Goal: Task Accomplishment & Management: Complete application form

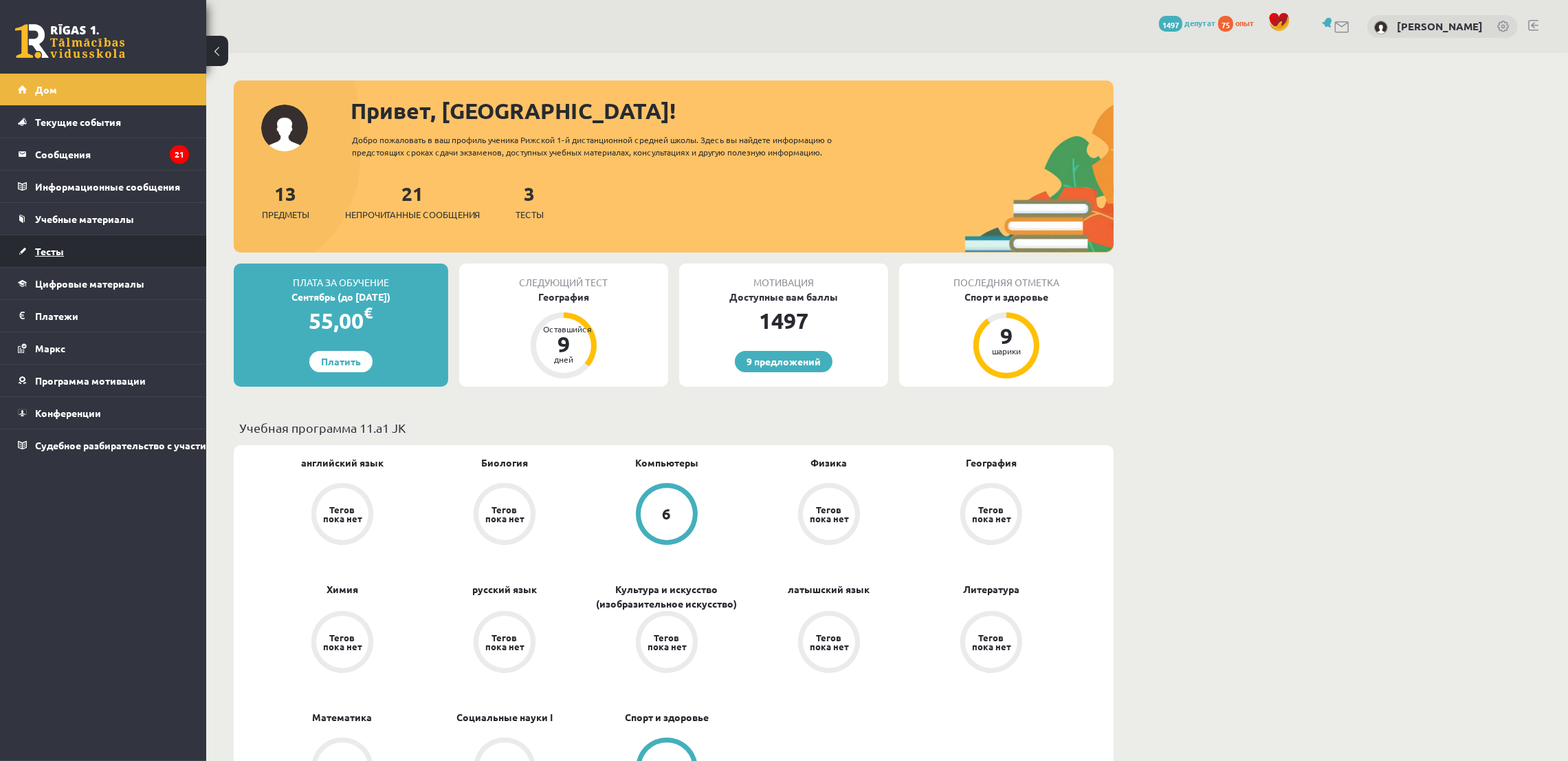
click at [112, 238] on link "Тесты" at bounding box center [103, 251] width 171 height 31
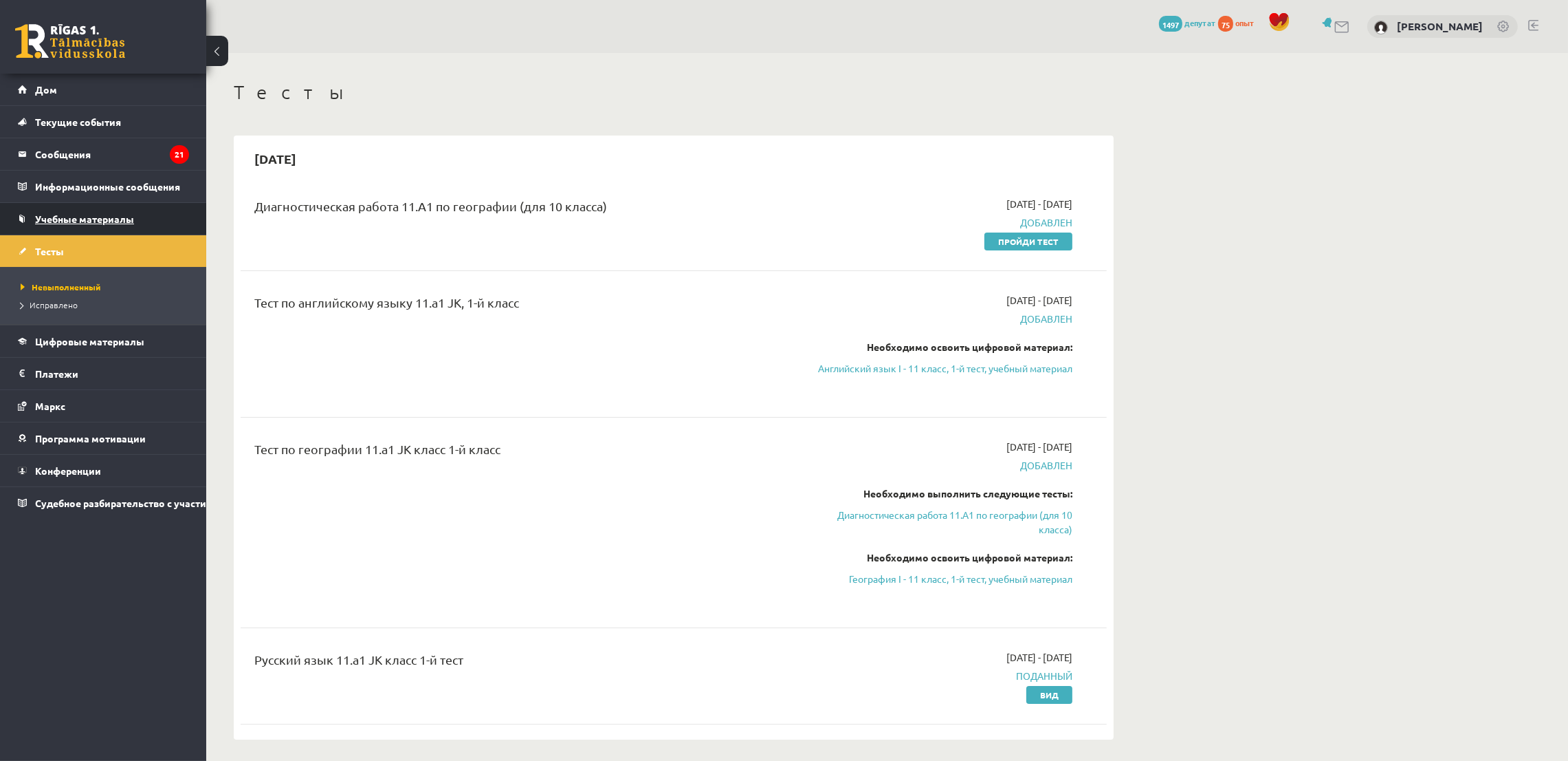
click at [121, 223] on font "Учебные материалы" at bounding box center [84, 219] width 99 height 13
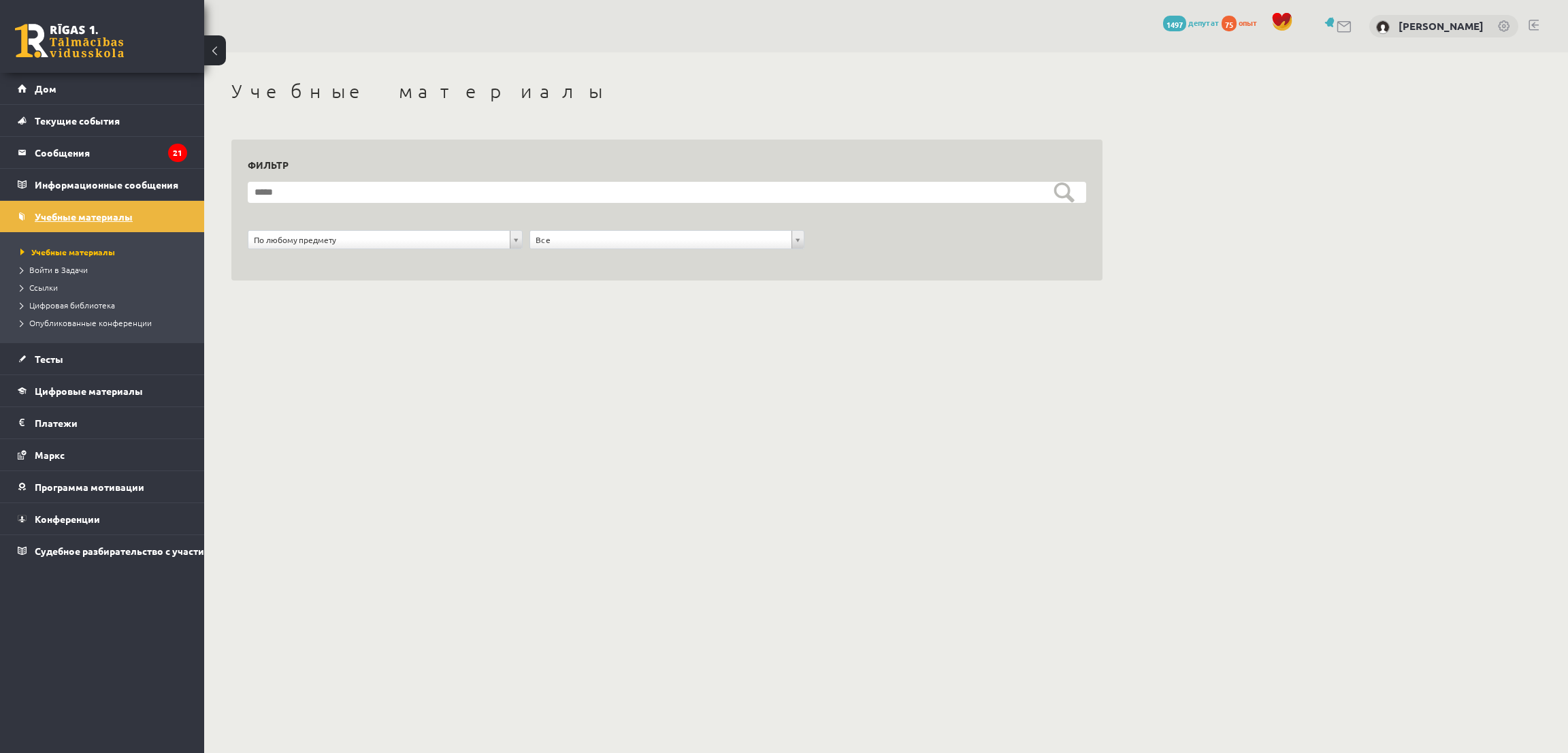
click at [44, 210] on font "Учебные материалы" at bounding box center [84, 216] width 98 height 12
click at [137, 400] on link "Цифровые материалы" at bounding box center [102, 390] width 169 height 31
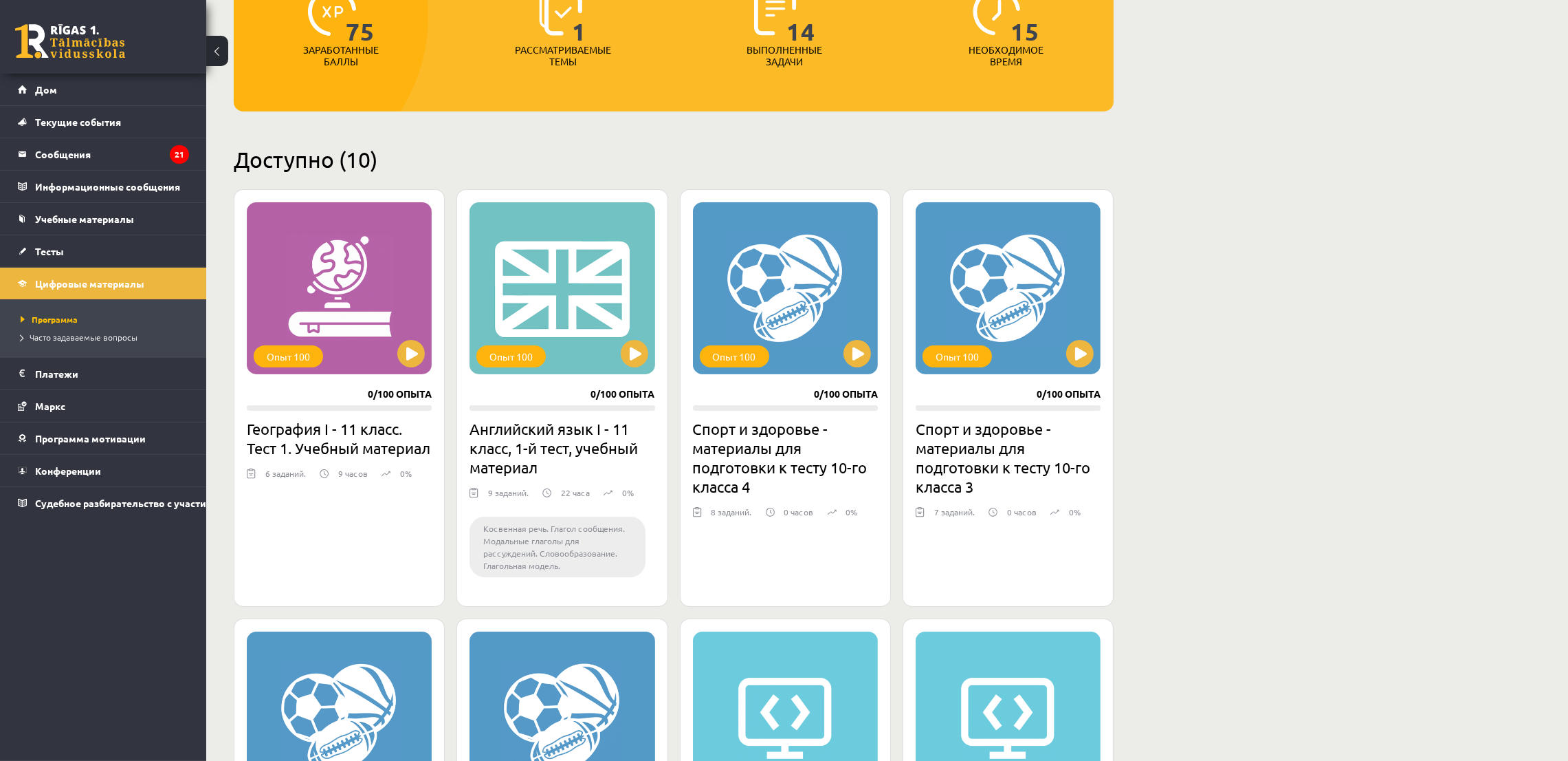
scroll to position [206, 0]
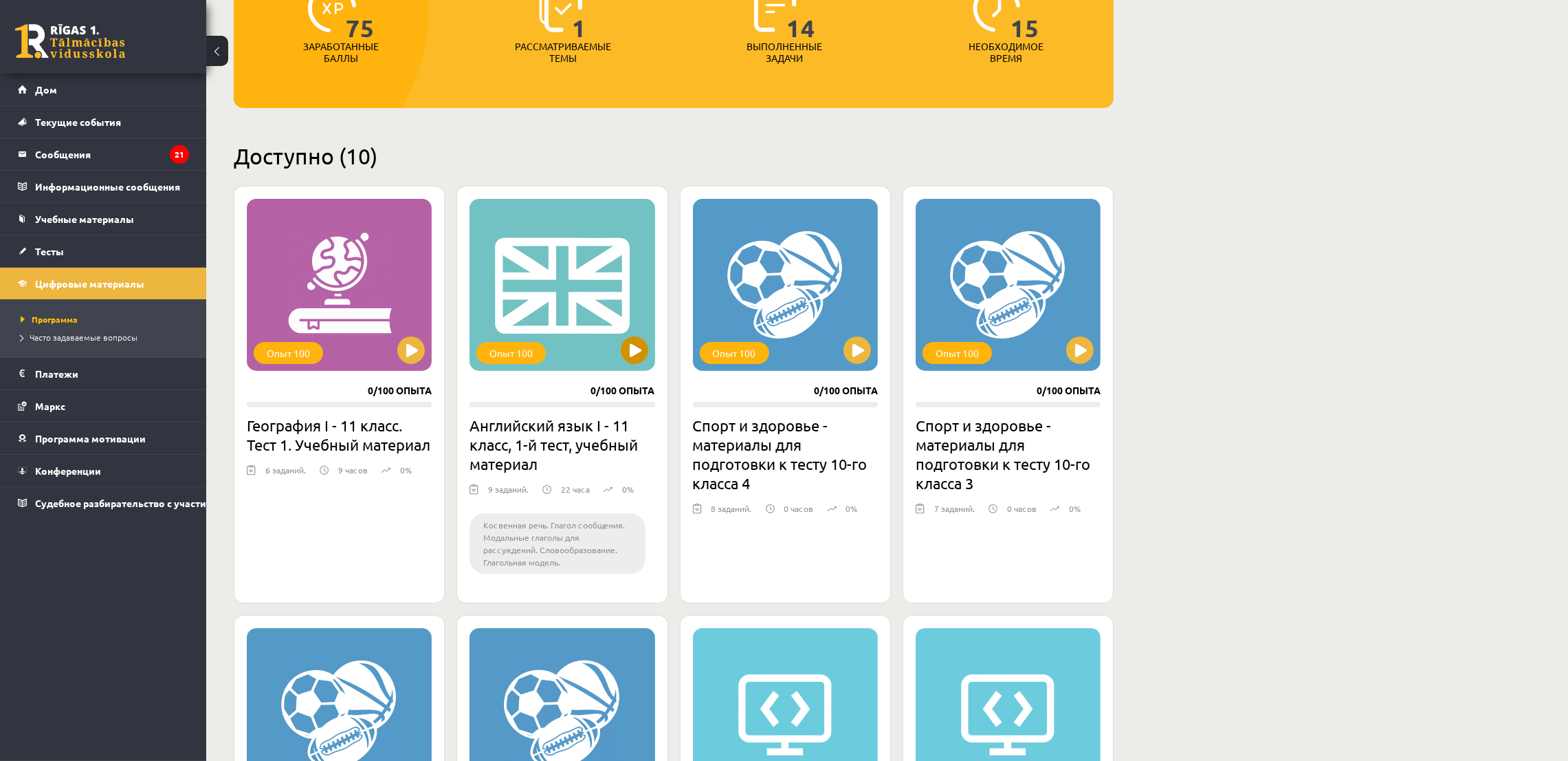
click at [589, 327] on div "Опыт 100" at bounding box center [561, 284] width 185 height 172
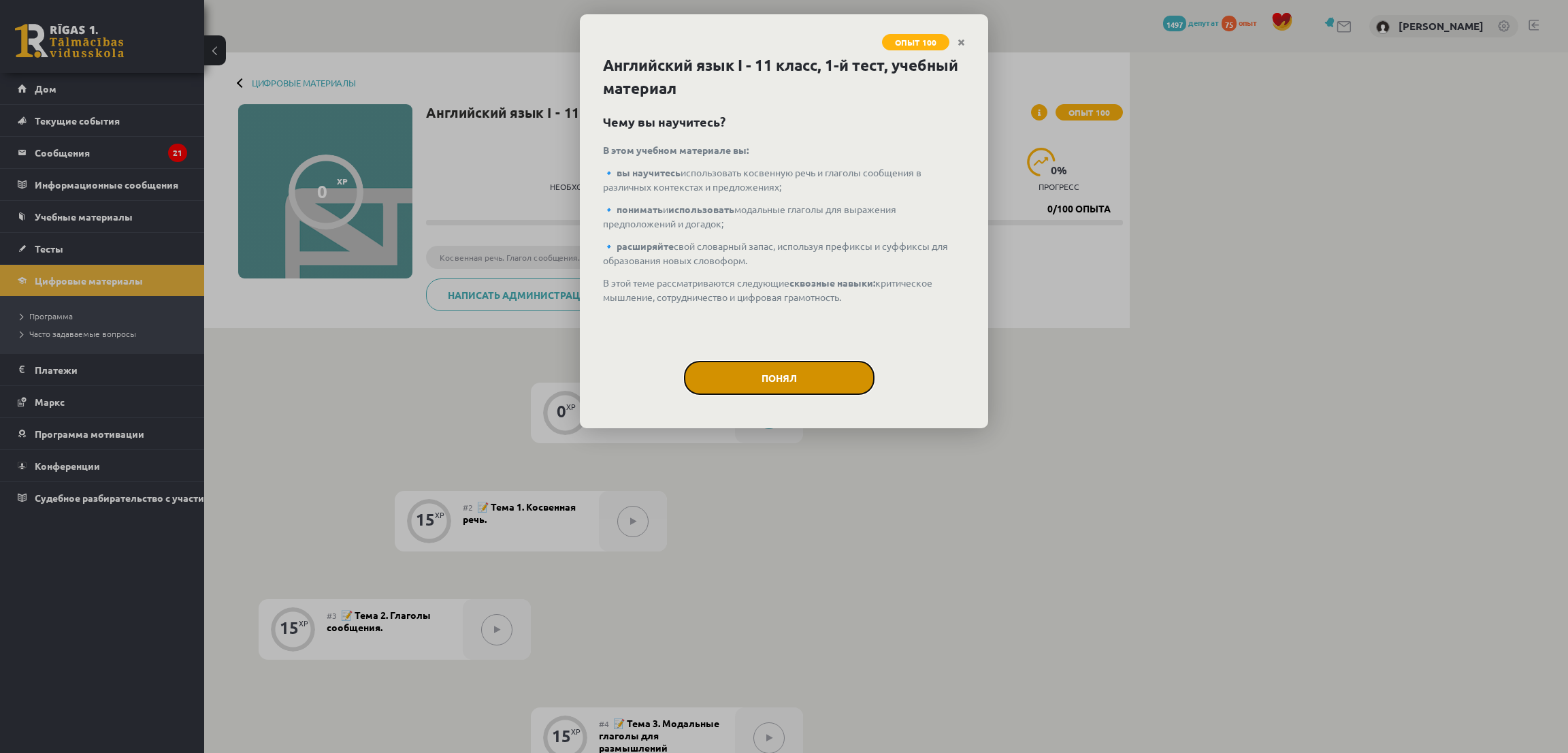
click at [787, 377] on font "Понял" at bounding box center [779, 378] width 36 height 12
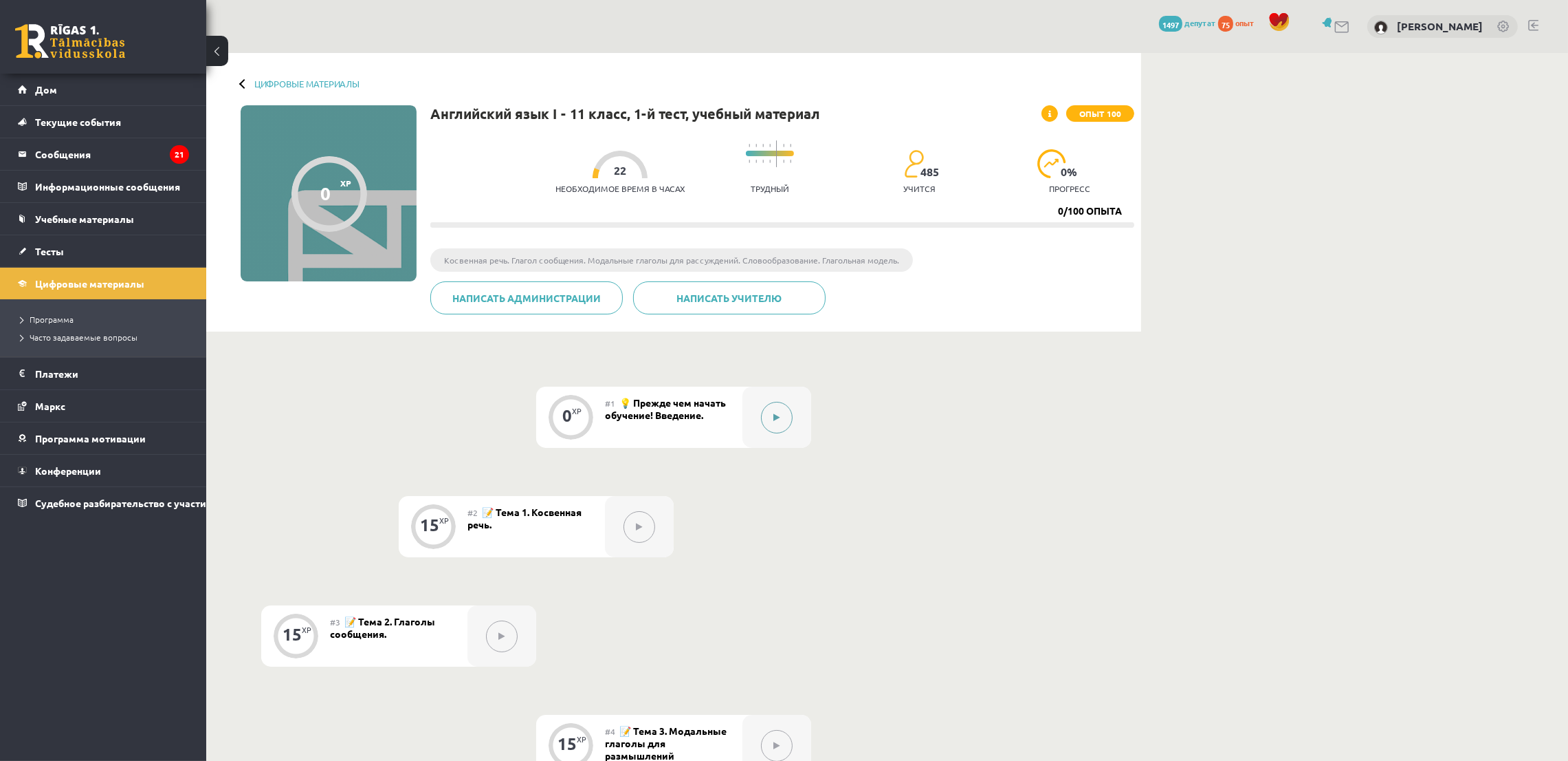
click at [780, 427] on button at bounding box center [776, 417] width 31 height 31
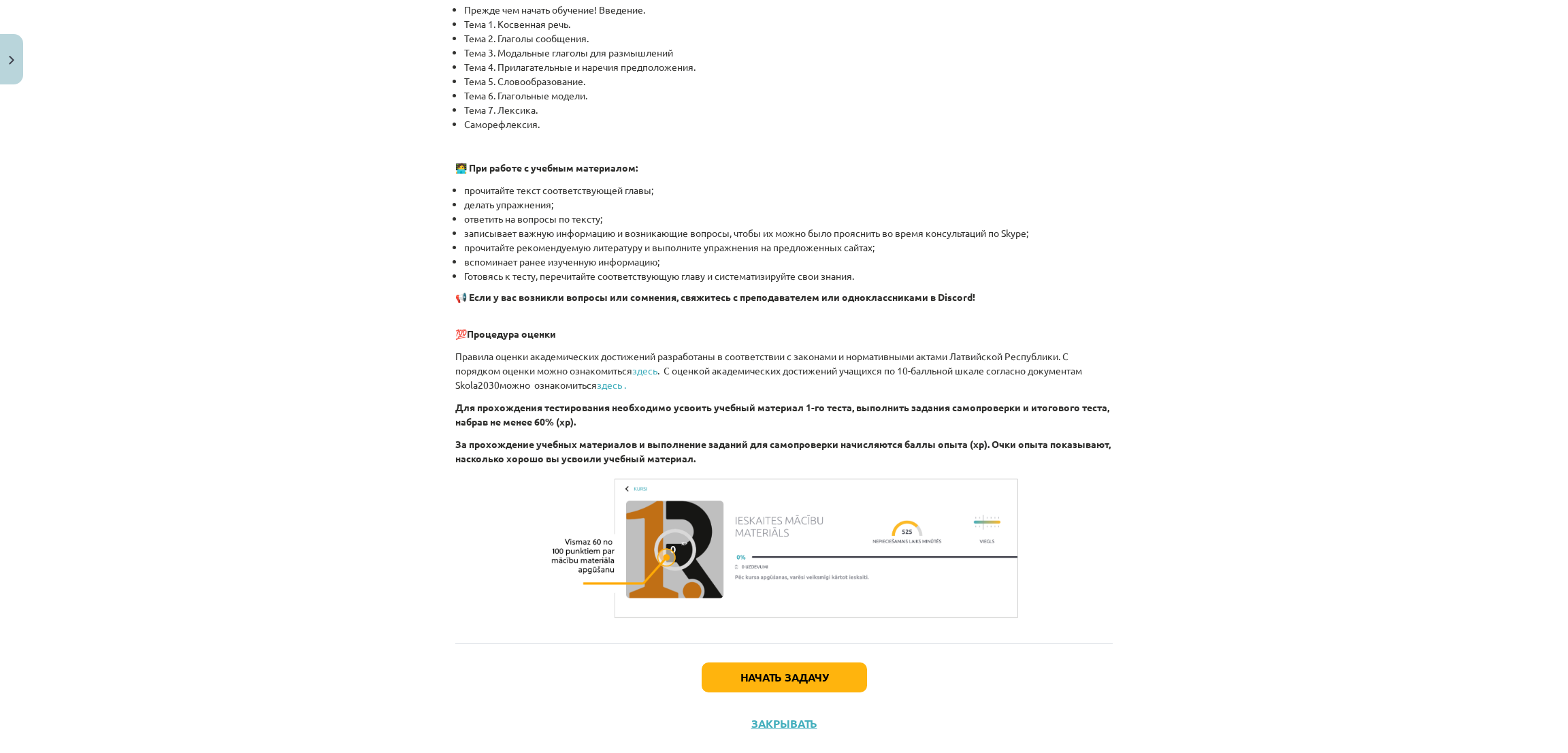
scroll to position [707, 0]
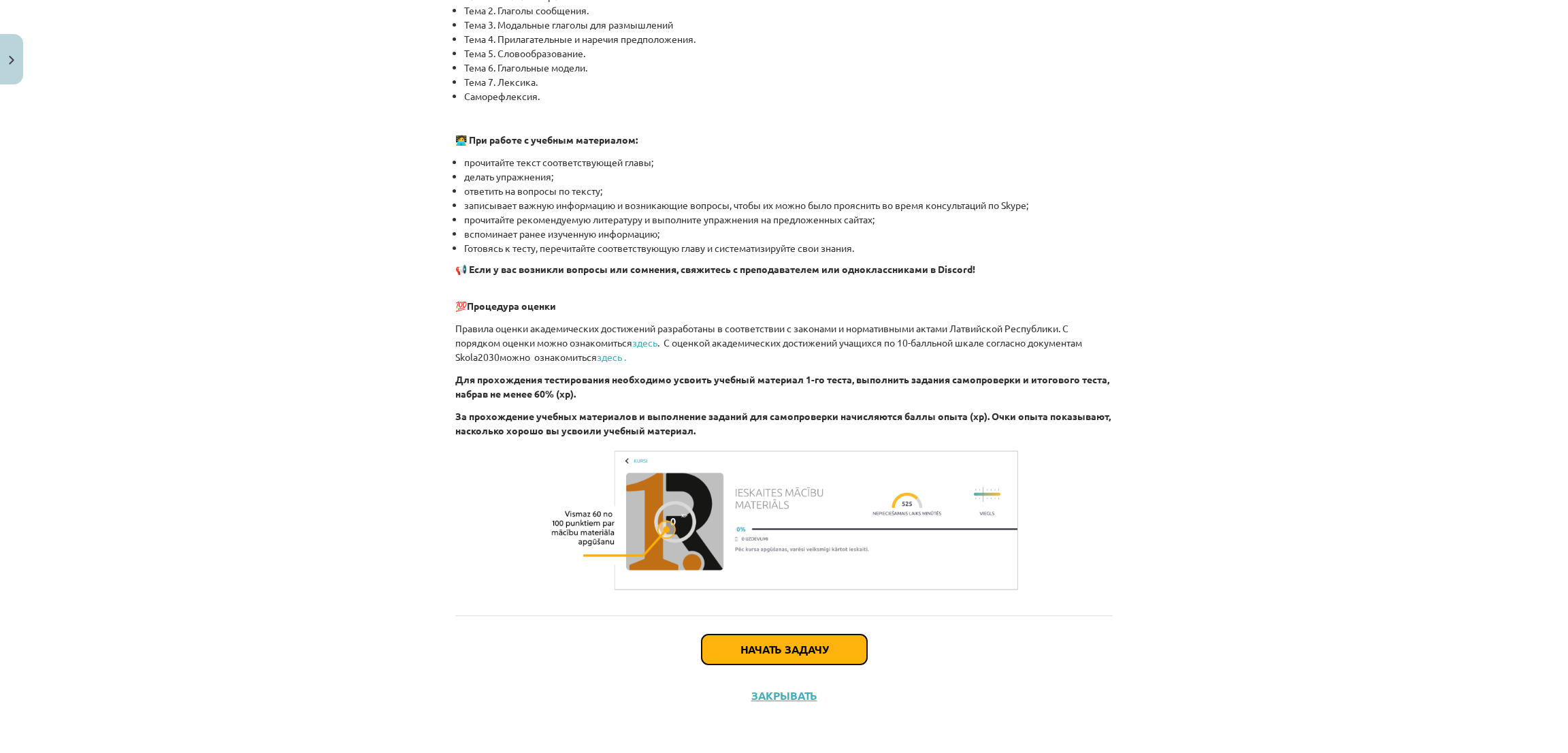
click at [824, 642] on button "Начать задачу" at bounding box center [784, 649] width 165 height 30
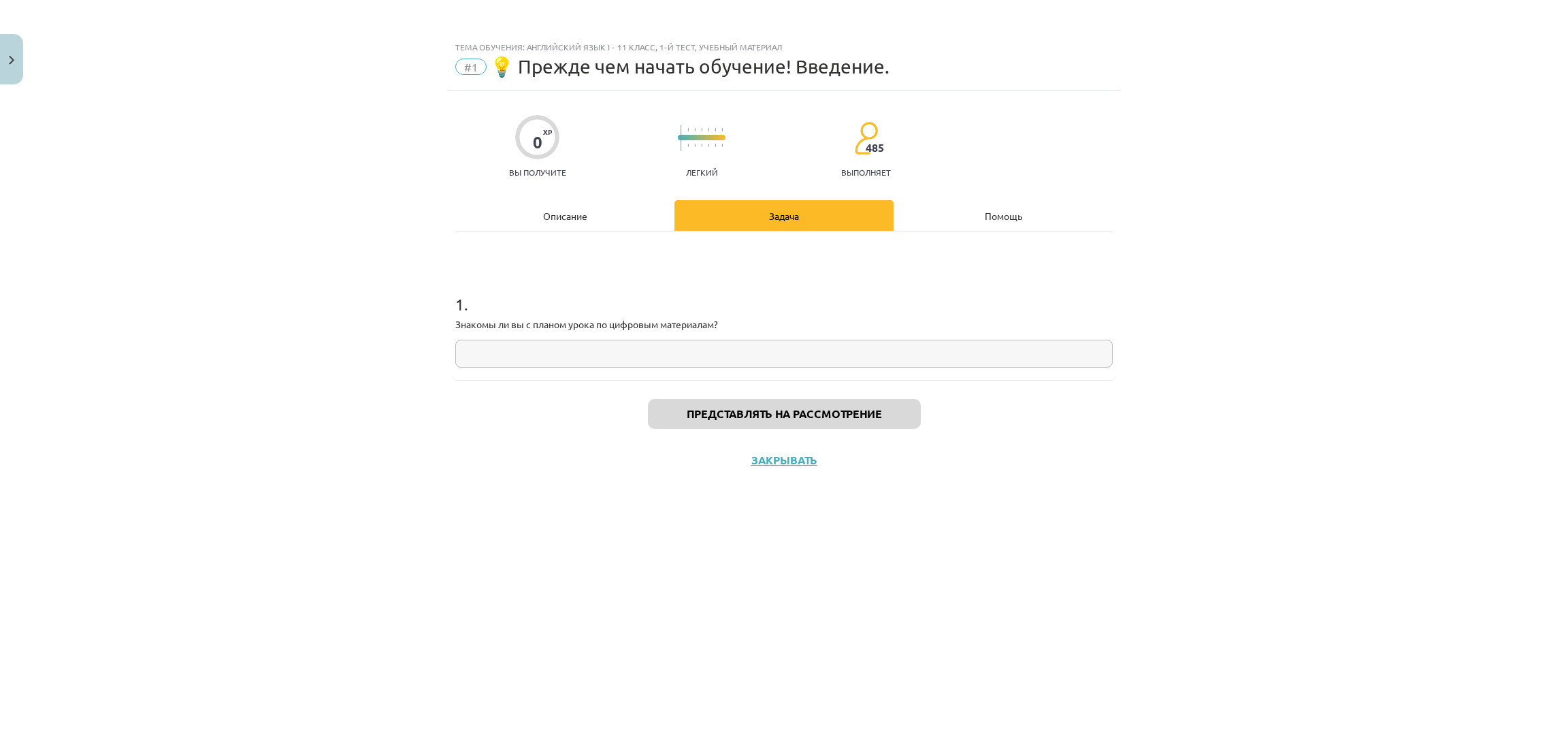
click at [524, 361] on input "text" at bounding box center [784, 353] width 657 height 28
type input "**"
click at [700, 412] on font "Представлять на рассмотрение" at bounding box center [784, 413] width 196 height 14
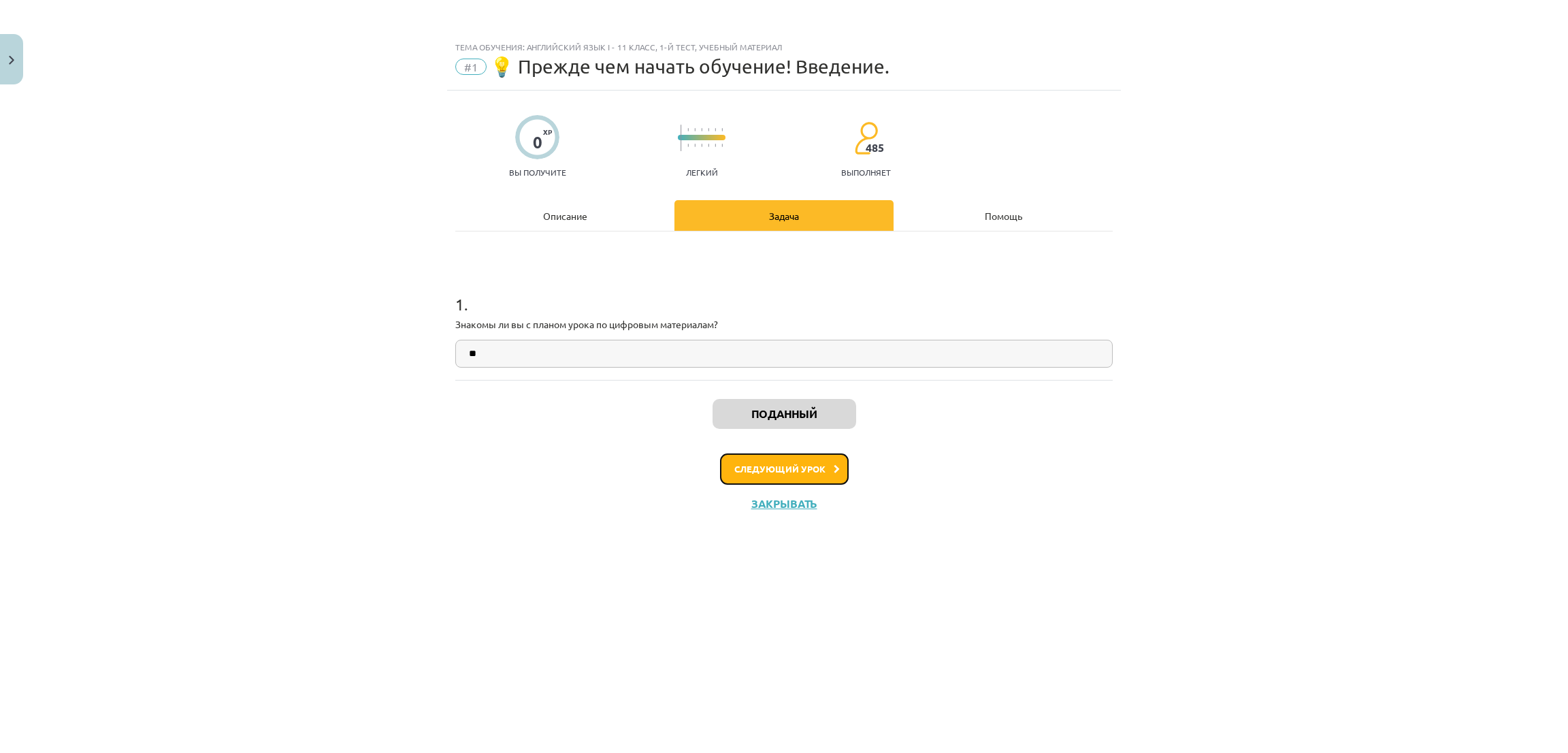
click at [762, 479] on button "Следующий урок" at bounding box center [784, 468] width 128 height 31
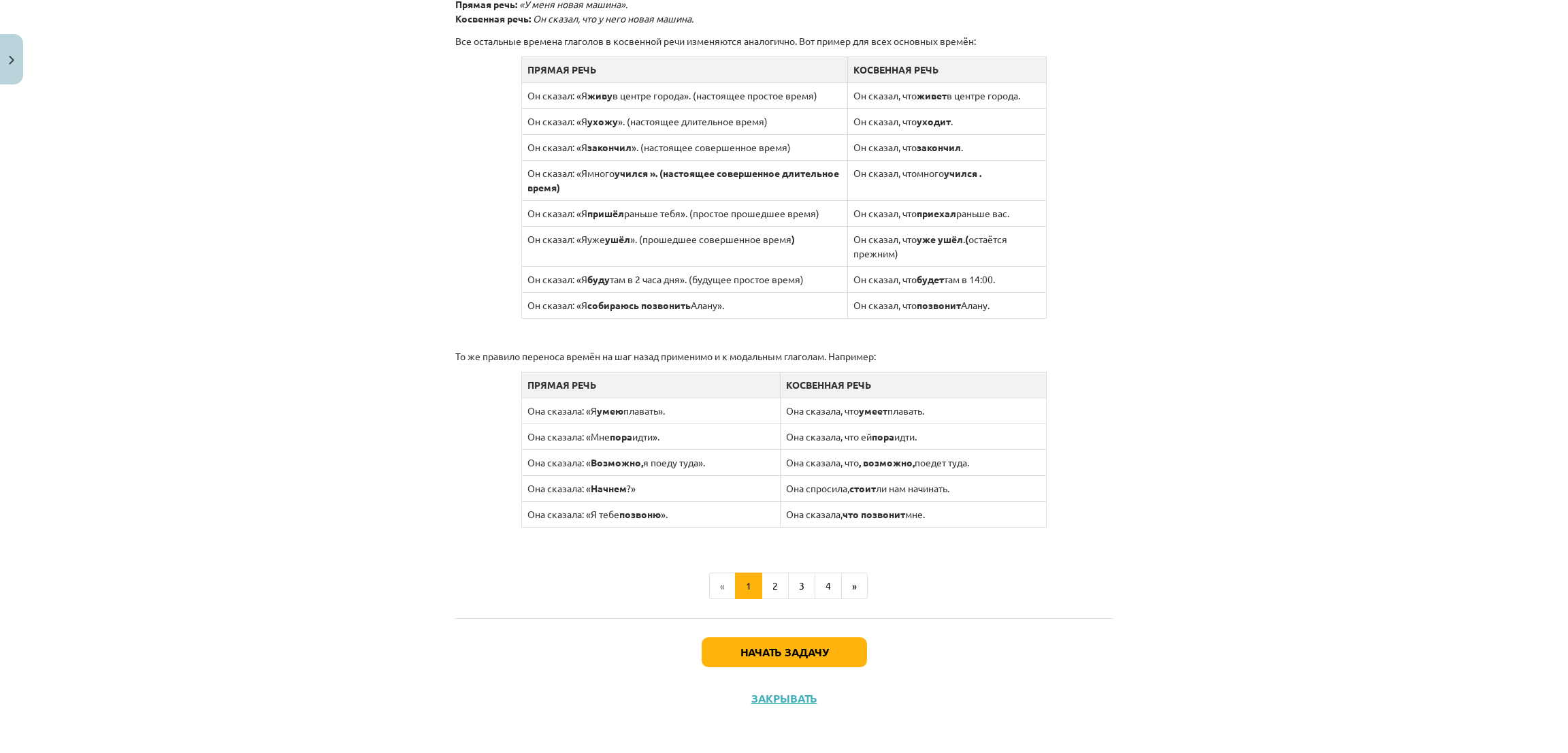
scroll to position [1116, 0]
click at [795, 641] on button "Начать задачу" at bounding box center [784, 649] width 165 height 30
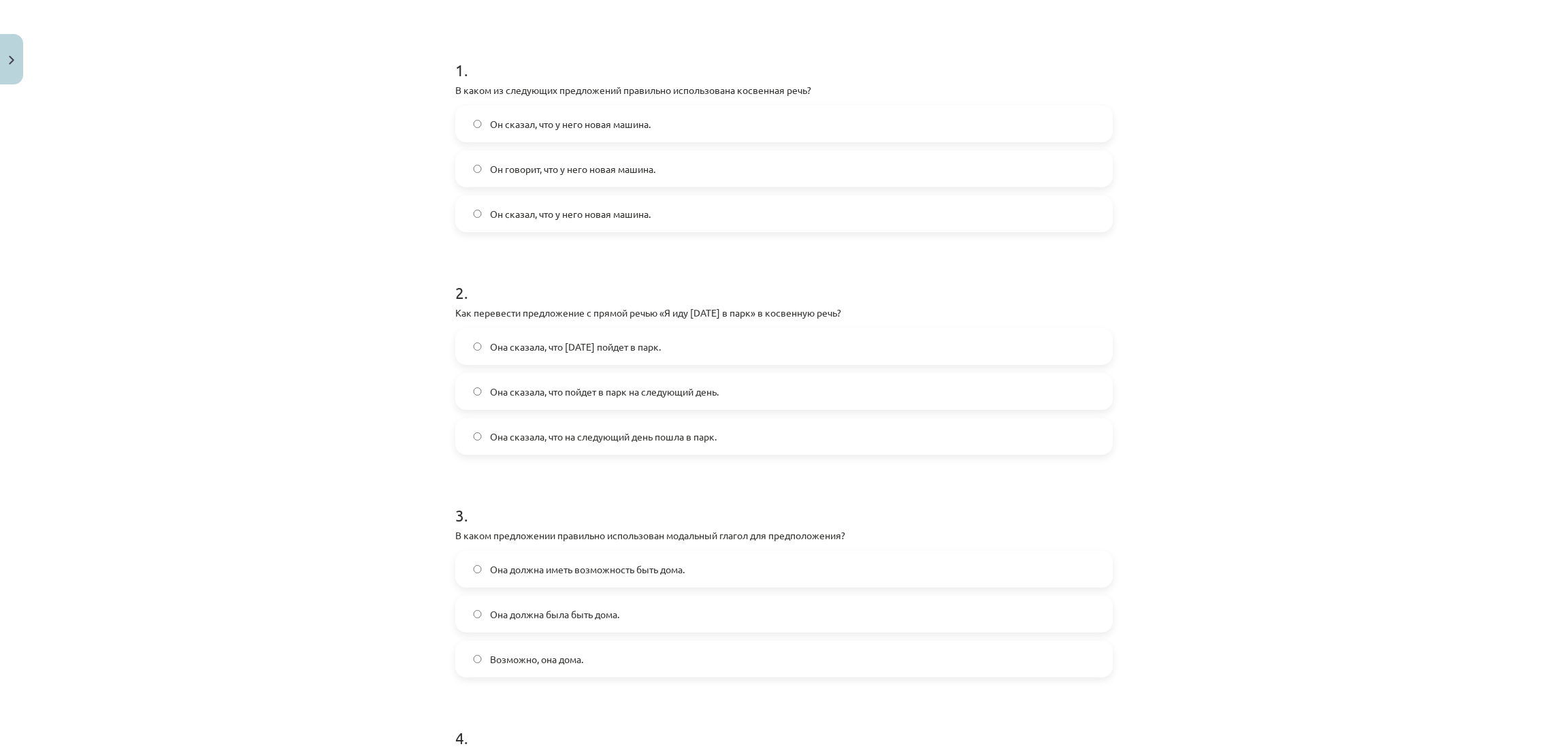
scroll to position [34, 0]
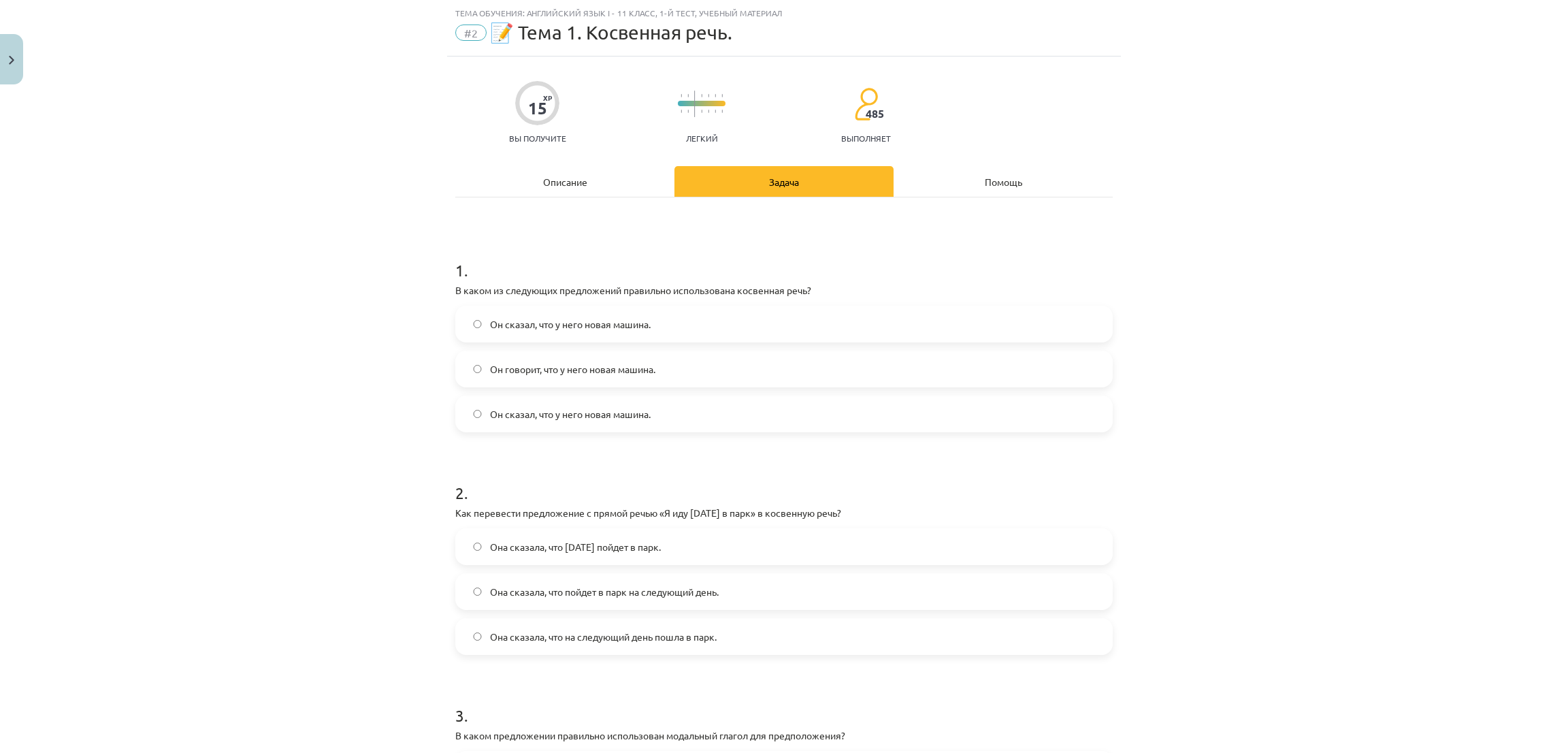
click at [467, 315] on label "Он сказал, что у него новая машина." at bounding box center [784, 324] width 655 height 34
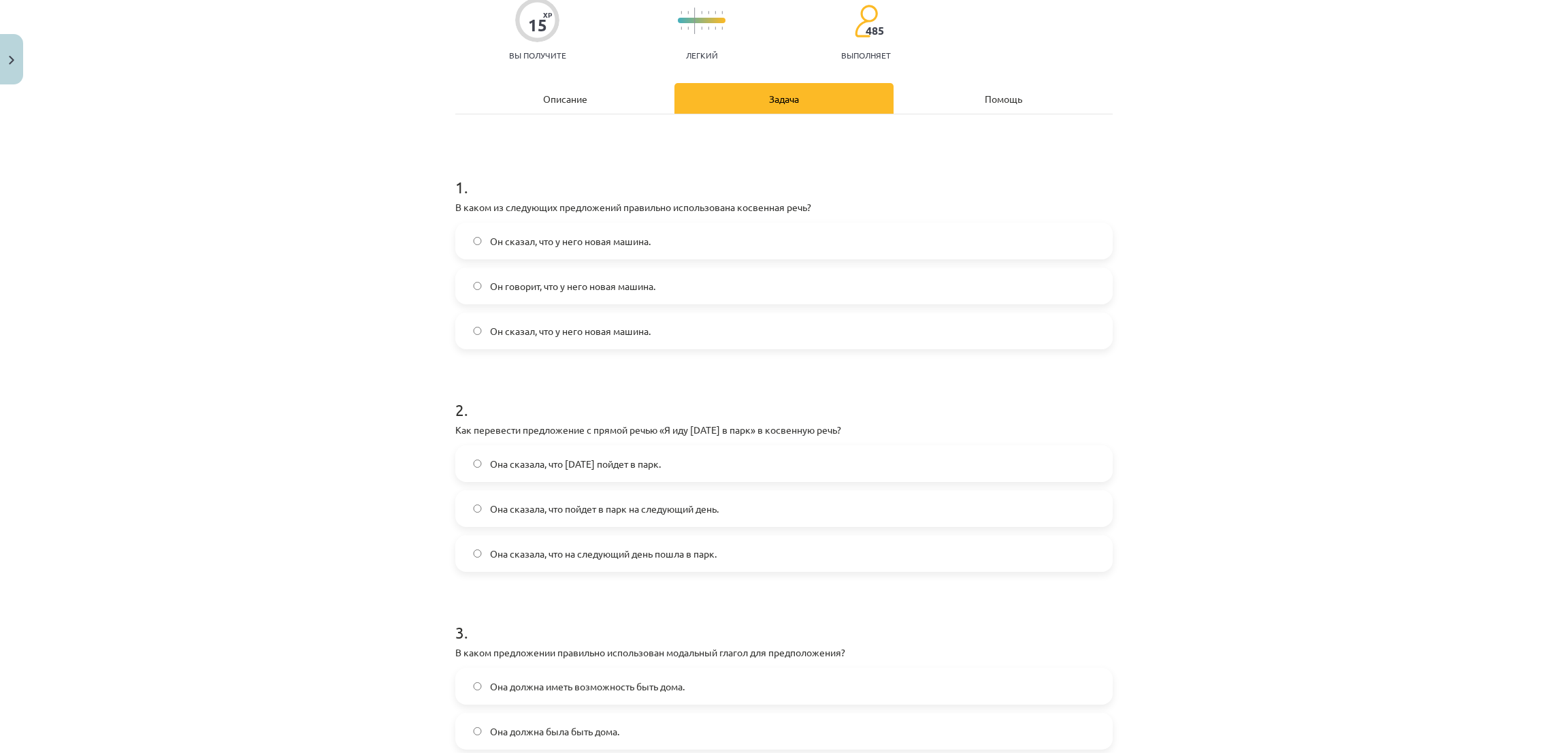
scroll to position [238, 0]
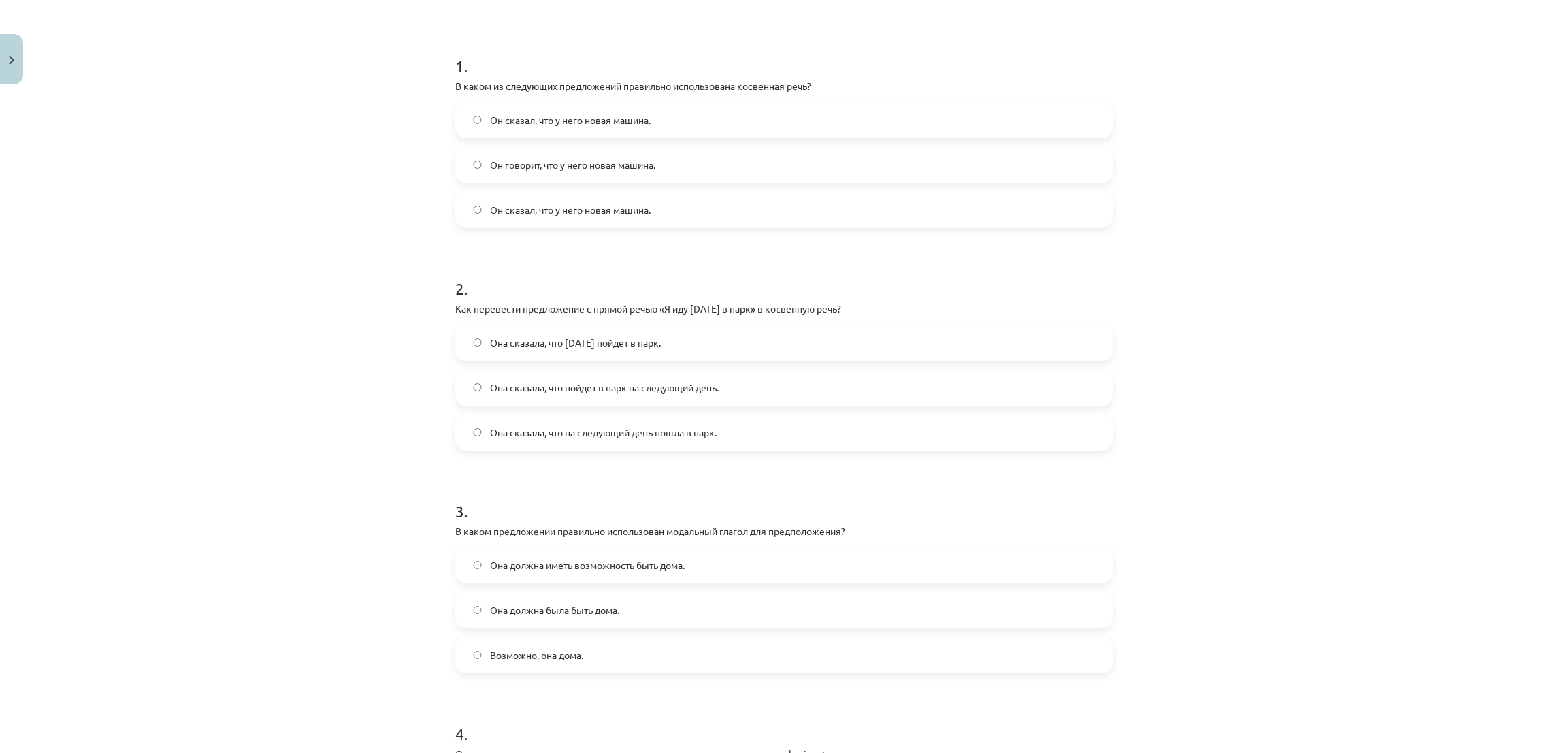
click at [700, 341] on label "Она сказала, что завтра пойдет в парк." at bounding box center [784, 342] width 655 height 34
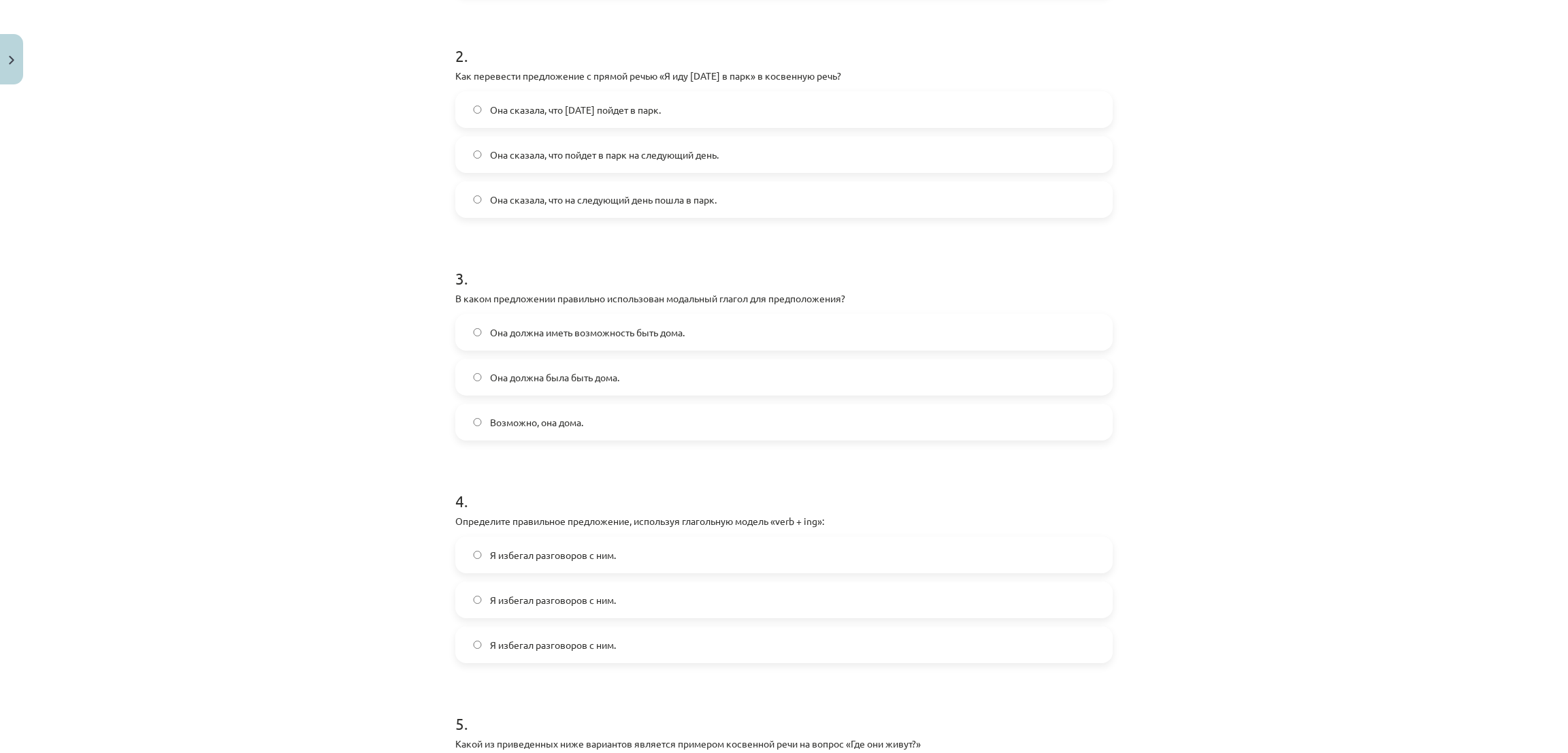
scroll to position [544, 0]
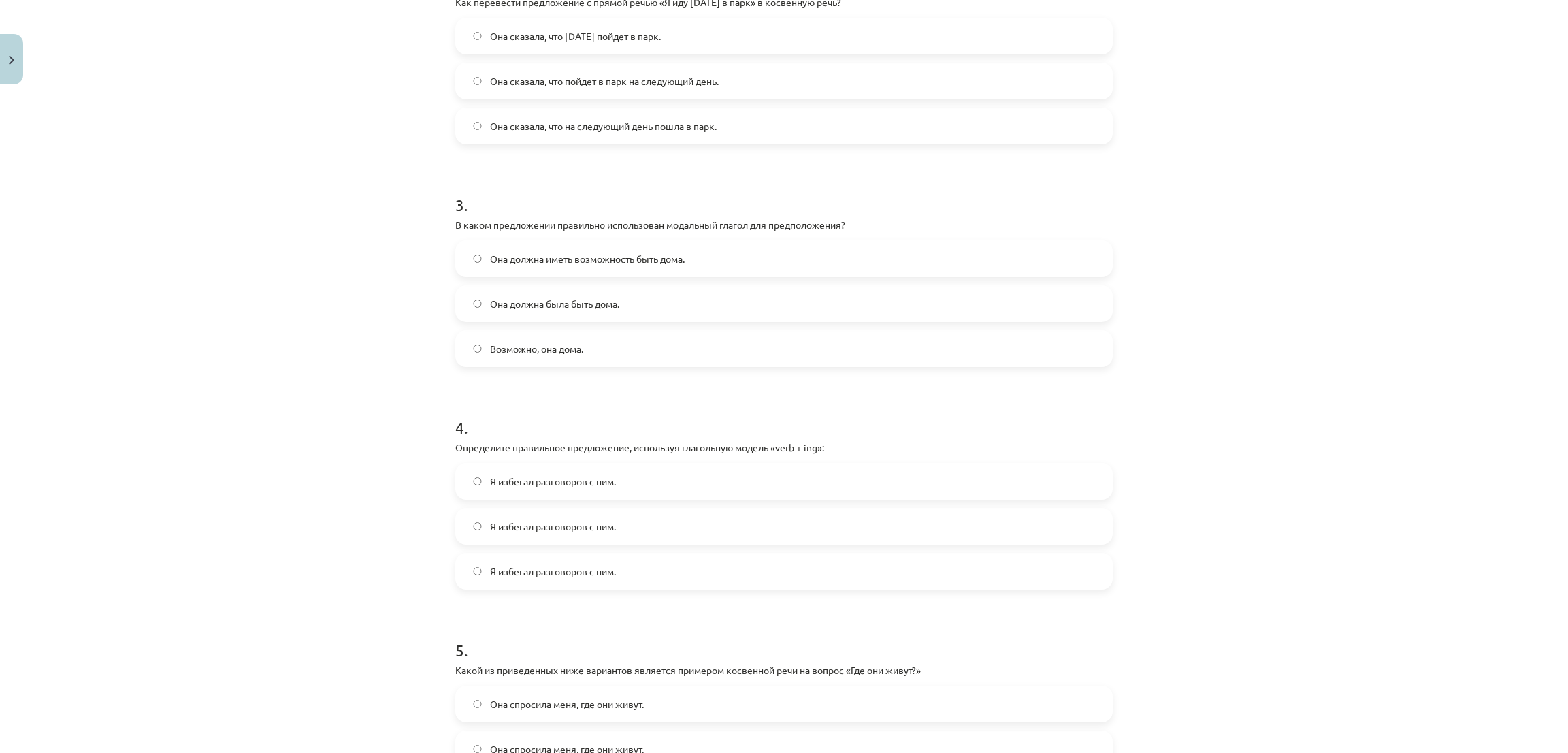
click at [603, 352] on label "Возможно, она дома." at bounding box center [784, 349] width 655 height 34
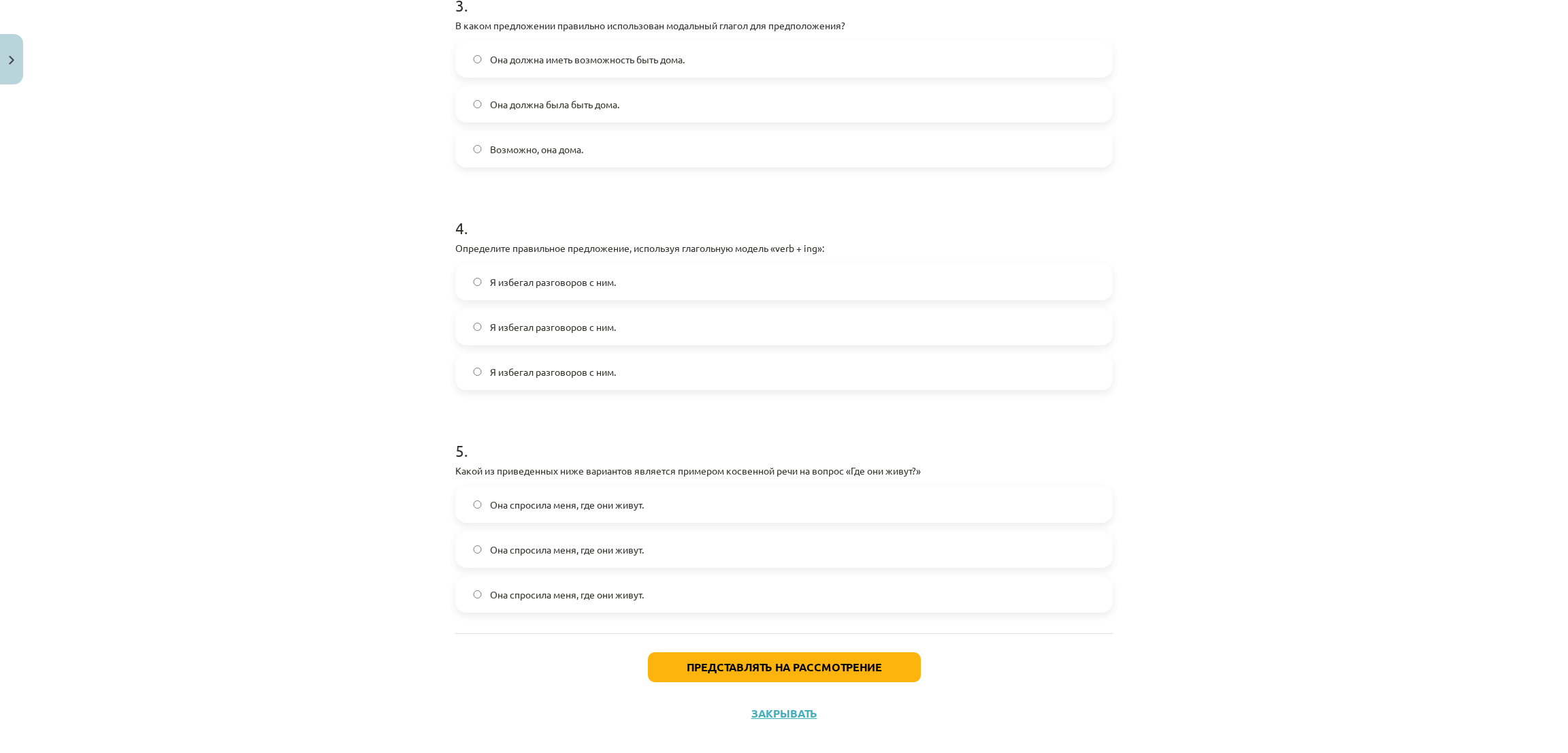
scroll to position [762, 0]
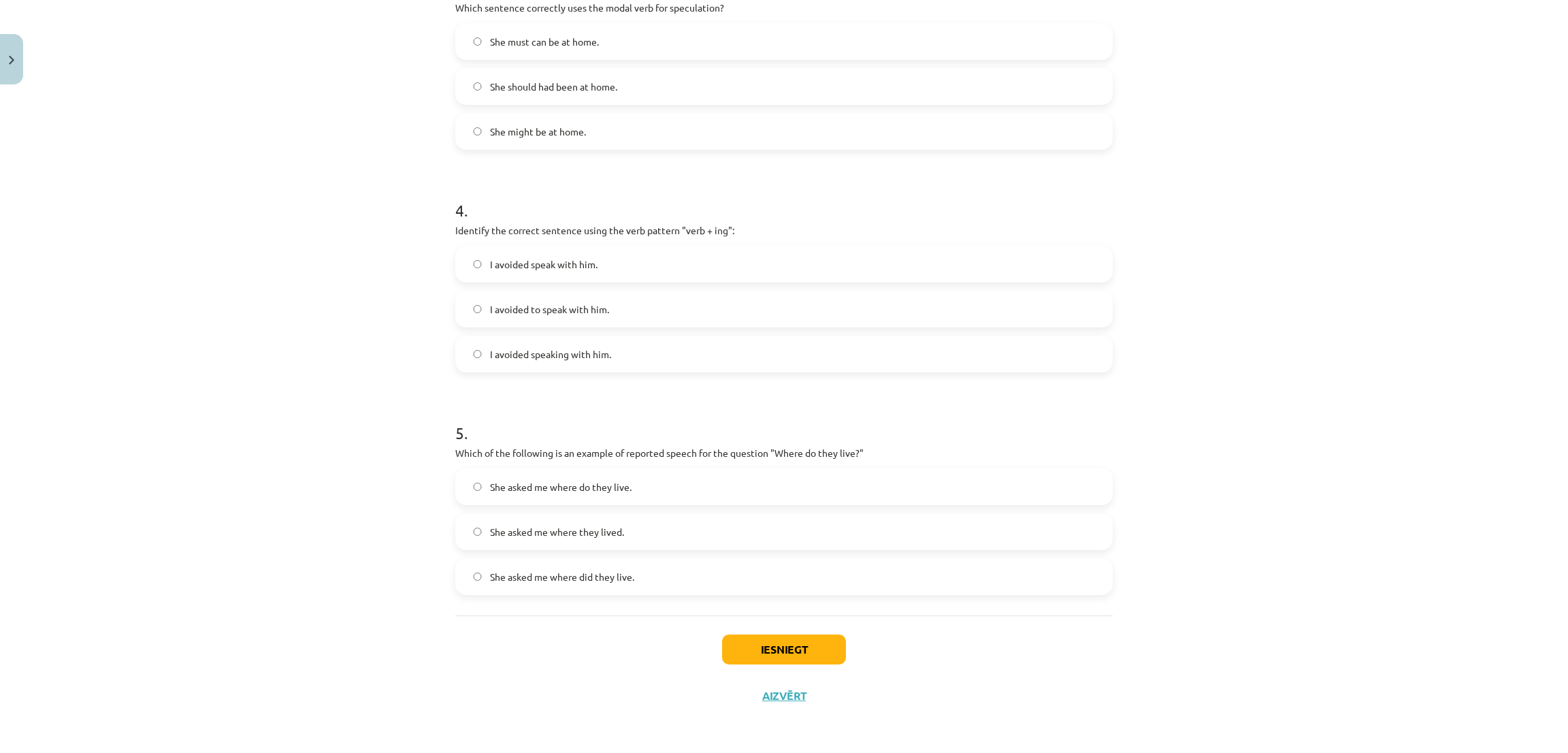
click at [490, 355] on span "I avoided speaking with him." at bounding box center [551, 354] width 121 height 14
click at [1223, 132] on div "Mācību tēma: Angļu valodas i - 11. klases 1. ieskaites mācību materiāls #2 📝 To…" at bounding box center [784, 376] width 1568 height 753
click at [750, 650] on button "Iesniegt" at bounding box center [784, 649] width 124 height 30
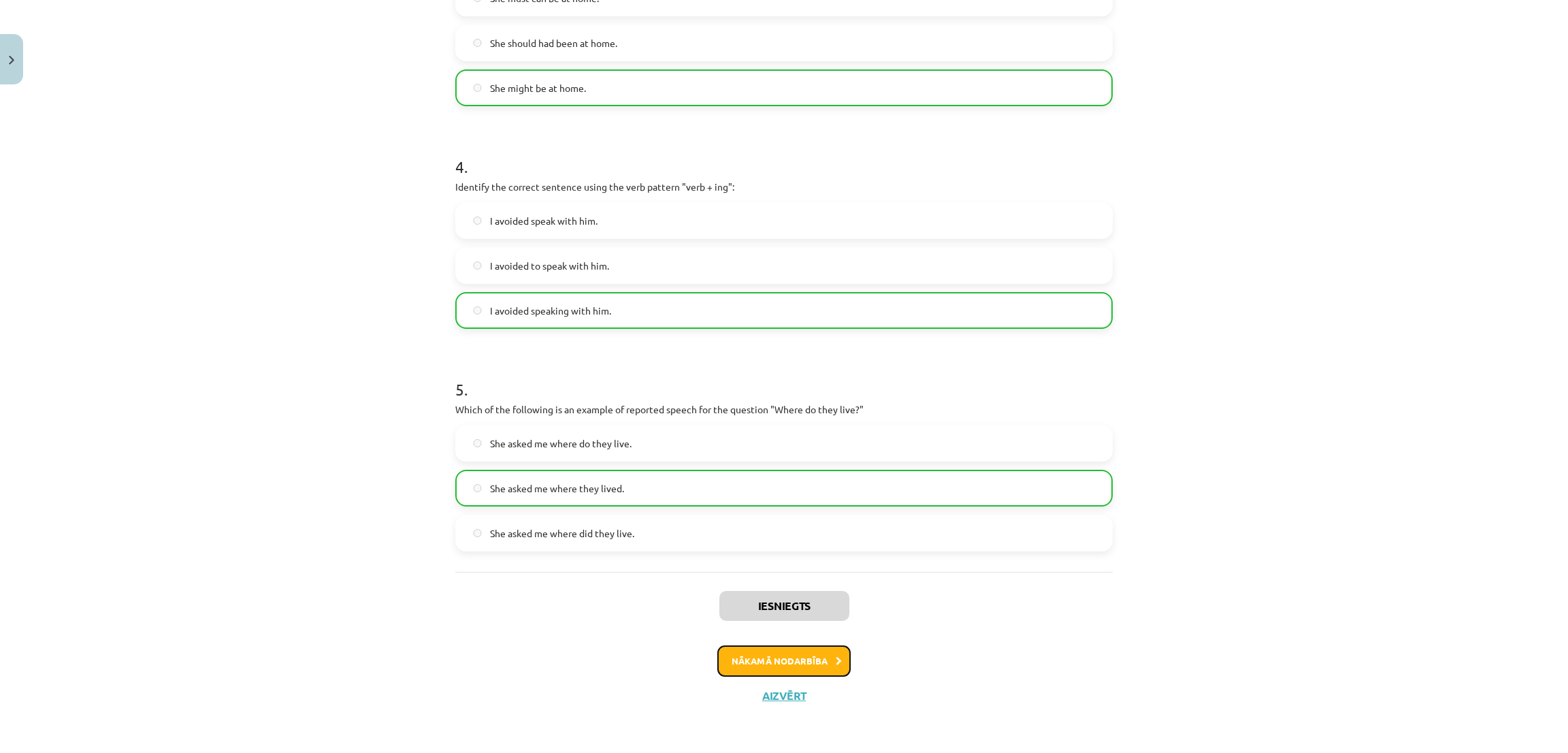
click at [765, 670] on button "Nākamā nodarbība" at bounding box center [784, 660] width 134 height 31
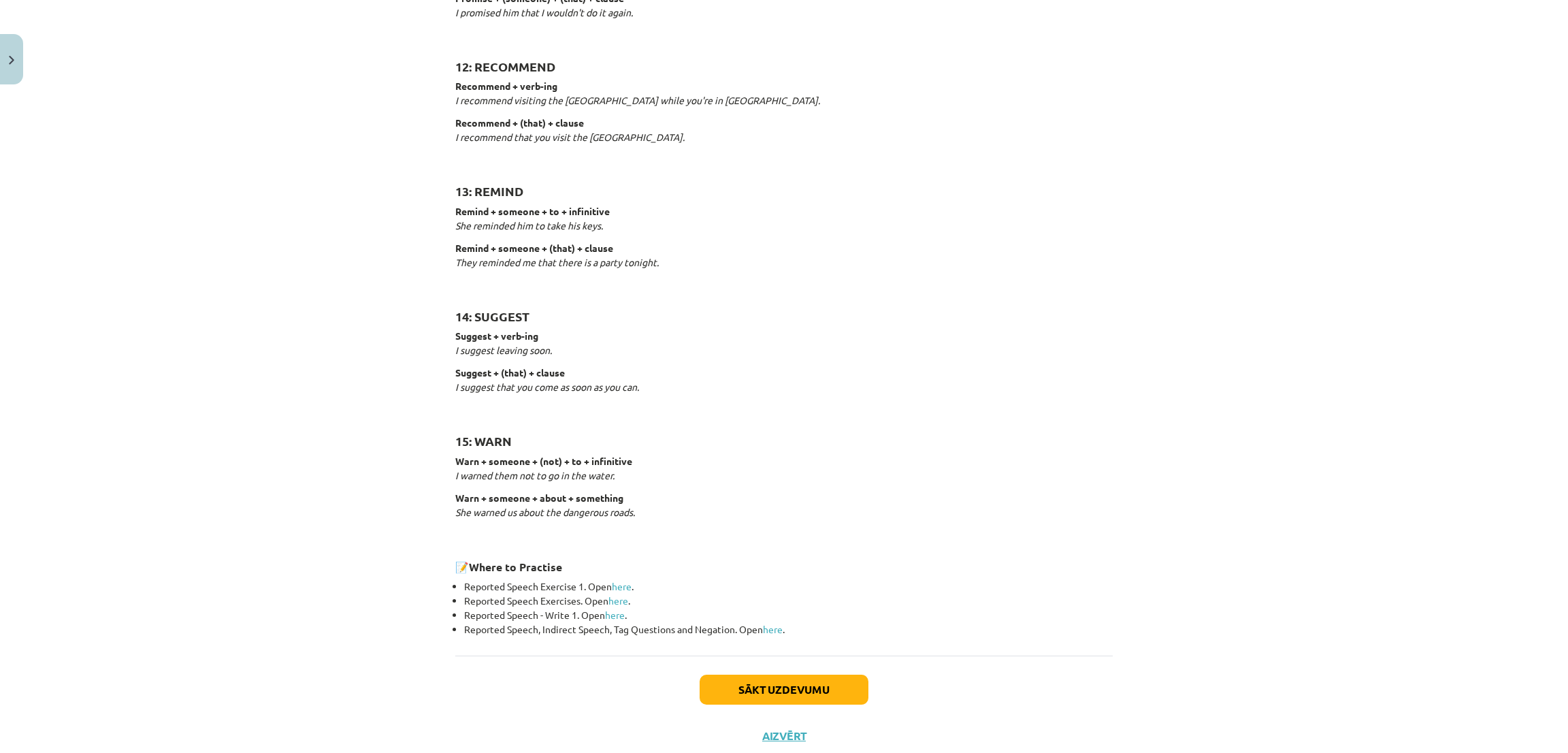
scroll to position [1872, 0]
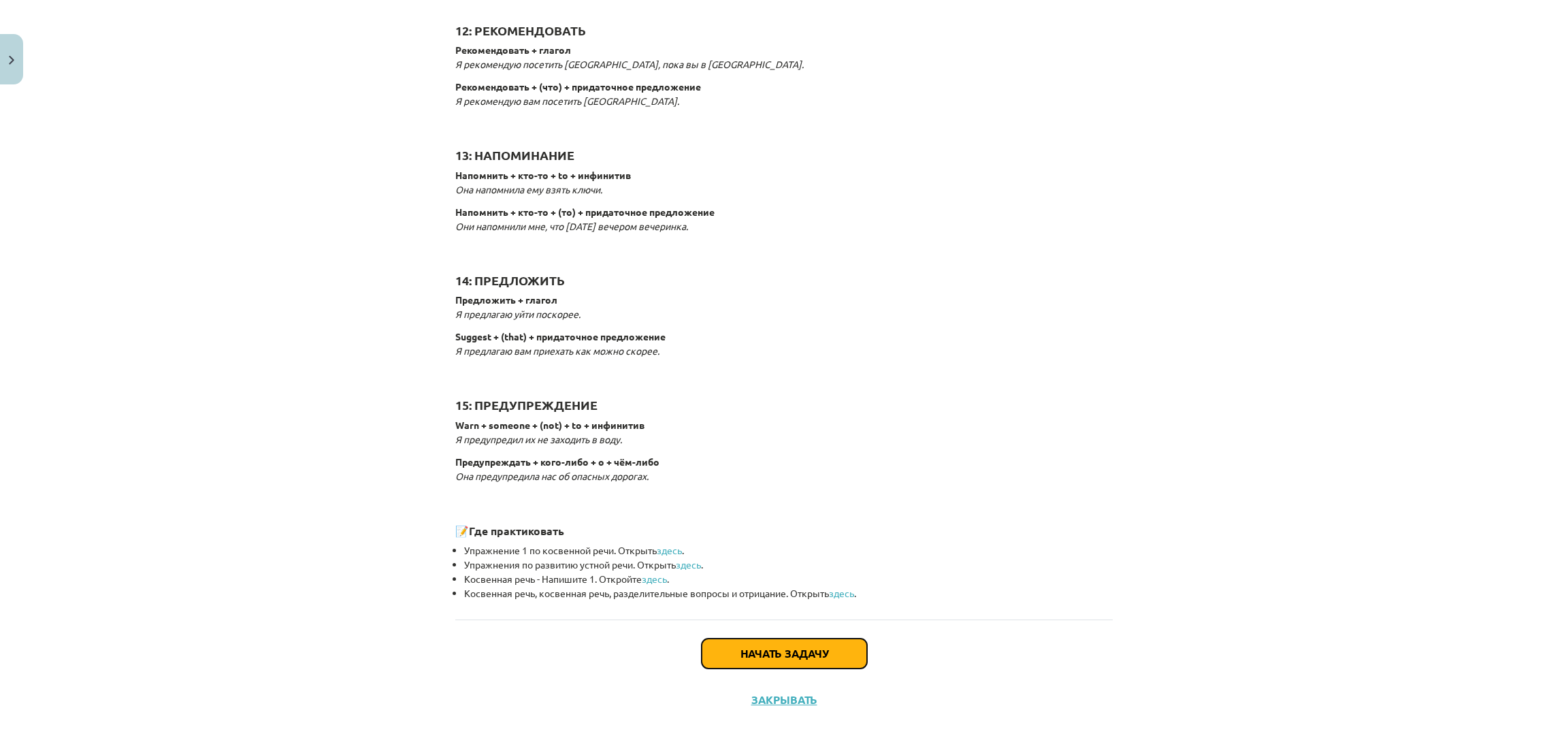
click at [746, 645] on button "Начать задачу" at bounding box center [784, 653] width 165 height 30
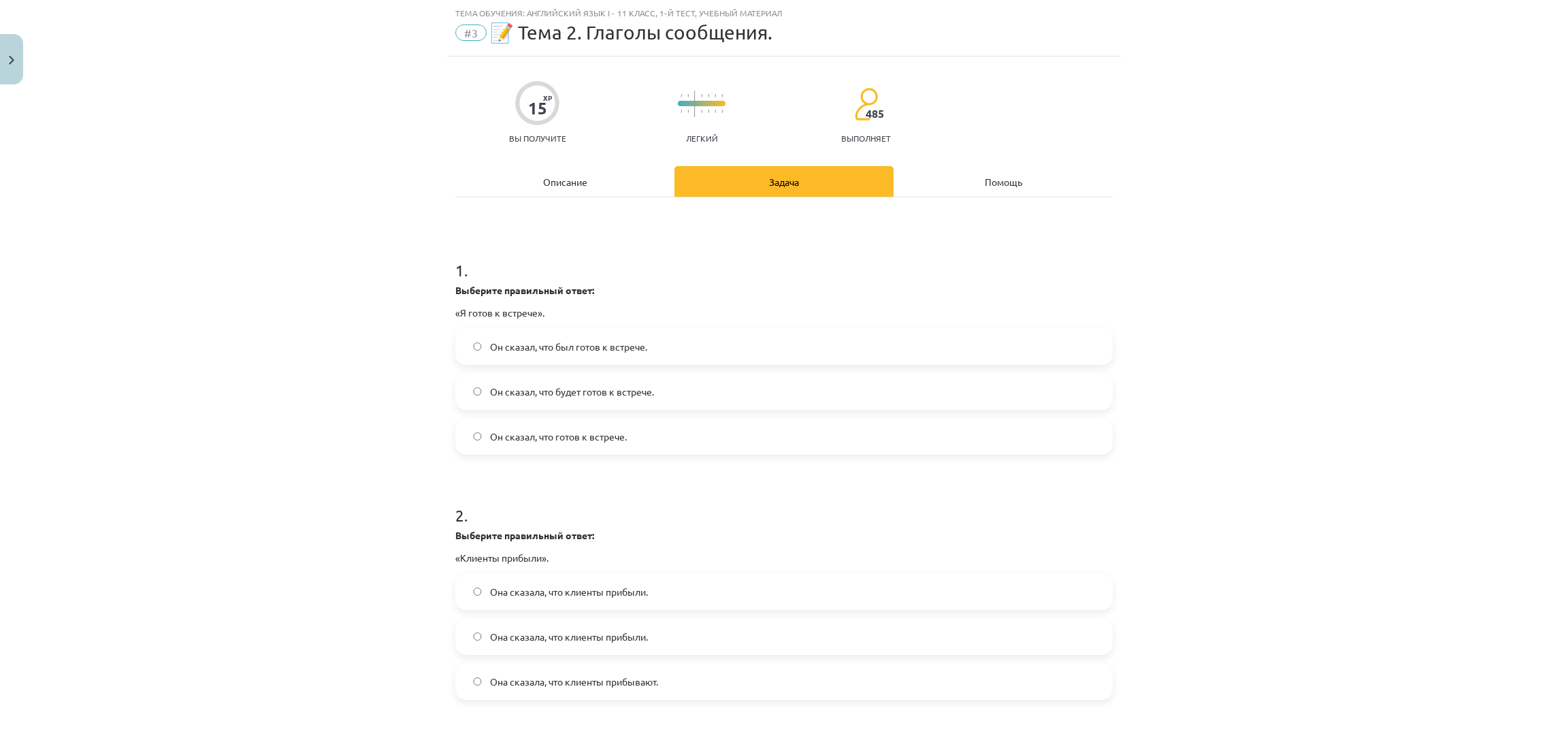
scroll to position [136, 0]
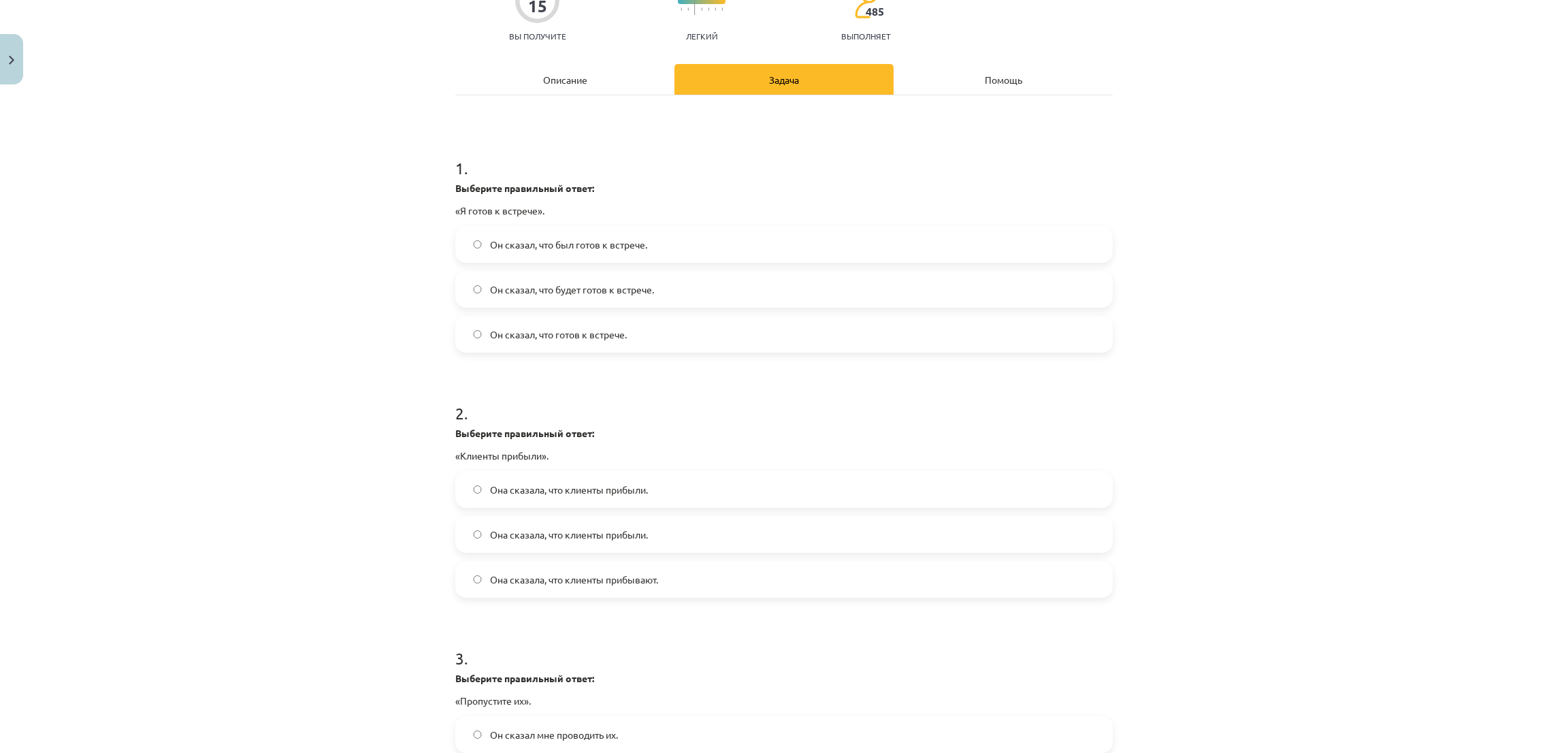
click at [477, 341] on label "Он сказал, что готов к встрече." at bounding box center [784, 334] width 655 height 34
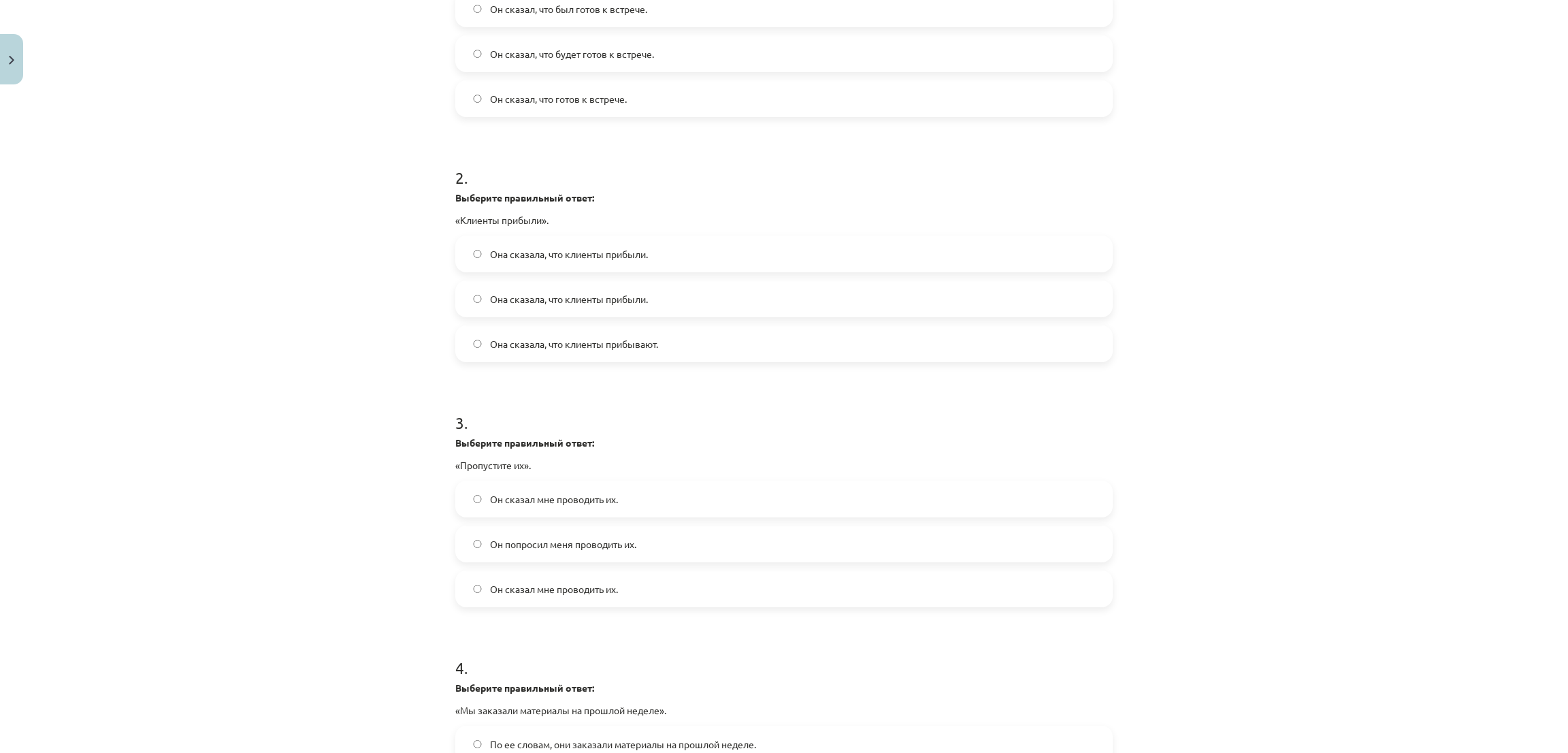
scroll to position [442, 0]
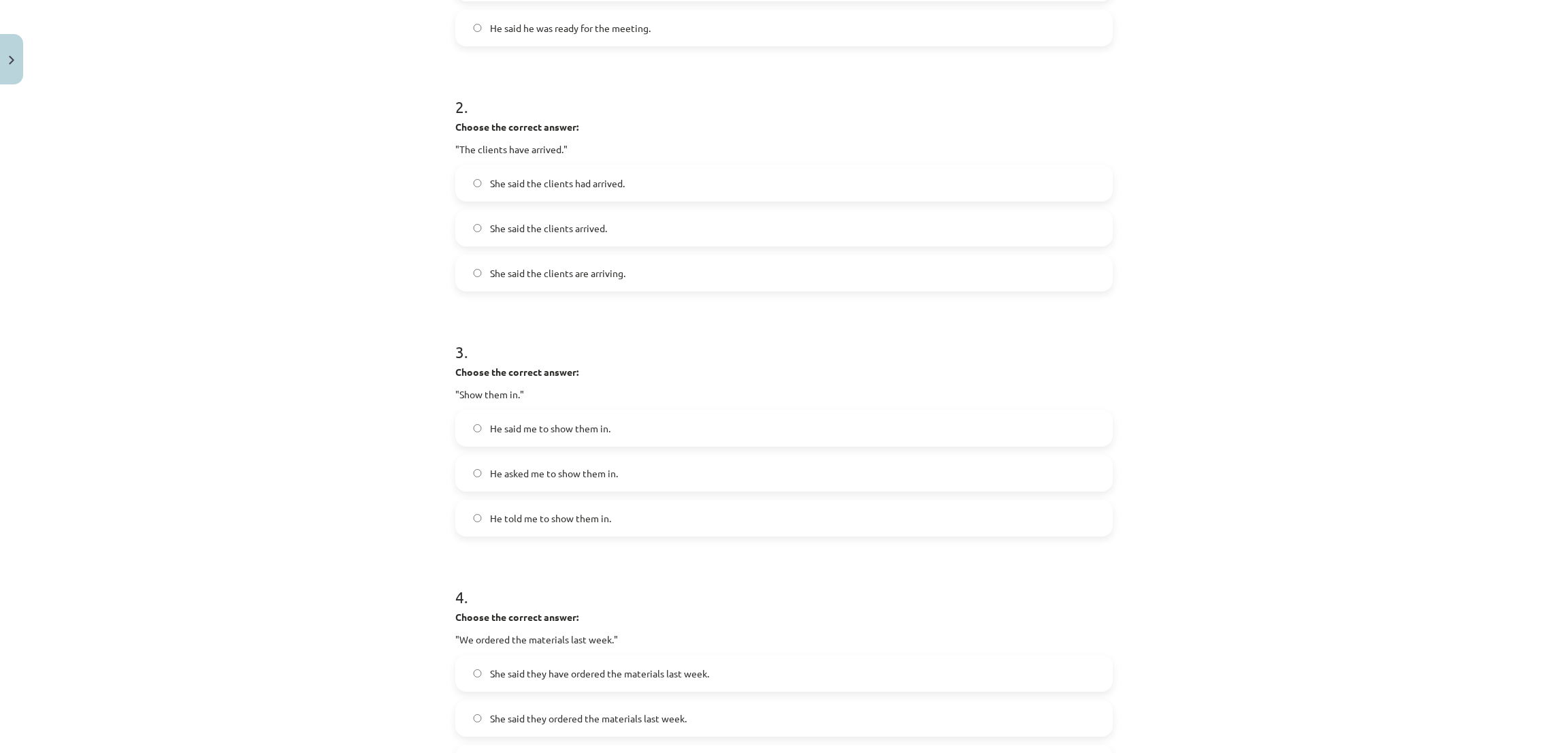
click at [469, 173] on label "She said the clients had arrived." at bounding box center [784, 183] width 655 height 34
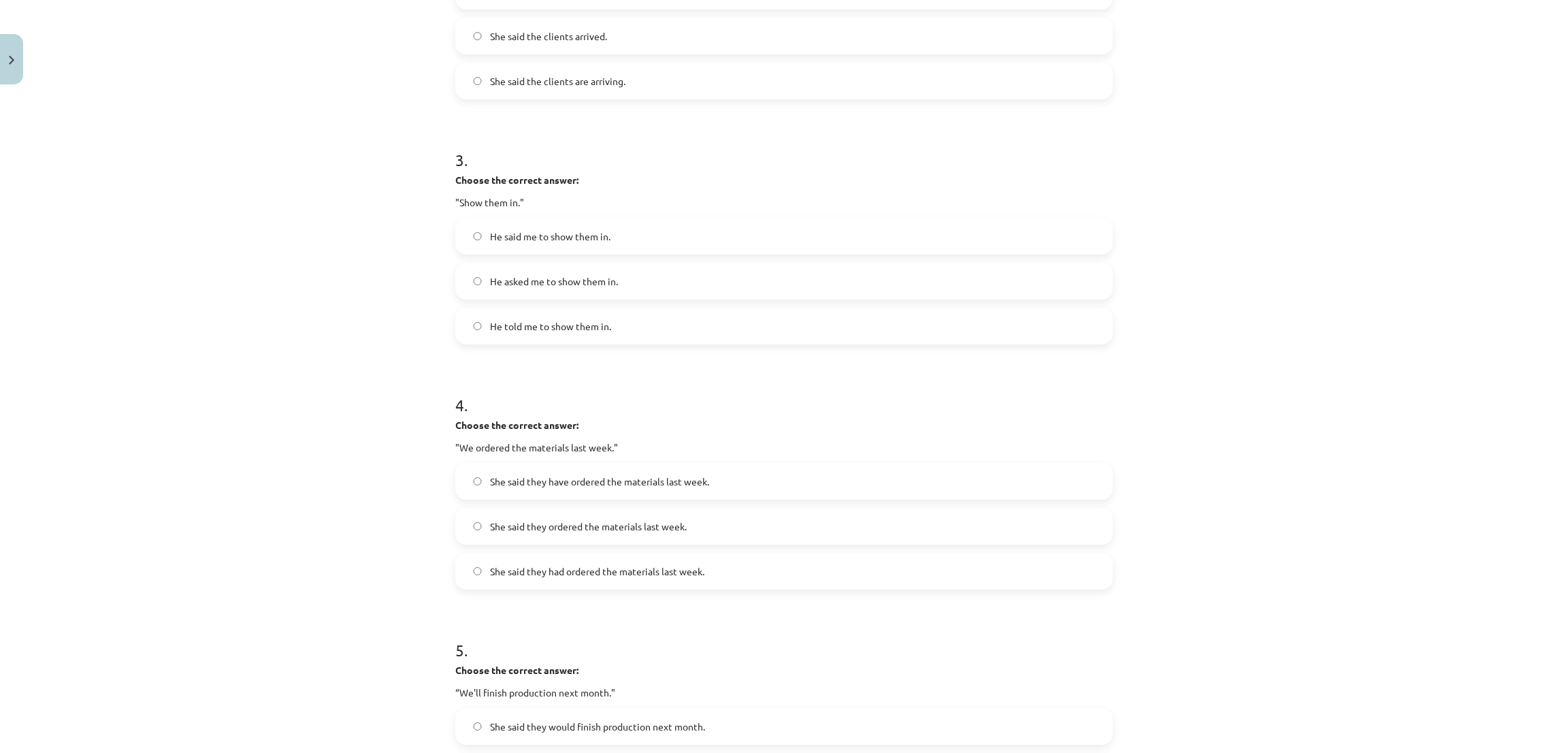
scroll to position [646, 0]
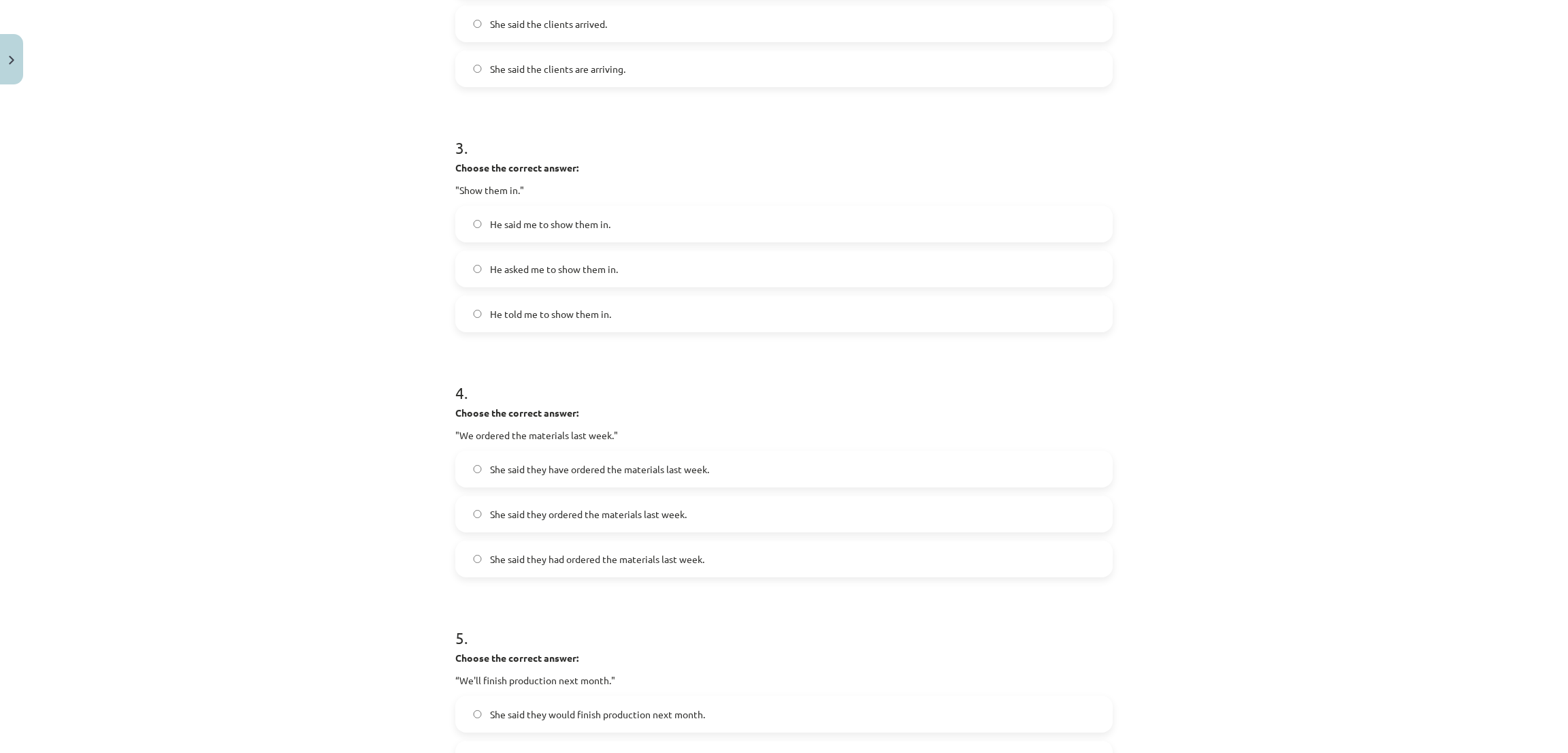
click at [469, 322] on label "He told me to show them in." at bounding box center [784, 314] width 655 height 34
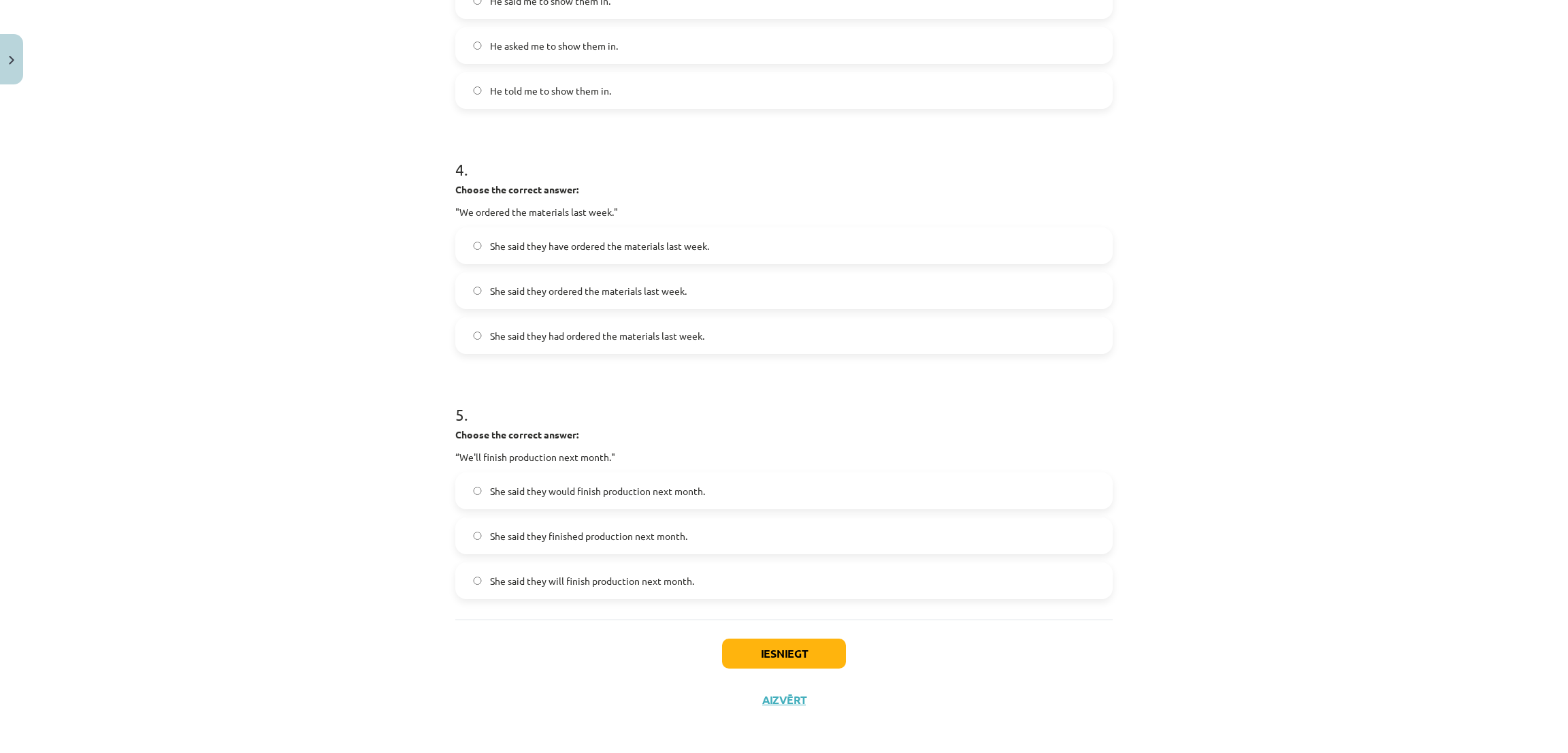
scroll to position [873, 0]
click at [813, 400] on h1 "5 ." at bounding box center [784, 399] width 657 height 43
click at [458, 330] on label "She said they had ordered the materials last week." at bounding box center [784, 332] width 655 height 34
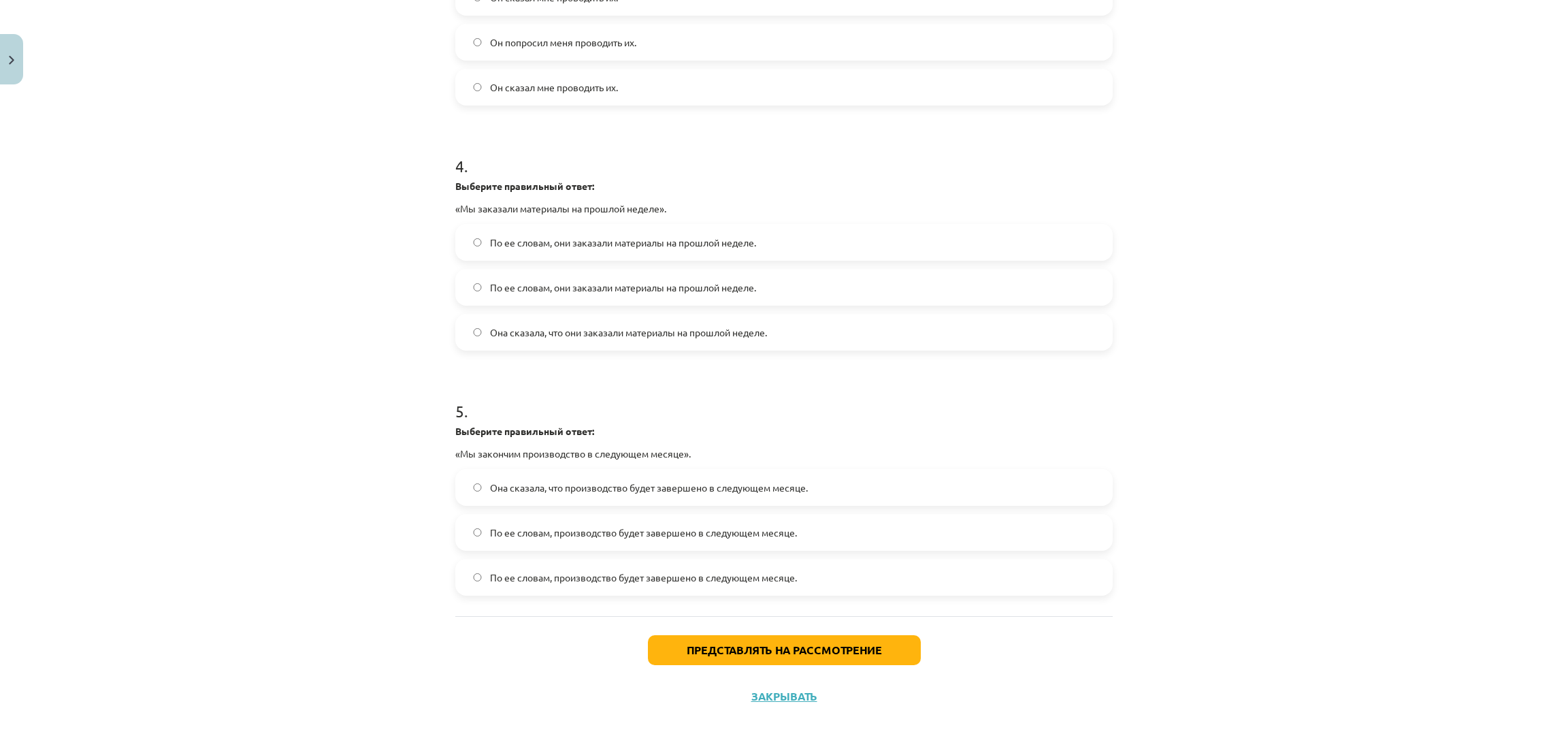
click at [463, 273] on label "По ее словам, они заказали материалы на прошлой неделе." at bounding box center [784, 287] width 655 height 34
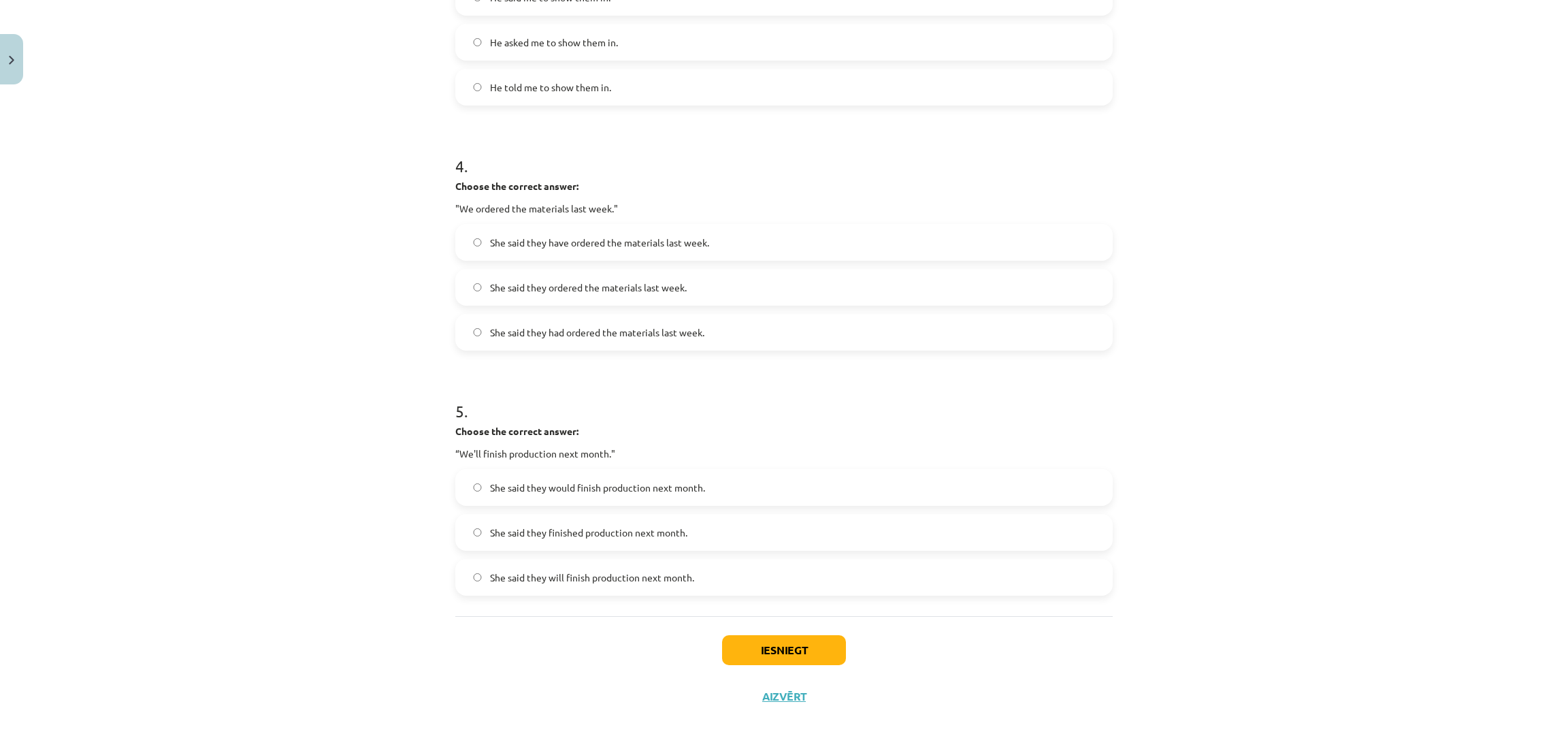
click at [465, 543] on label "She said they finished production next month." at bounding box center [784, 532] width 655 height 34
click at [786, 636] on button "Iesniegt" at bounding box center [784, 649] width 124 height 30
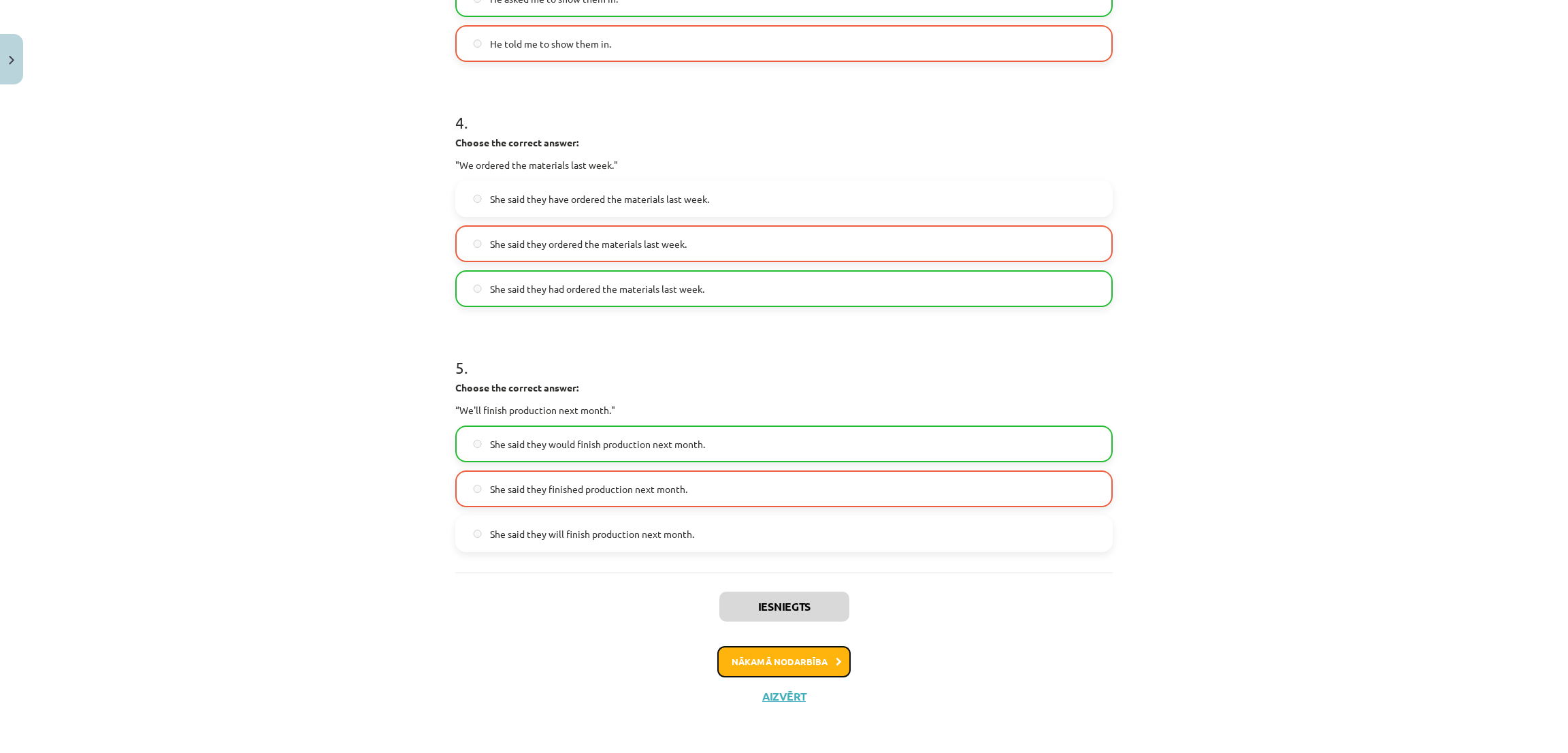
click at [718, 661] on button "Nākamā nodarbība" at bounding box center [784, 661] width 134 height 31
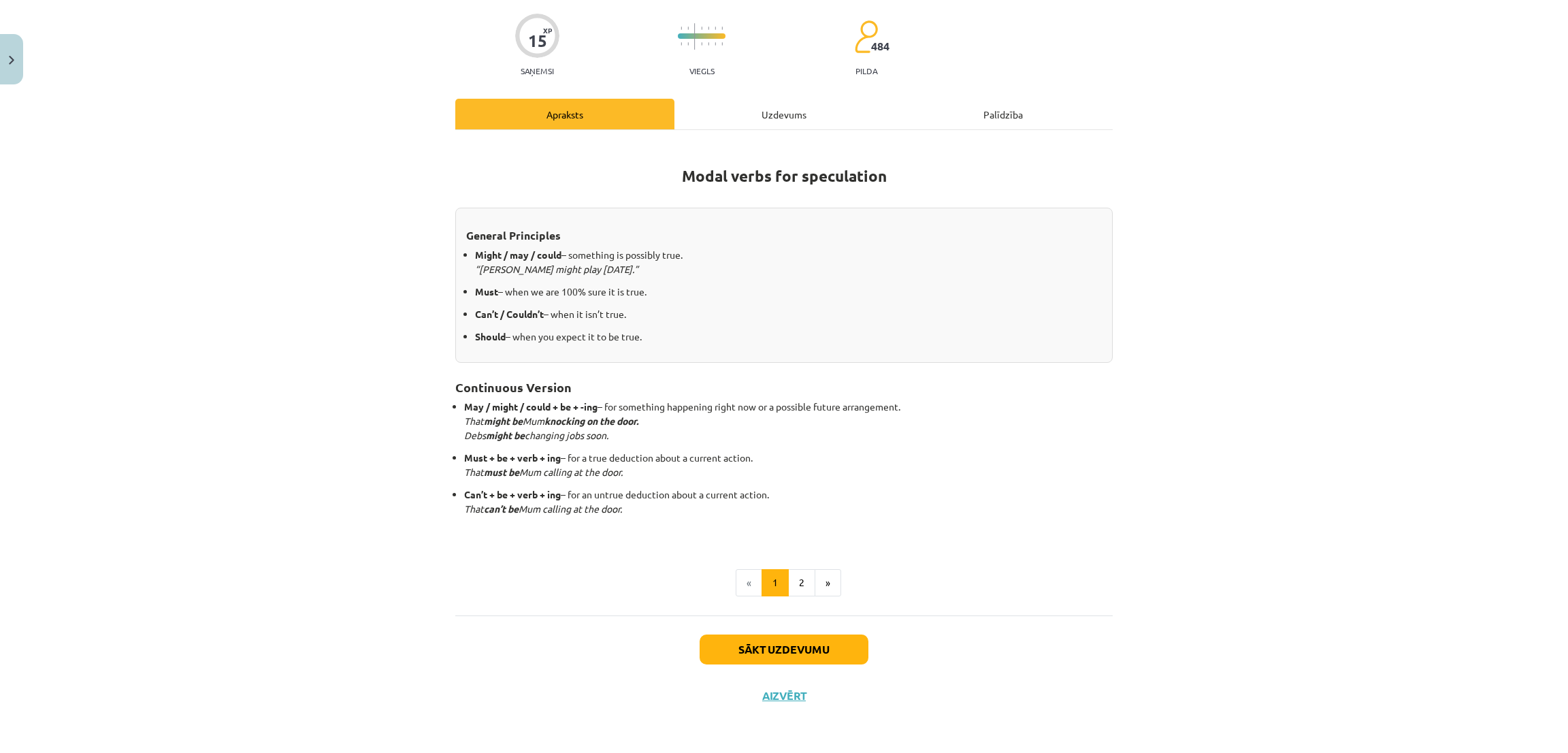
scroll to position [34, 0]
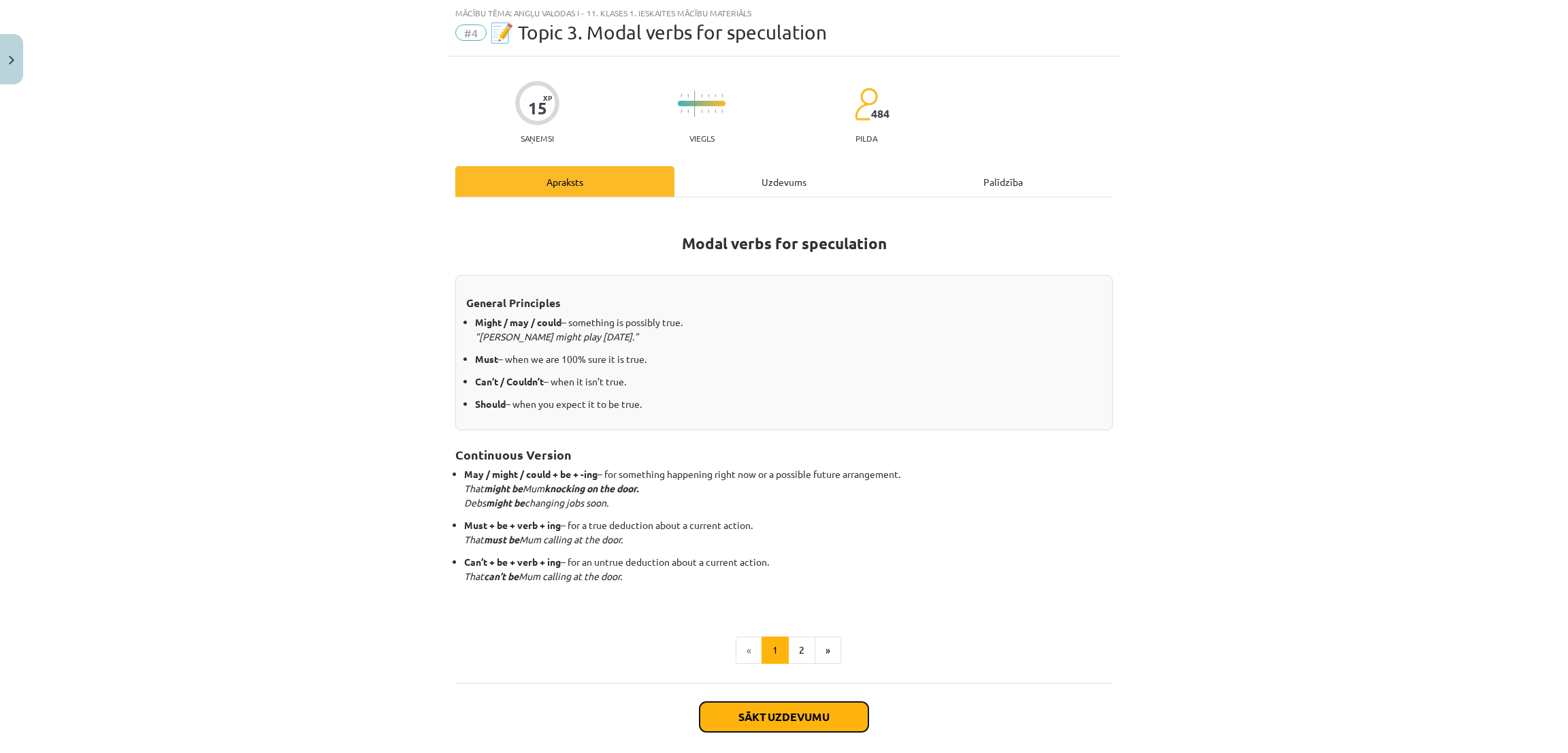
click at [827, 724] on button "Sākt uzdevumu" at bounding box center [784, 716] width 169 height 30
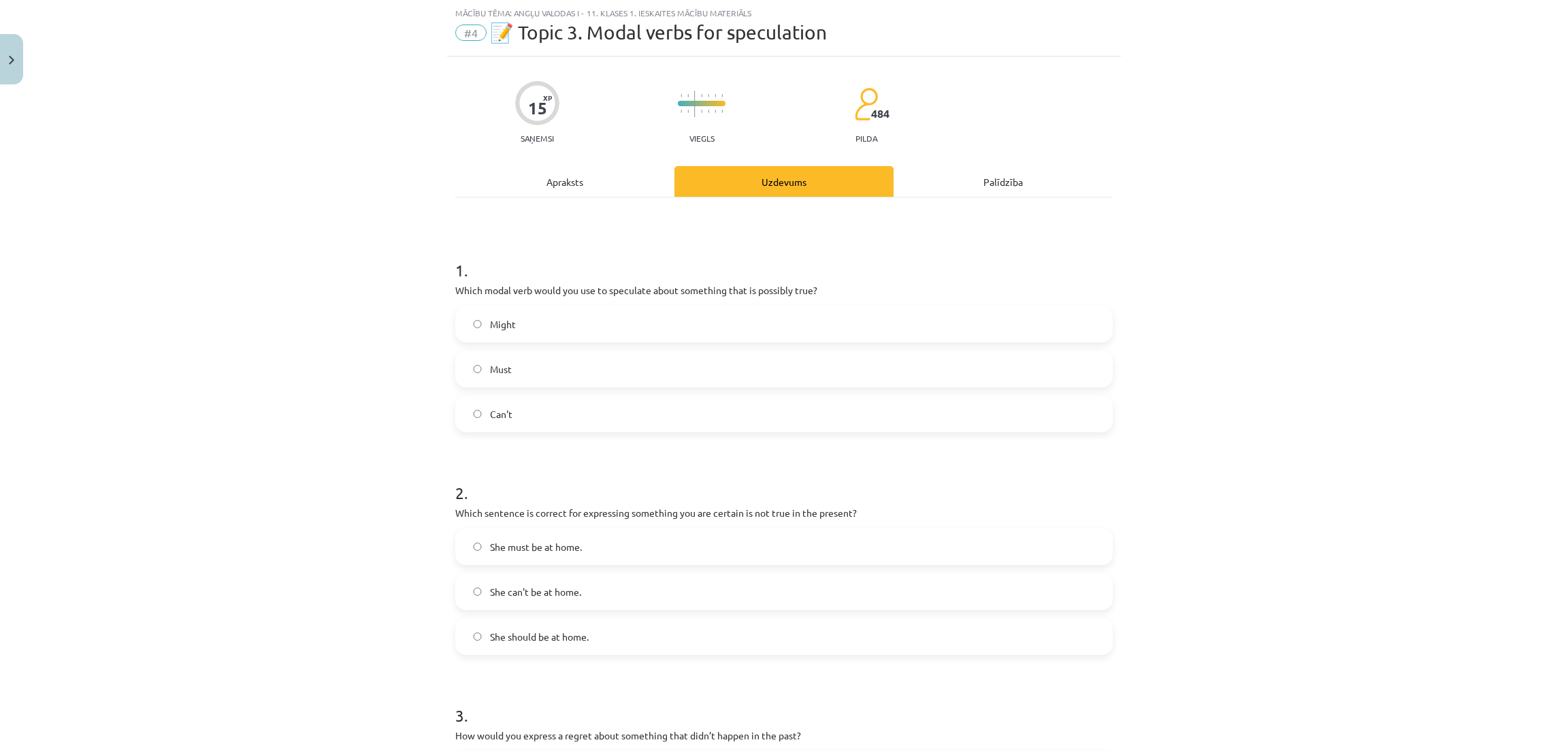
click at [602, 320] on label "Might" at bounding box center [784, 324] width 655 height 34
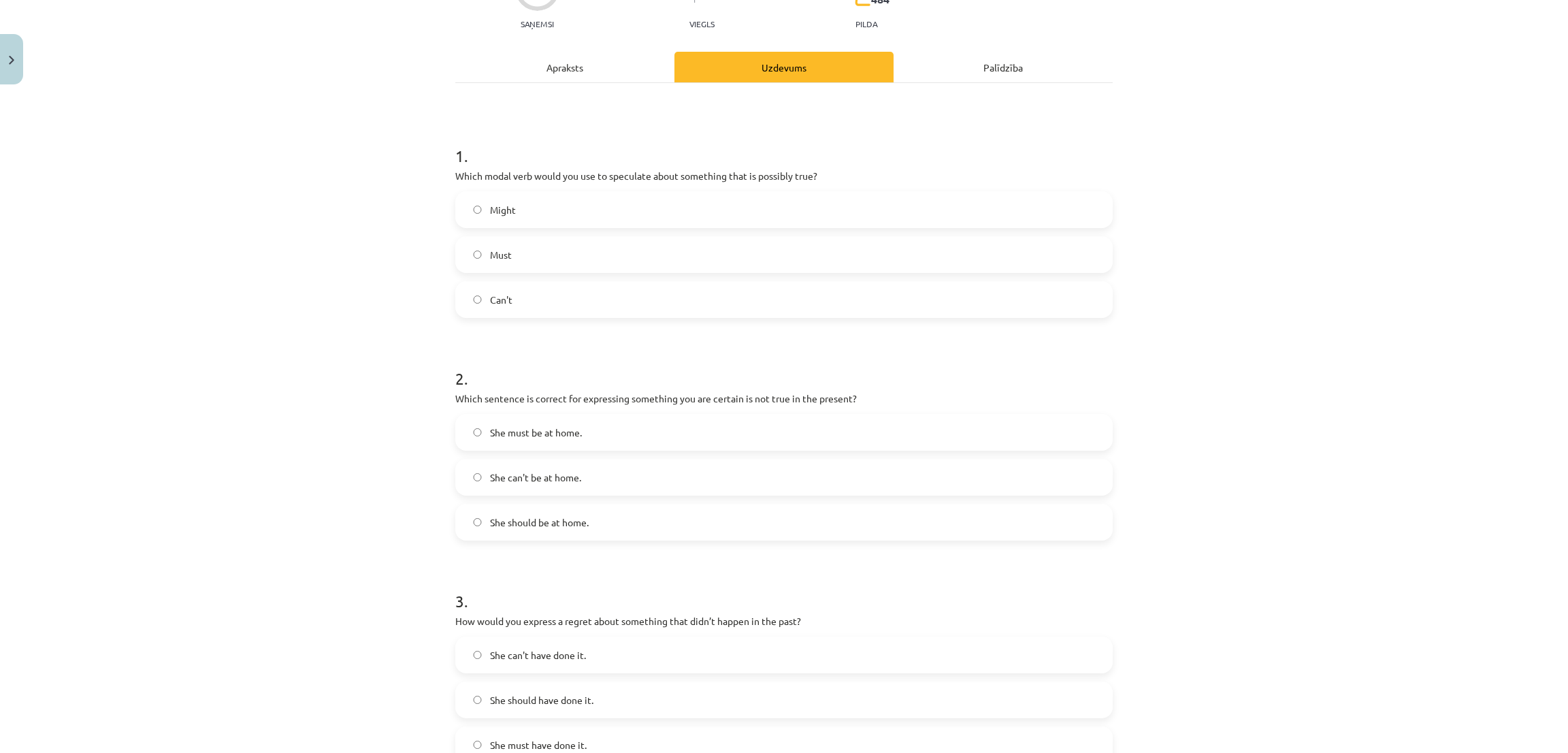
scroll to position [238, 0]
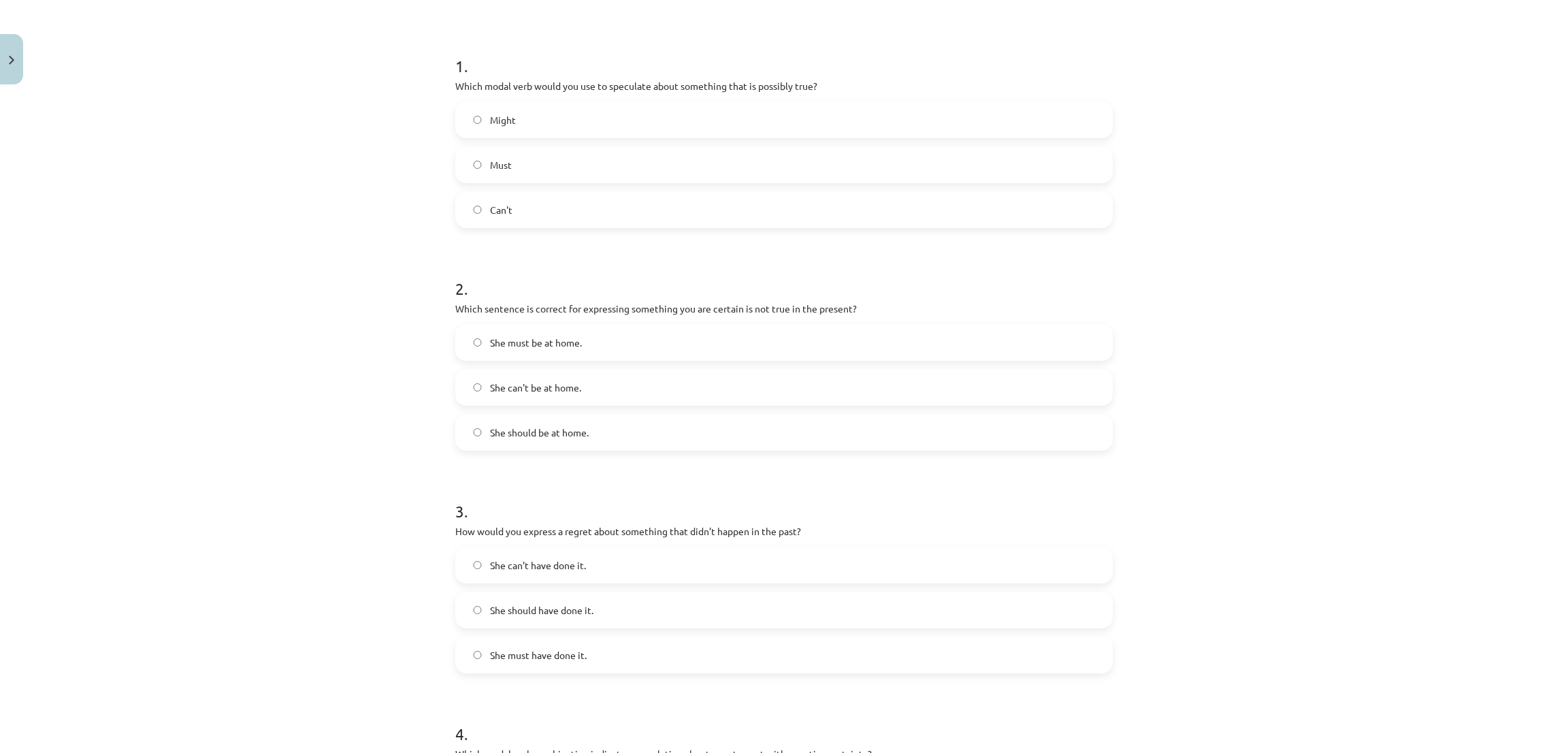
click at [537, 445] on label "She should be at home." at bounding box center [784, 432] width 655 height 34
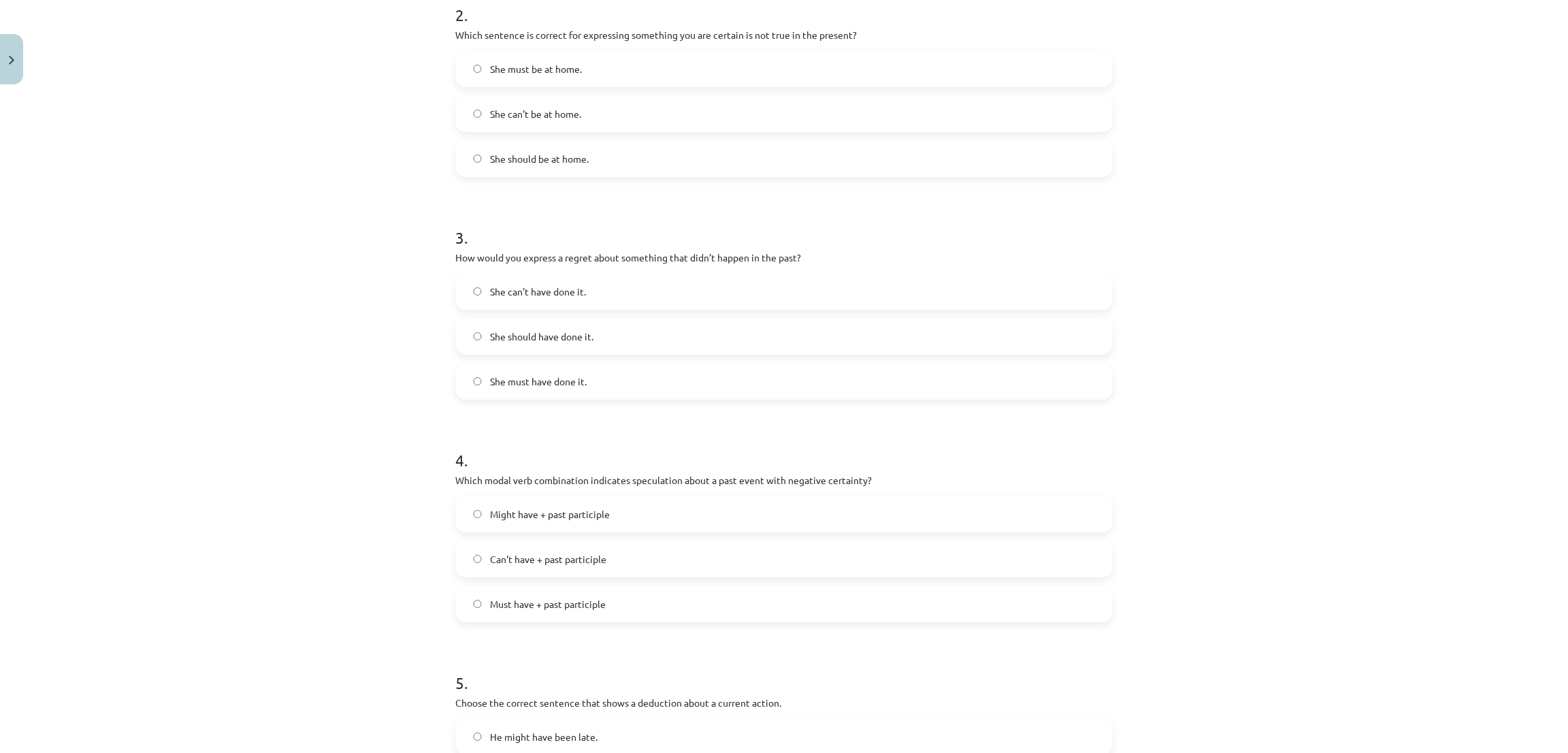
scroll to position [544, 0]
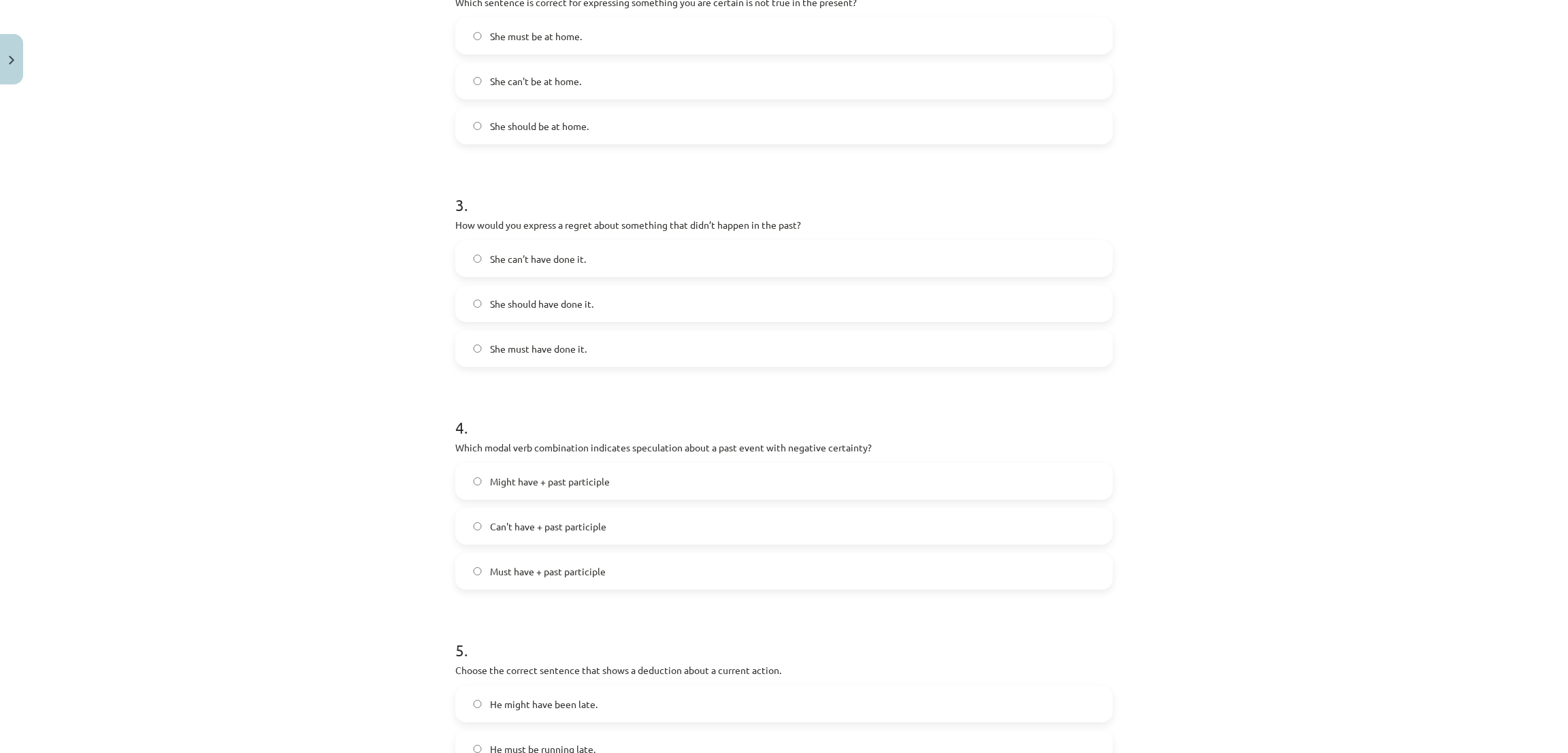
click at [544, 351] on span "She must have done it." at bounding box center [538, 349] width 97 height 14
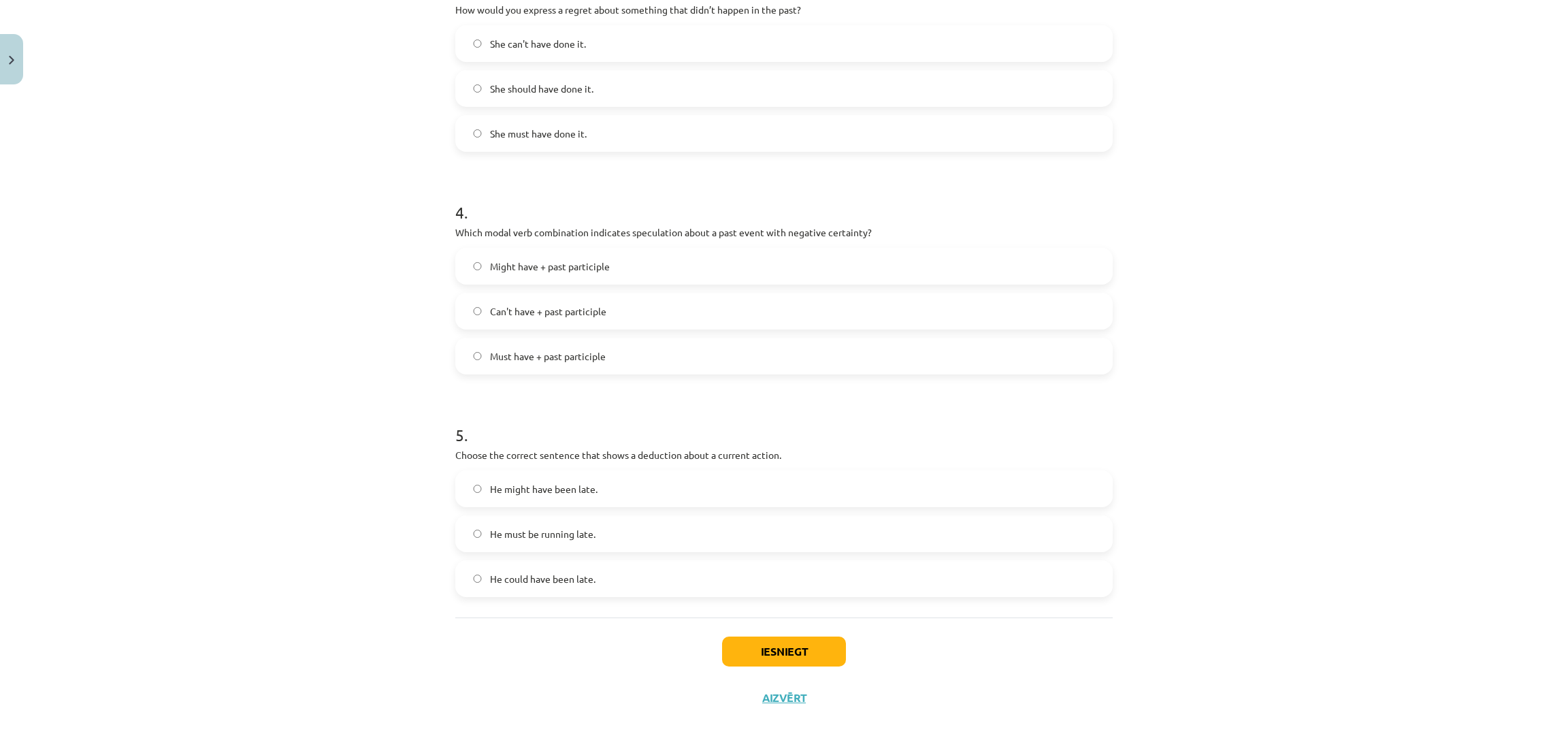
scroll to position [762, 0]
click at [579, 539] on label "He must be running late." at bounding box center [784, 531] width 655 height 34
click at [658, 312] on label "Can't have + past participle" at bounding box center [784, 309] width 655 height 34
click at [738, 652] on button "Iesniegt" at bounding box center [784, 649] width 124 height 30
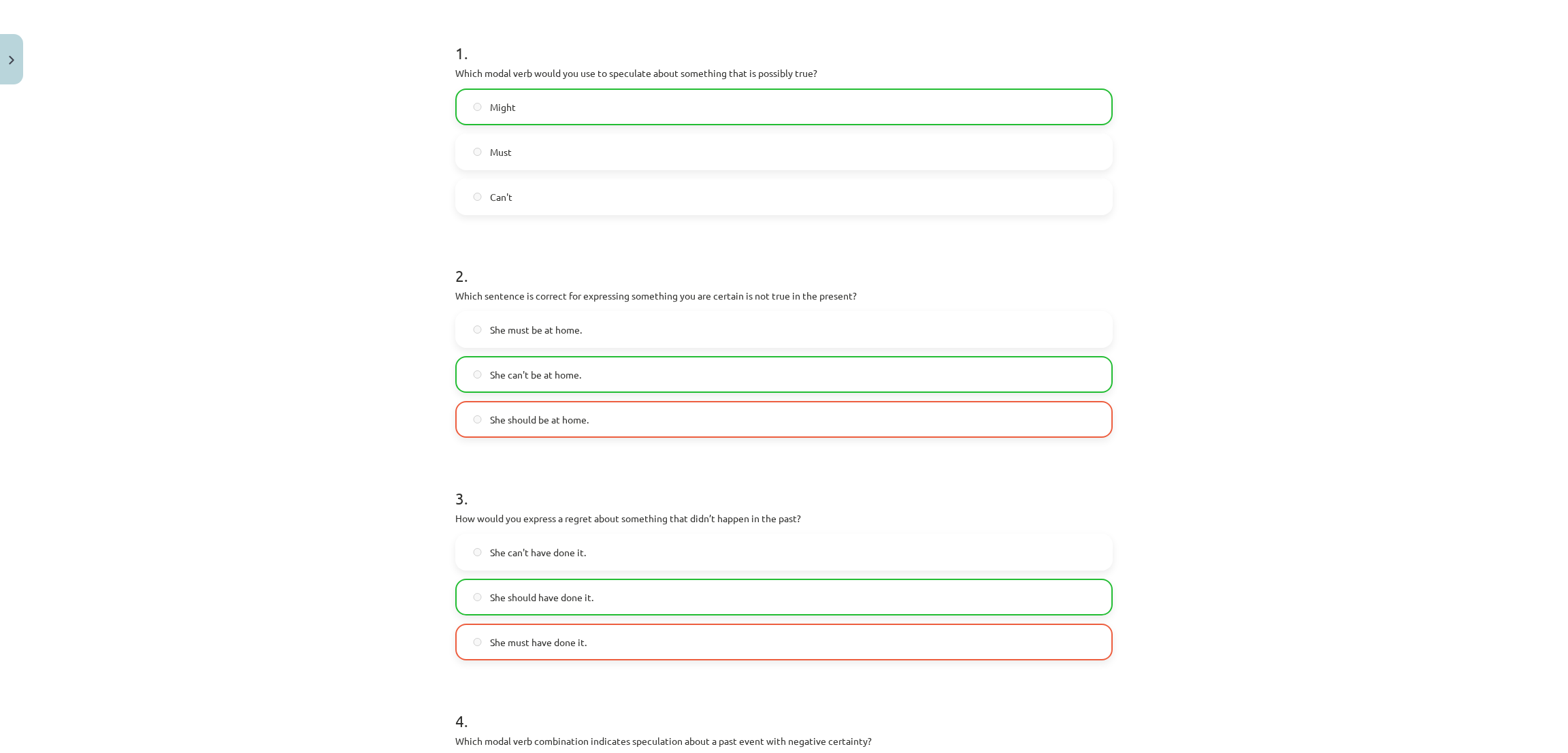
scroll to position [805, 0]
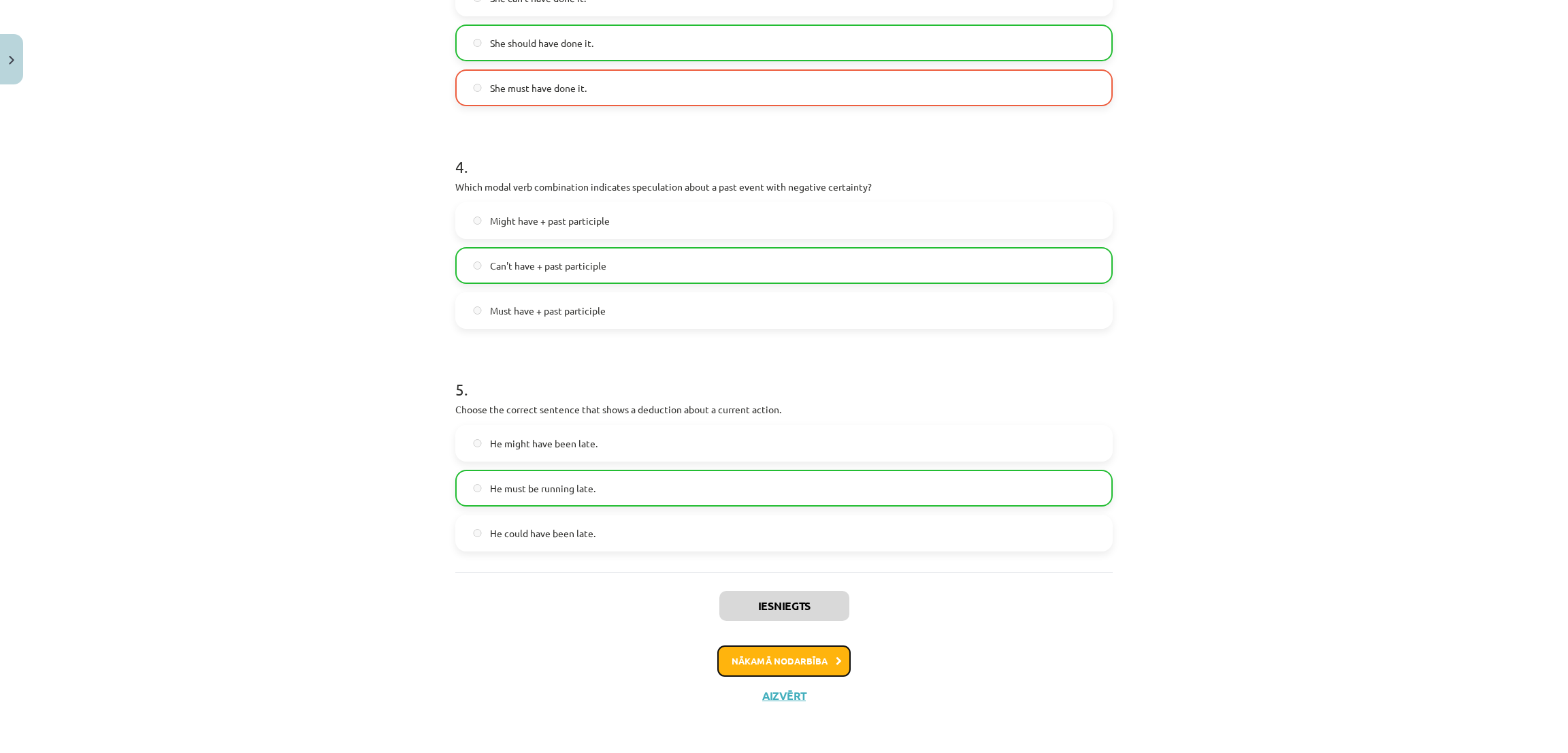
click at [763, 657] on button "Nākamā nodarbība" at bounding box center [784, 660] width 134 height 31
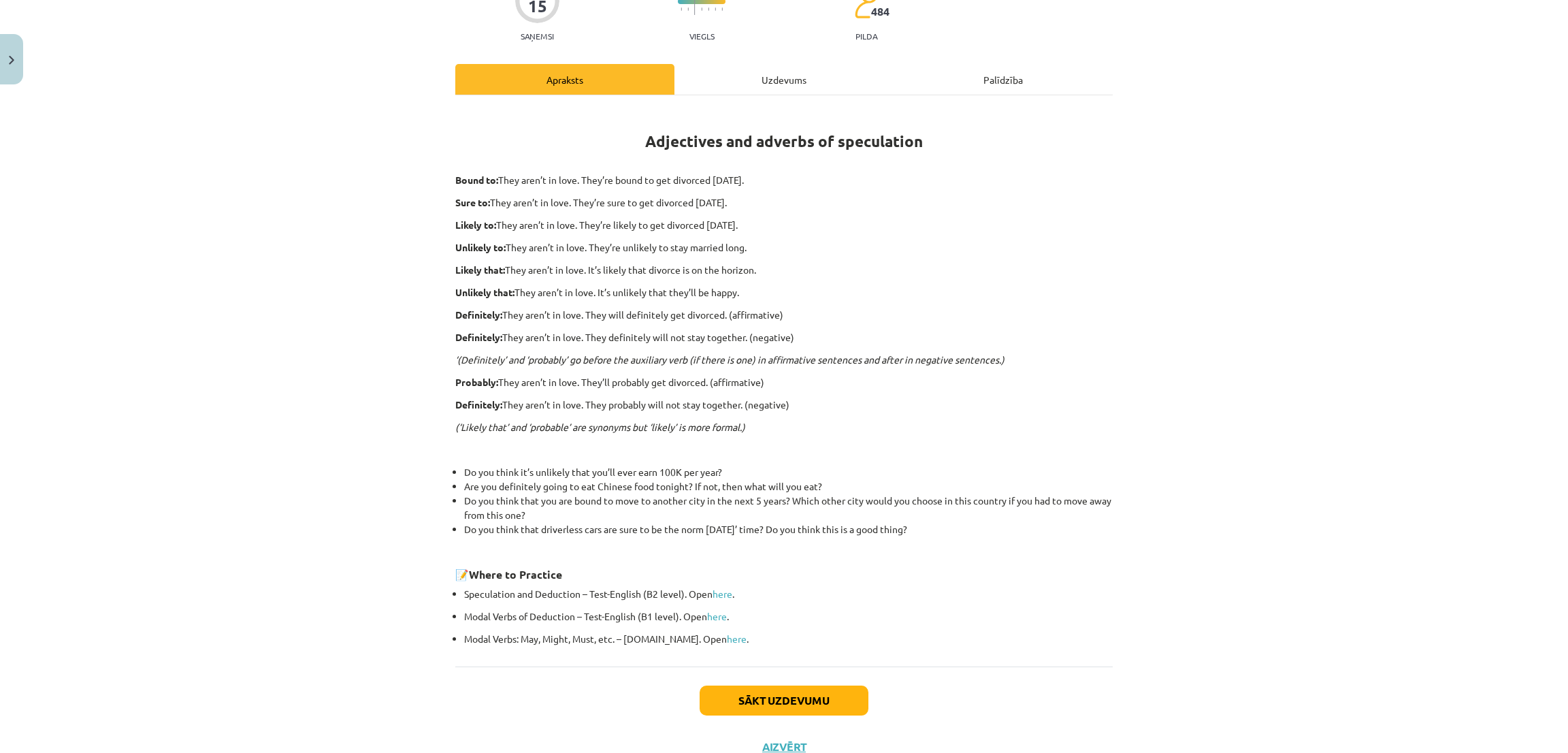
scroll to position [186, 0]
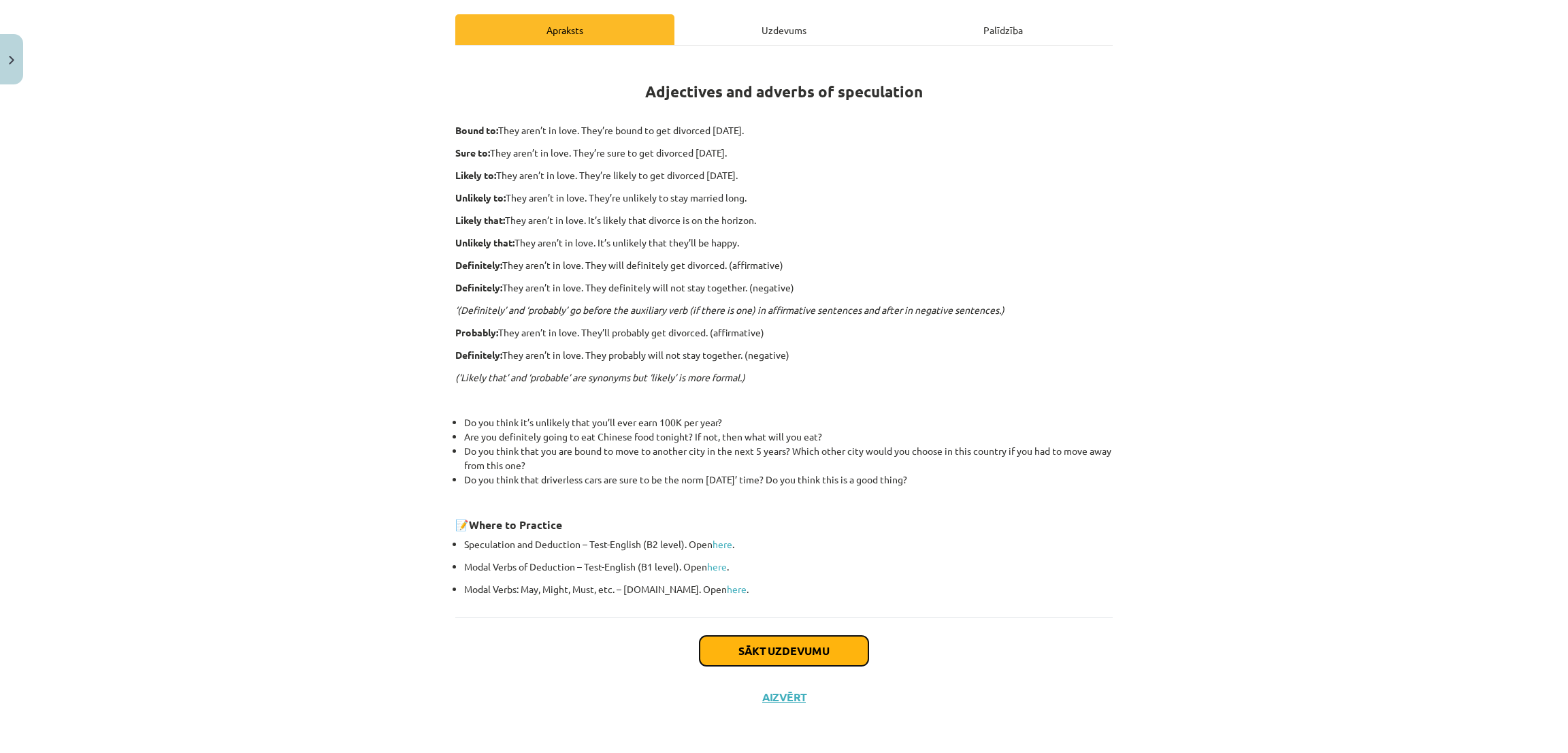
click at [744, 649] on button "Sākt uzdevumu" at bounding box center [784, 650] width 169 height 30
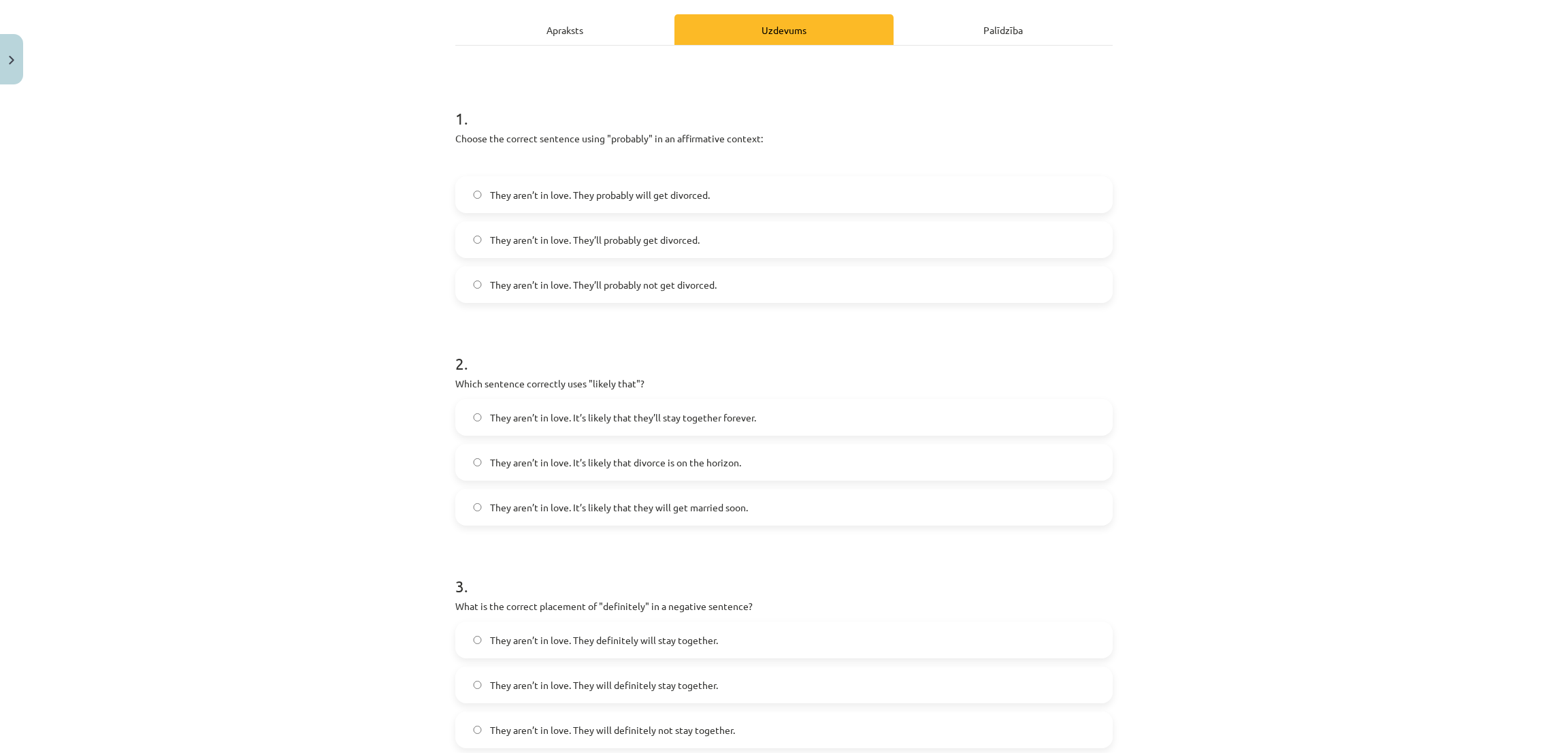
scroll to position [34, 0]
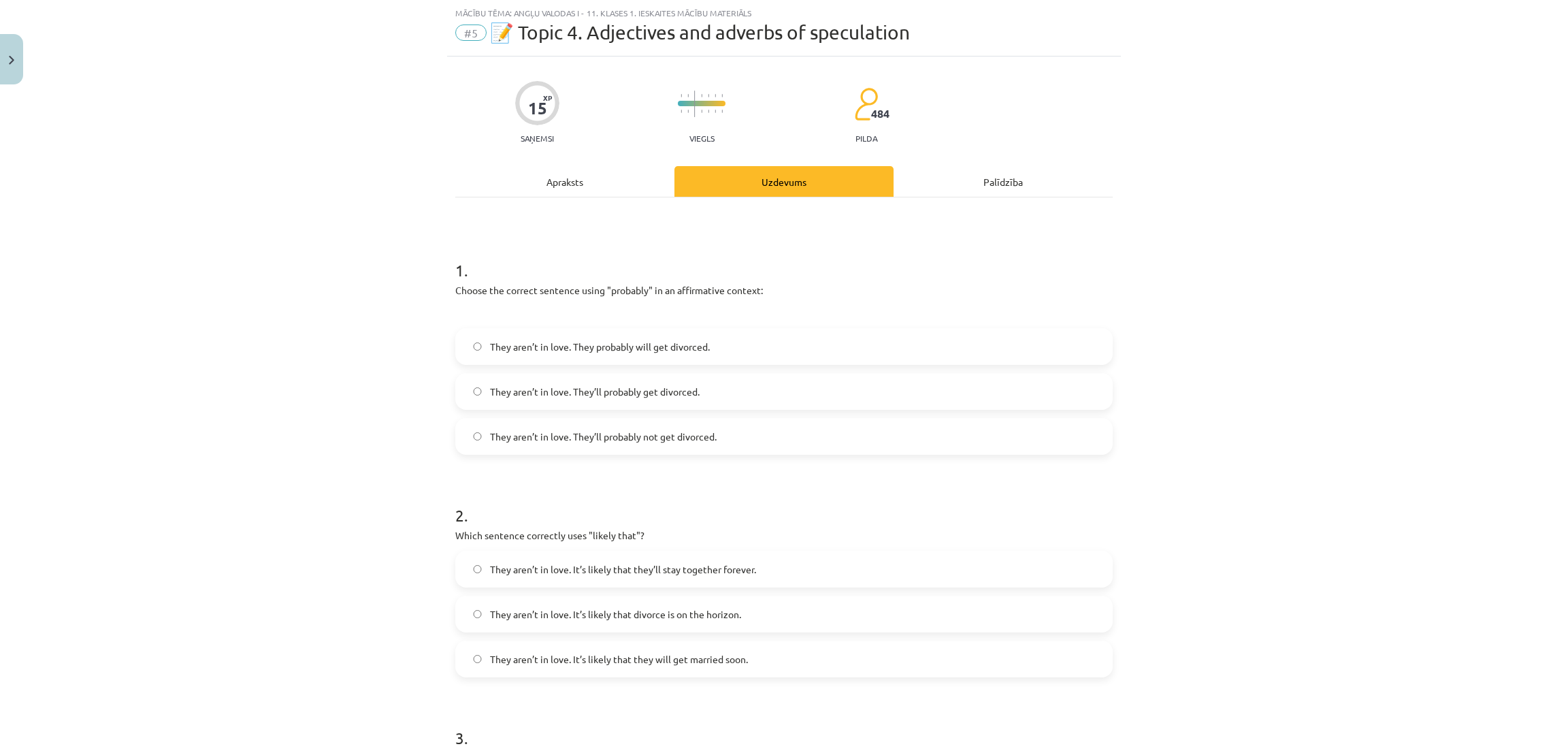
drag, startPoint x: 578, startPoint y: 390, endPoint x: 573, endPoint y: 383, distance: 8.6
click at [574, 384] on span "They aren’t in love. They’ll probably get divorced." at bounding box center [595, 391] width 210 height 14
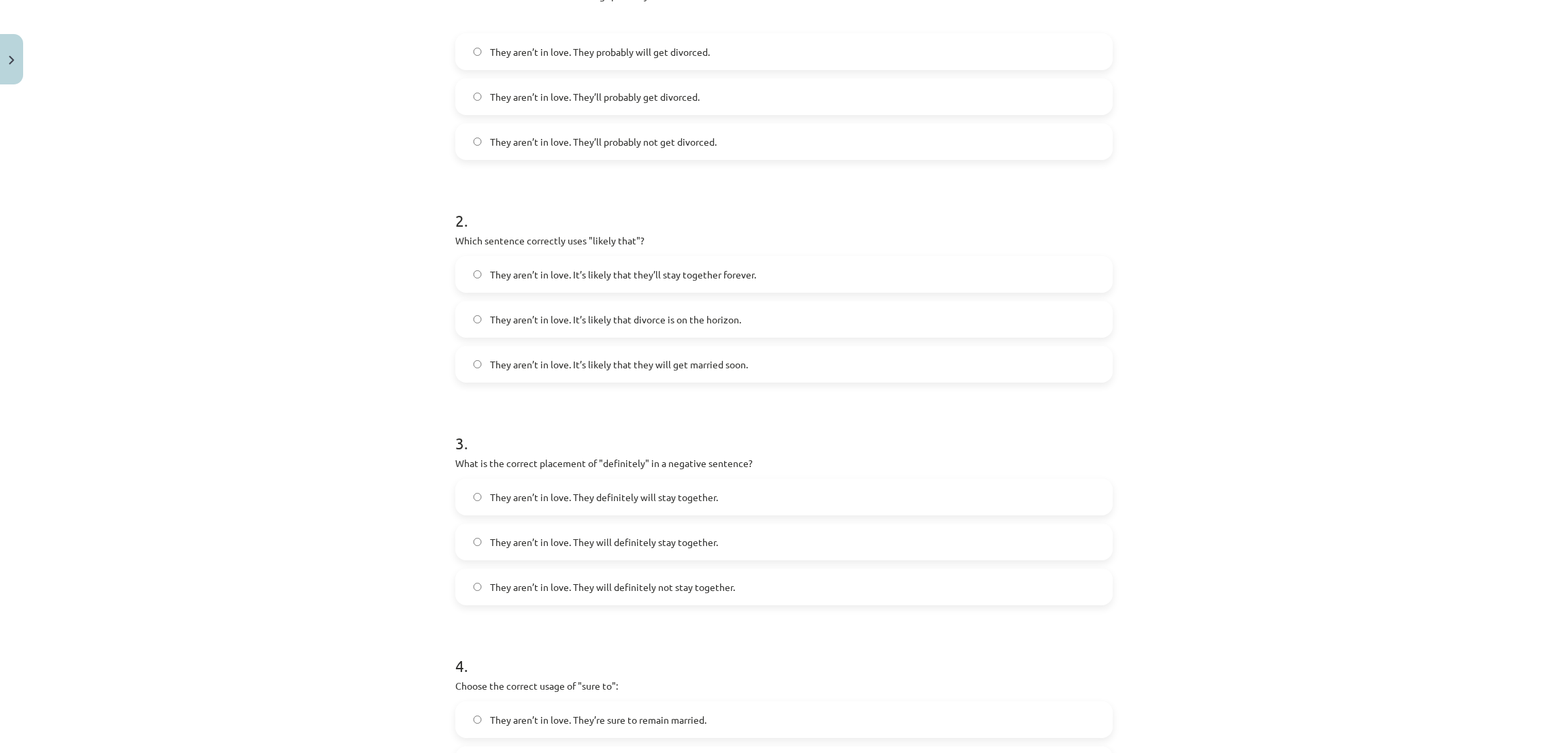
scroll to position [340, 0]
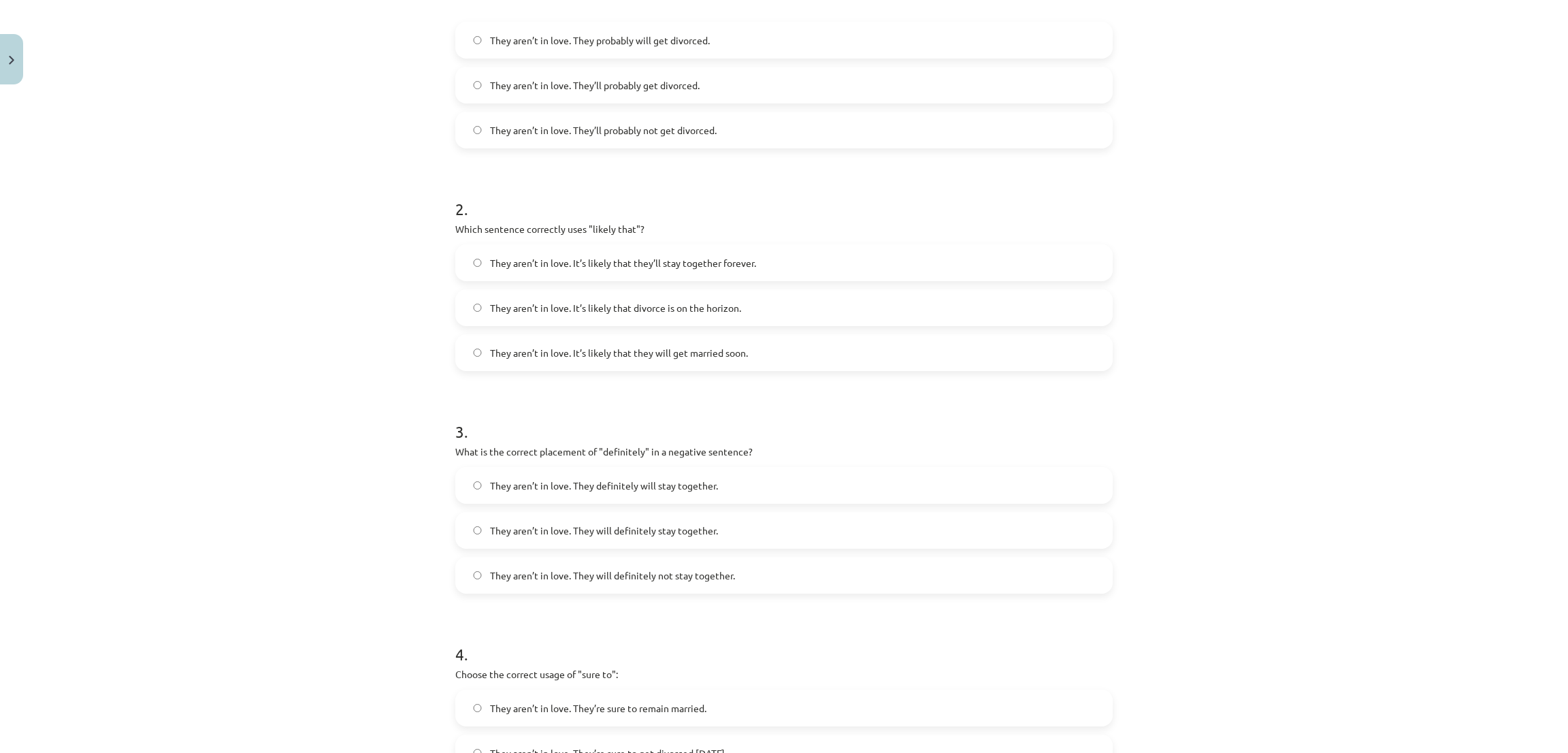
click at [753, 302] on label "They aren’t in love. It’s likely that divorce is on the horizon." at bounding box center [784, 308] width 655 height 34
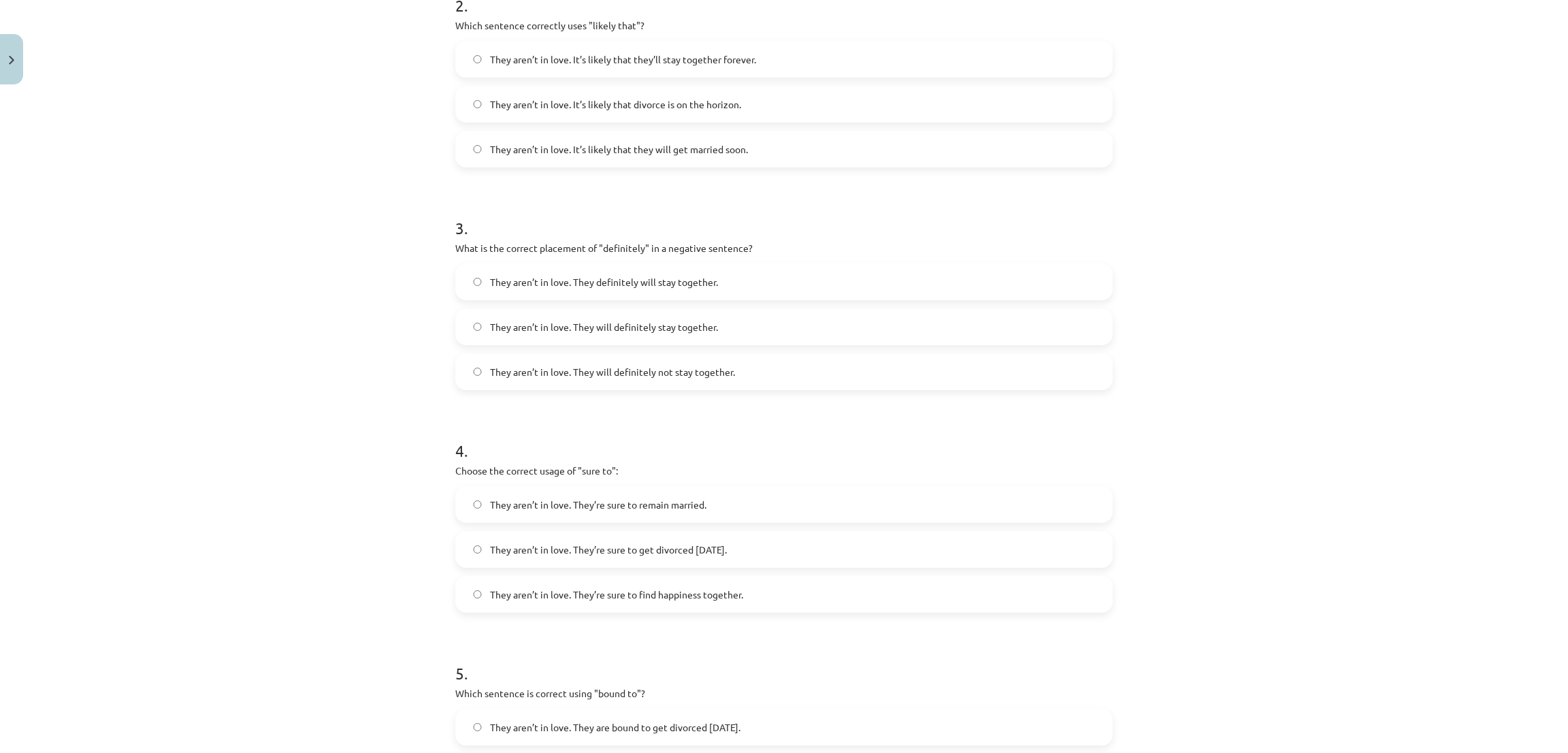
scroll to position [646, 0]
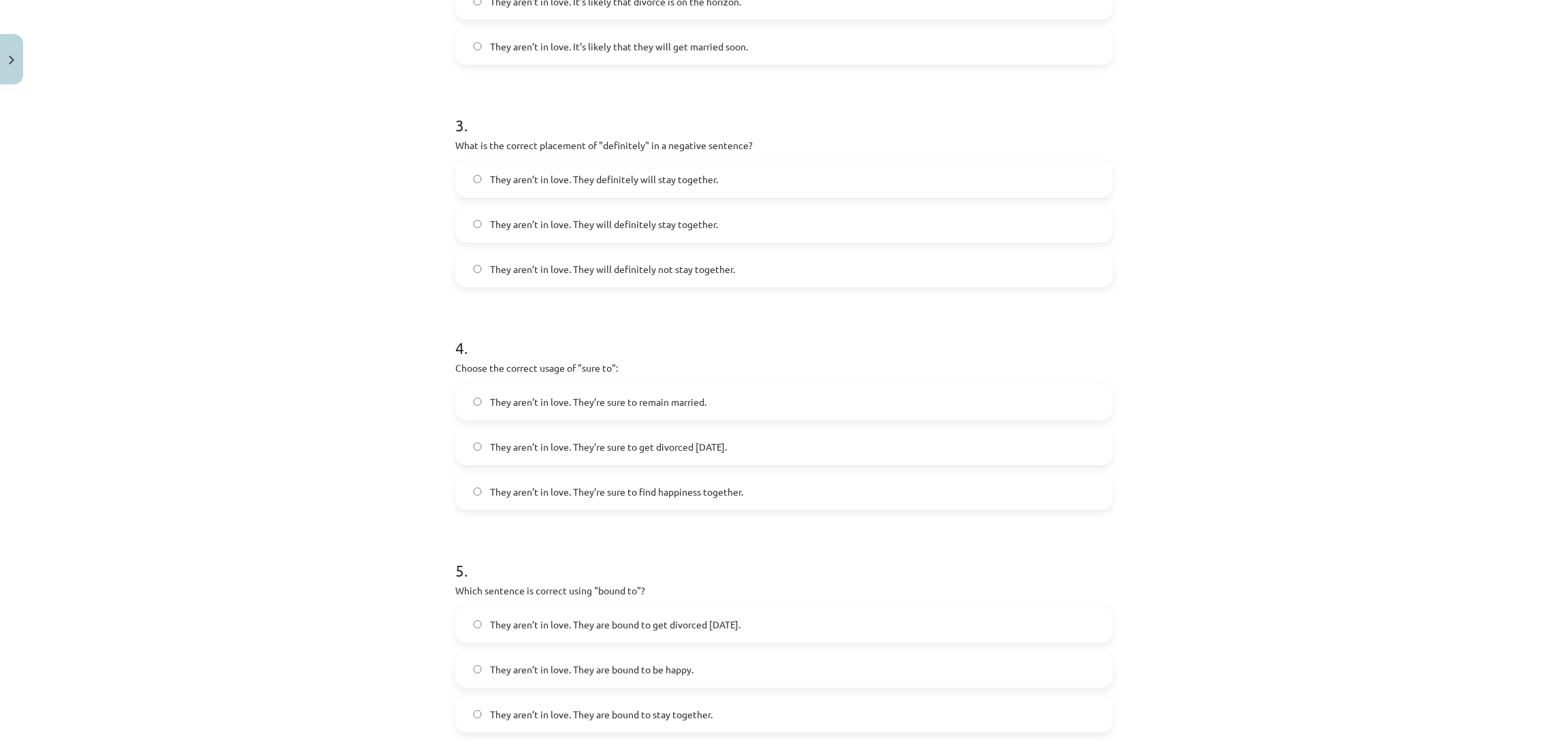
click at [526, 181] on span "They aren’t in love. They definitely will stay together." at bounding box center [604, 179] width 228 height 14
click at [626, 275] on label "They aren’t in love. They will definitely not stay together." at bounding box center [784, 269] width 655 height 34
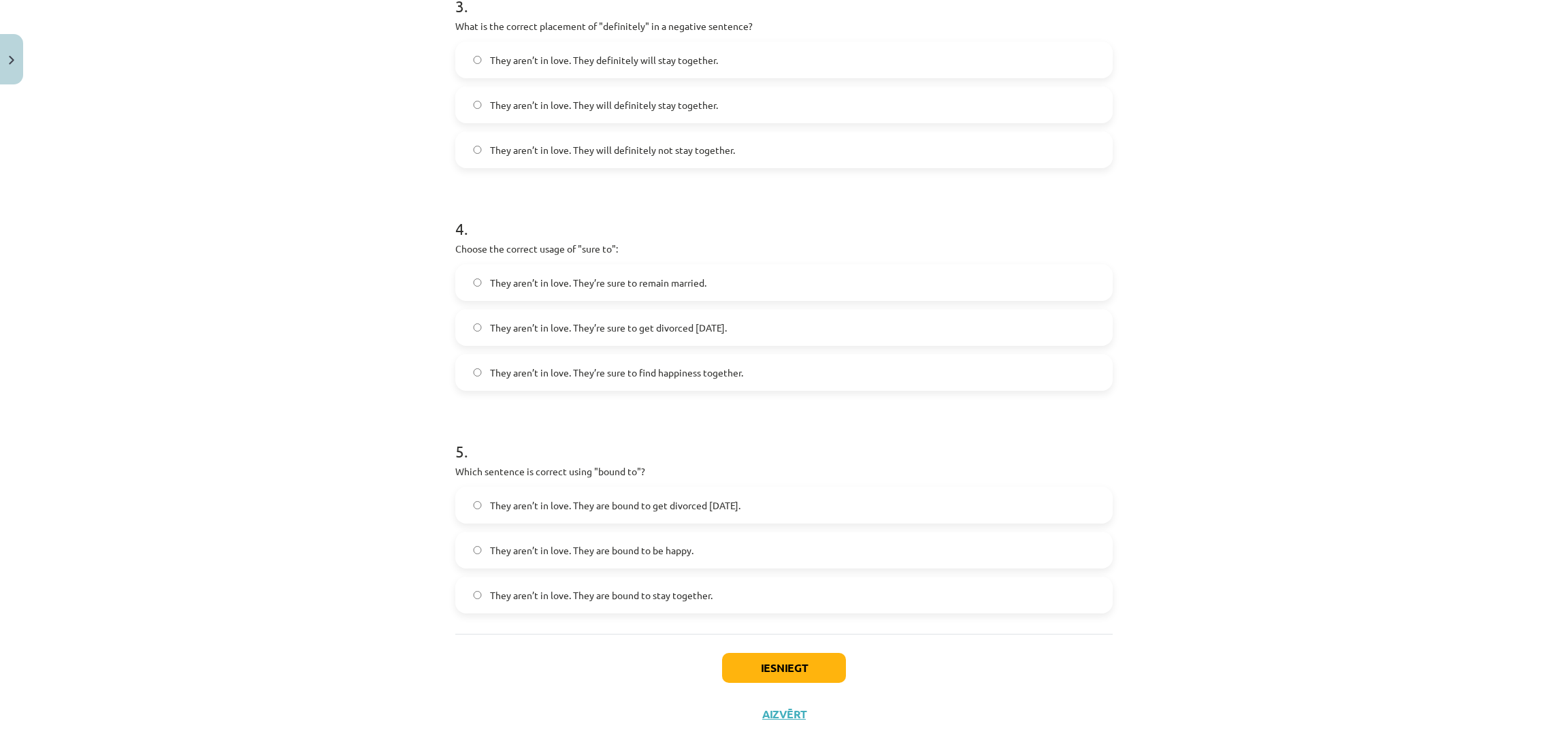
scroll to position [784, 0]
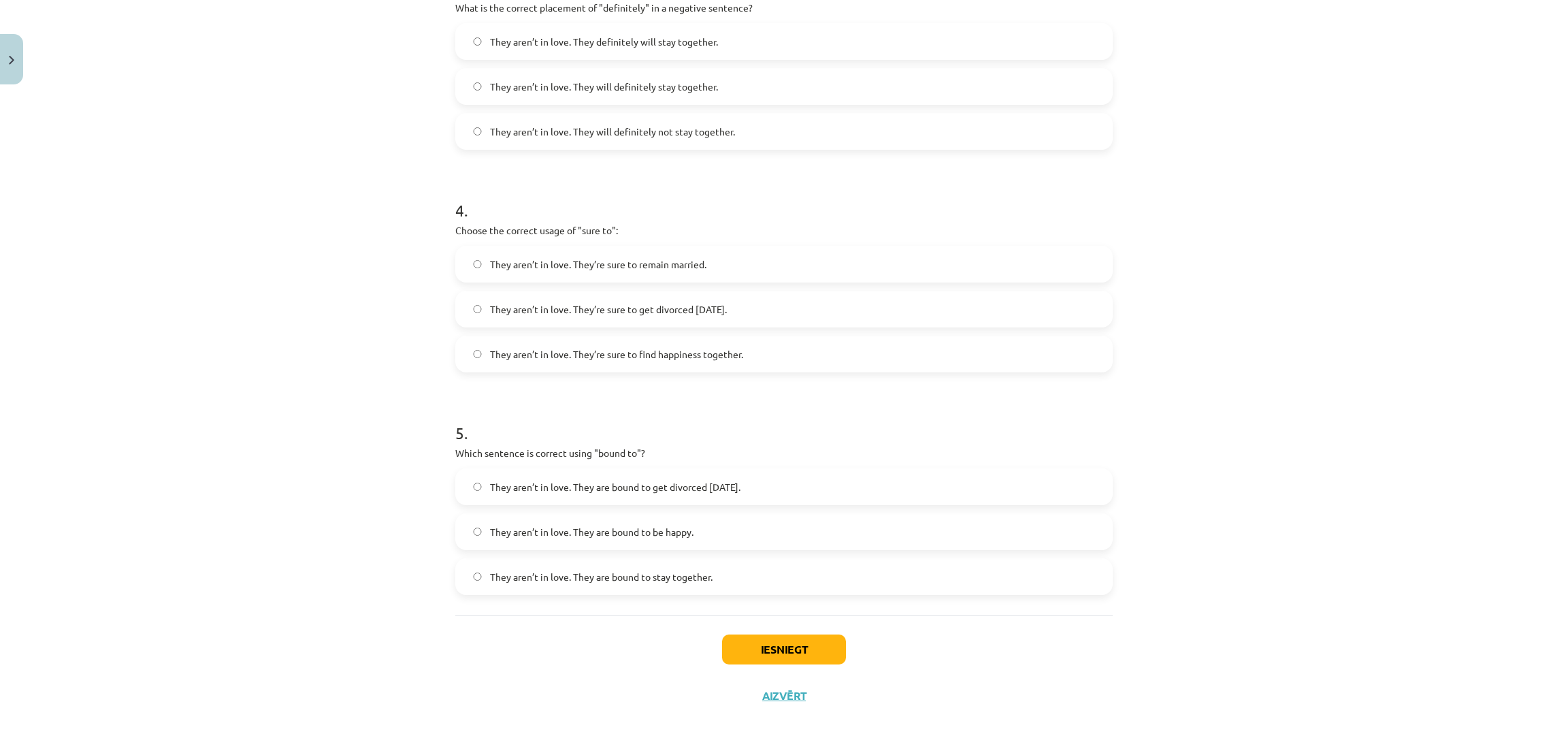
click at [533, 306] on span "They aren’t in love. They’re sure to get divorced within six months." at bounding box center [608, 309] width 237 height 14
click at [648, 498] on label "They aren’t in love. They are bound to get divorced within six months." at bounding box center [784, 486] width 655 height 34
click at [728, 653] on button "Iesniegt" at bounding box center [784, 649] width 124 height 30
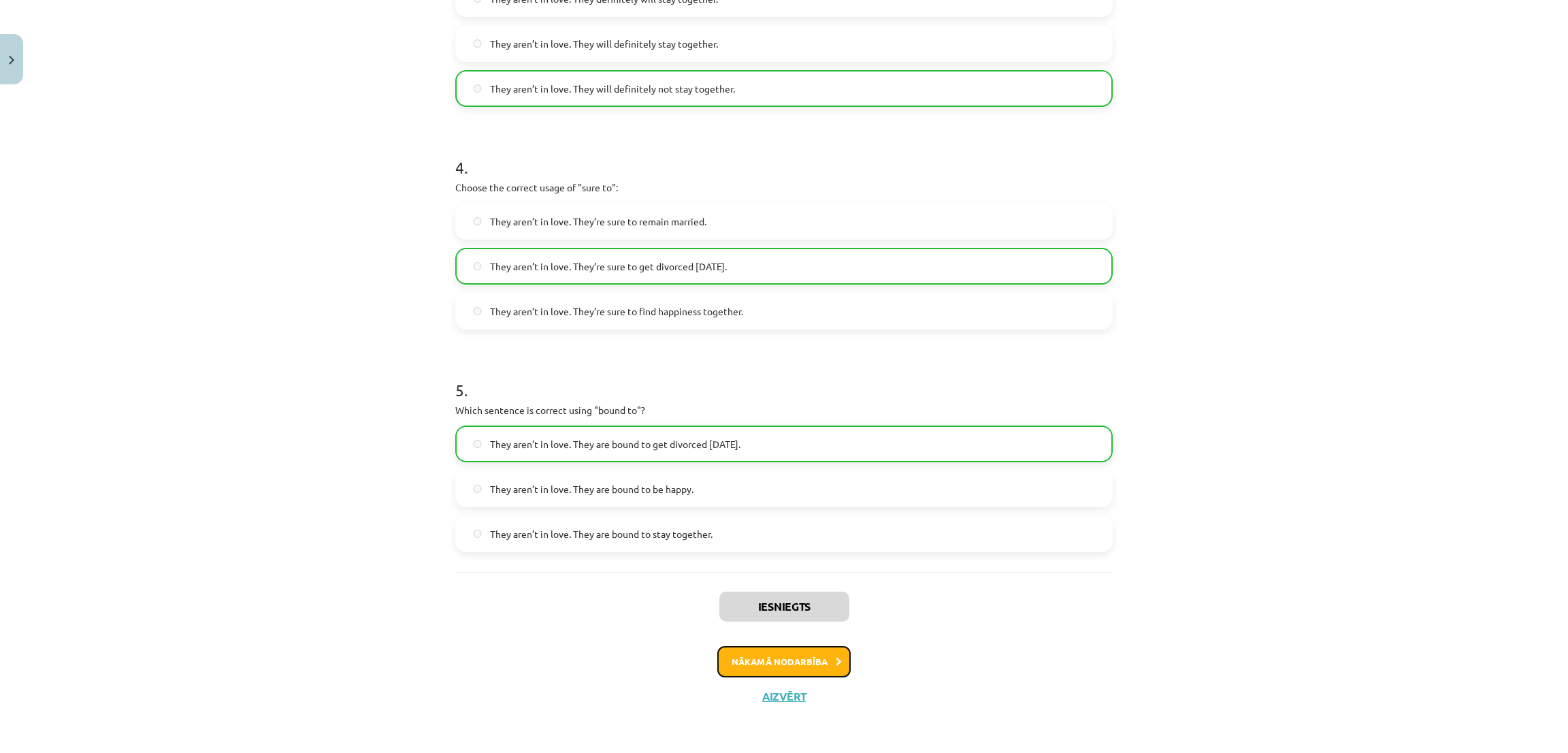
click at [721, 672] on button "Nākamā nodarbība" at bounding box center [784, 661] width 134 height 31
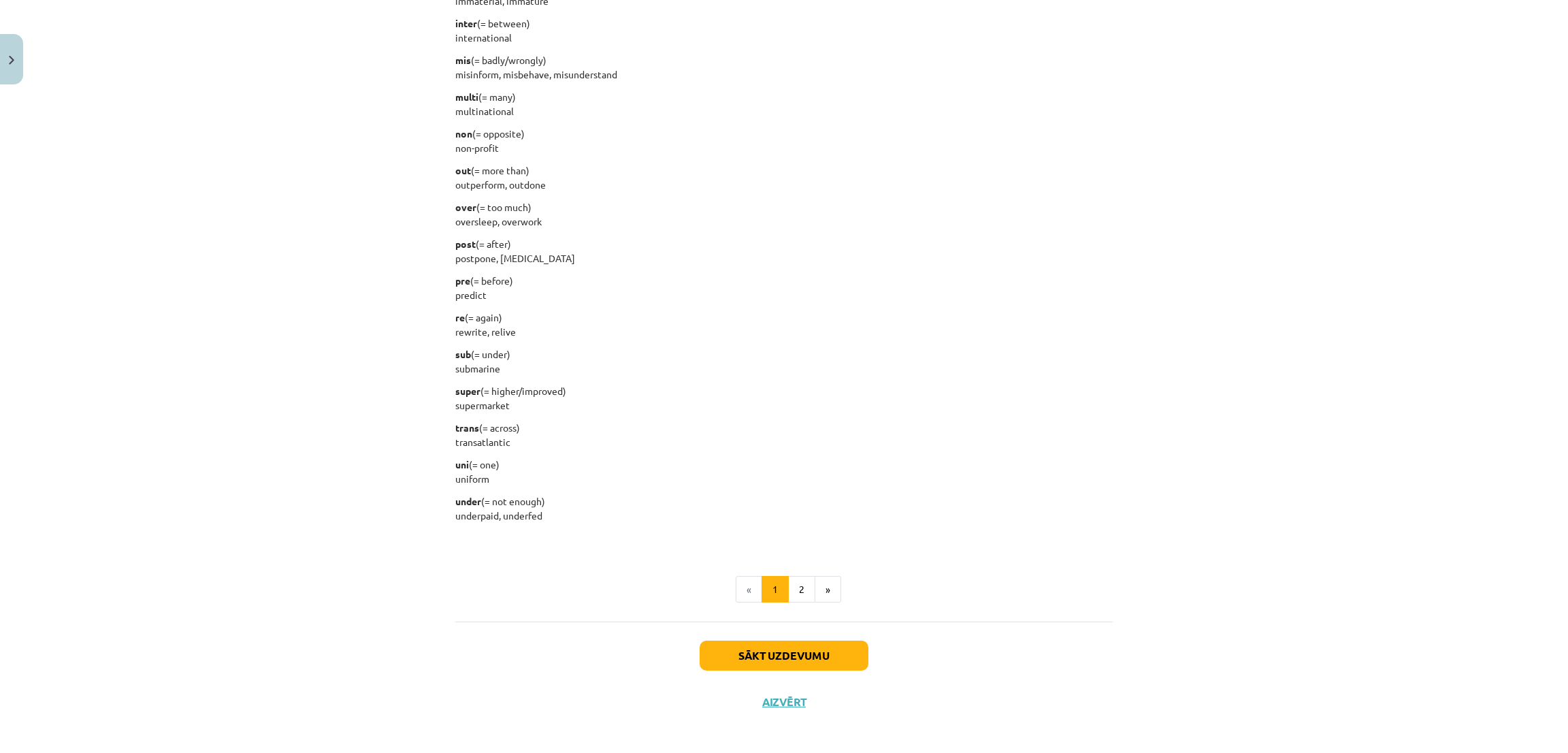
scroll to position [1468, 0]
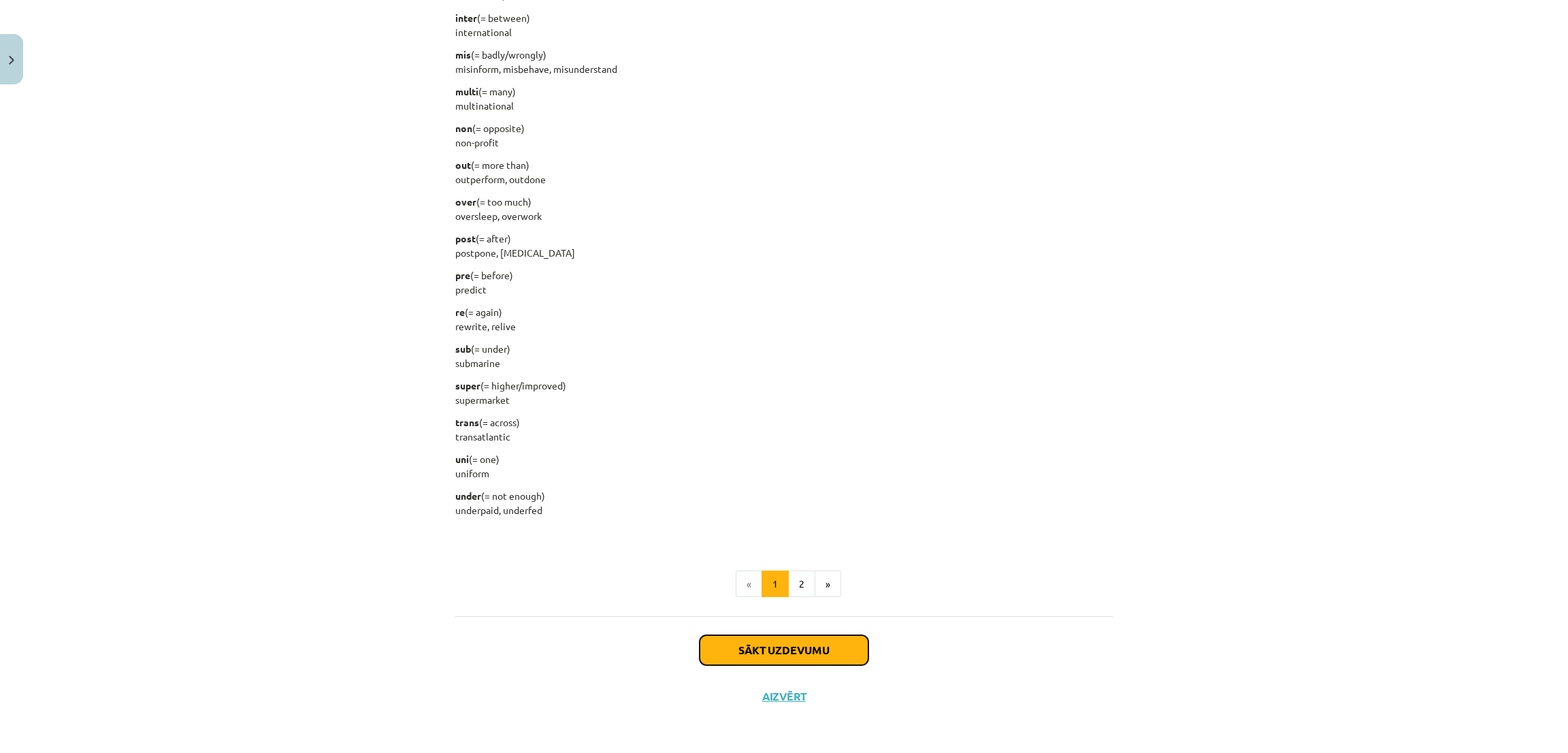
click at [747, 656] on button "Sākt uzdevumu" at bounding box center [784, 649] width 169 height 30
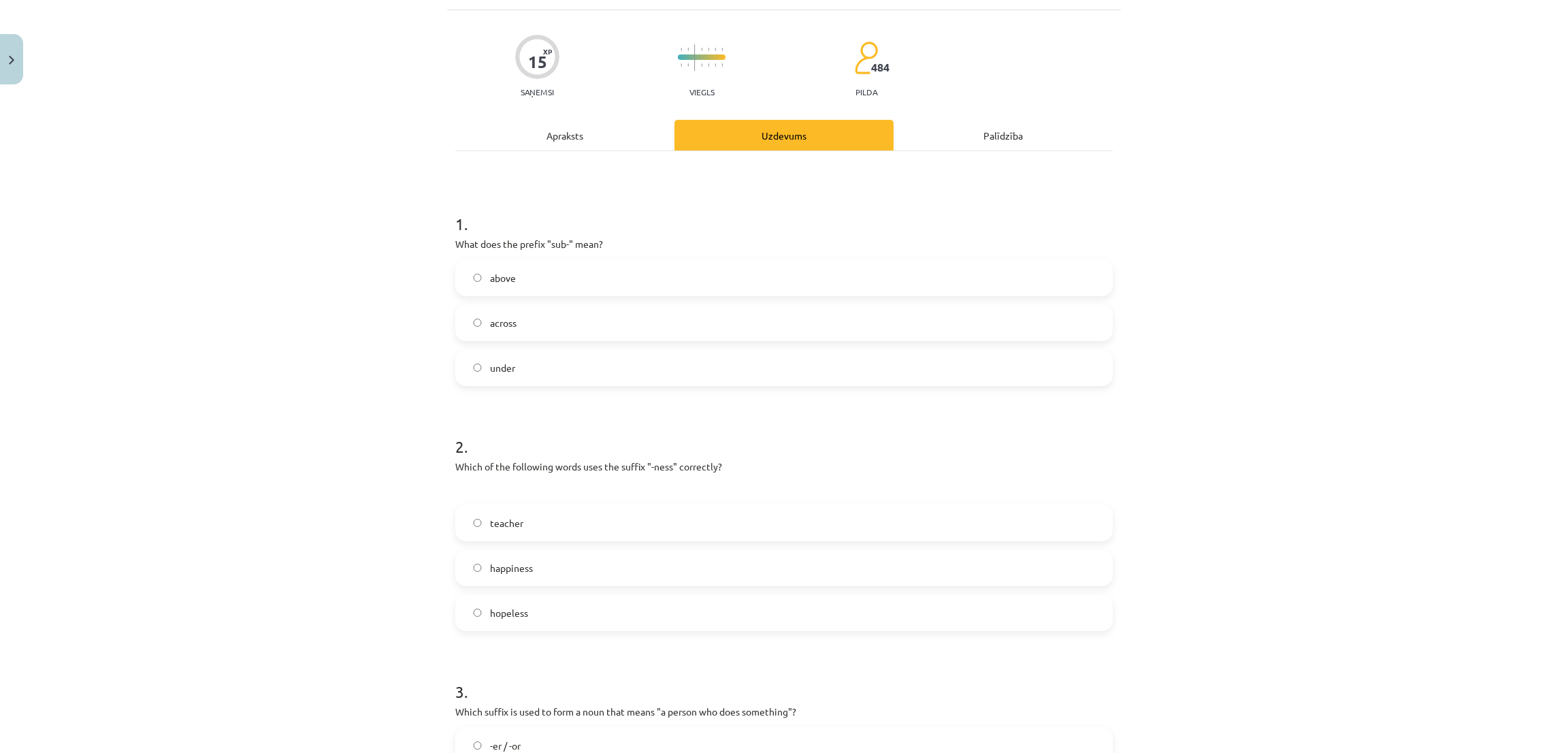
scroll to position [34, 0]
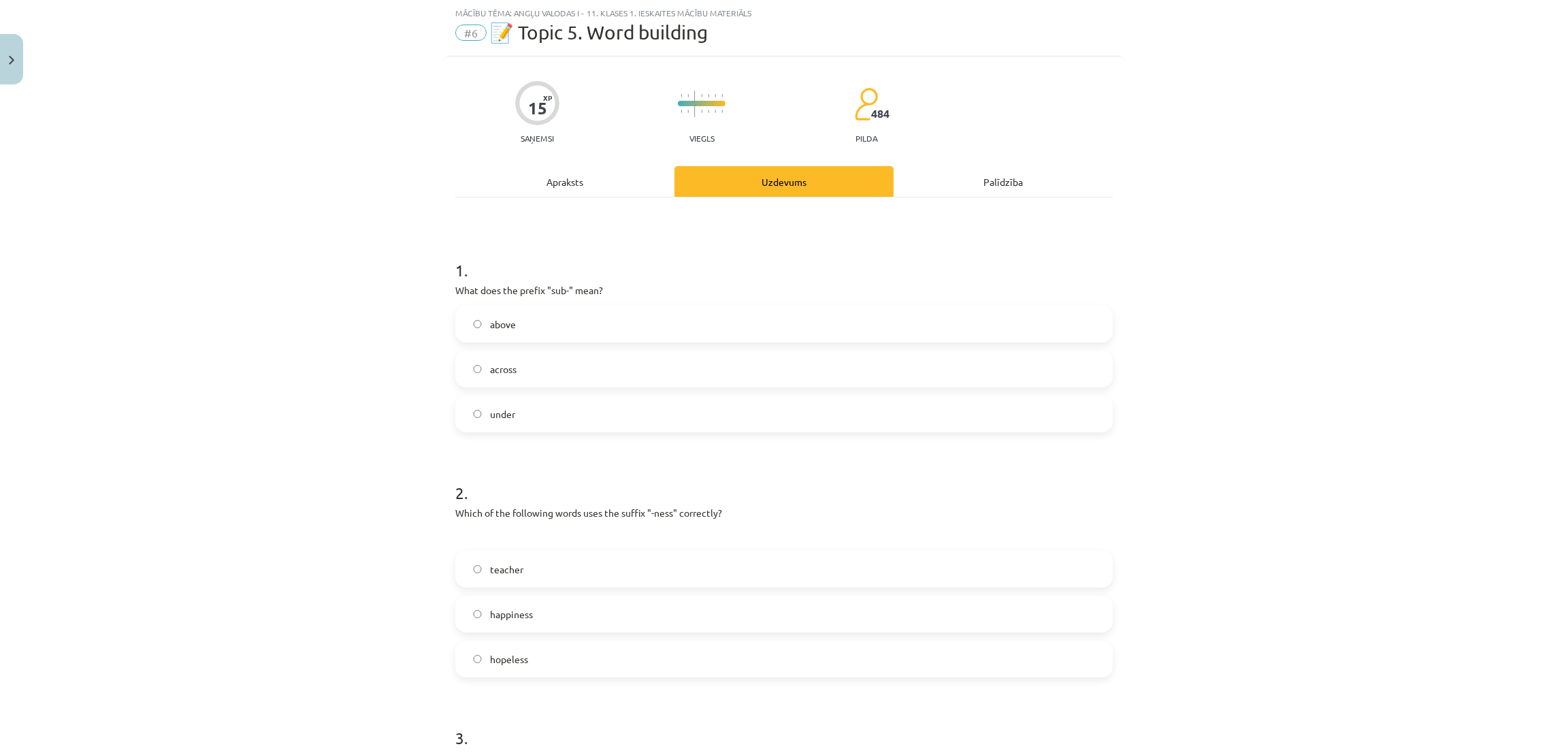
click at [490, 414] on span "under" at bounding box center [503, 414] width 26 height 14
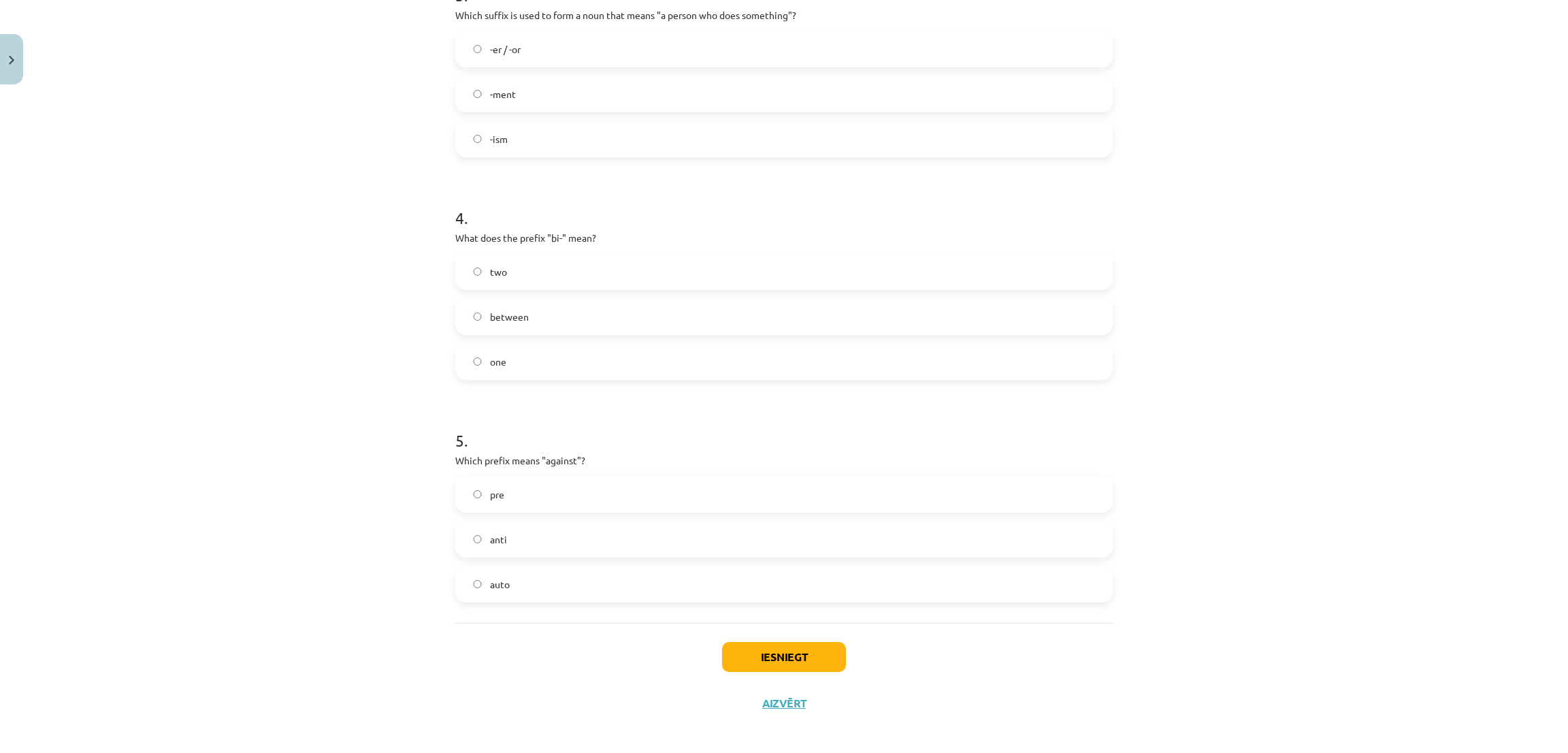
scroll to position [784, 0]
click at [469, 538] on label "anti" at bounding box center [784, 531] width 655 height 34
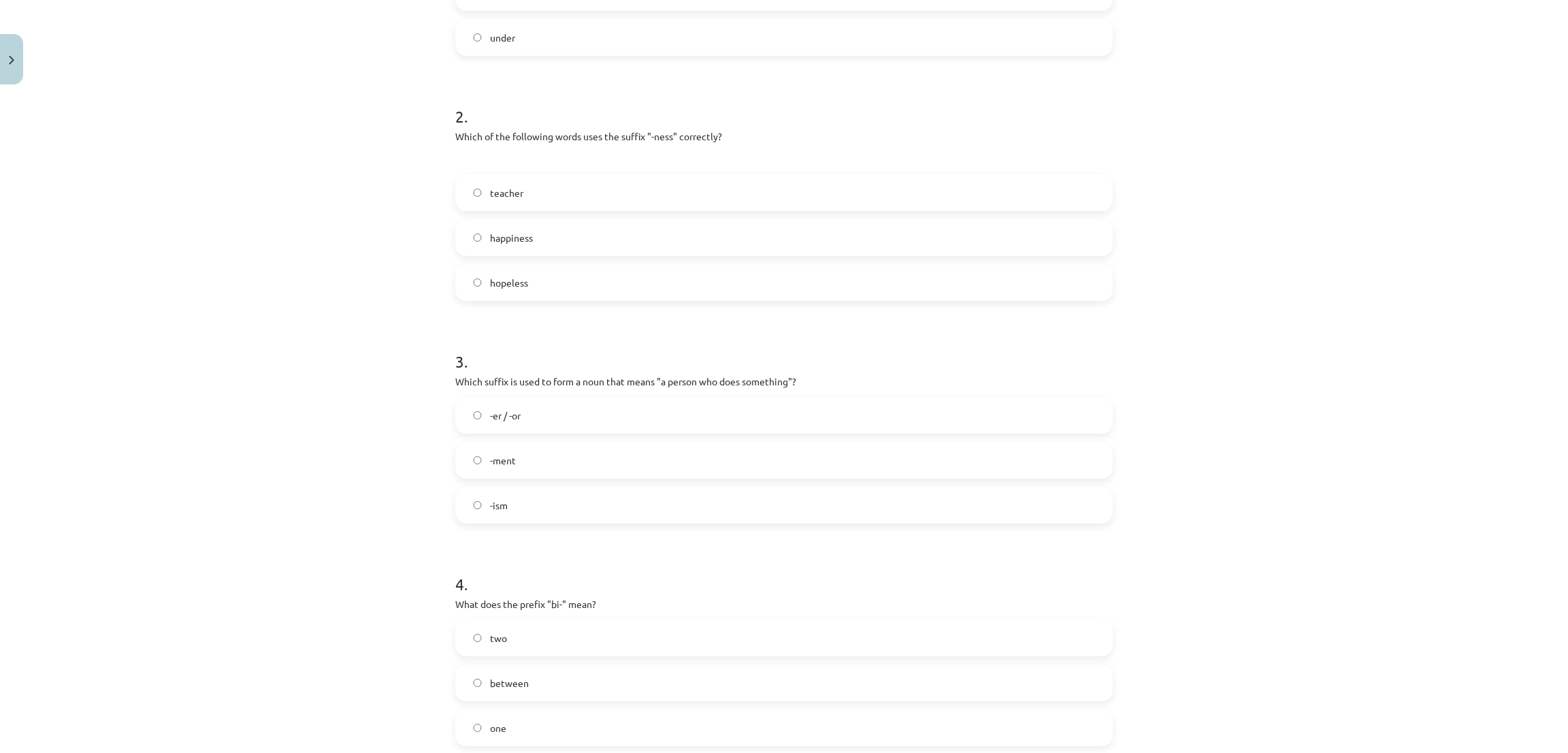
scroll to position [376, 0]
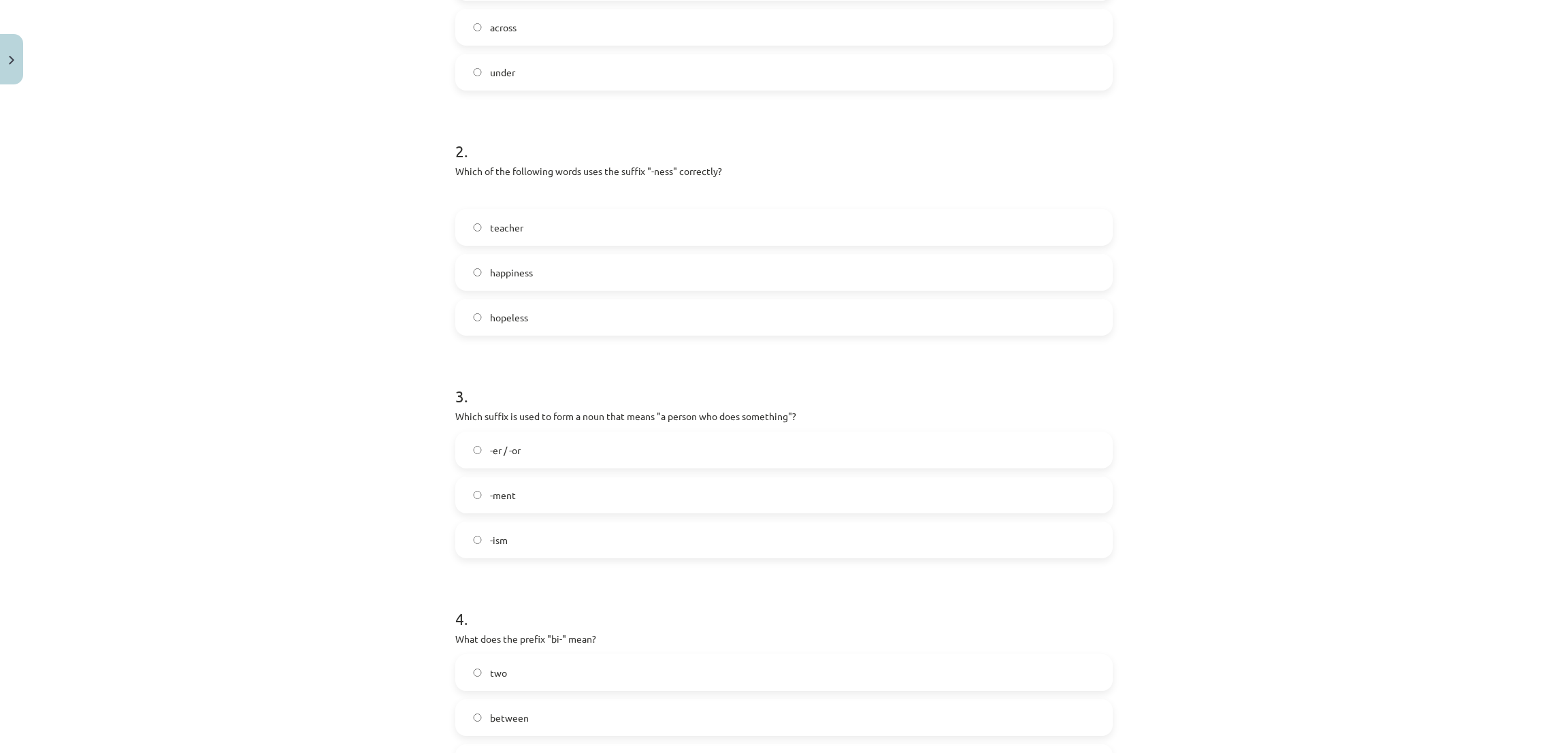
click at [467, 327] on label "hopeless" at bounding box center [784, 317] width 655 height 34
click at [507, 537] on label "-ism" at bounding box center [784, 540] width 655 height 34
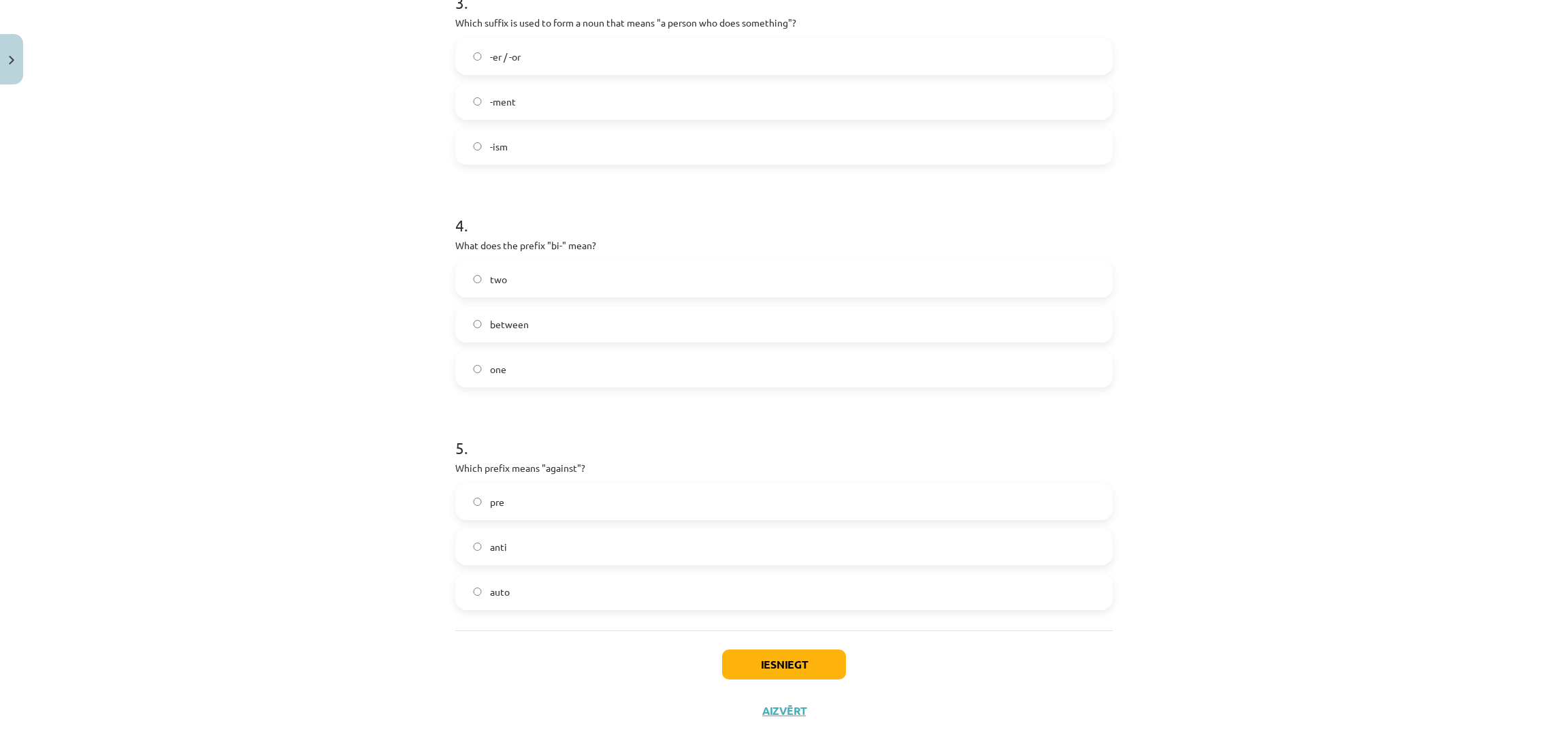
scroll to position [784, 0]
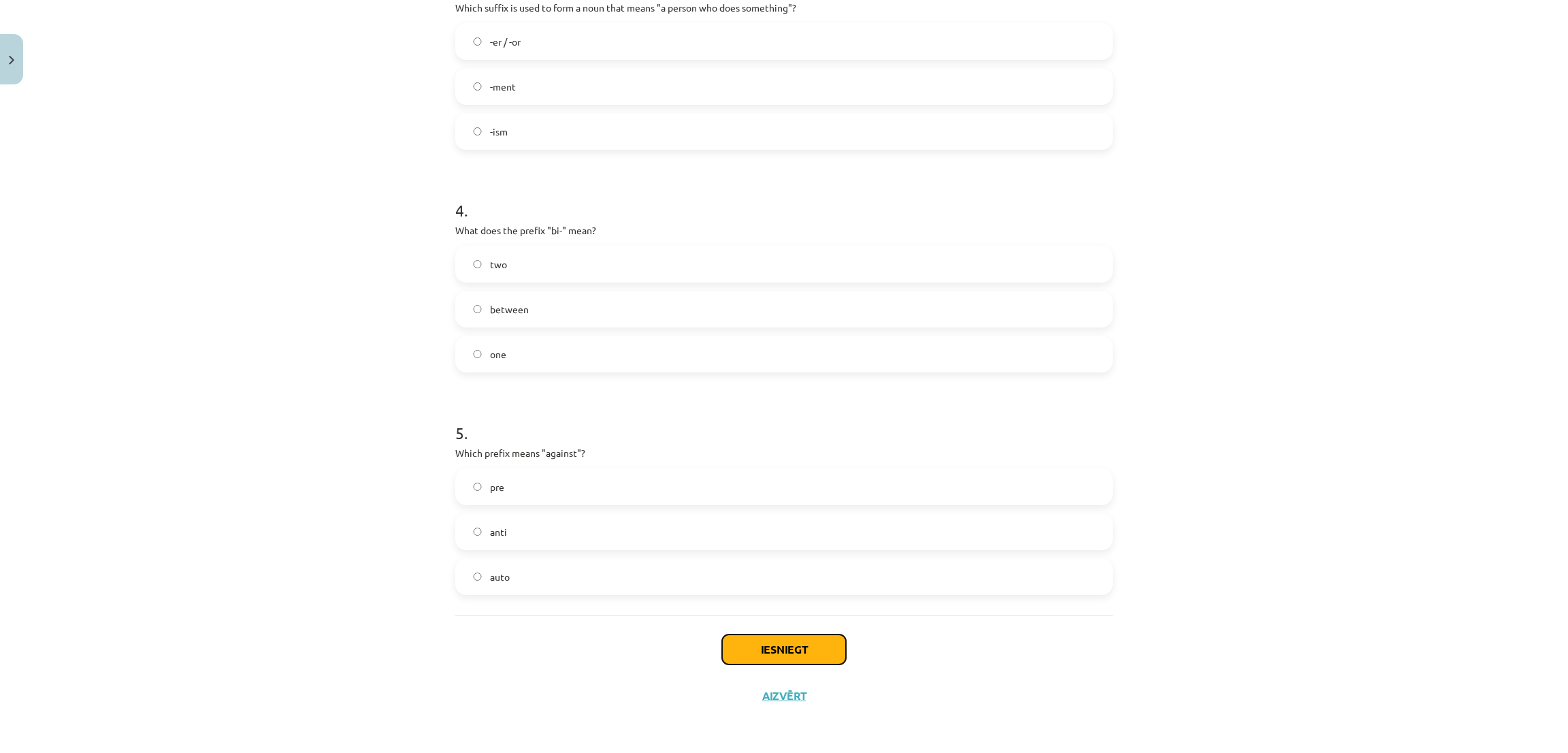
click at [753, 645] on button "Iesniegt" at bounding box center [784, 649] width 124 height 30
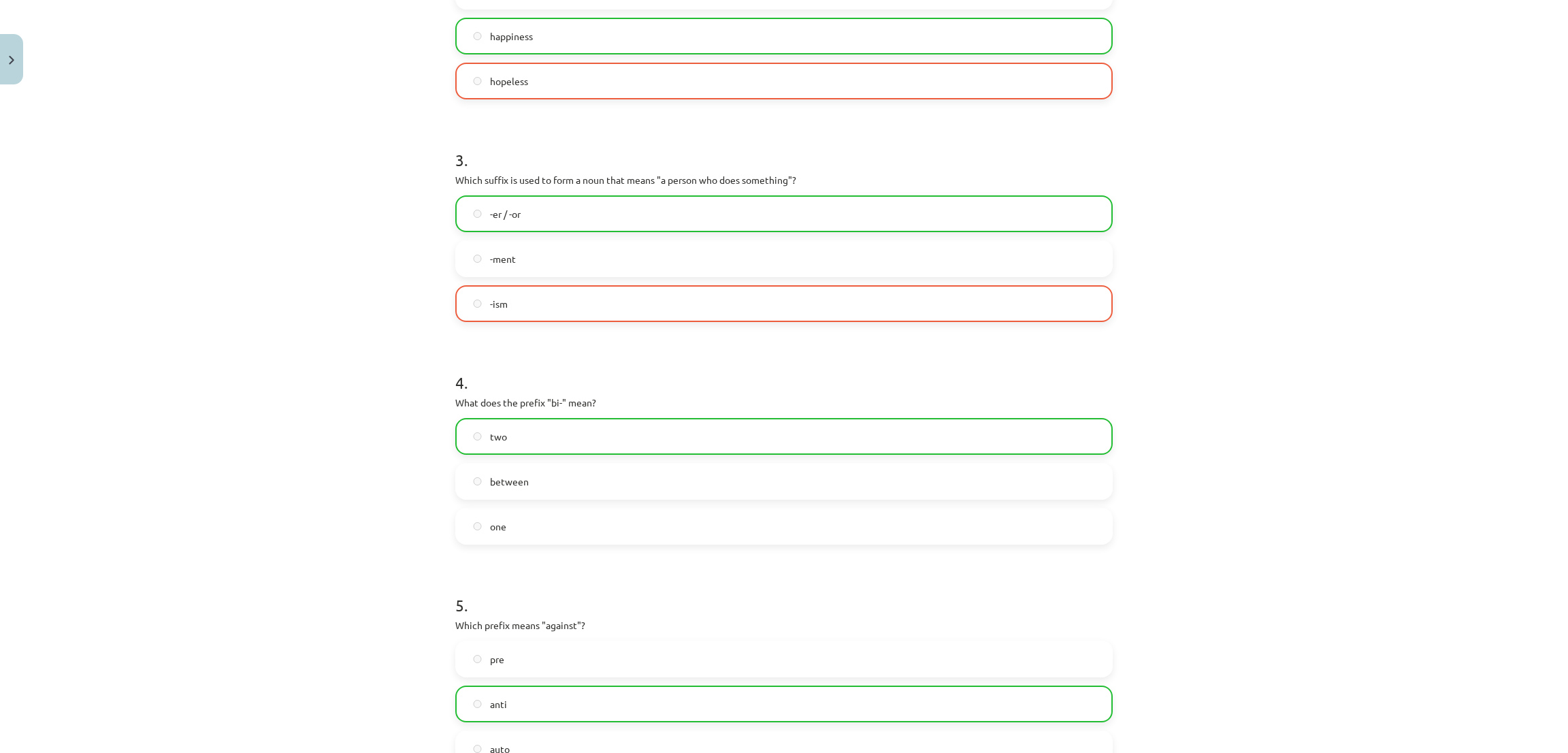
scroll to position [826, 0]
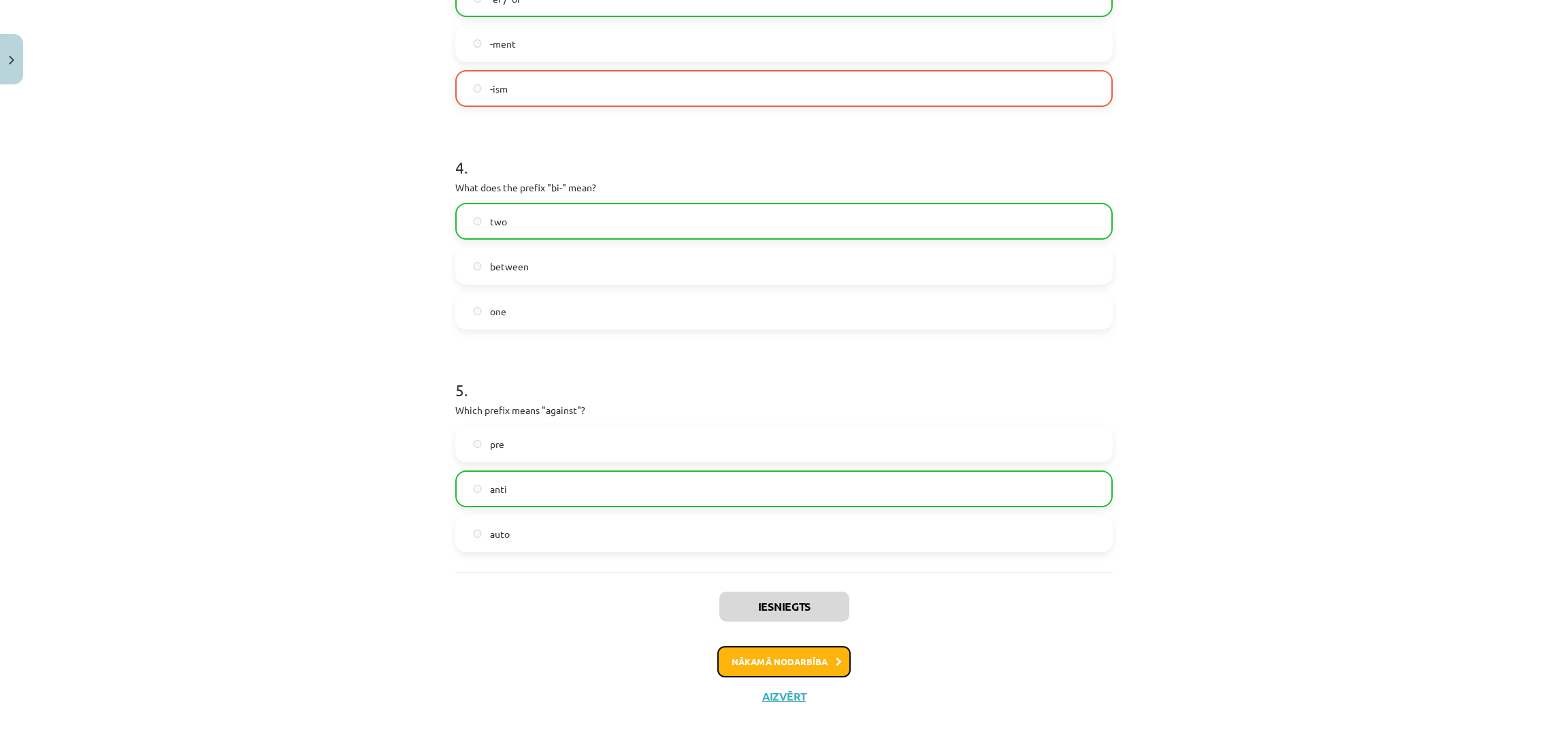
click at [722, 670] on button "Nākamā nodarbība" at bounding box center [784, 661] width 134 height 31
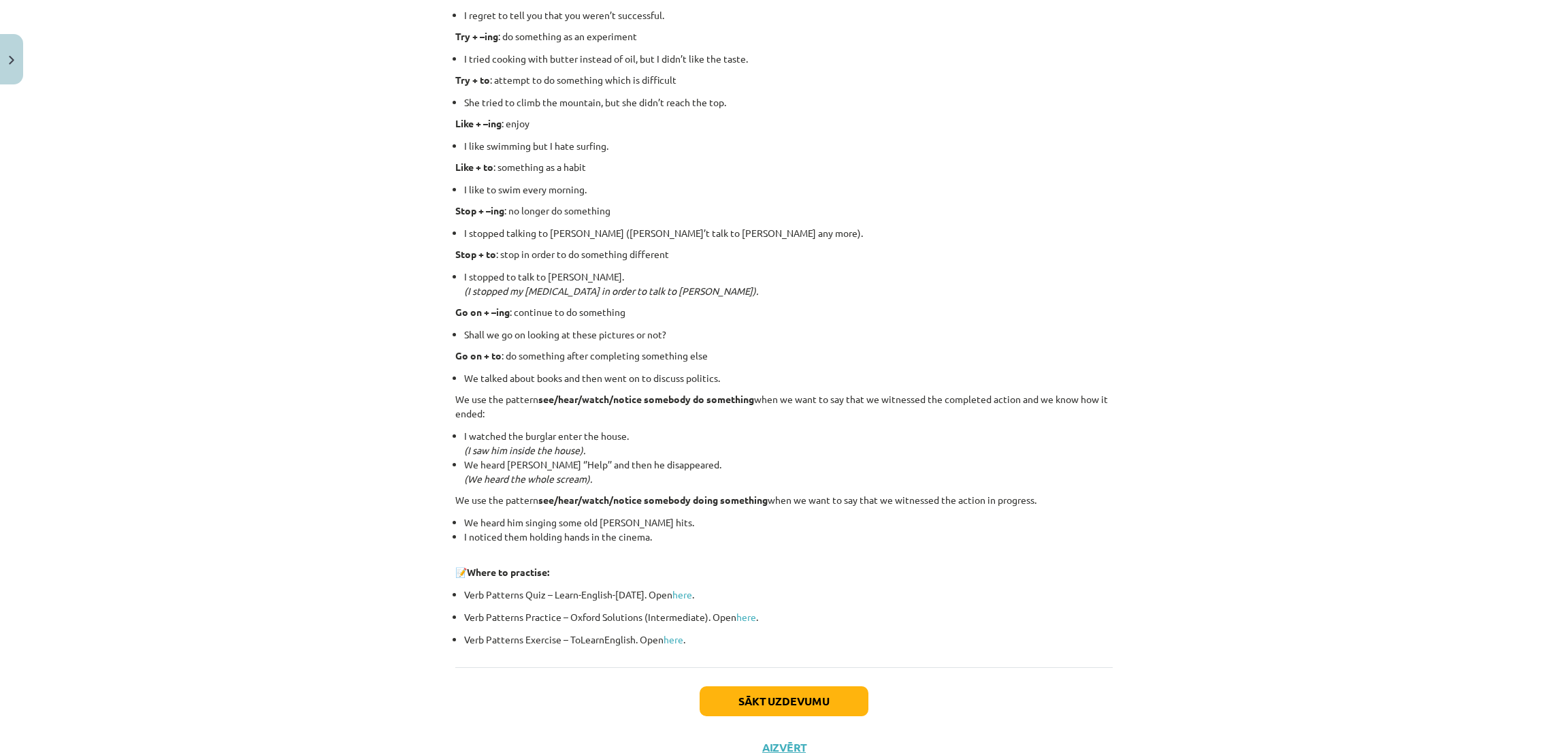
scroll to position [1569, 0]
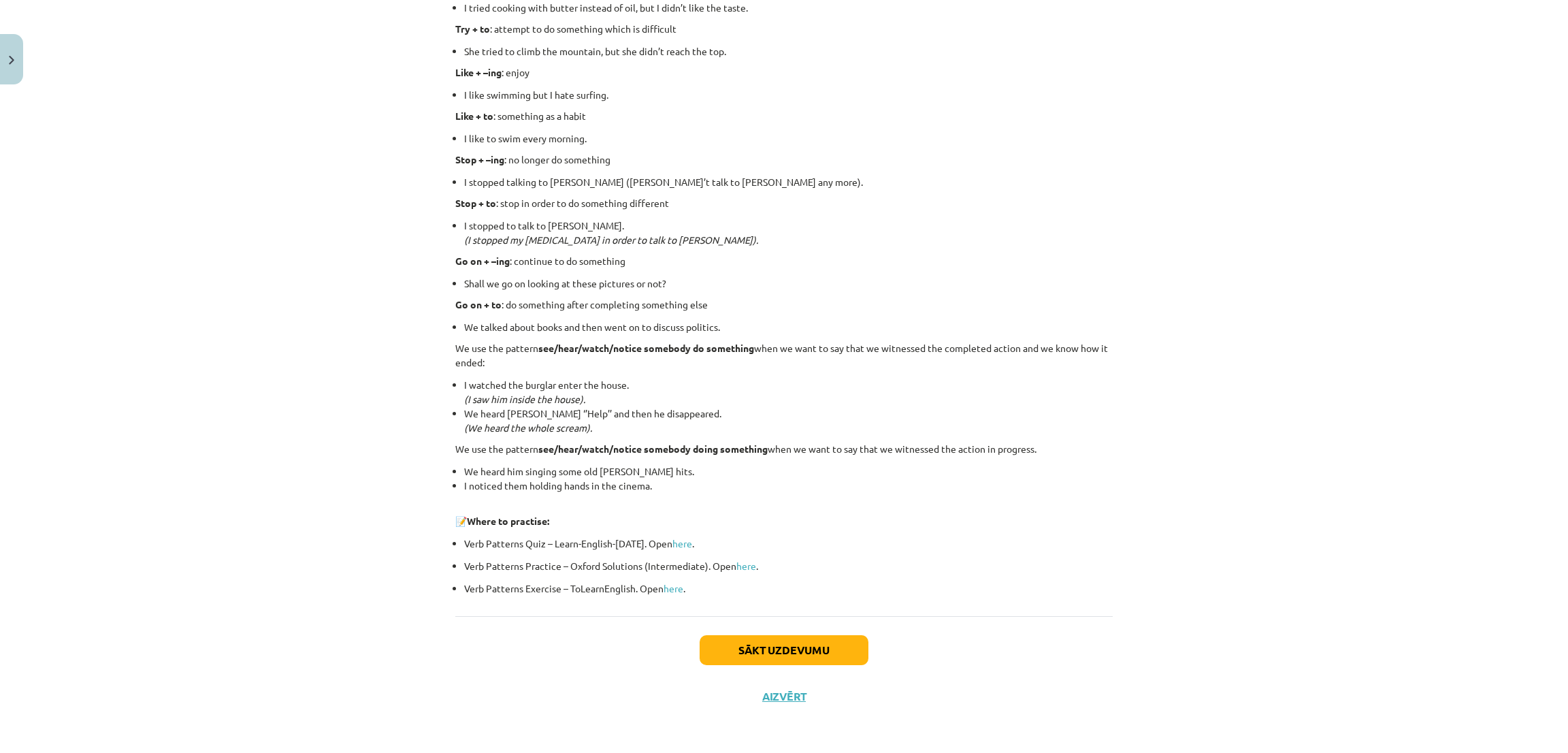
click at [734, 630] on div "Sākt uzdevumu Aizvērt" at bounding box center [784, 663] width 657 height 95
click at [734, 657] on button "Sākt uzdevumu" at bounding box center [784, 649] width 169 height 30
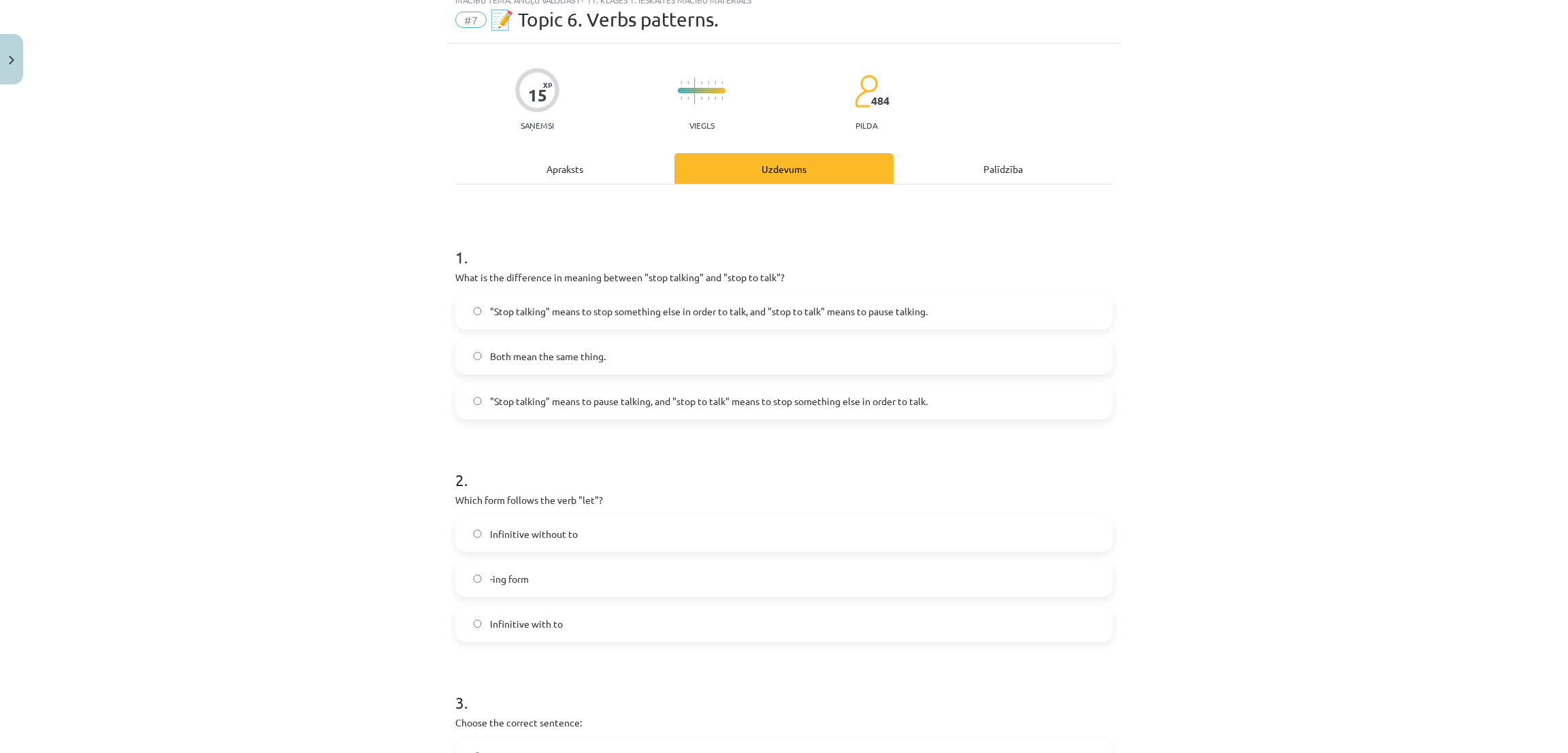
scroll to position [34, 0]
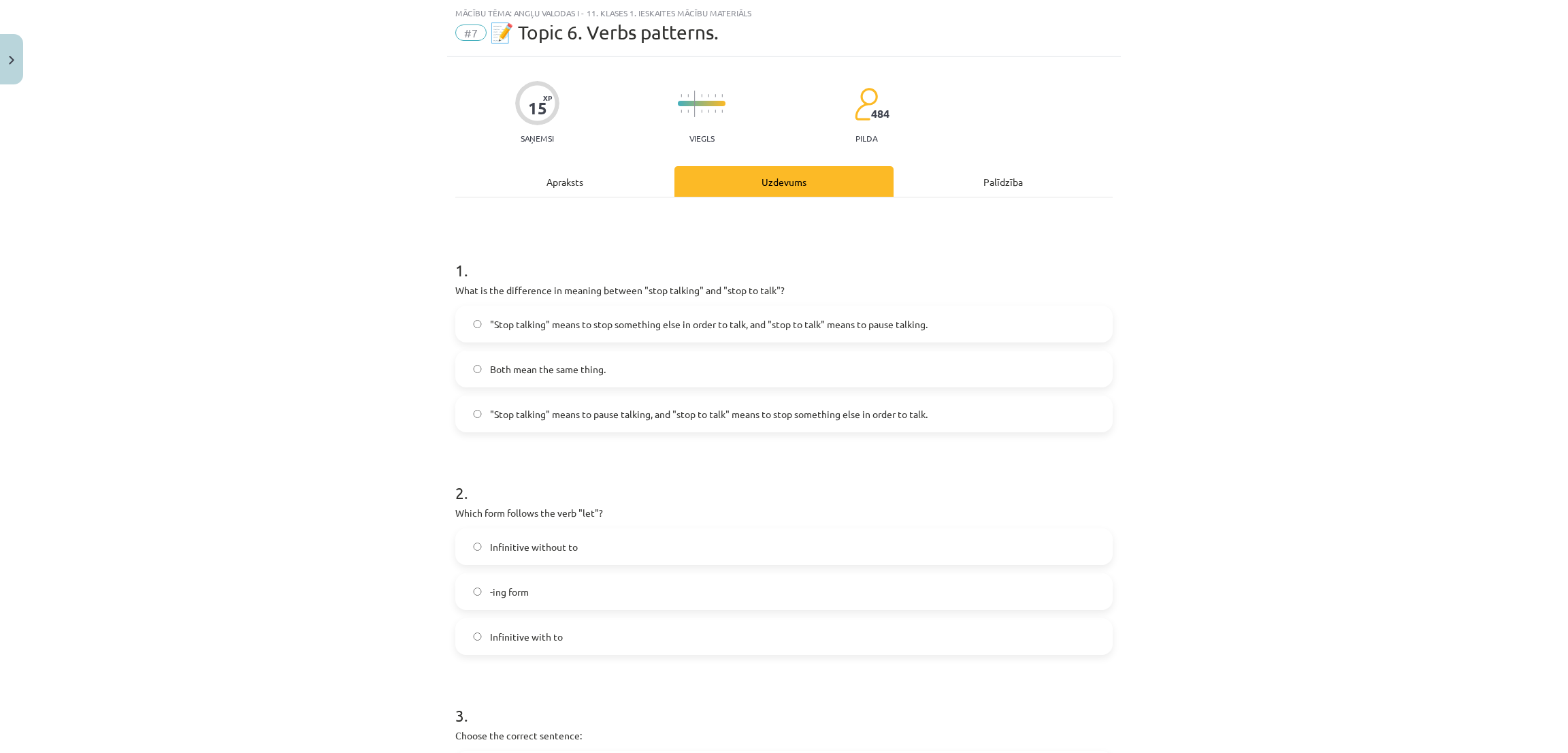
click at [812, 407] on span ""Stop talking" means to pause talking, and "stop to talk" means to stop somethi…" at bounding box center [709, 414] width 438 height 14
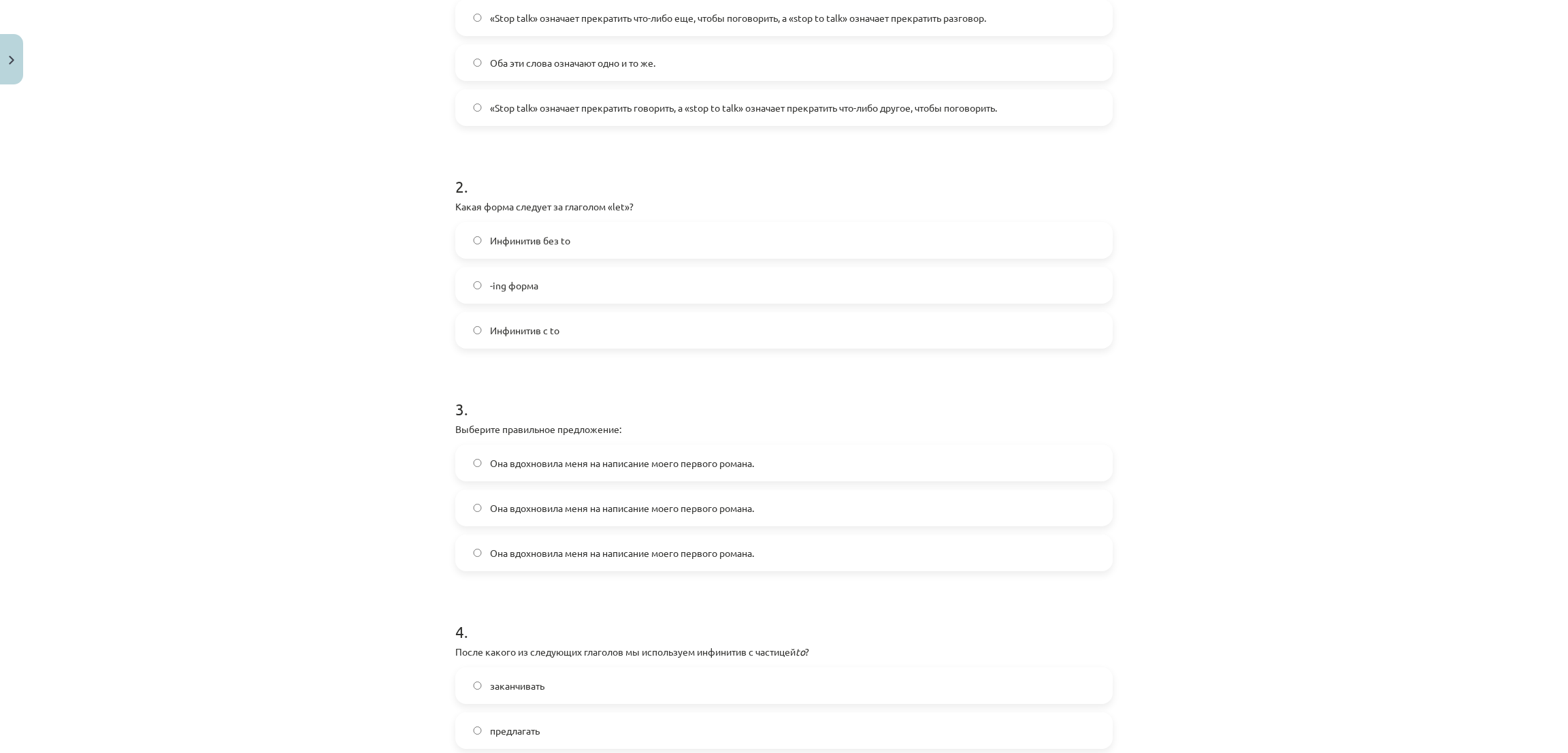
scroll to position [442, 0]
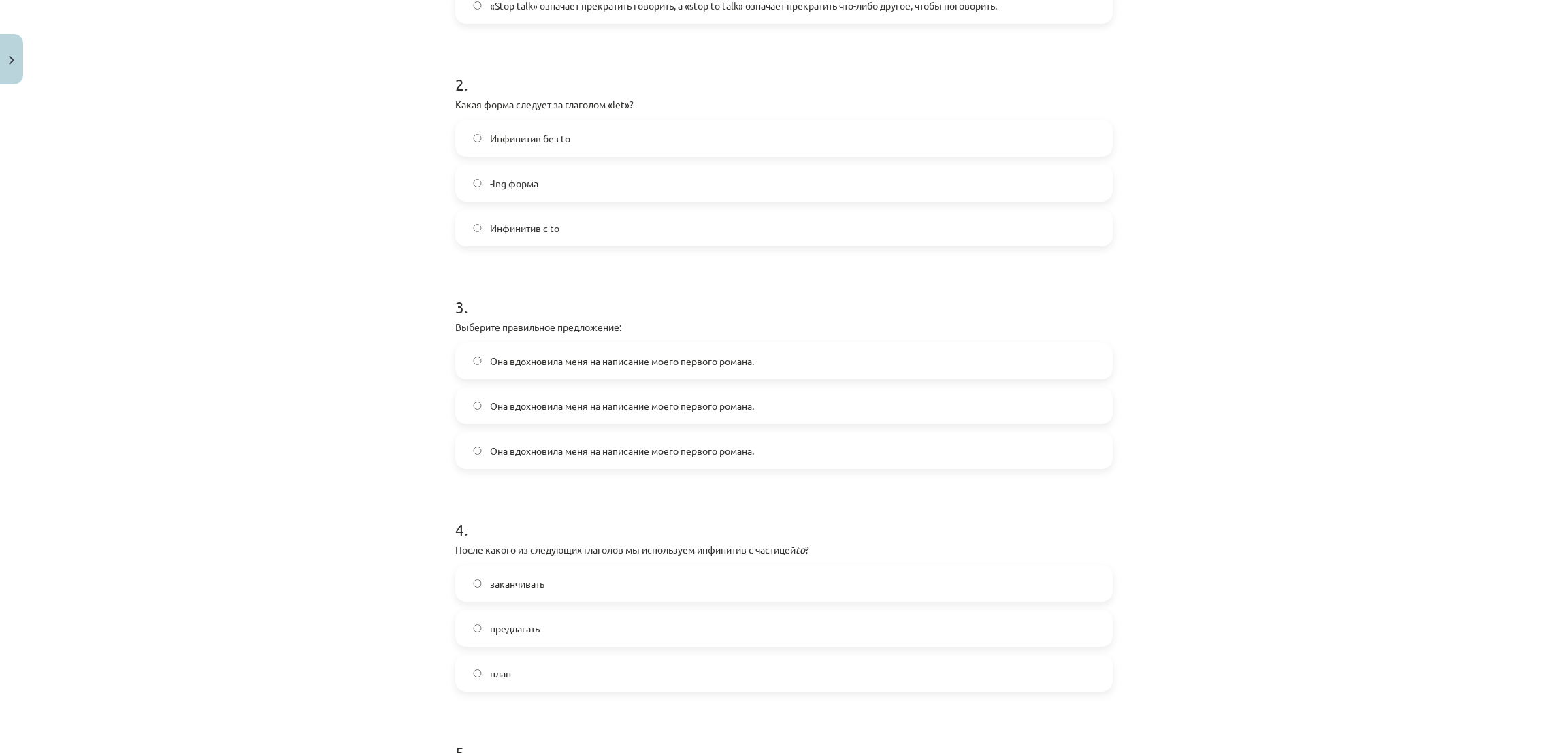
click at [724, 128] on label "Инфинитив без to" at bounding box center [784, 138] width 655 height 34
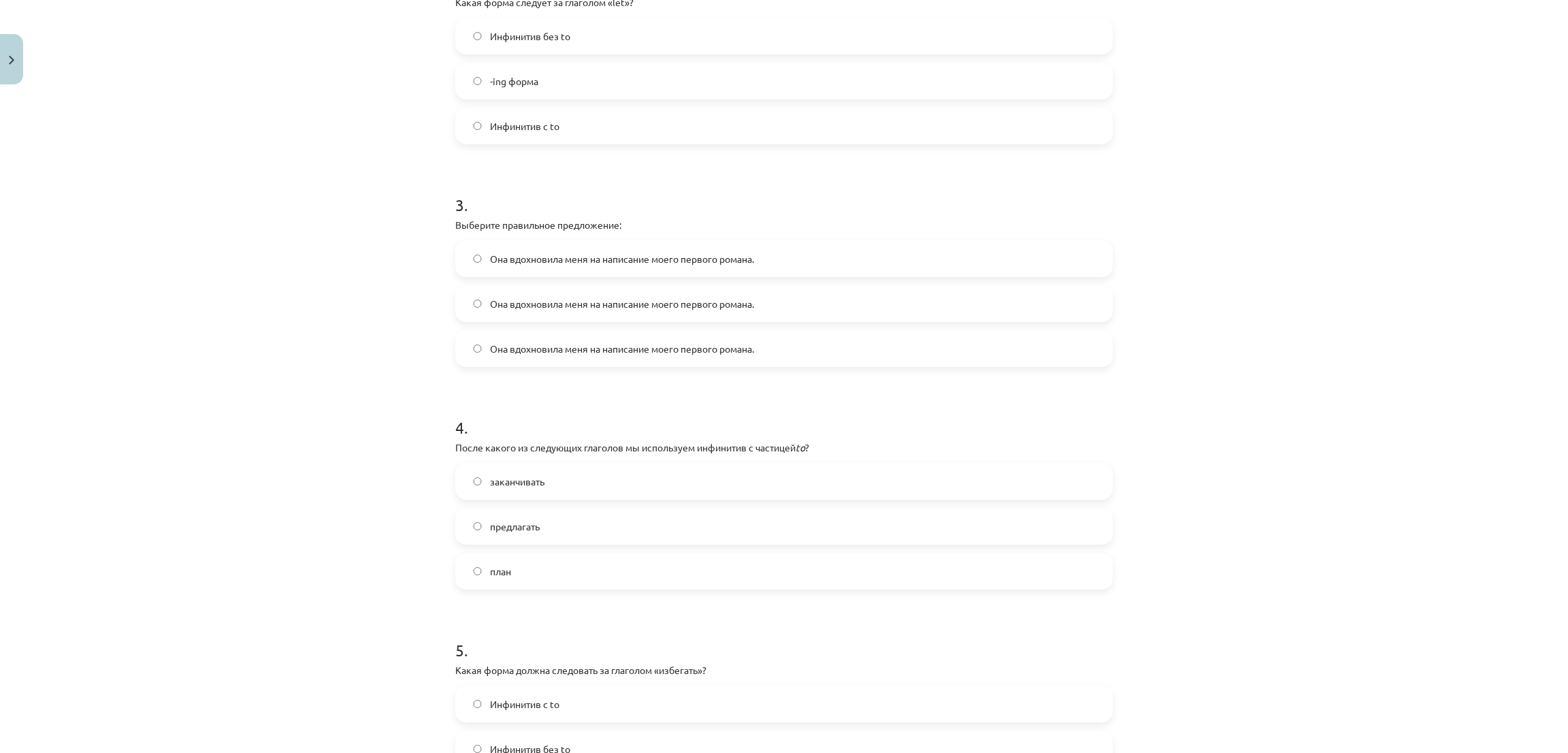
scroll to position [646, 0]
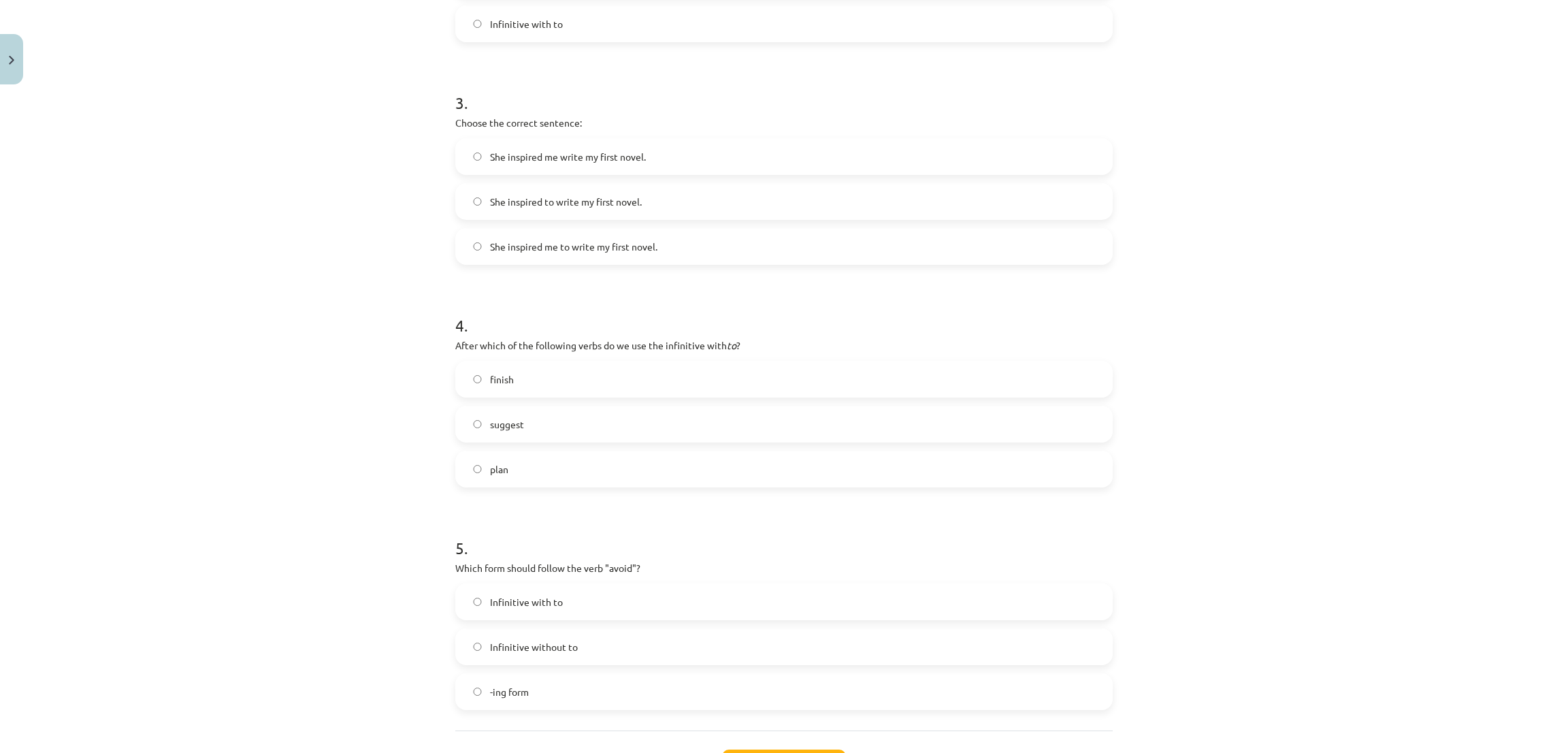
click at [464, 254] on label "She inspired me to write my first novel." at bounding box center [784, 247] width 655 height 34
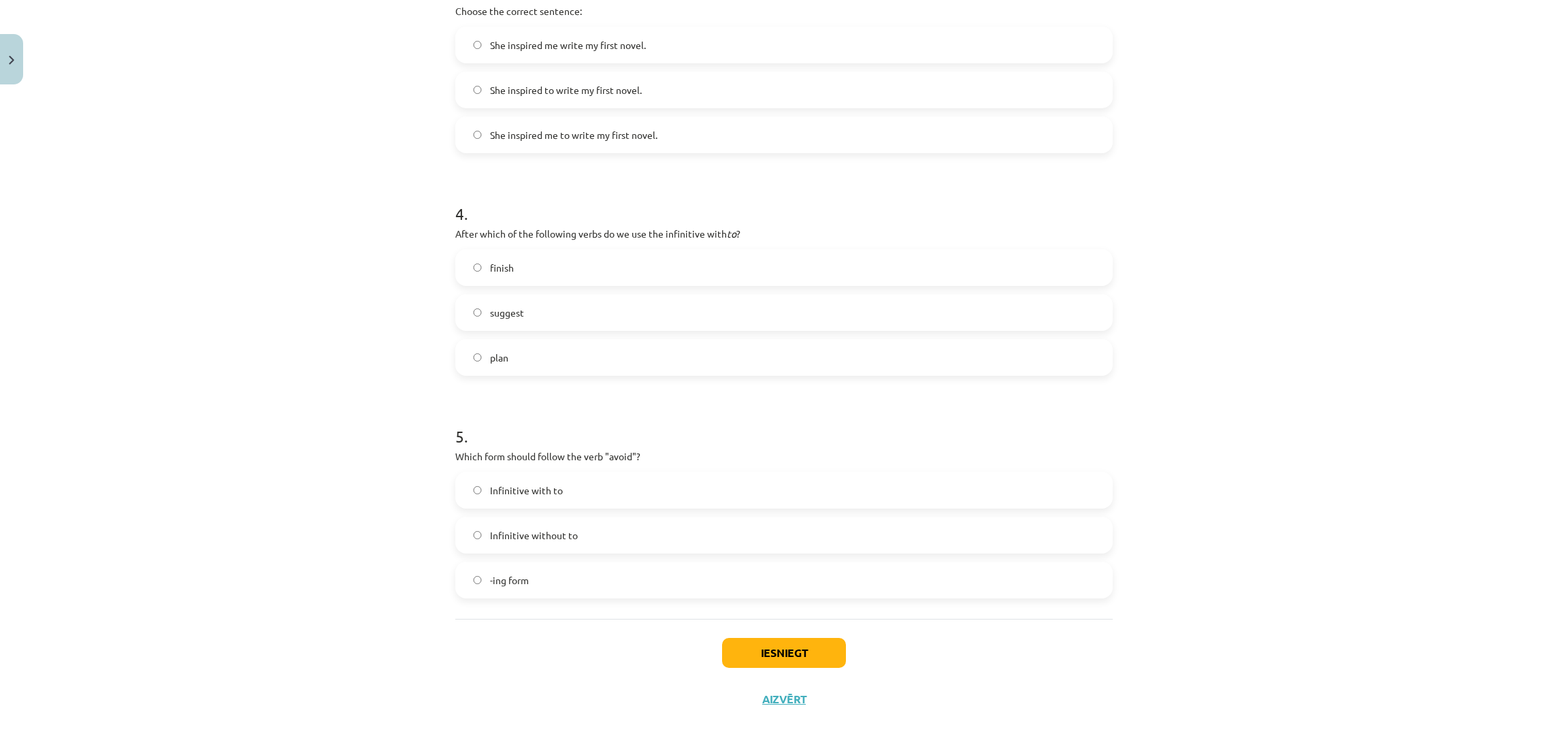
scroll to position [762, 0]
click at [503, 575] on span "-ing form" at bounding box center [510, 577] width 39 height 14
click at [722, 656] on button "Iesniegt" at bounding box center [784, 649] width 124 height 30
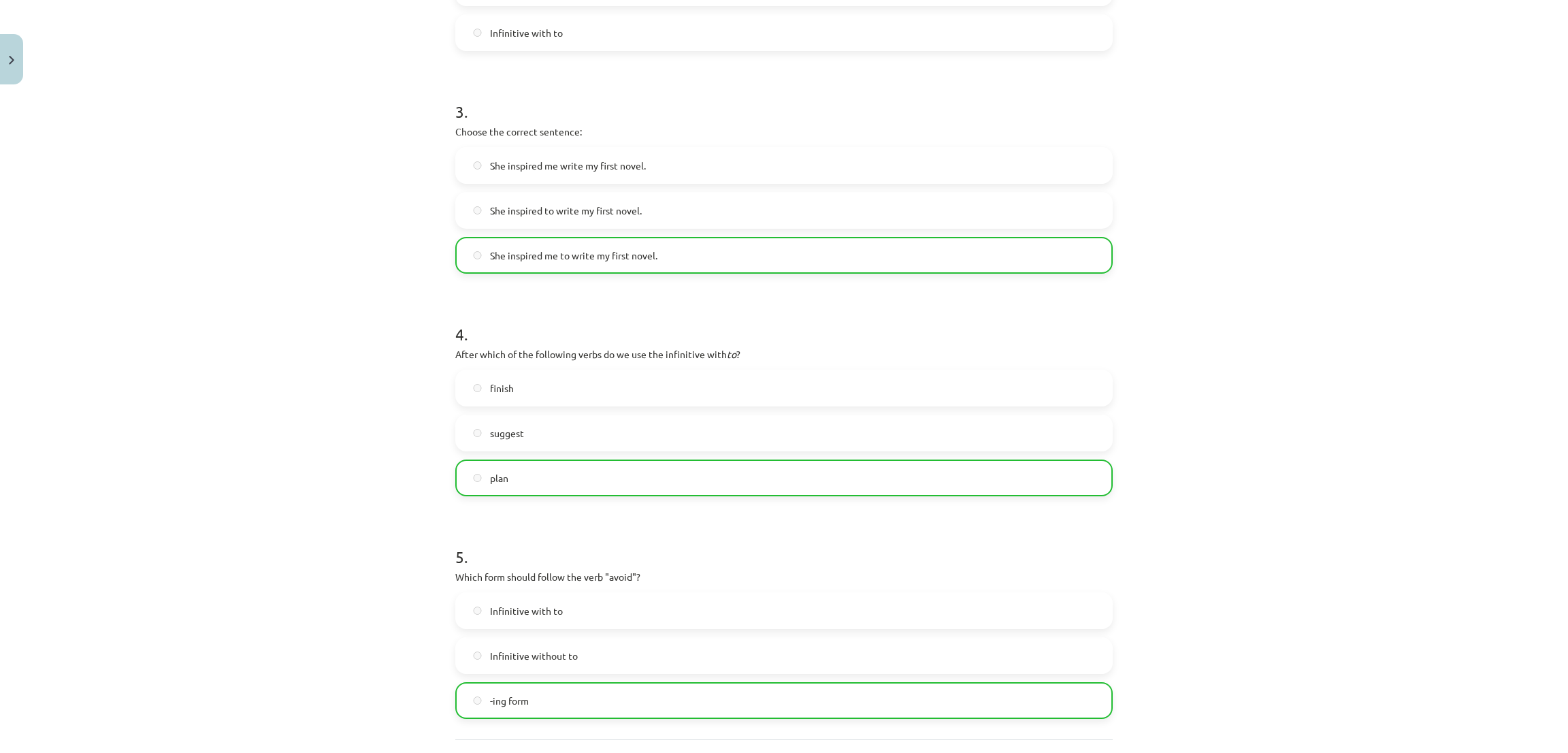
scroll to position [805, 0]
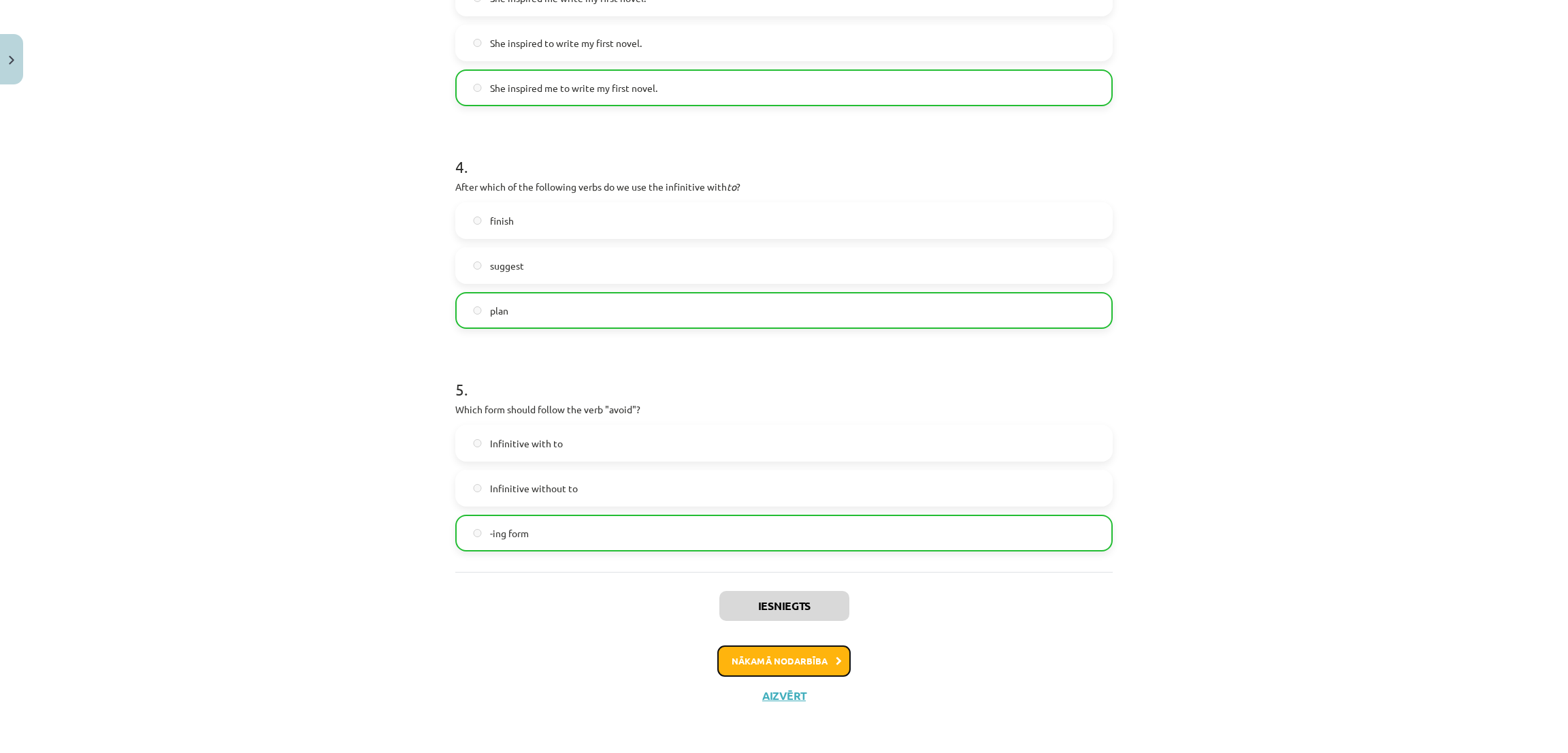
click at [718, 655] on button "Nākamā nodarbība" at bounding box center [784, 660] width 134 height 31
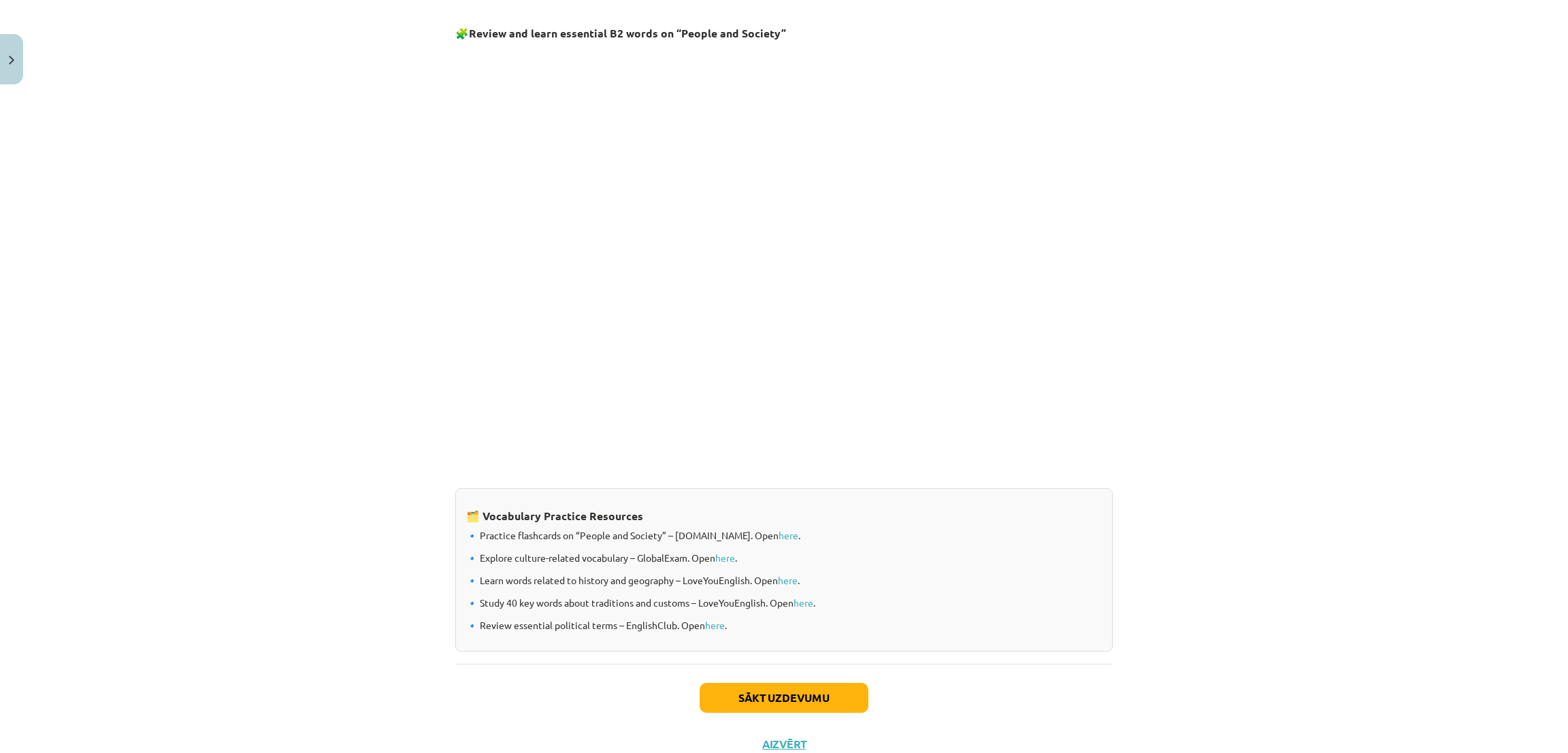
scroll to position [854, 0]
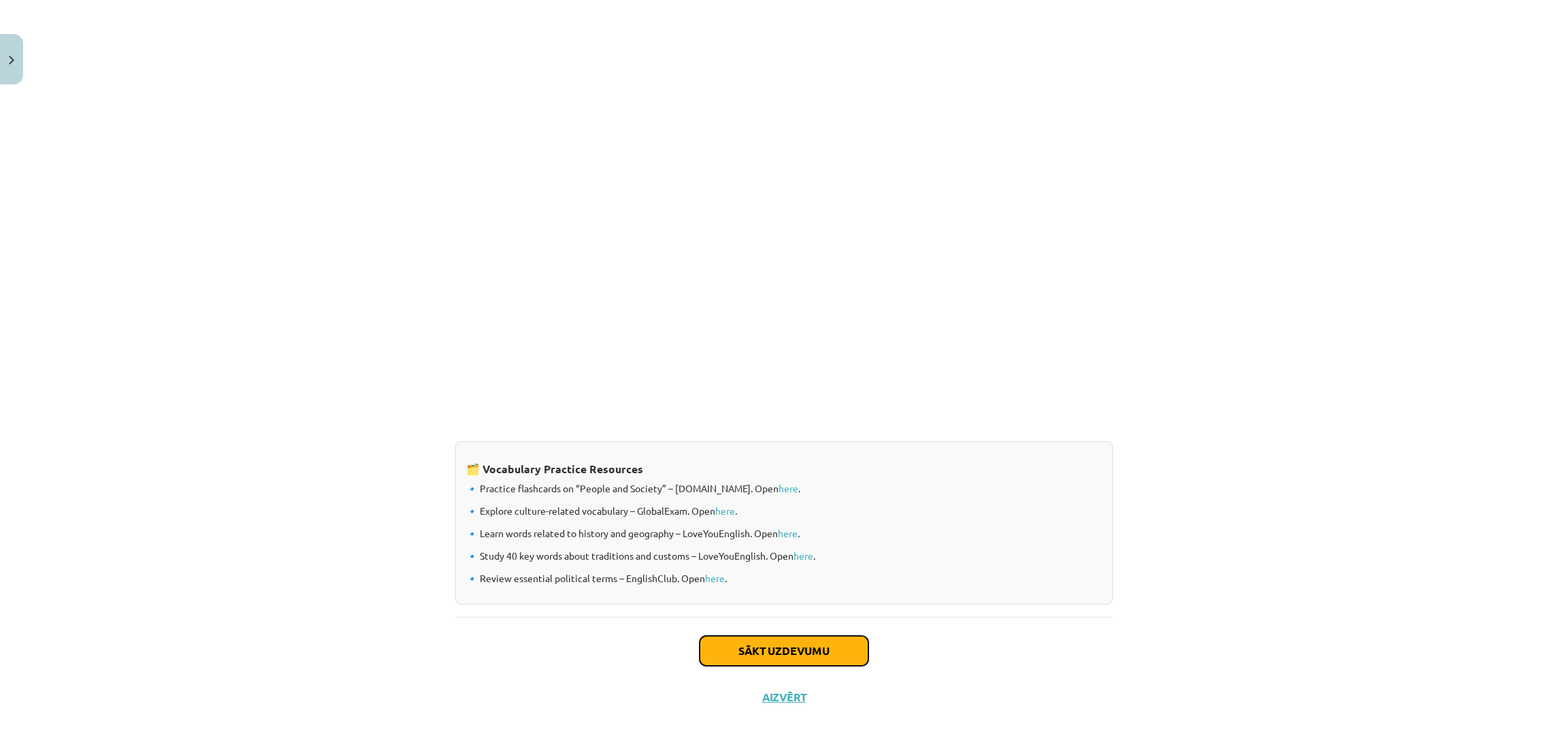
click at [775, 653] on button "Sākt uzdevumu" at bounding box center [784, 650] width 169 height 30
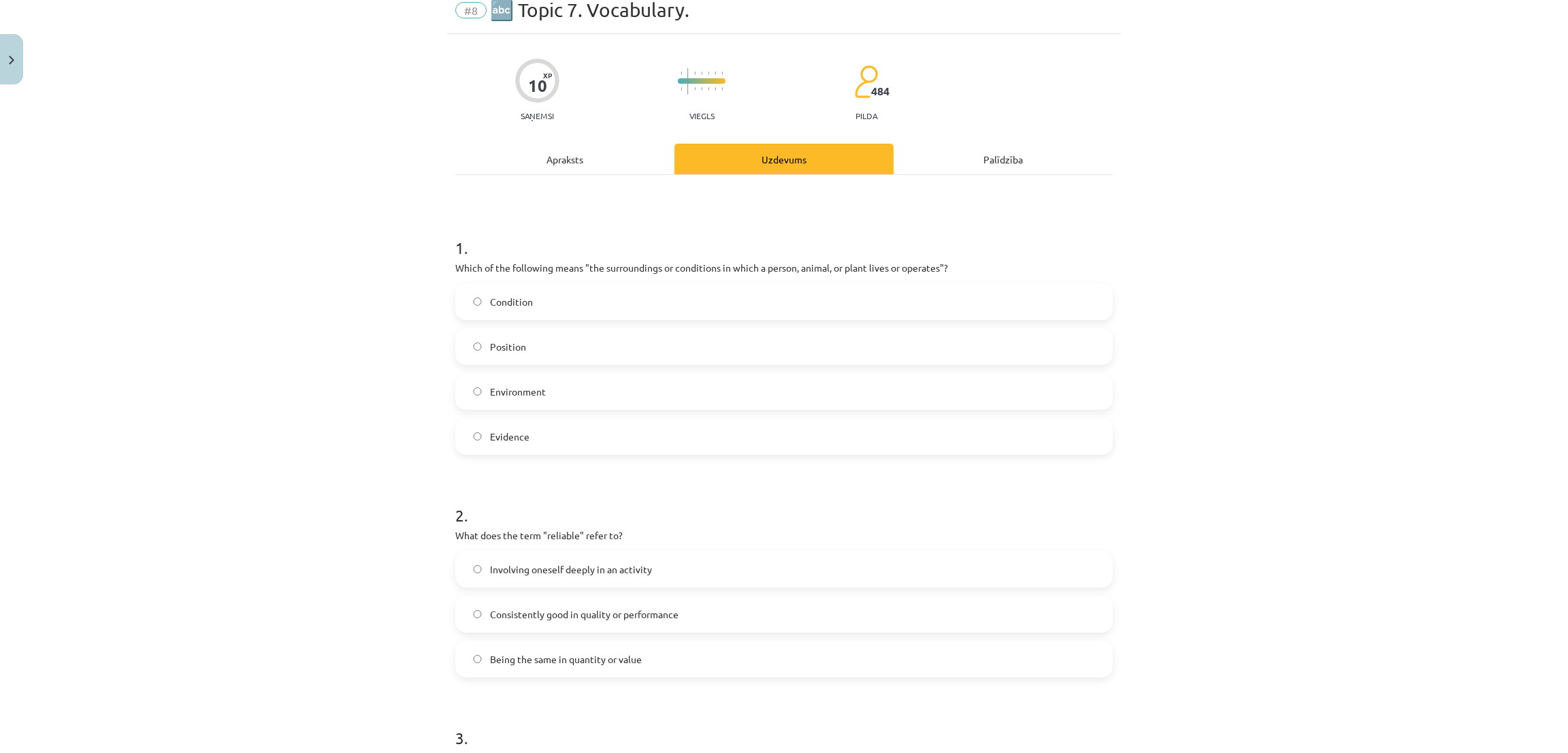
scroll to position [34, 0]
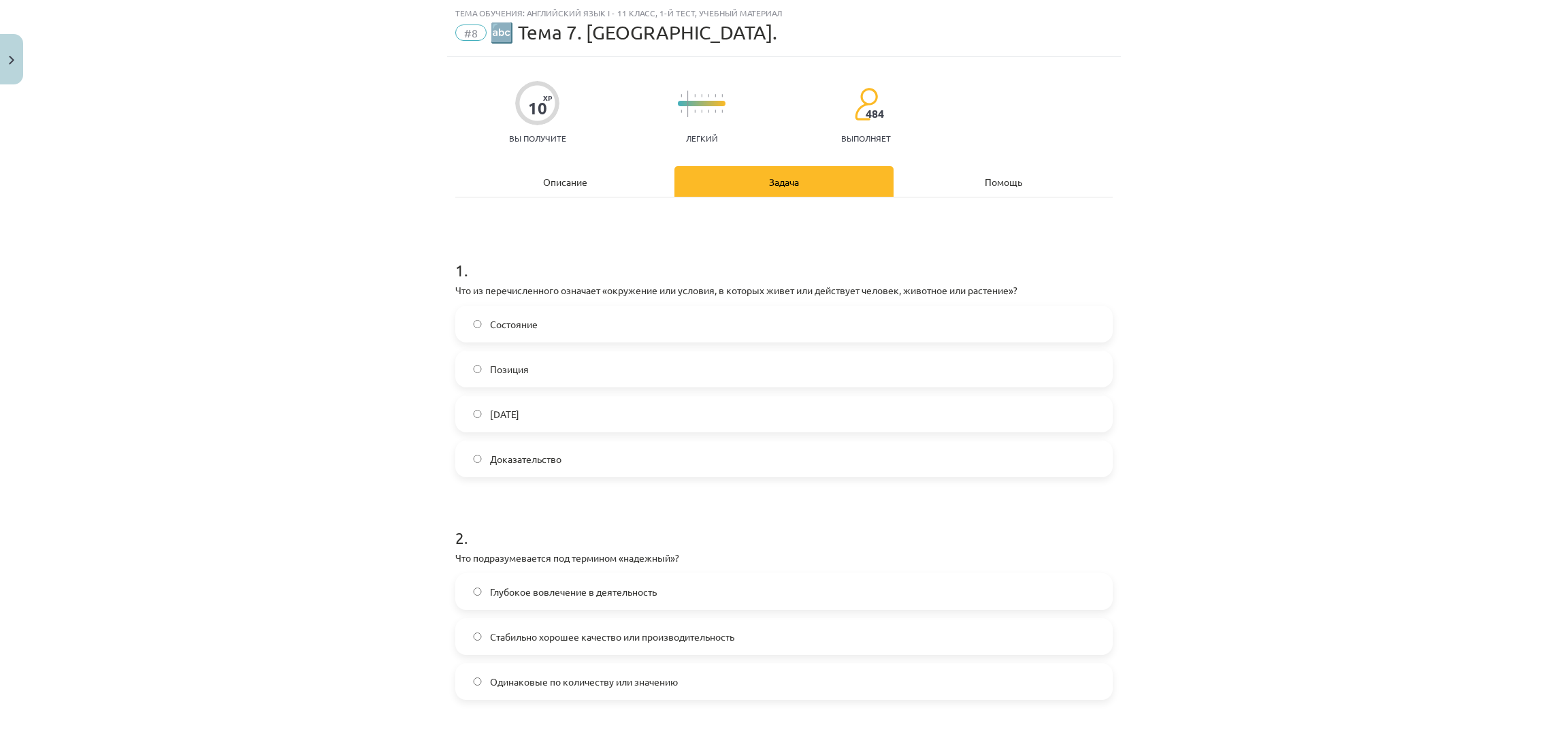
click at [475, 408] on label "Среда" at bounding box center [784, 414] width 655 height 34
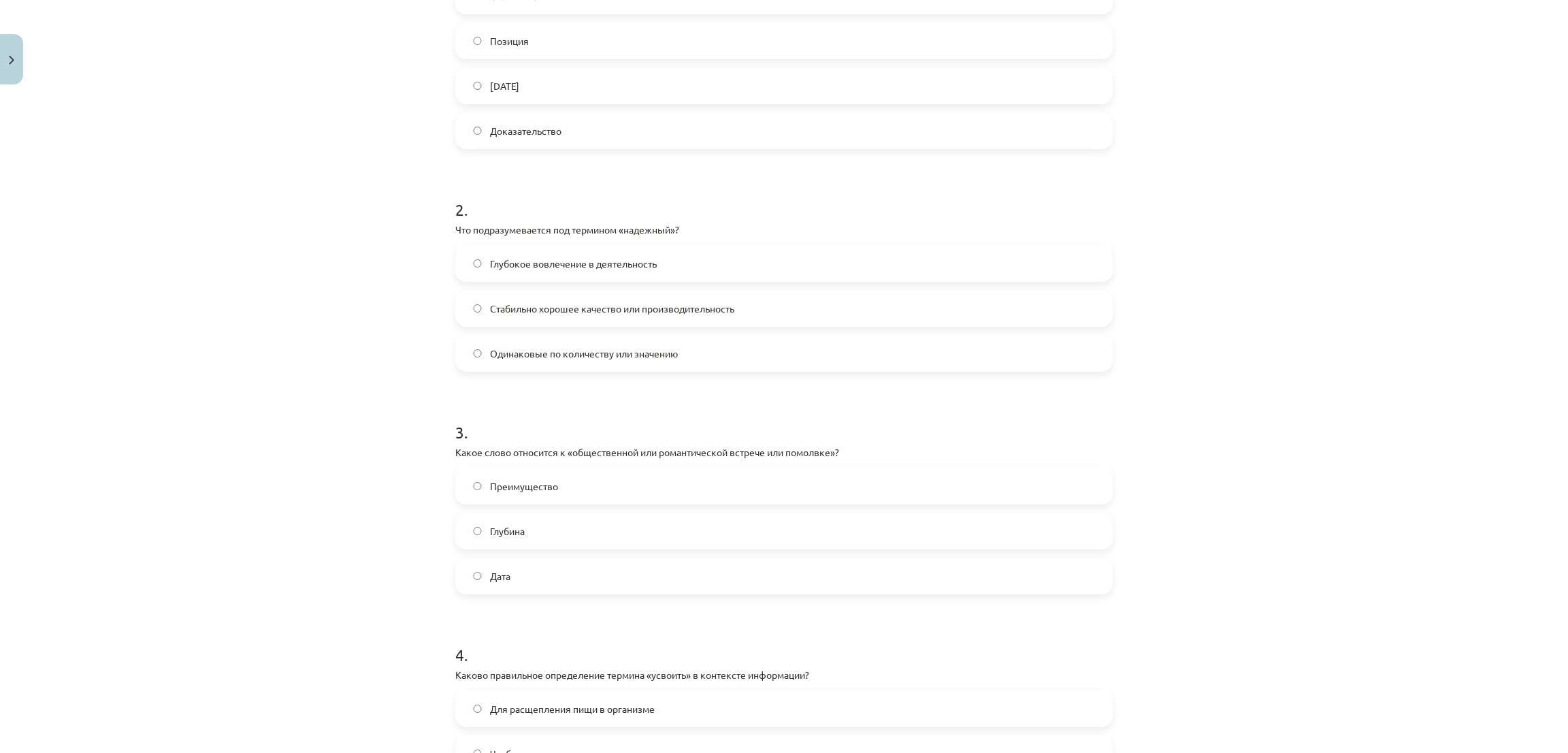
scroll to position [442, 0]
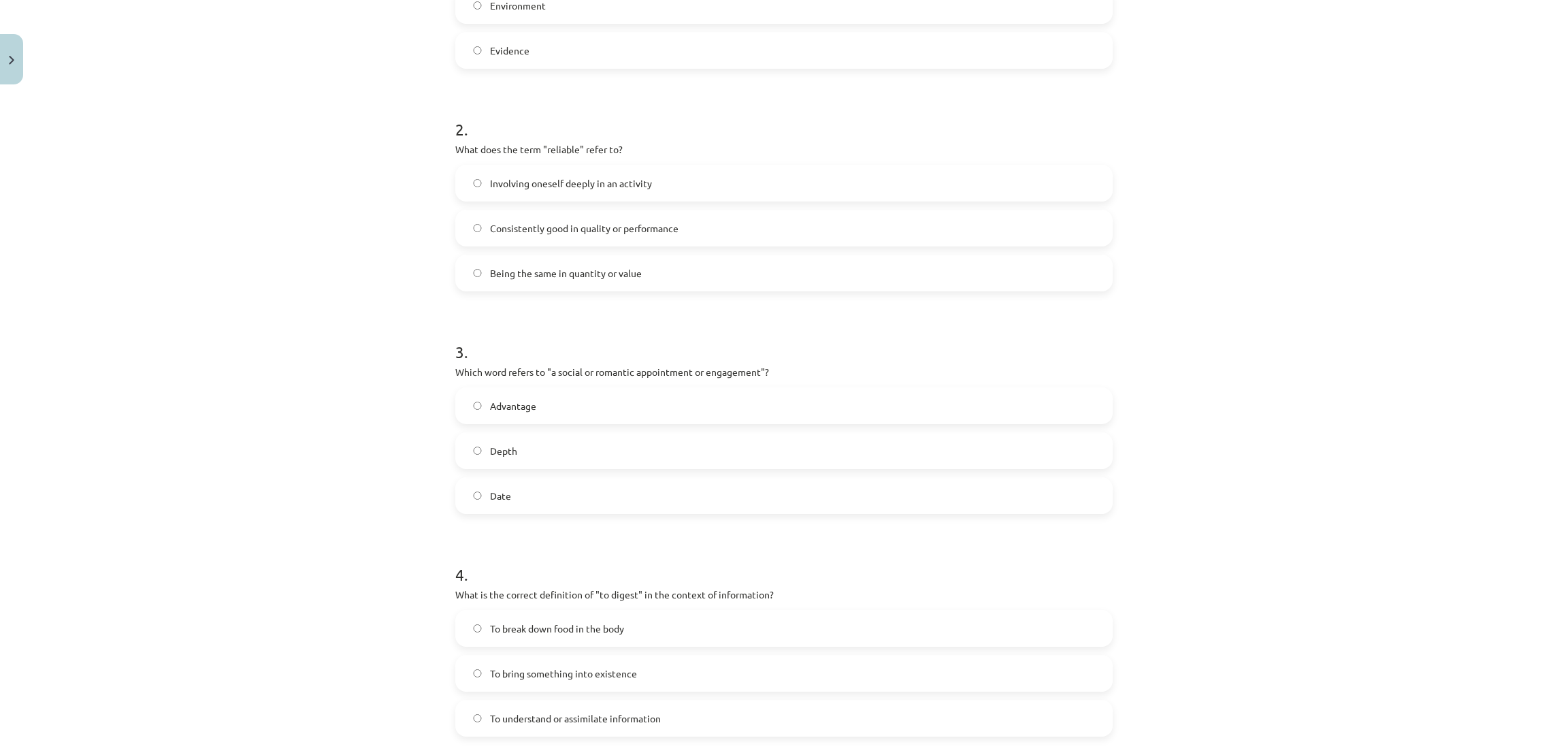
click at [826, 238] on label "Consistently good in quality or performance" at bounding box center [784, 228] width 655 height 34
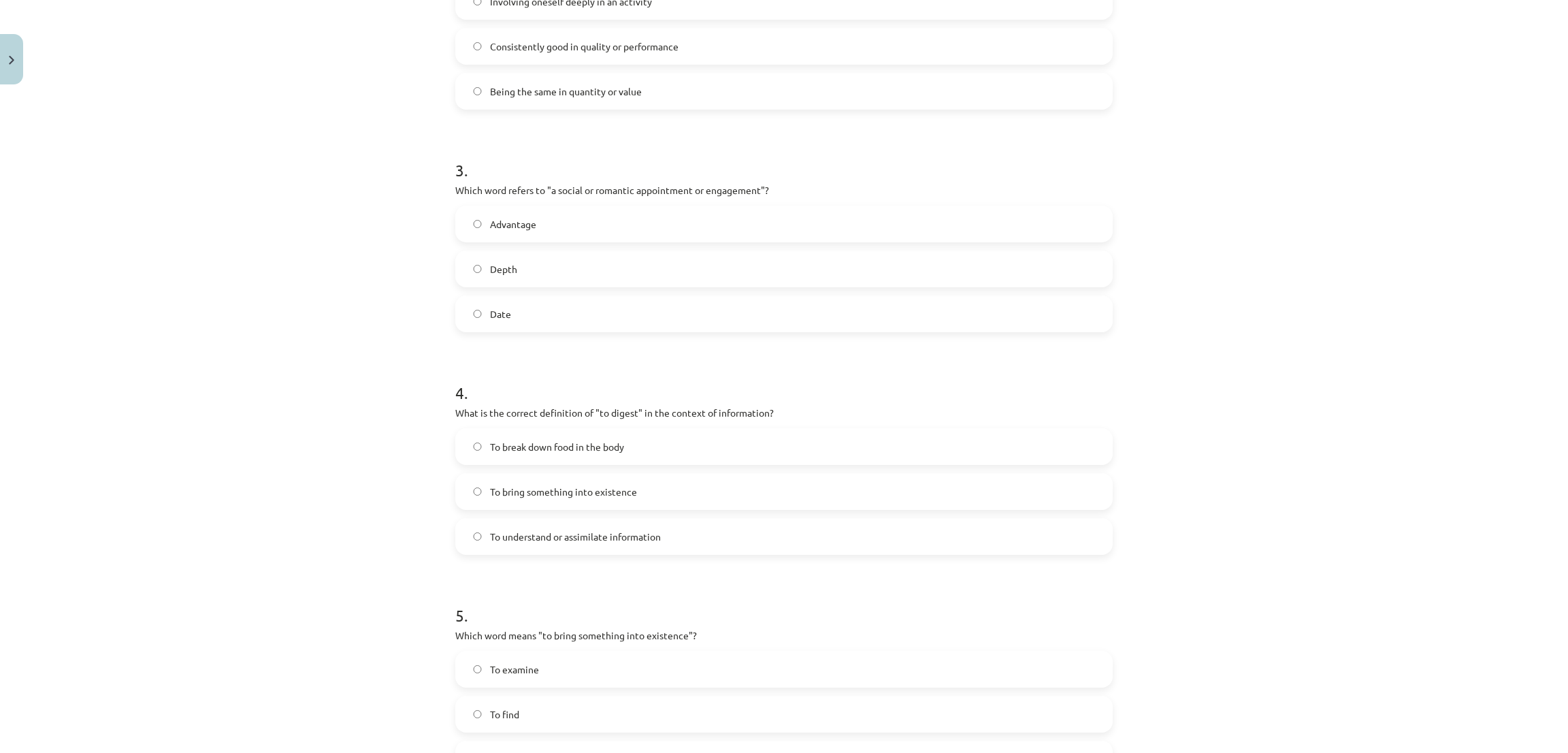
scroll to position [646, 0]
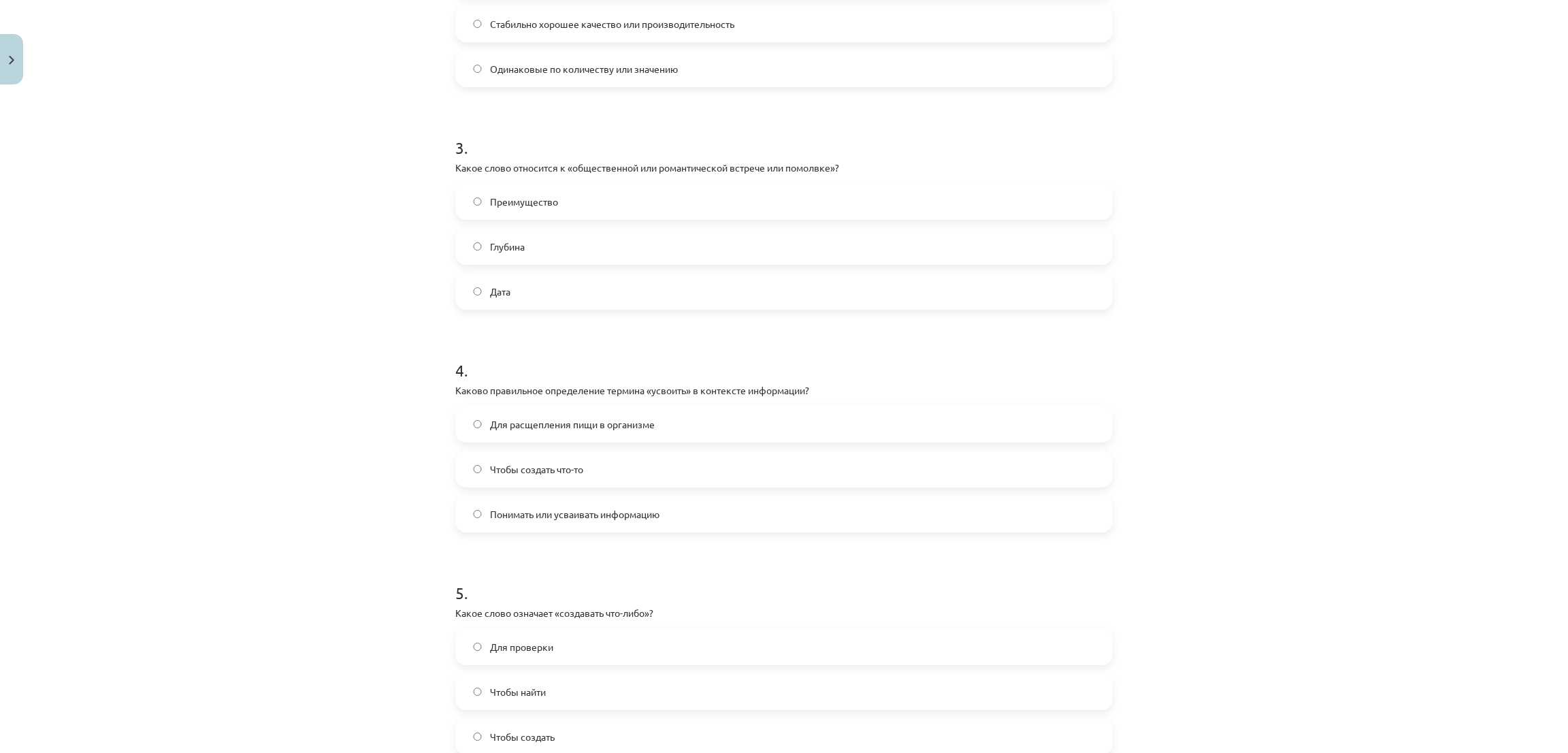
drag, startPoint x: 609, startPoint y: 298, endPoint x: 612, endPoint y: 311, distance: 13.3
click at [608, 298] on label "Дата" at bounding box center [784, 291] width 655 height 34
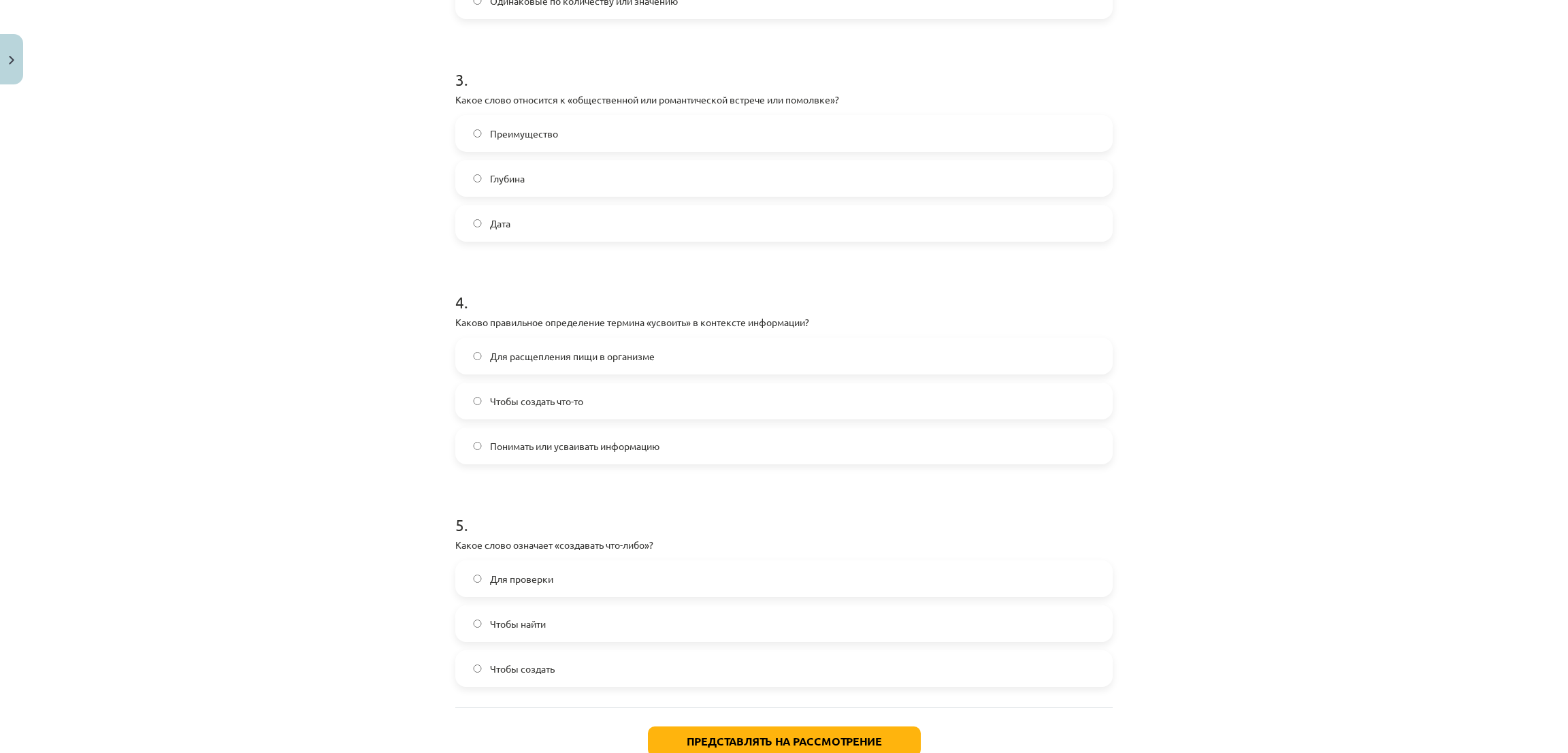
scroll to position [748, 0]
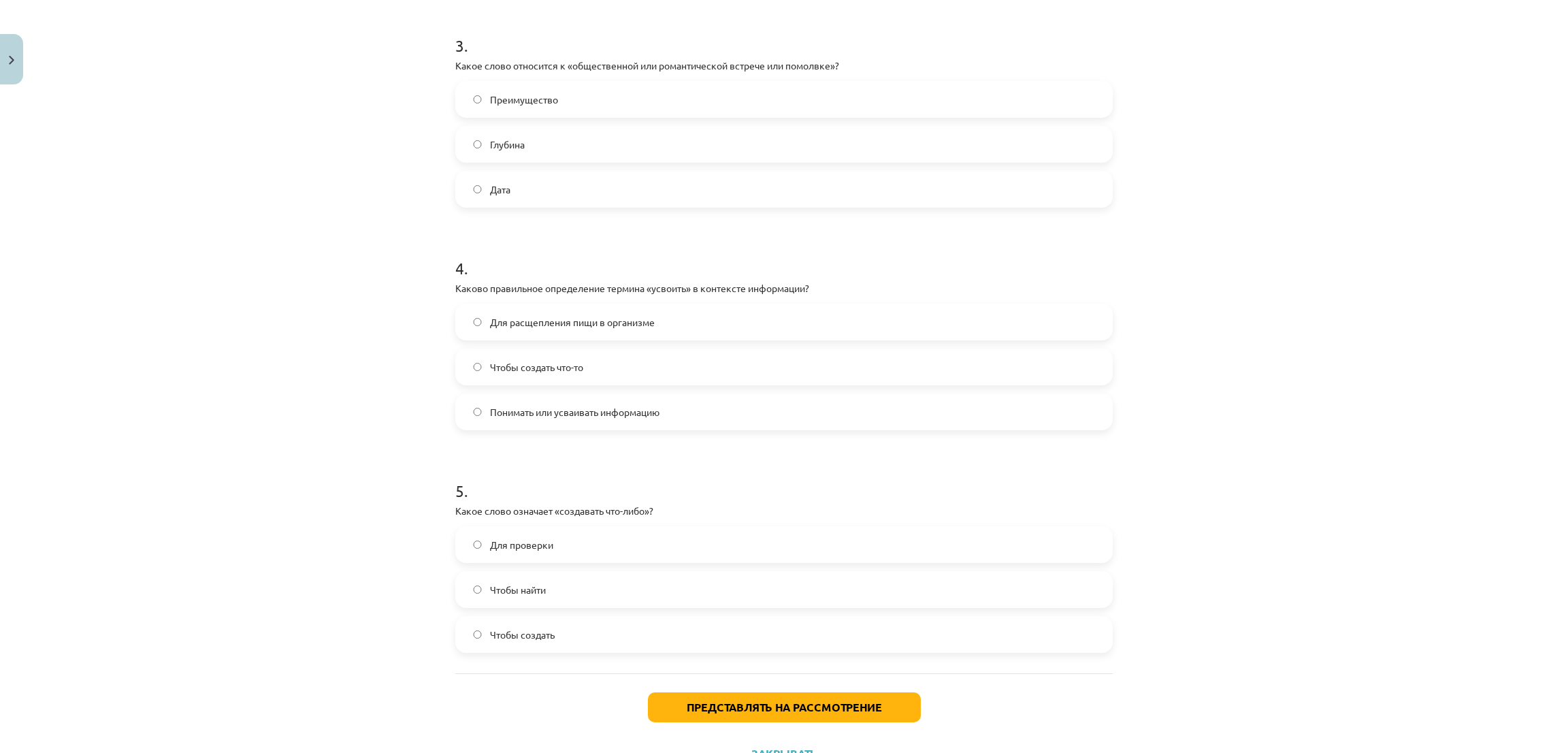
click at [477, 315] on label "Для расщепления пищи в организме" at bounding box center [784, 322] width 655 height 34
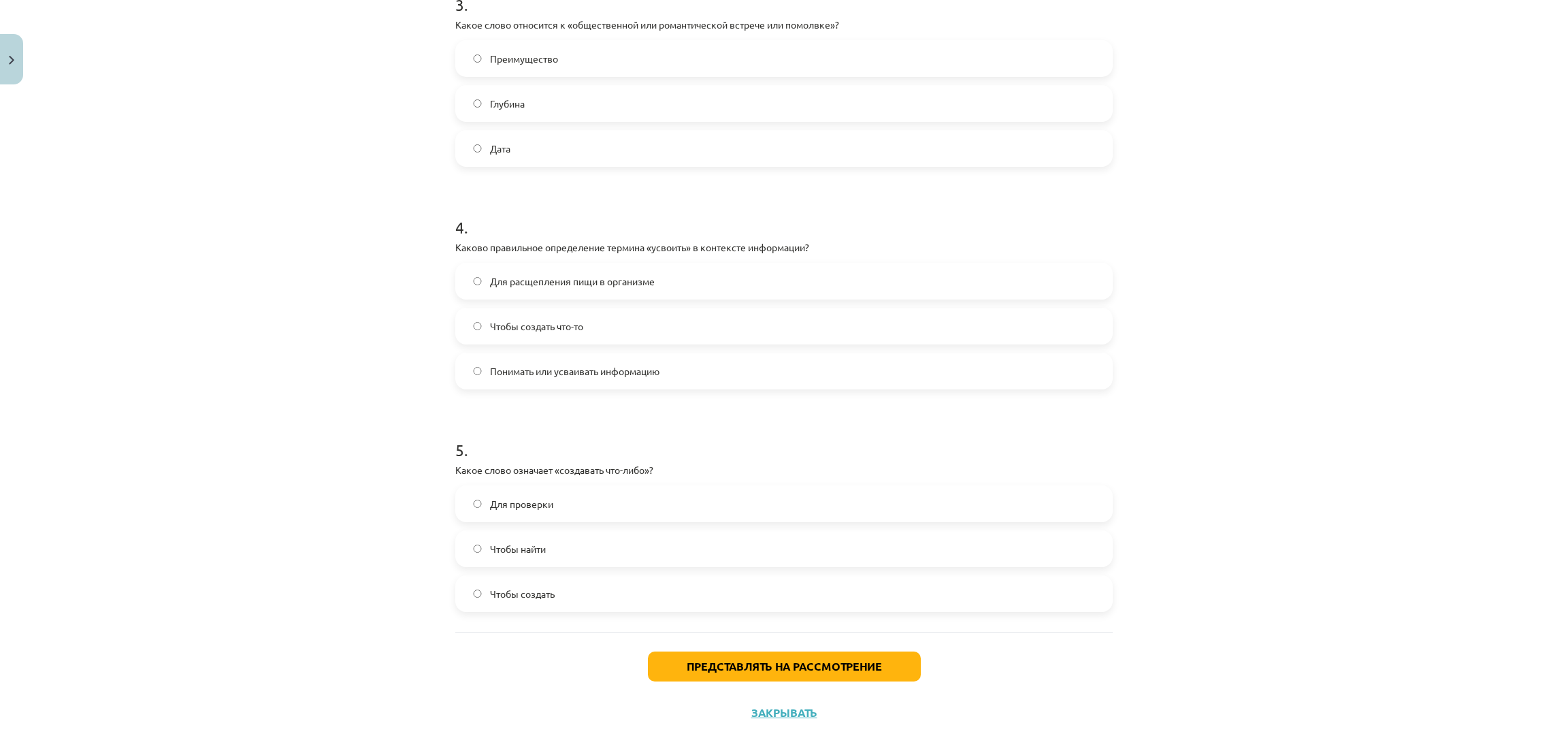
scroll to position [806, 0]
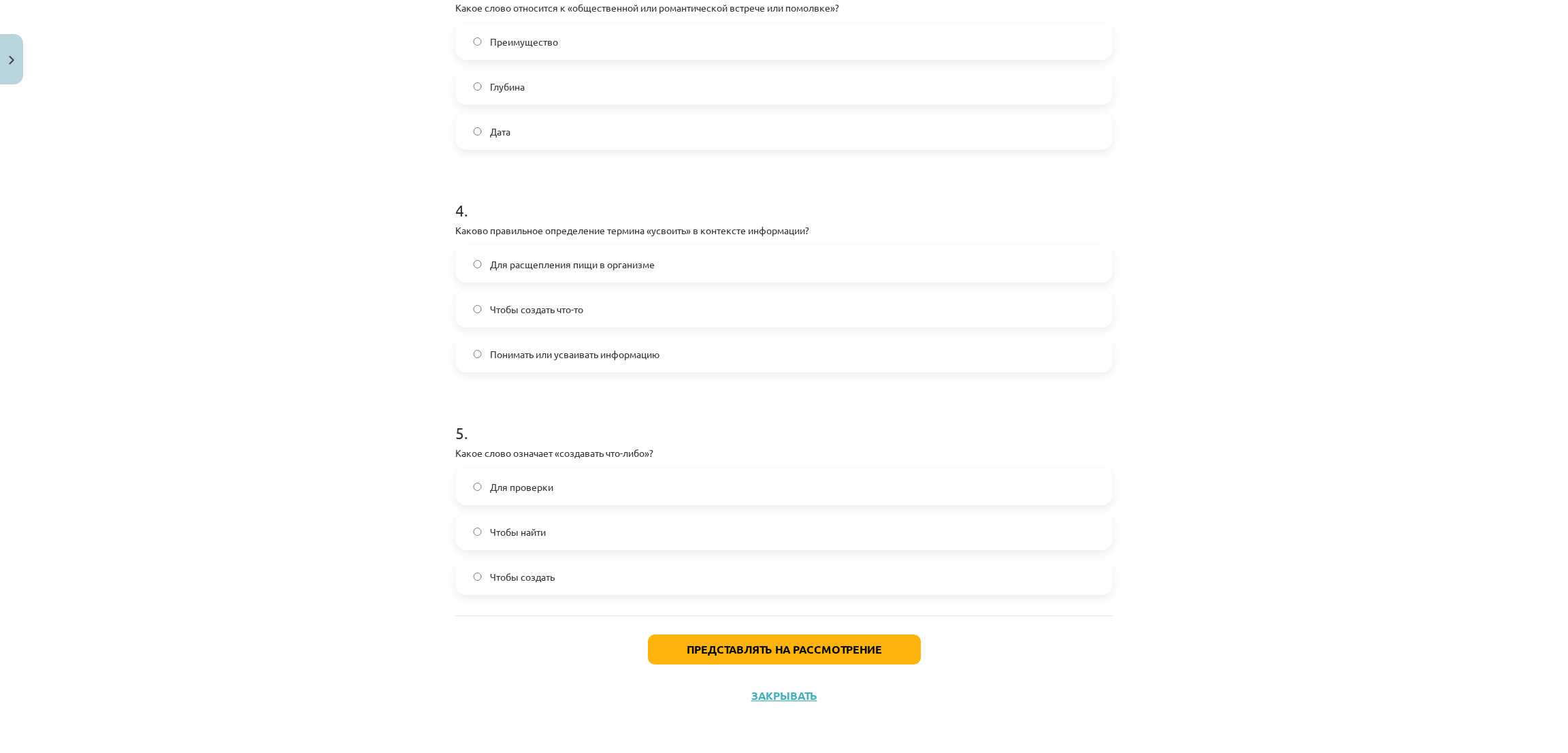
click at [479, 523] on label "Чтобы найти" at bounding box center [784, 531] width 655 height 34
click at [728, 655] on font "Представлять на рассмотрение" at bounding box center [784, 649] width 196 height 14
click at [837, 641] on button "Представлять на рассмотрение" at bounding box center [784, 649] width 273 height 30
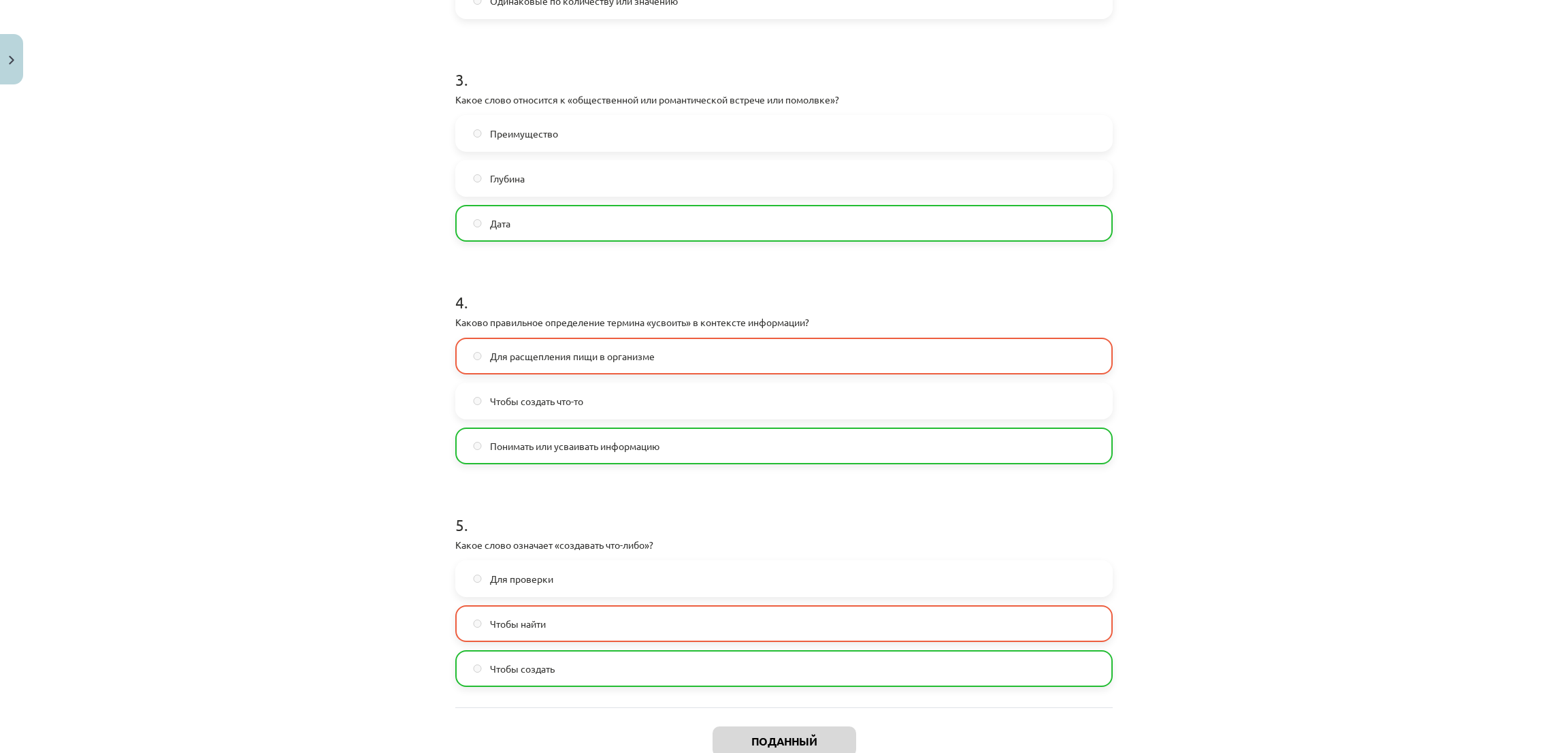
scroll to position [850, 0]
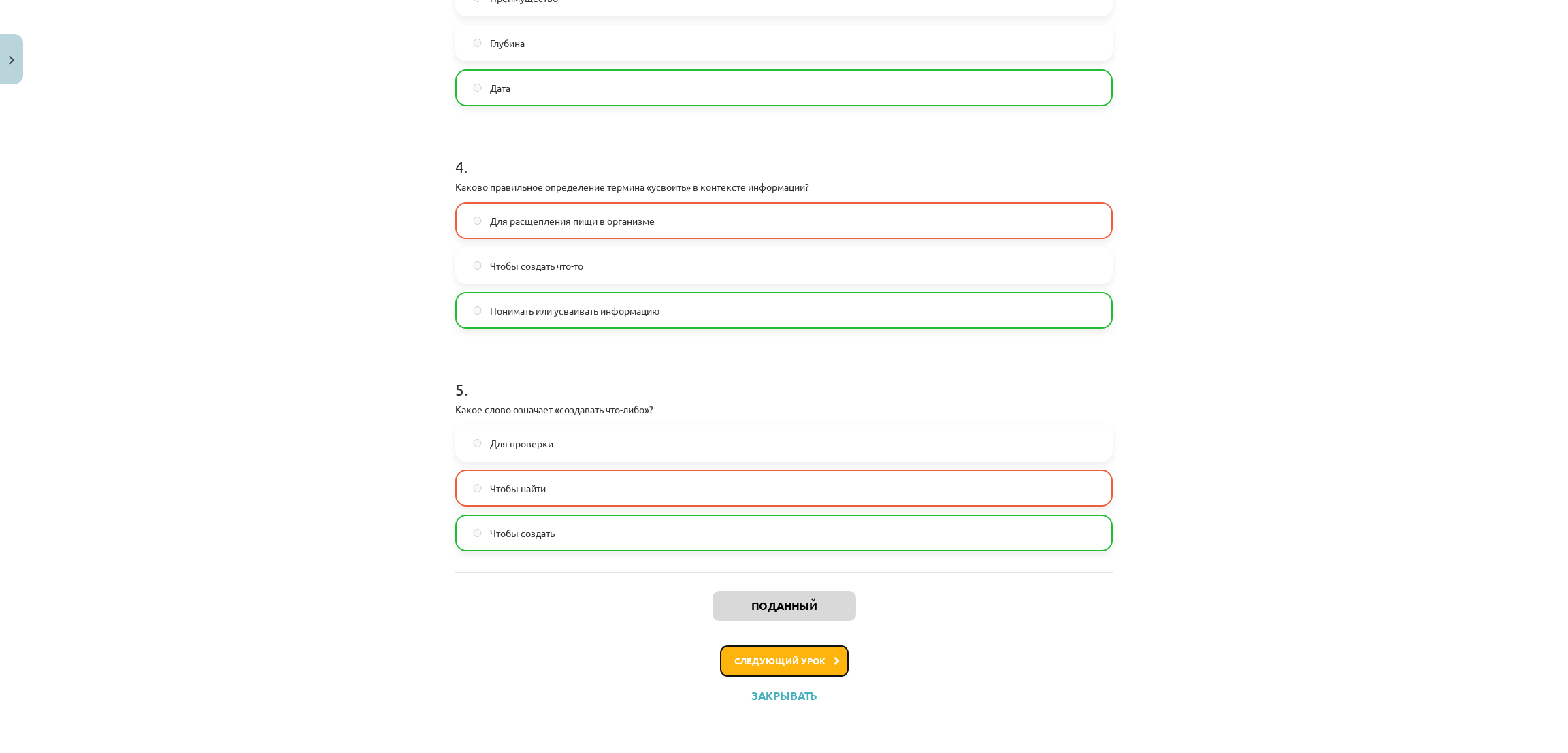
click at [726, 649] on button "Следующий урок" at bounding box center [784, 660] width 128 height 31
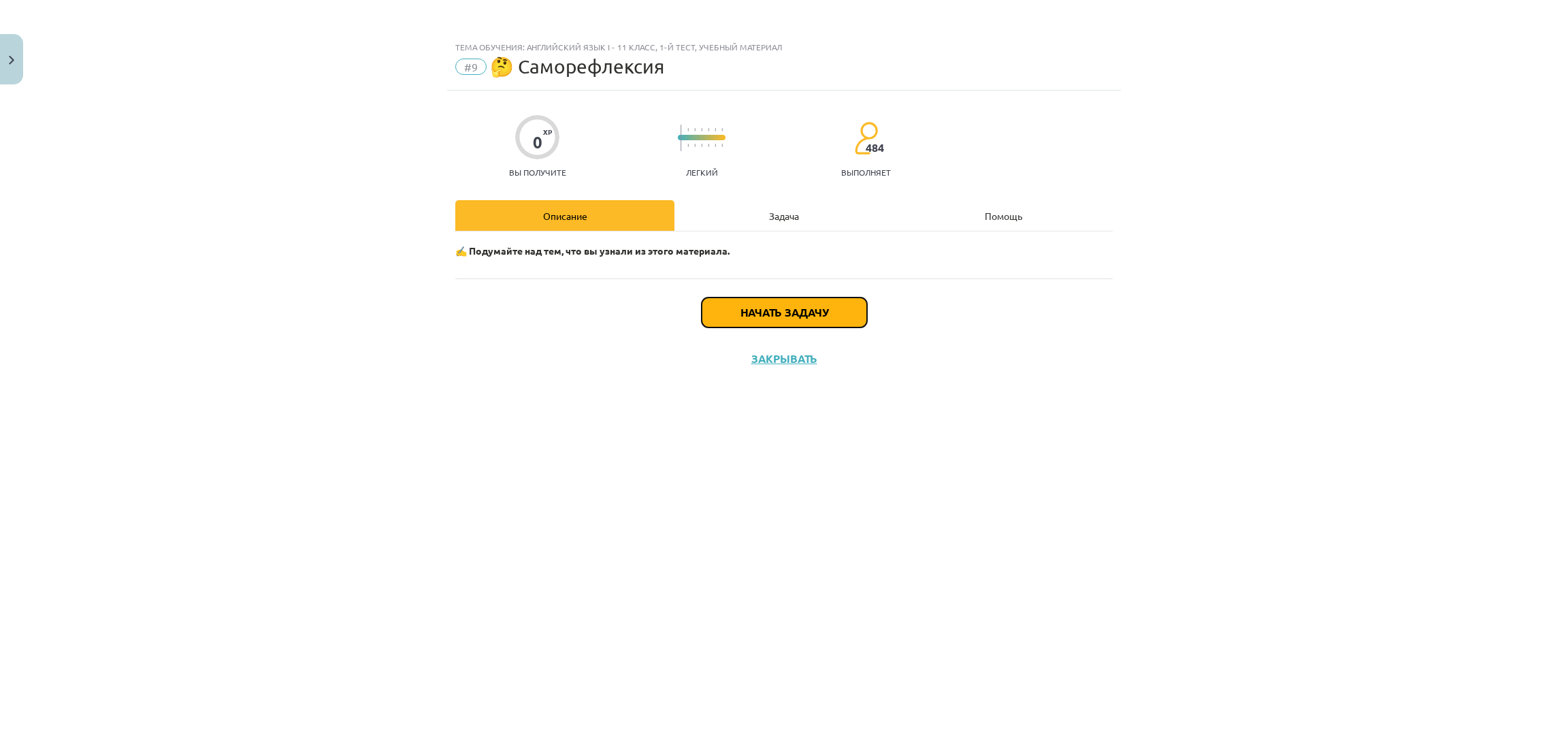
click at [847, 314] on button "Начать задачу" at bounding box center [784, 312] width 165 height 30
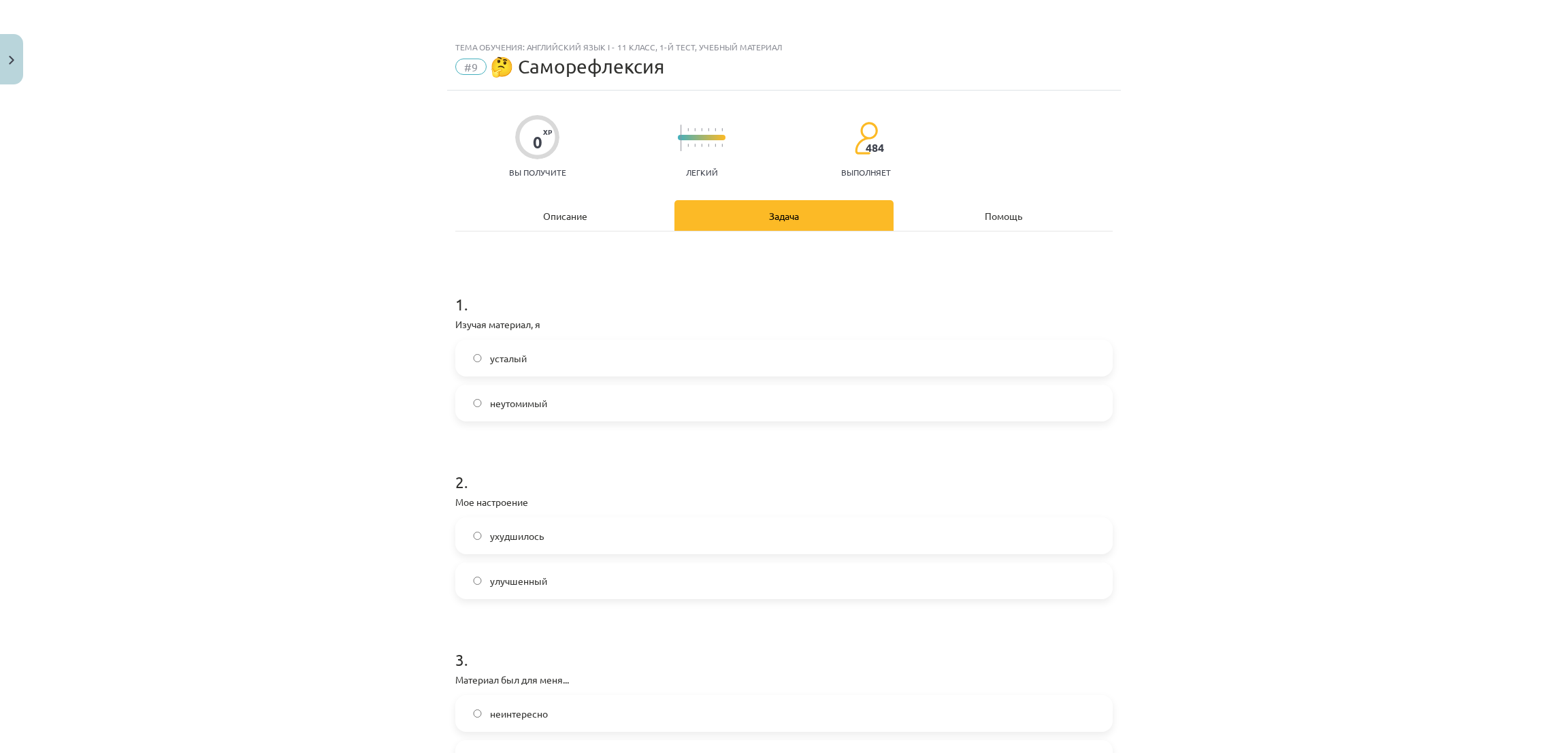
click at [463, 412] on label "неутомимый" at bounding box center [784, 403] width 655 height 34
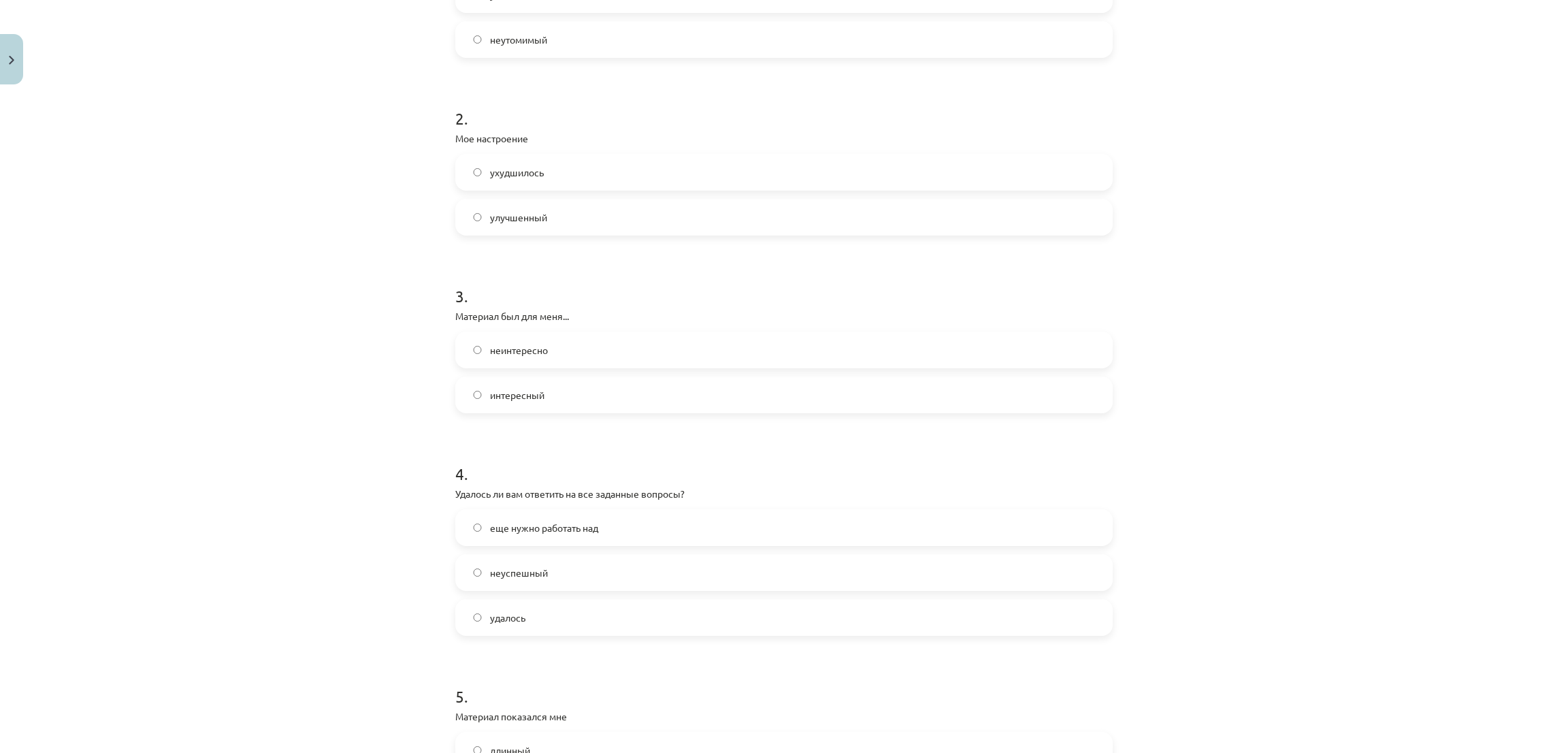
scroll to position [408, 0]
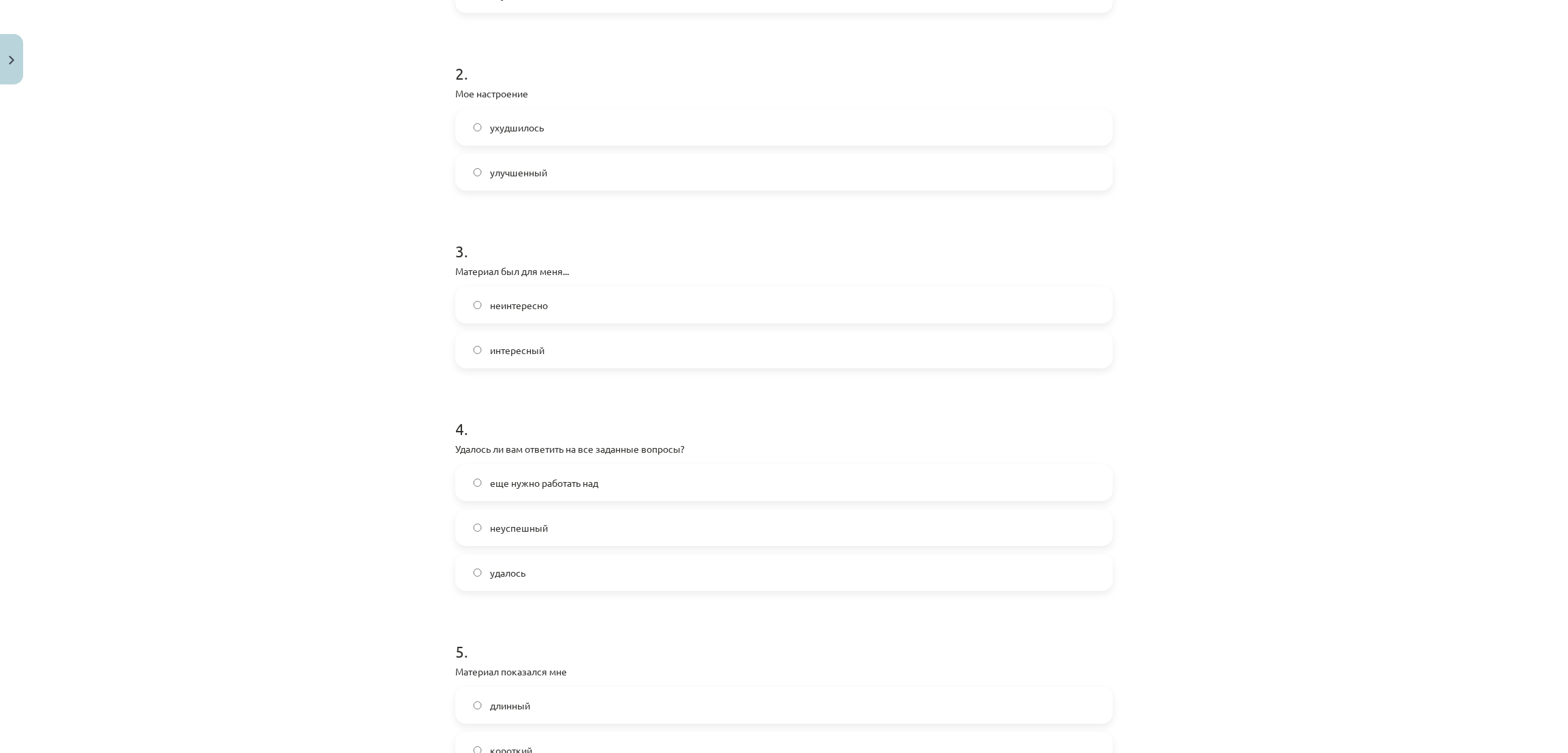
click at [468, 355] on label "интересный" at bounding box center [784, 349] width 655 height 34
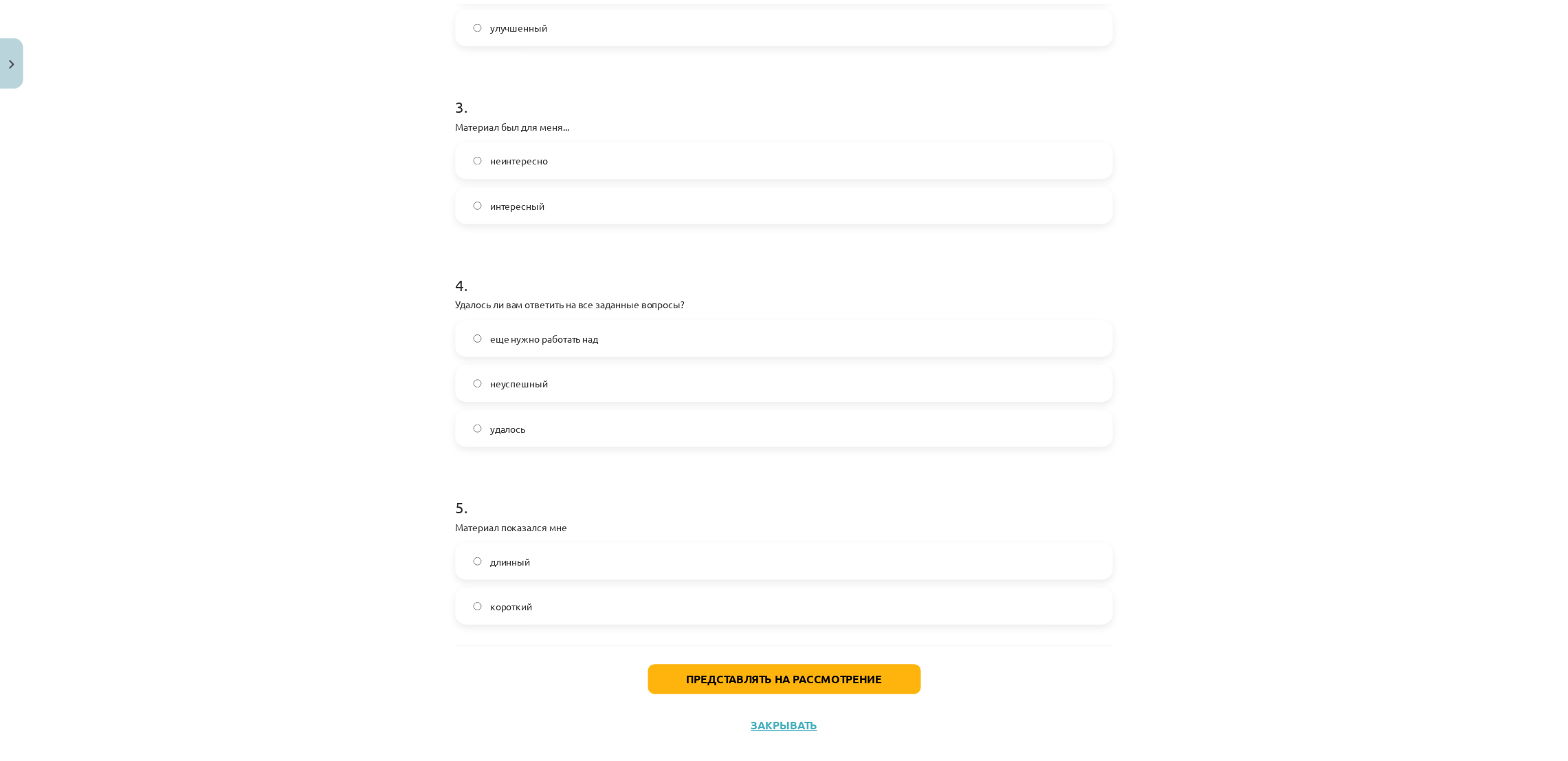
scroll to position [588, 0]
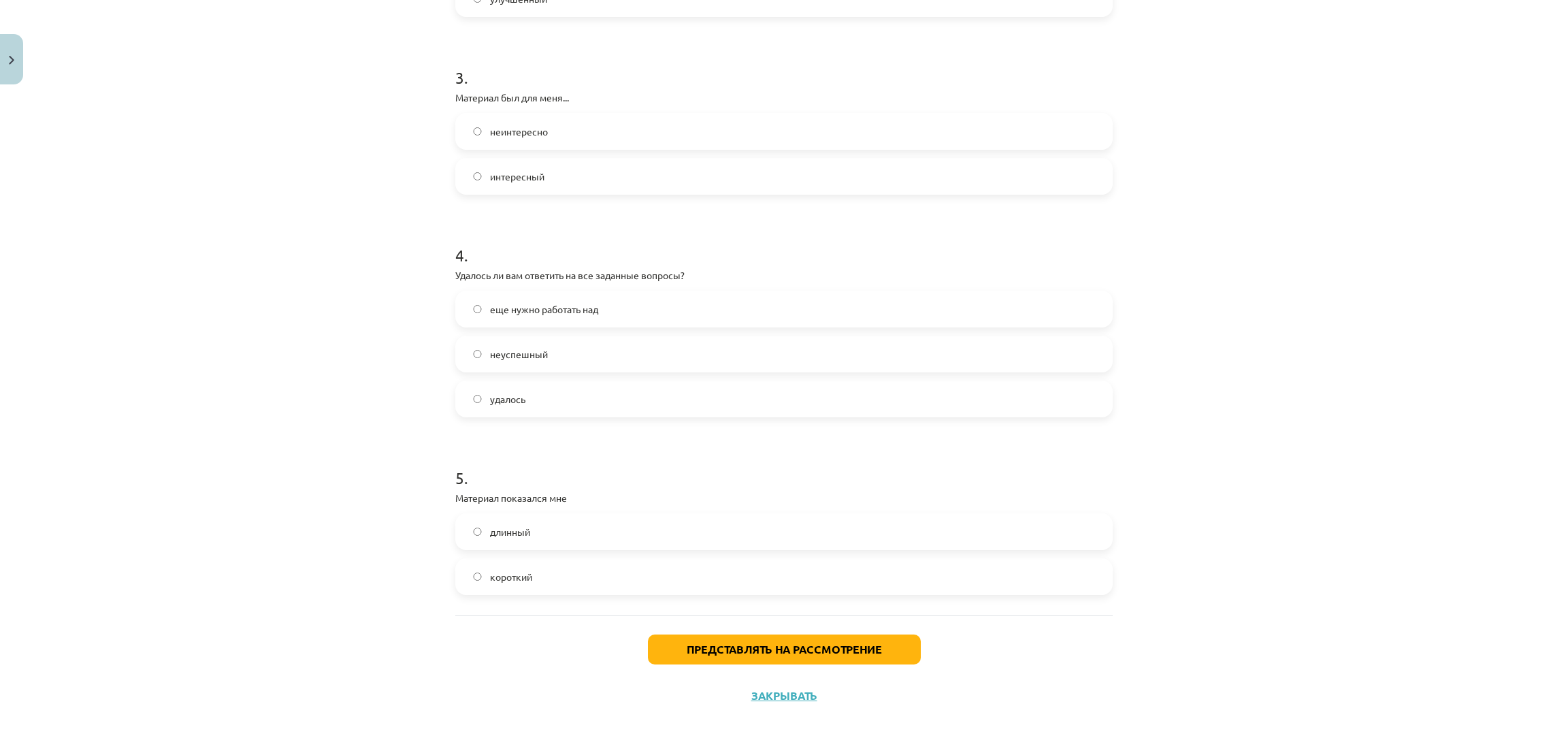
click at [472, 320] on label "еще нужно работать над" at bounding box center [784, 309] width 655 height 34
click at [471, 536] on label "длинный" at bounding box center [784, 531] width 655 height 34
click at [551, 571] on label "короткий" at bounding box center [784, 577] width 655 height 34
click at [665, 661] on button "Представлять на рассмотрение" at bounding box center [784, 649] width 273 height 30
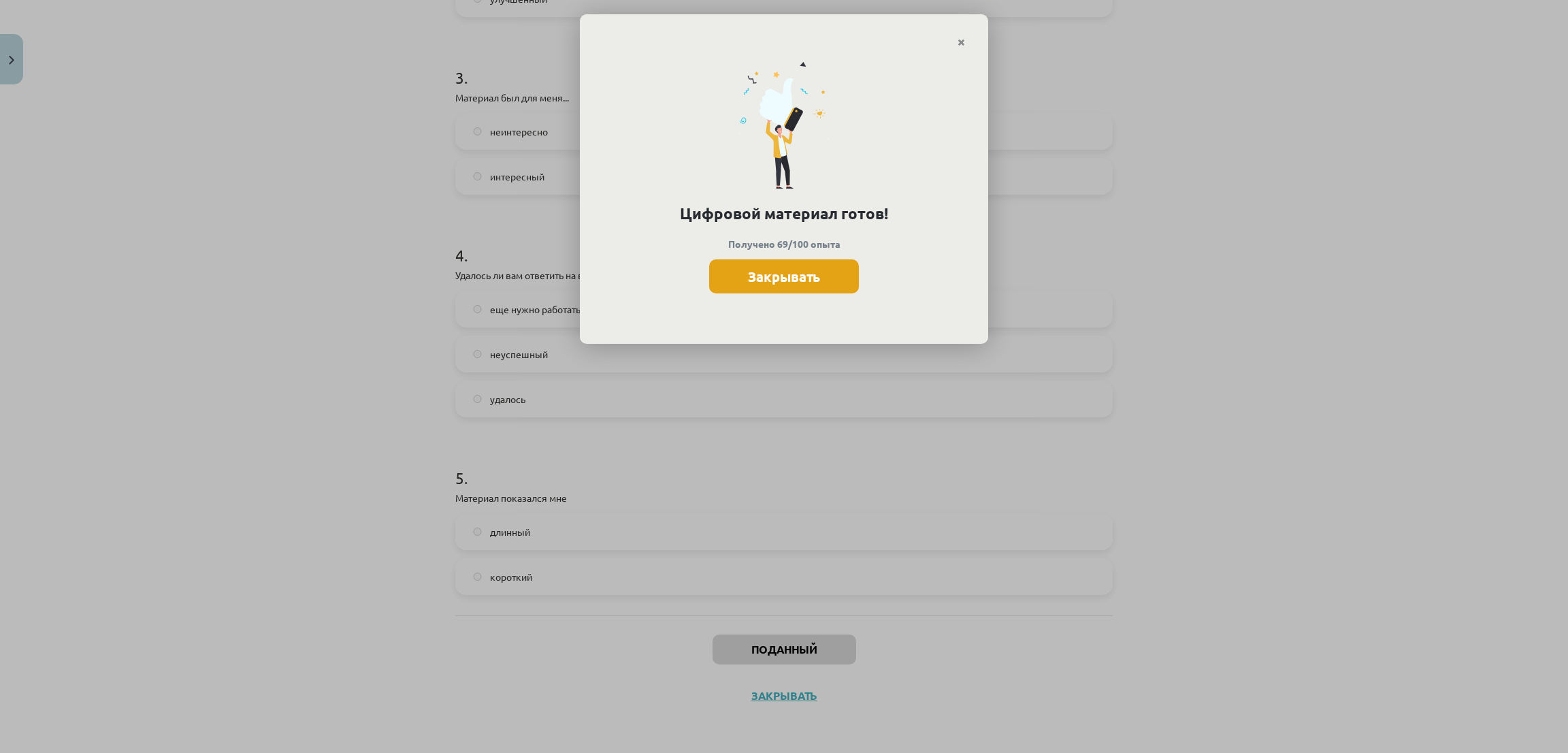
click at [775, 278] on font "Закрывать" at bounding box center [783, 276] width 72 height 18
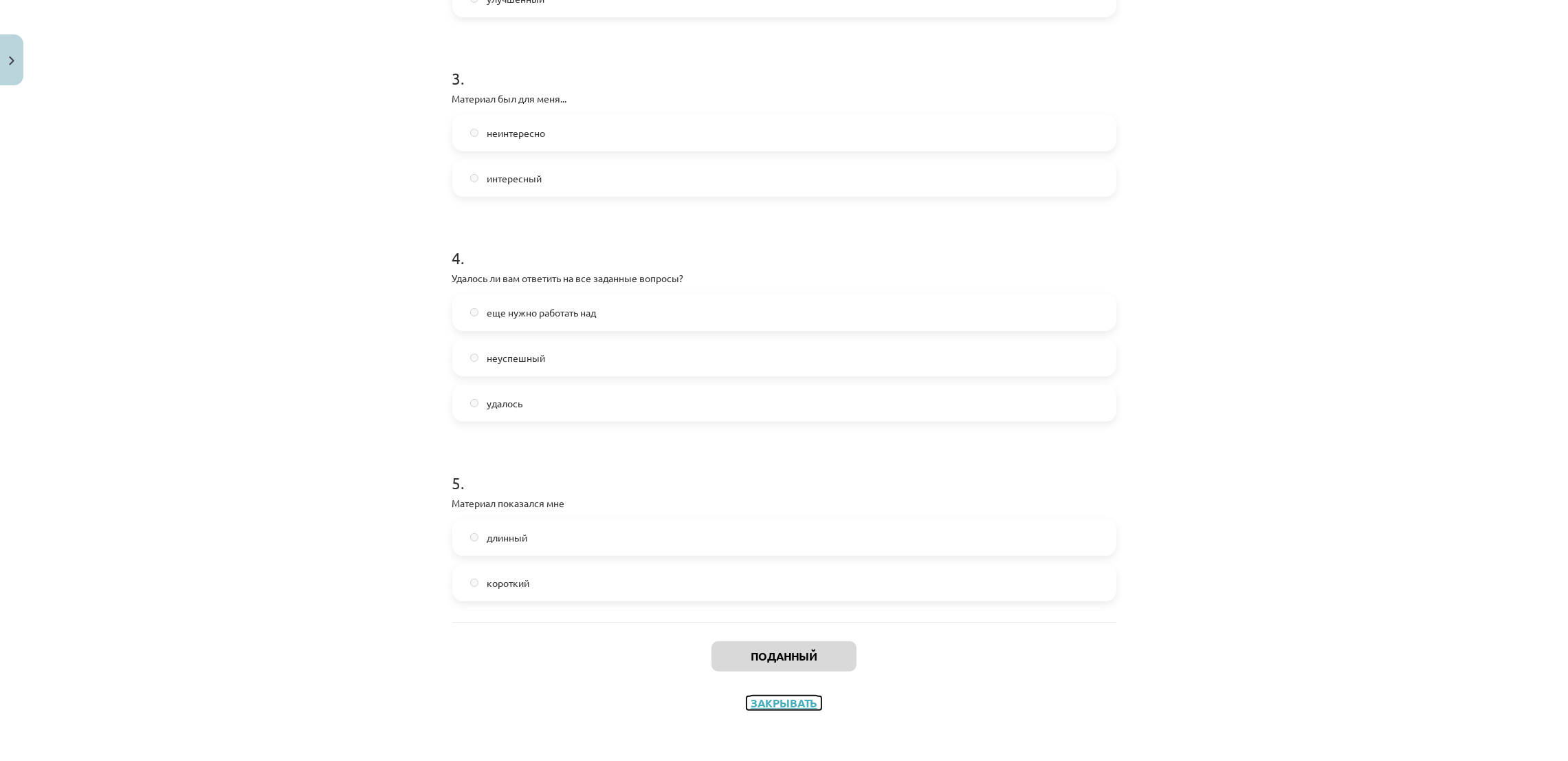
click at [778, 708] on font "Закрывать" at bounding box center [783, 702] width 66 height 14
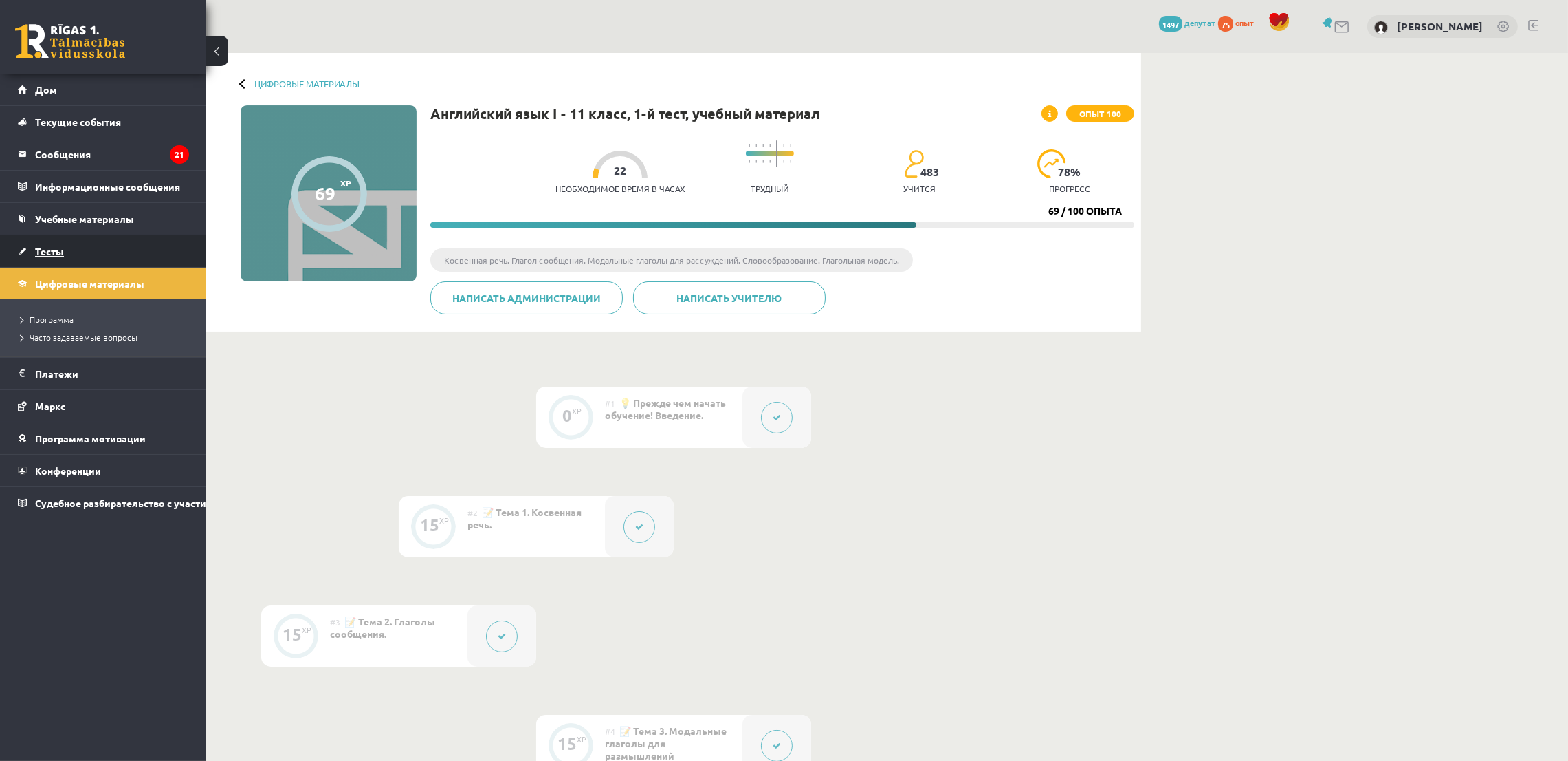
click at [56, 261] on link "Тесты" at bounding box center [103, 251] width 171 height 31
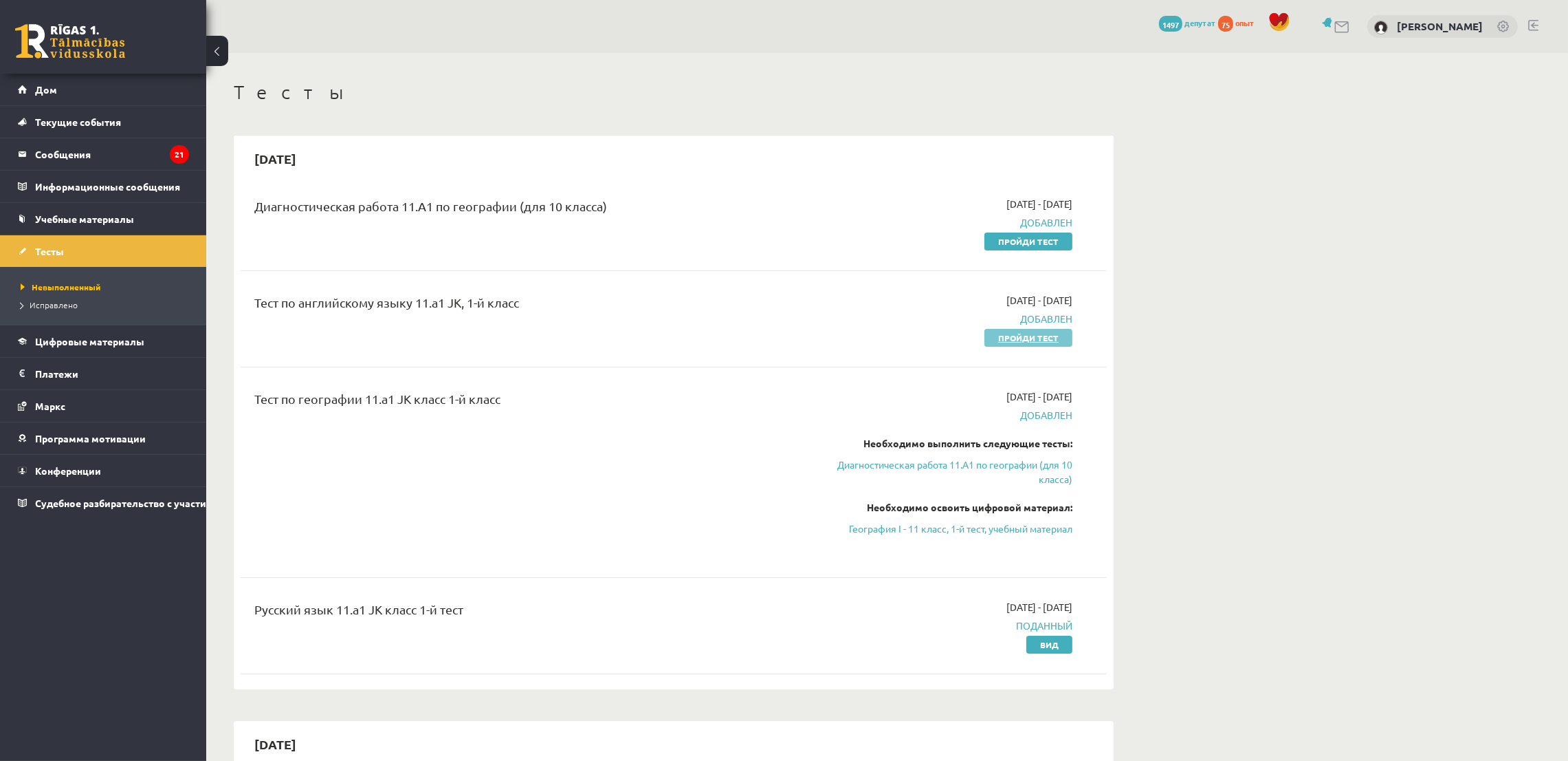
click at [1000, 336] on font "Пройди тест" at bounding box center [1028, 338] width 60 height 11
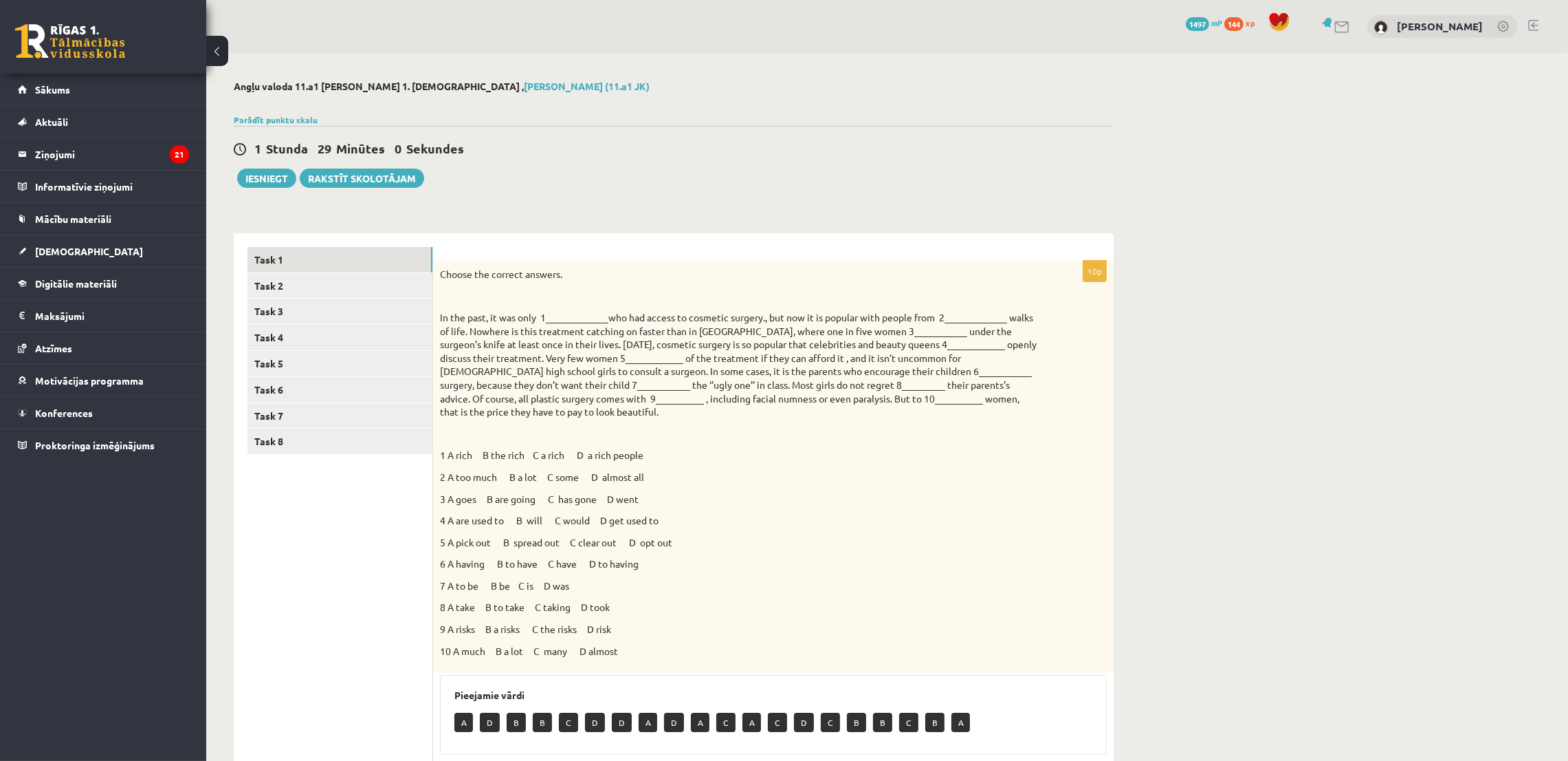
scroll to position [206, 0]
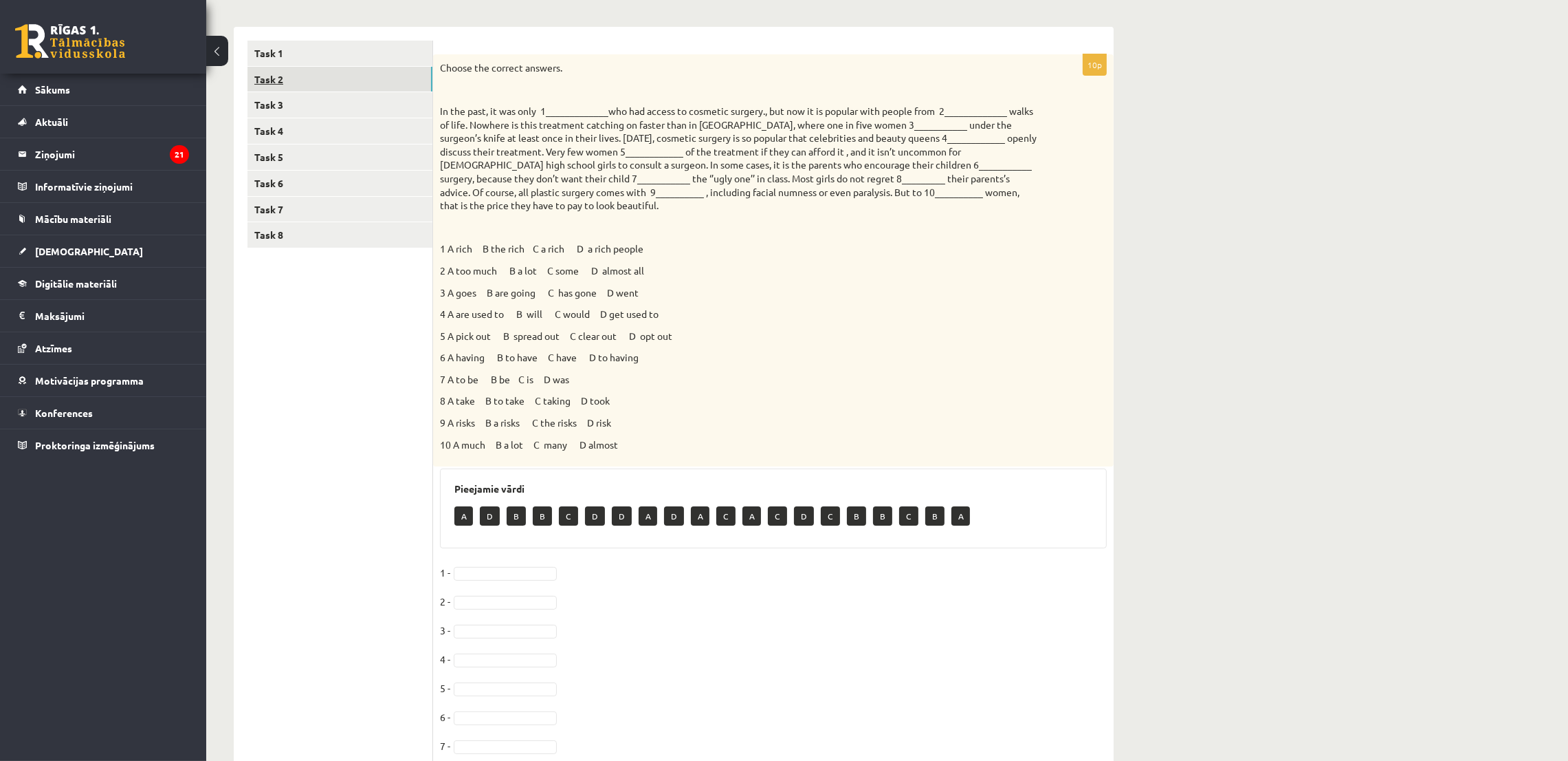
click at [312, 66] on link "Task 2" at bounding box center [340, 79] width 185 height 26
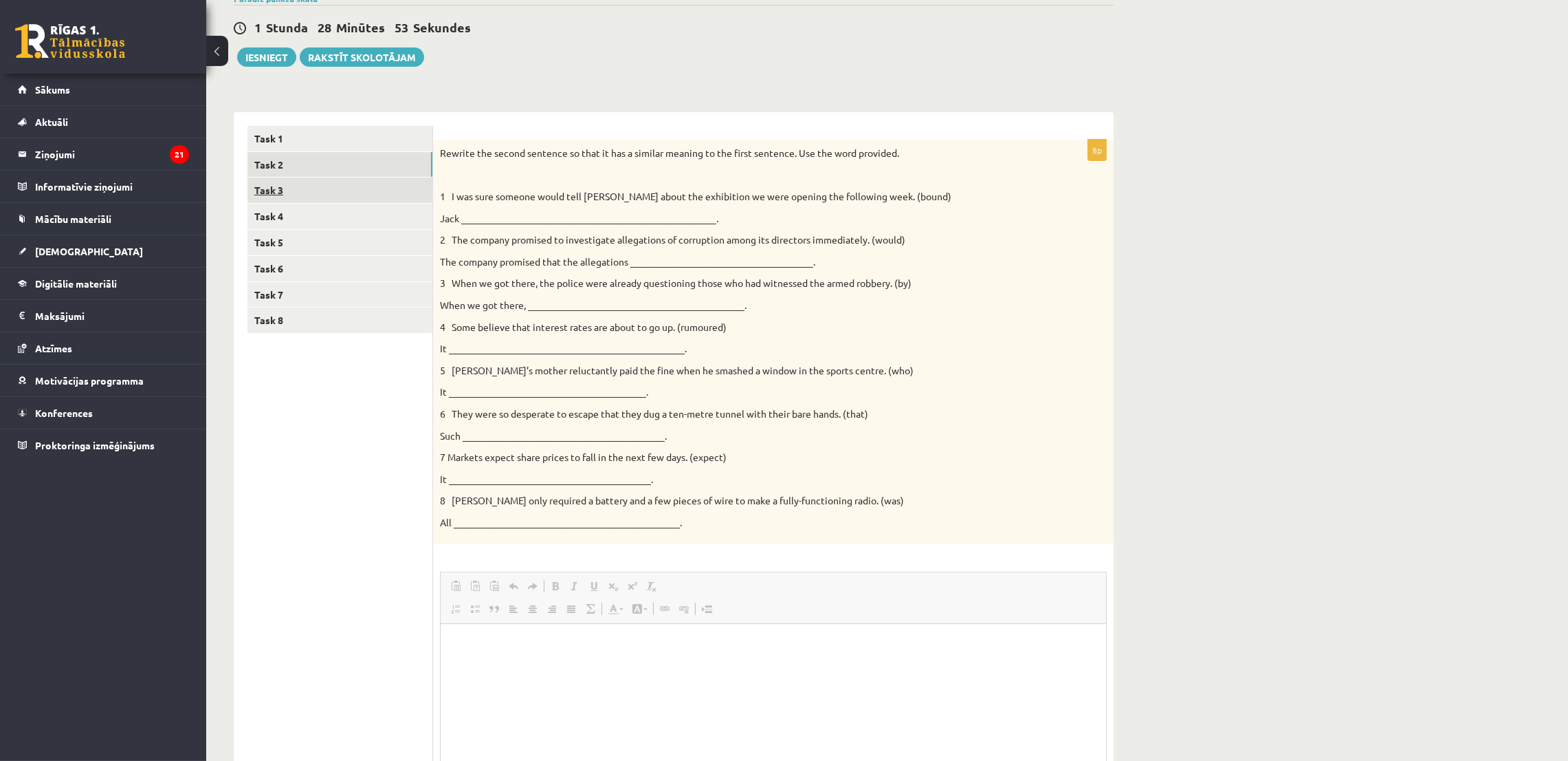
scroll to position [0, 0]
click at [269, 190] on link "Task 3" at bounding box center [340, 190] width 185 height 26
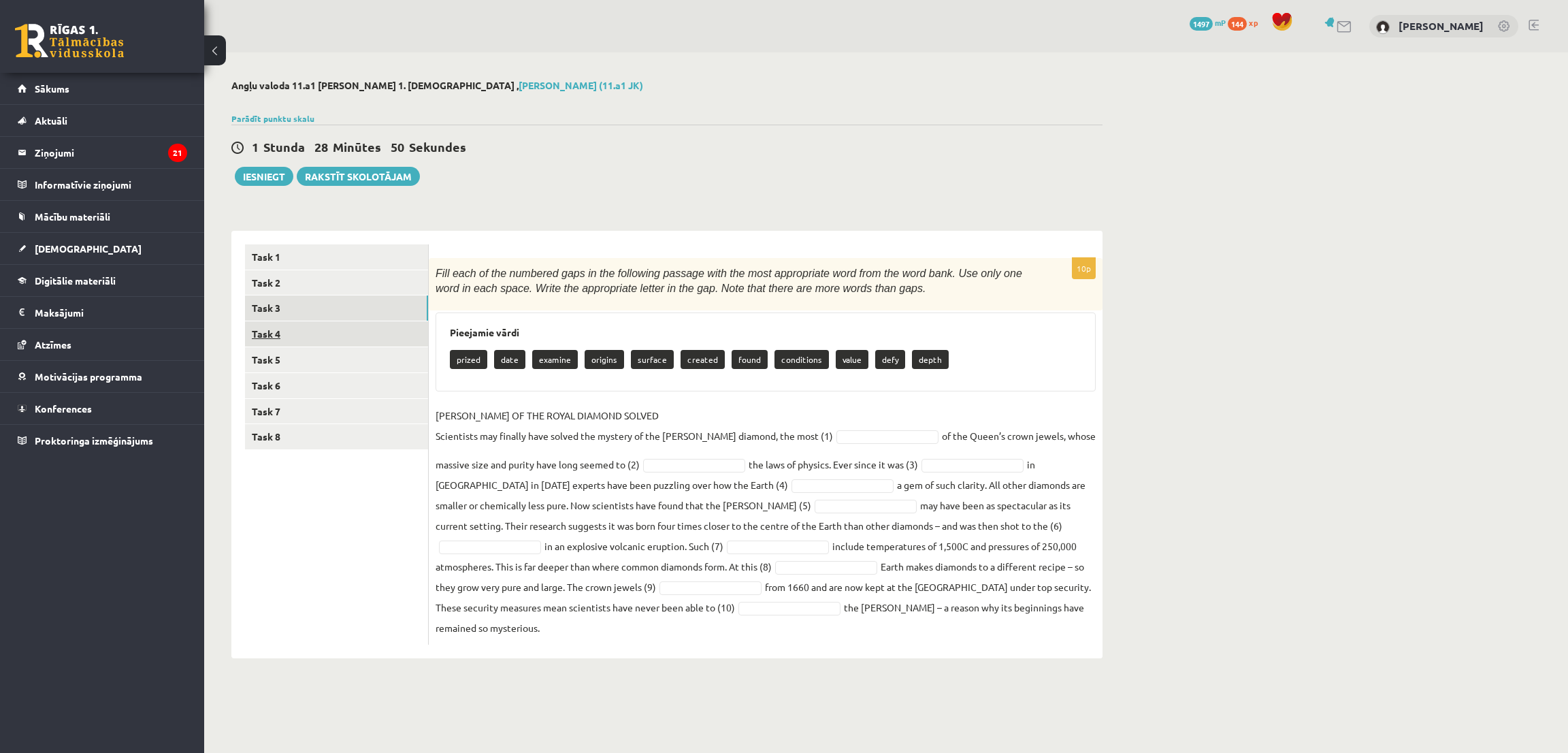
click at [296, 336] on link "Task 4" at bounding box center [336, 333] width 183 height 26
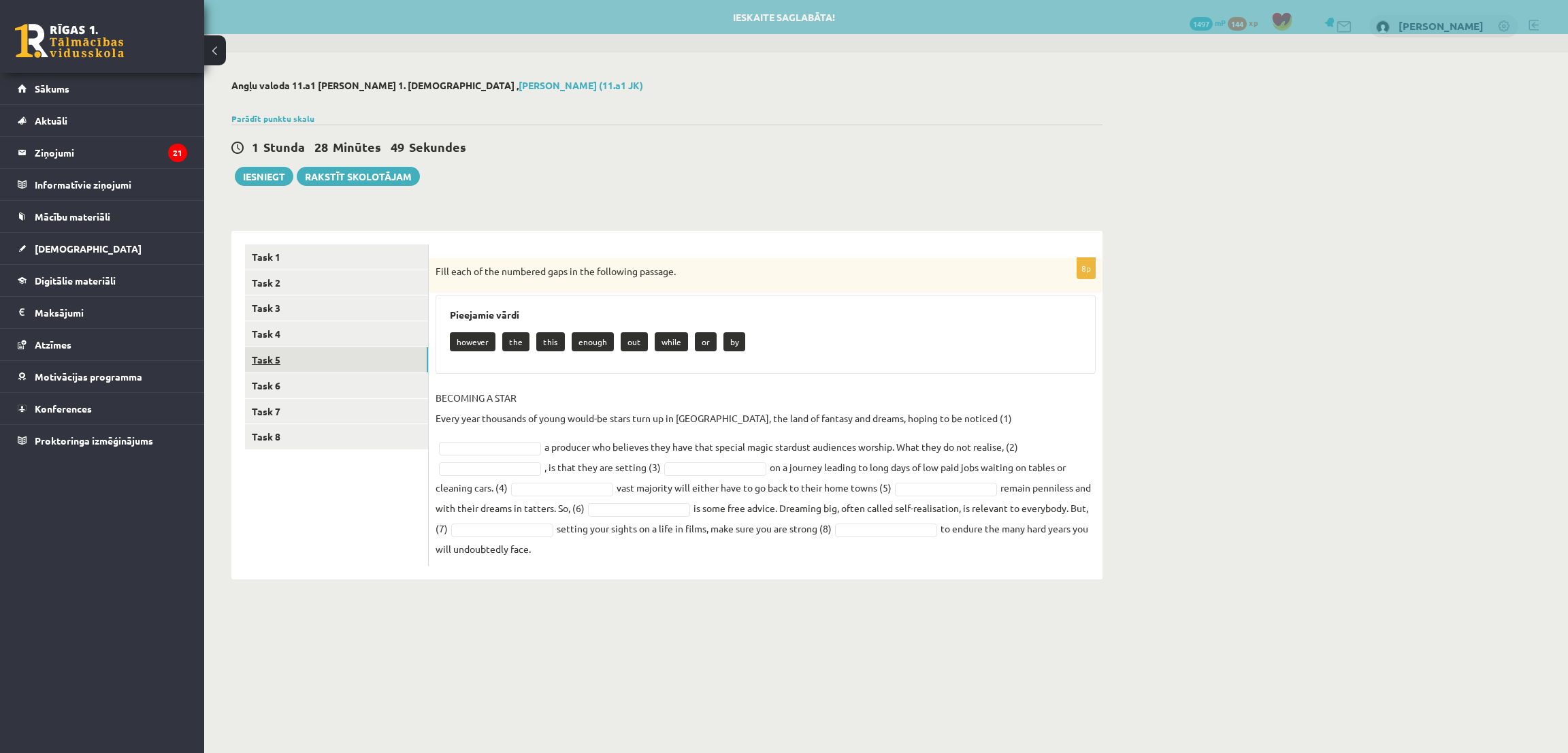
click at [298, 369] on link "Task 5" at bounding box center [336, 359] width 183 height 26
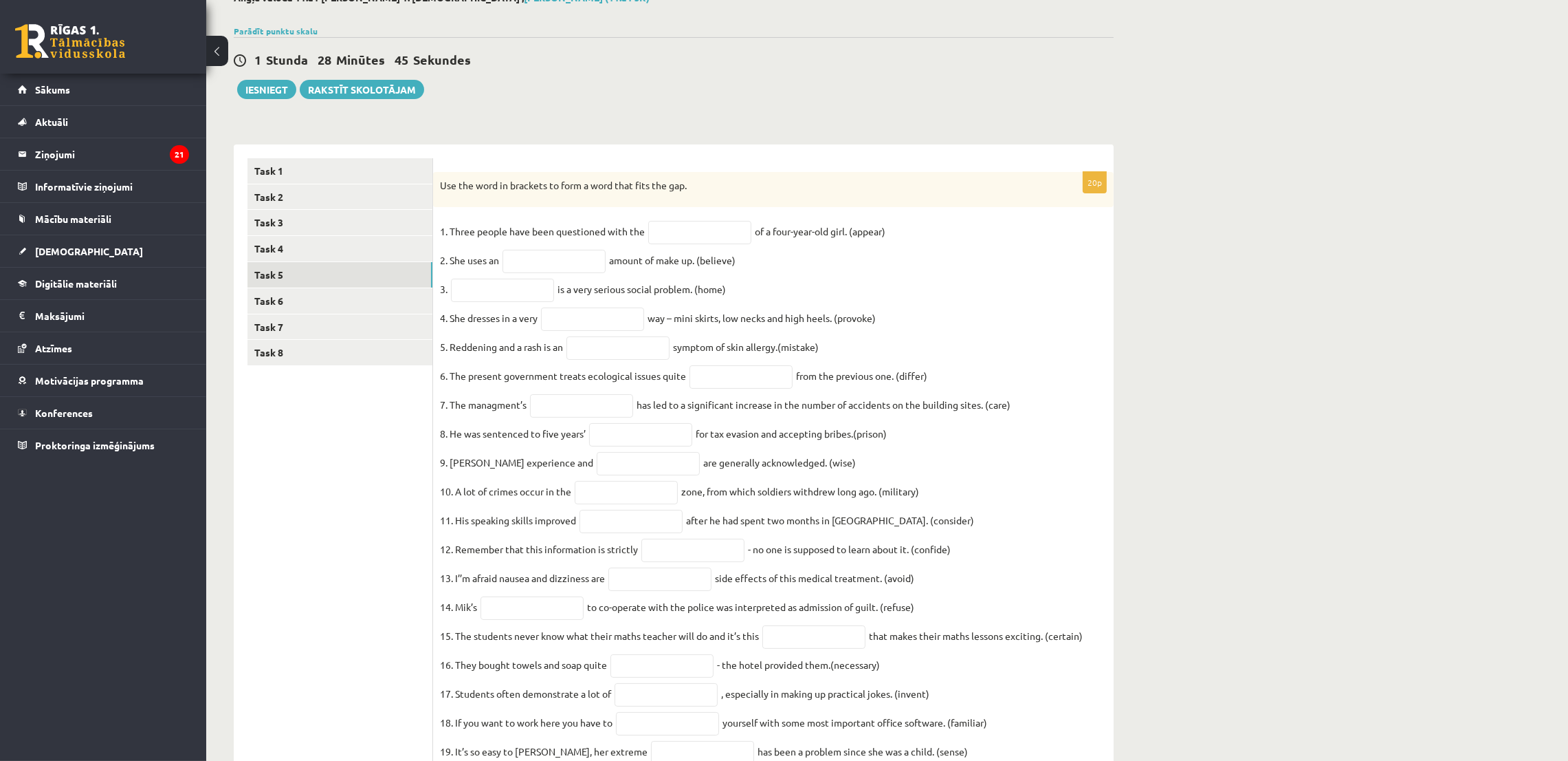
scroll to position [205, 0]
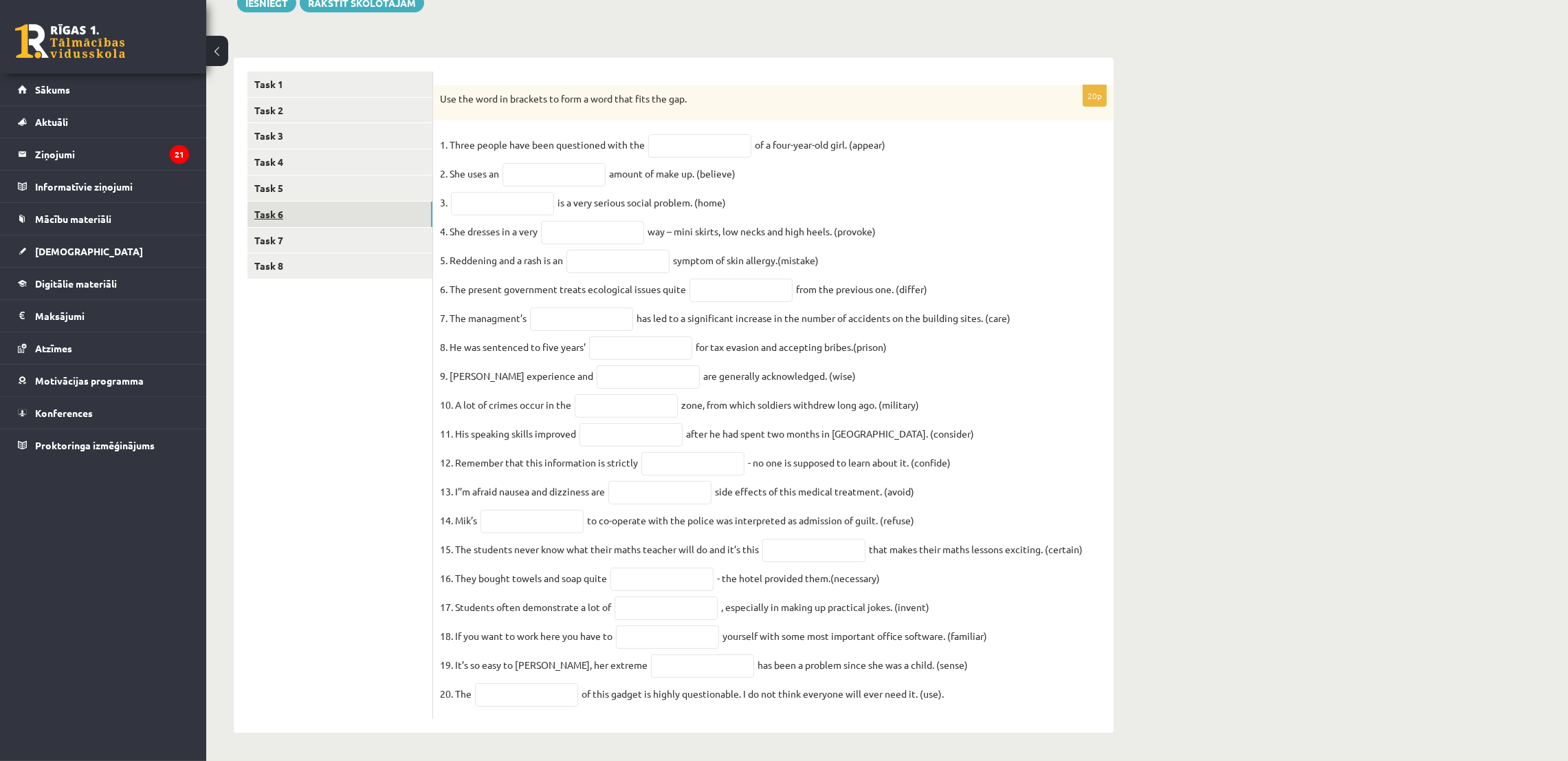
click at [341, 202] on link "Task 6" at bounding box center [340, 214] width 185 height 26
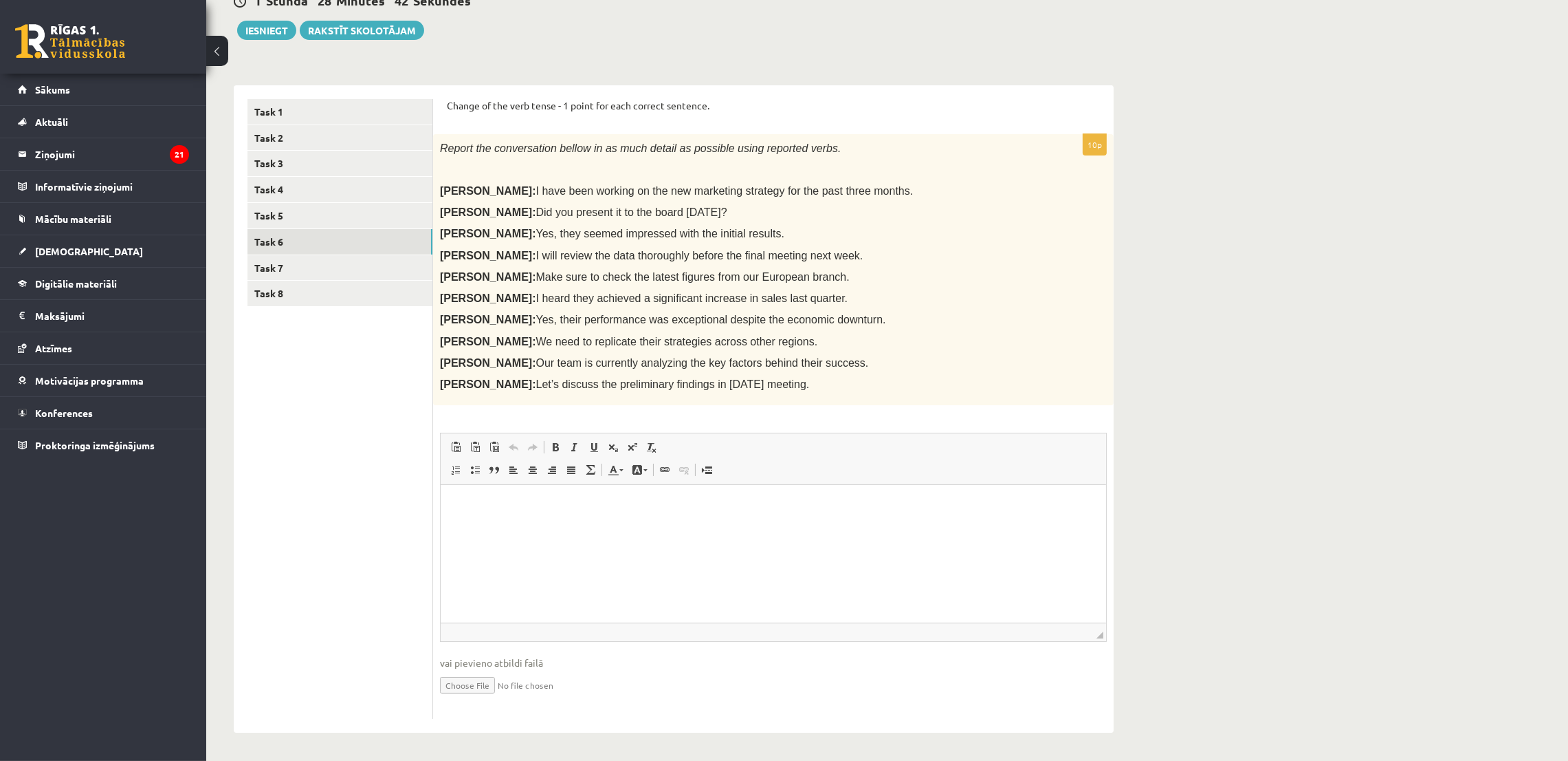
scroll to position [0, 0]
click at [370, 259] on link "Task 7" at bounding box center [340, 268] width 185 height 26
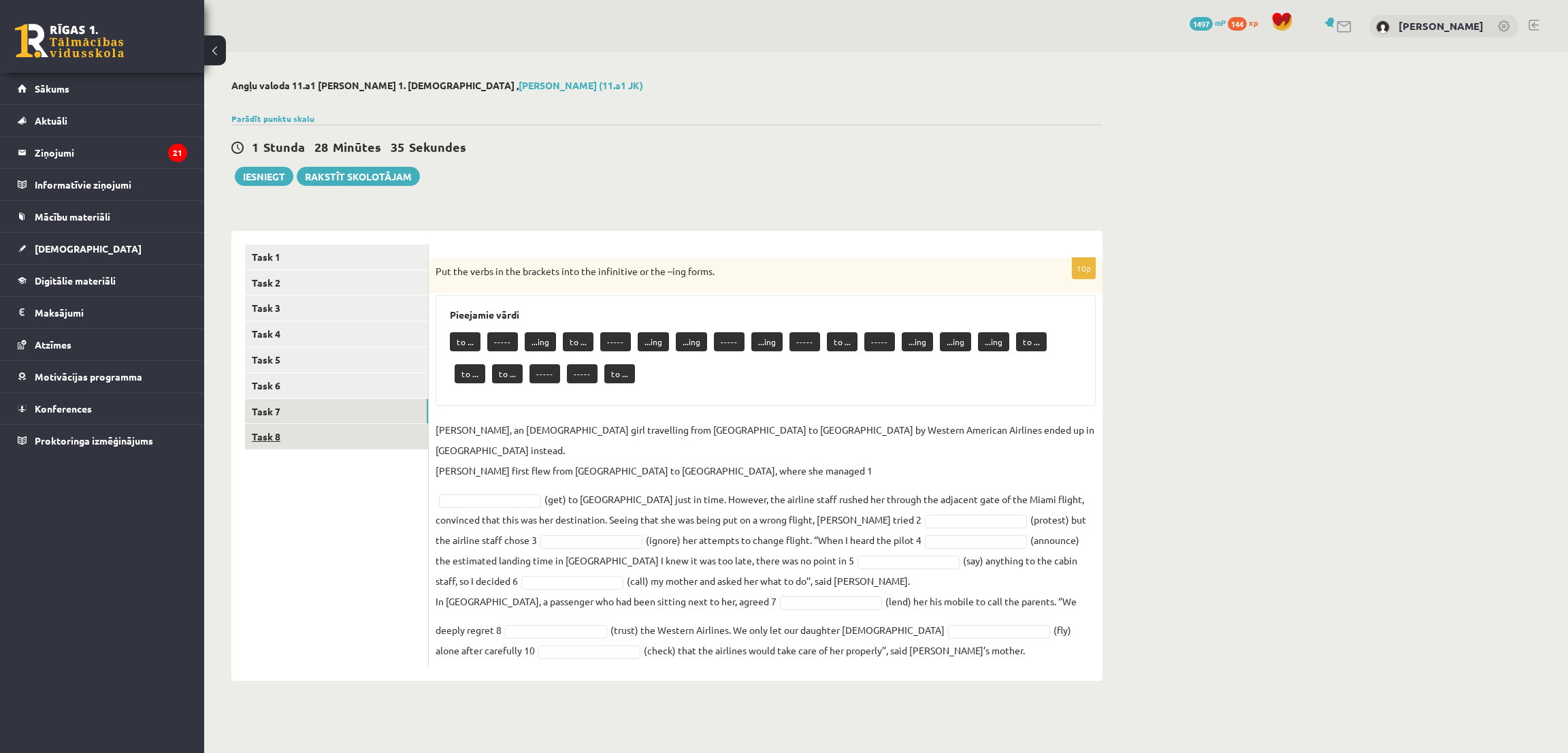
click at [369, 429] on link "Task 8" at bounding box center [336, 436] width 183 height 26
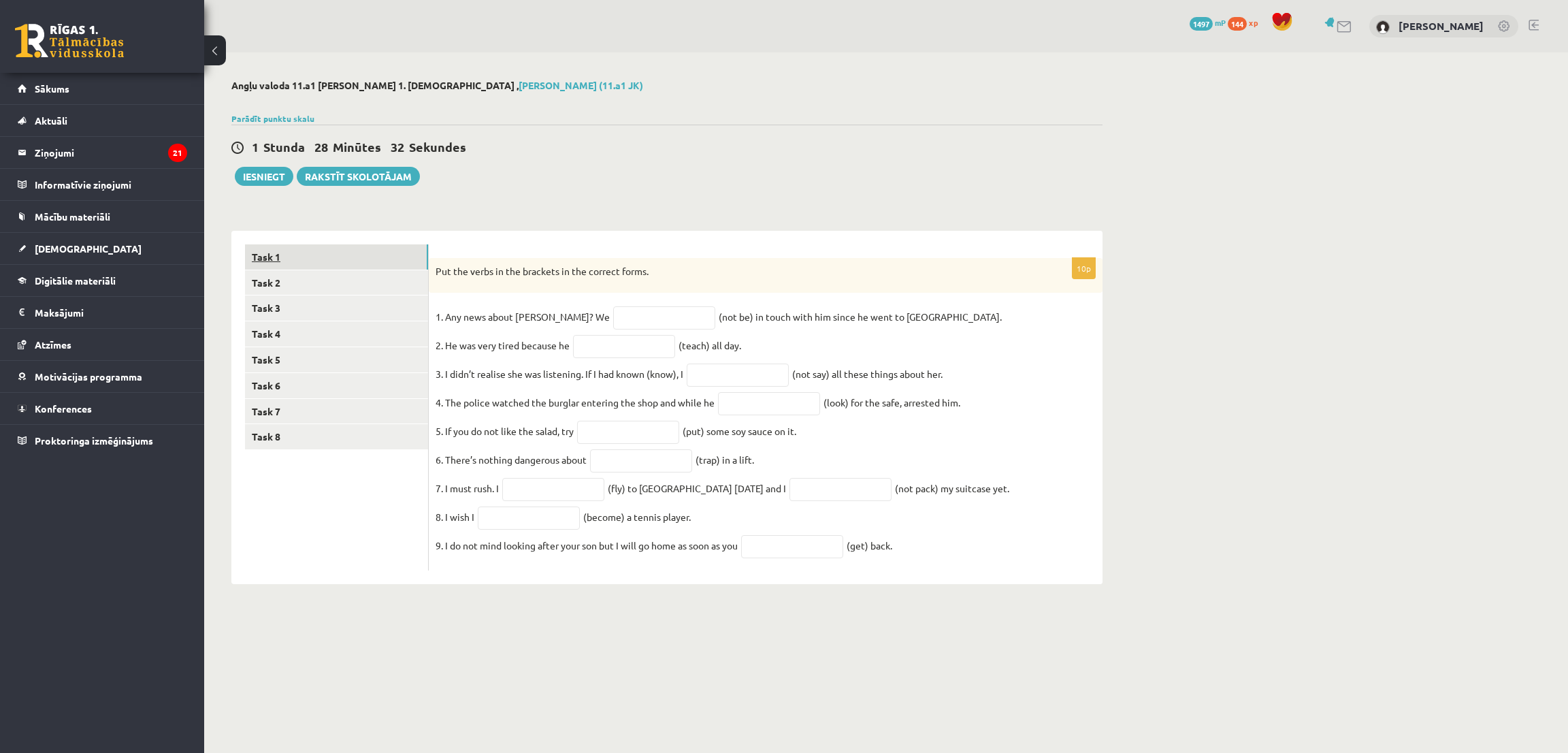
click at [288, 250] on link "Task 1" at bounding box center [336, 257] width 183 height 26
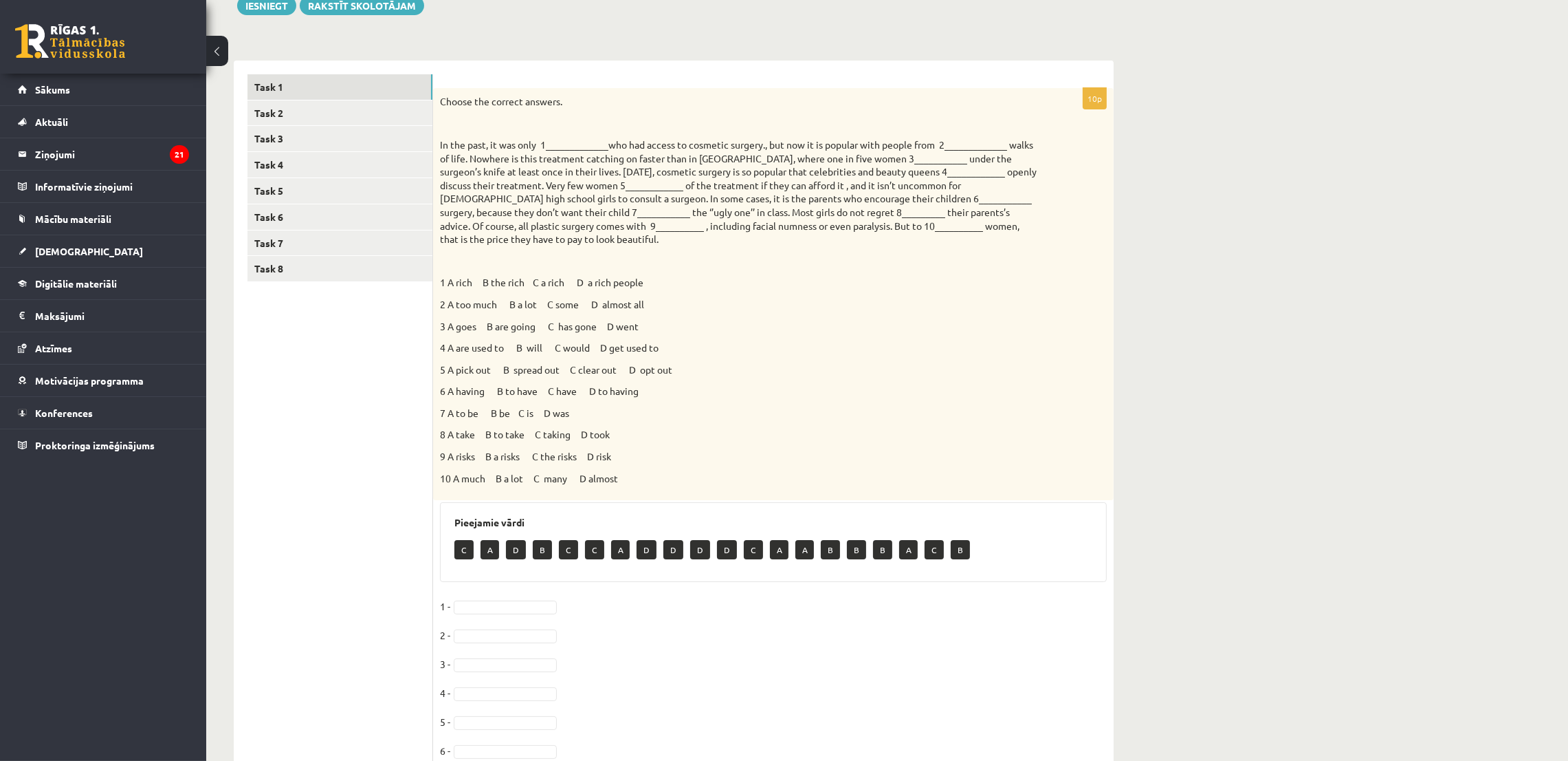
scroll to position [206, 0]
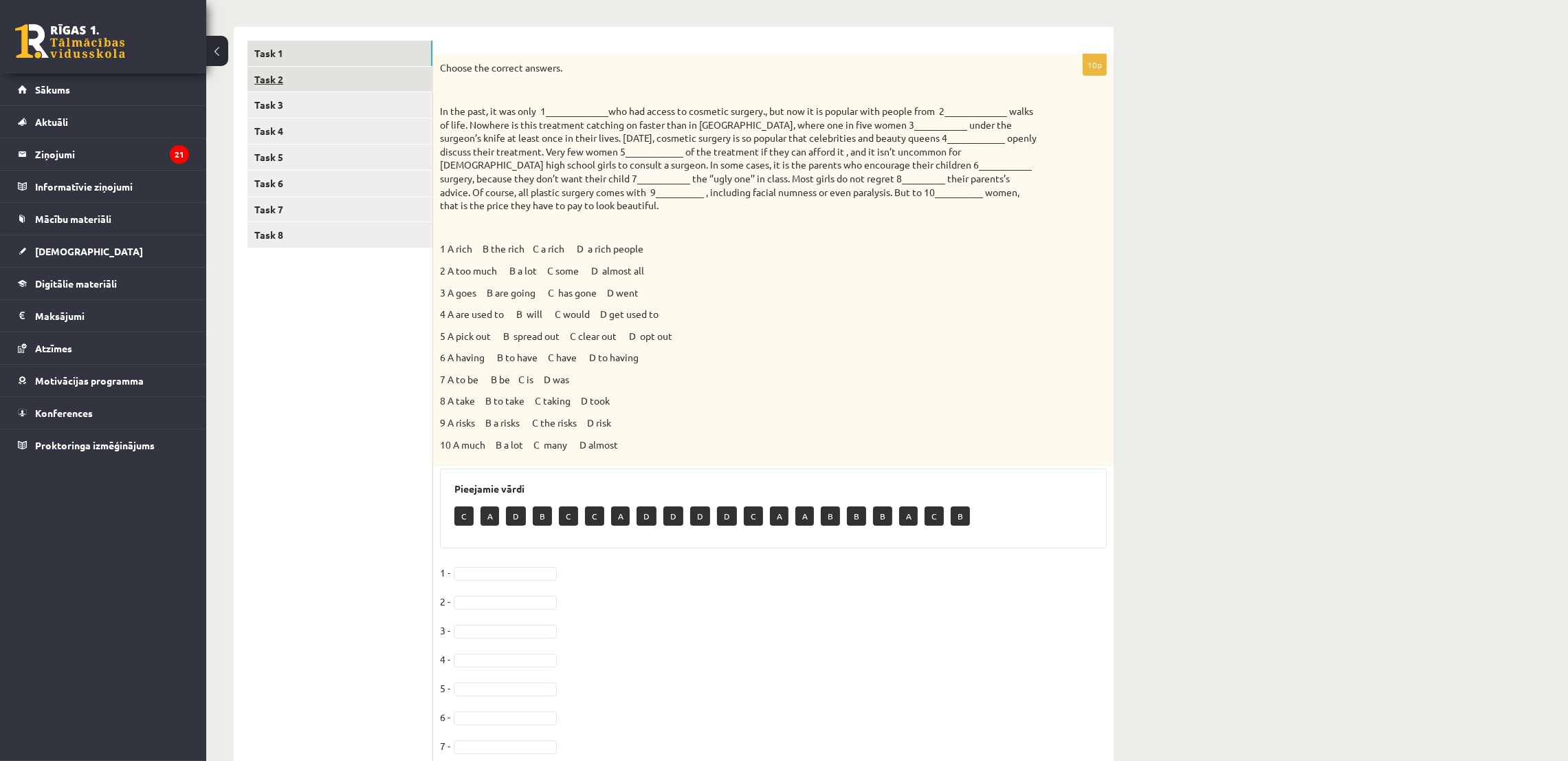
click at [393, 70] on link "Task 2" at bounding box center [340, 79] width 185 height 26
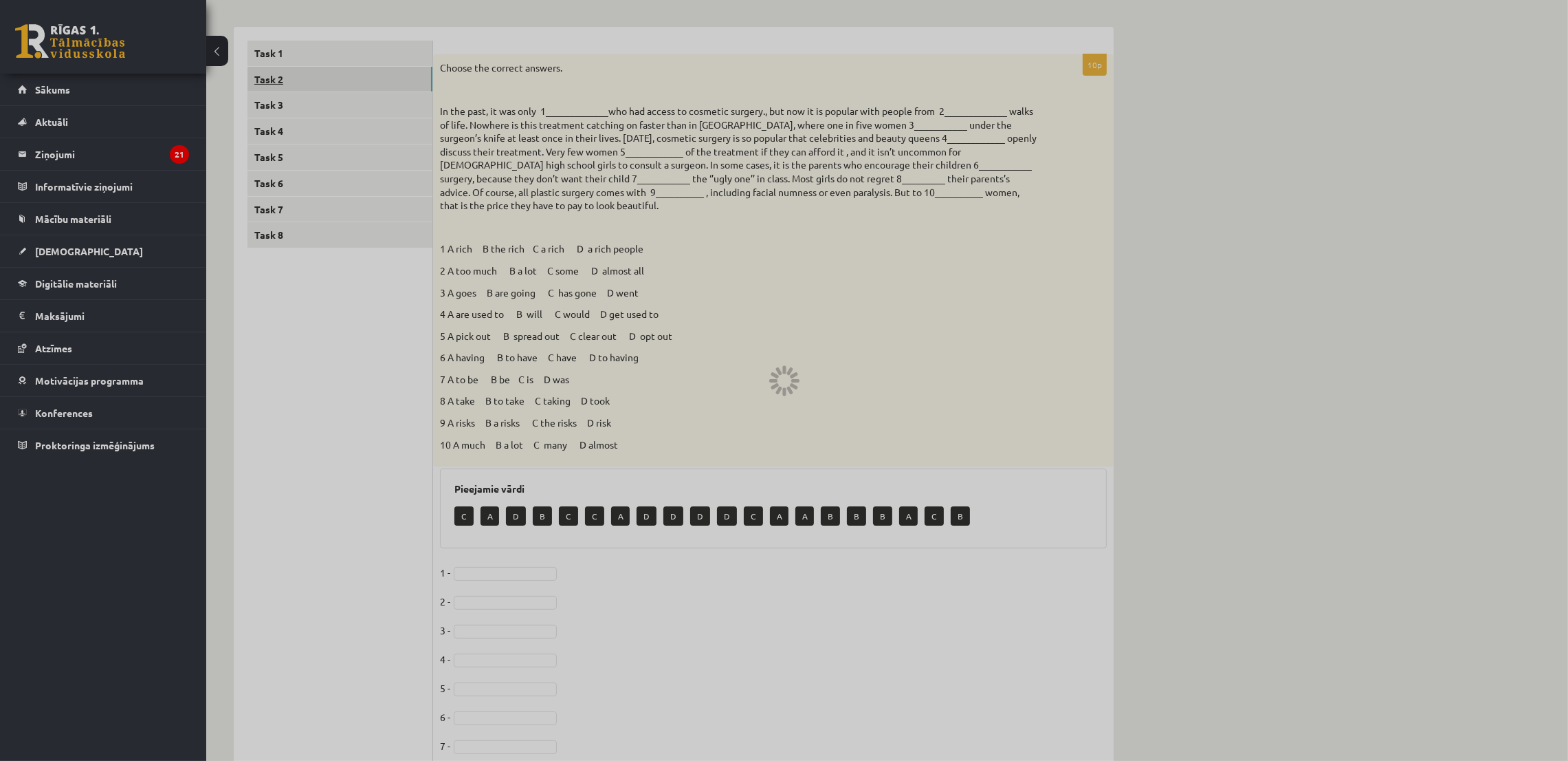
scroll to position [122, 0]
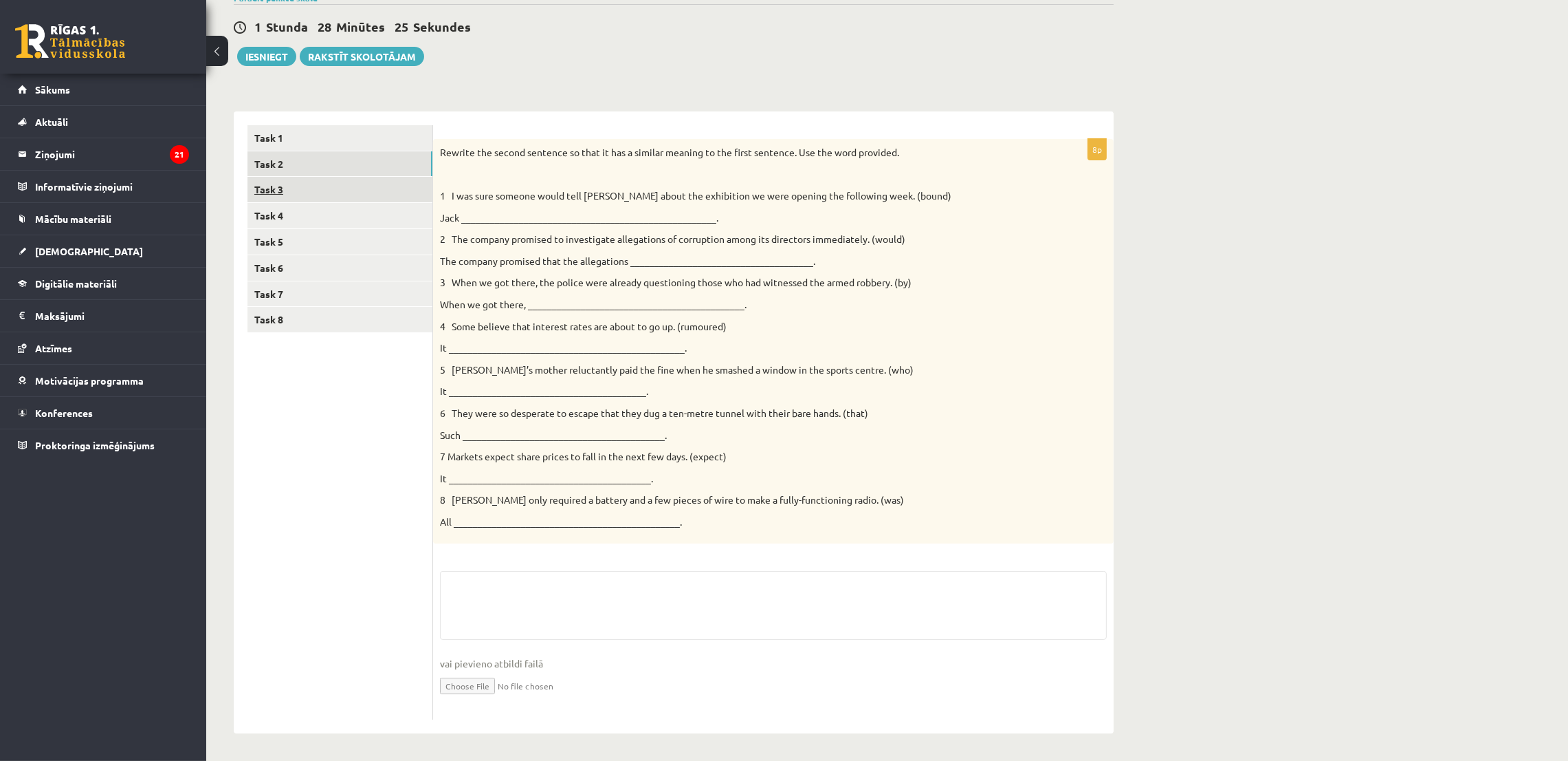
click at [378, 187] on link "Task 3" at bounding box center [340, 189] width 185 height 26
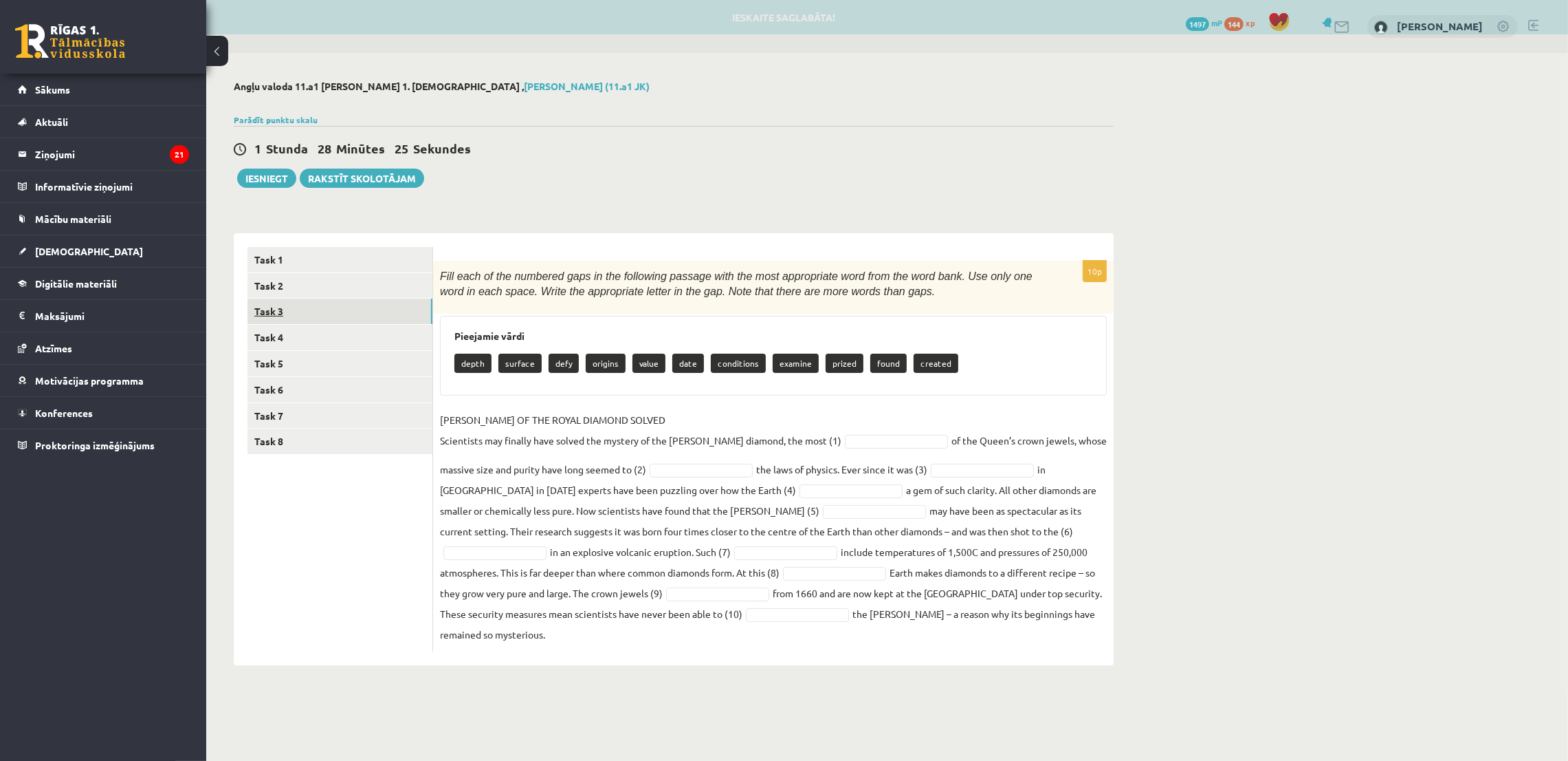
scroll to position [0, 0]
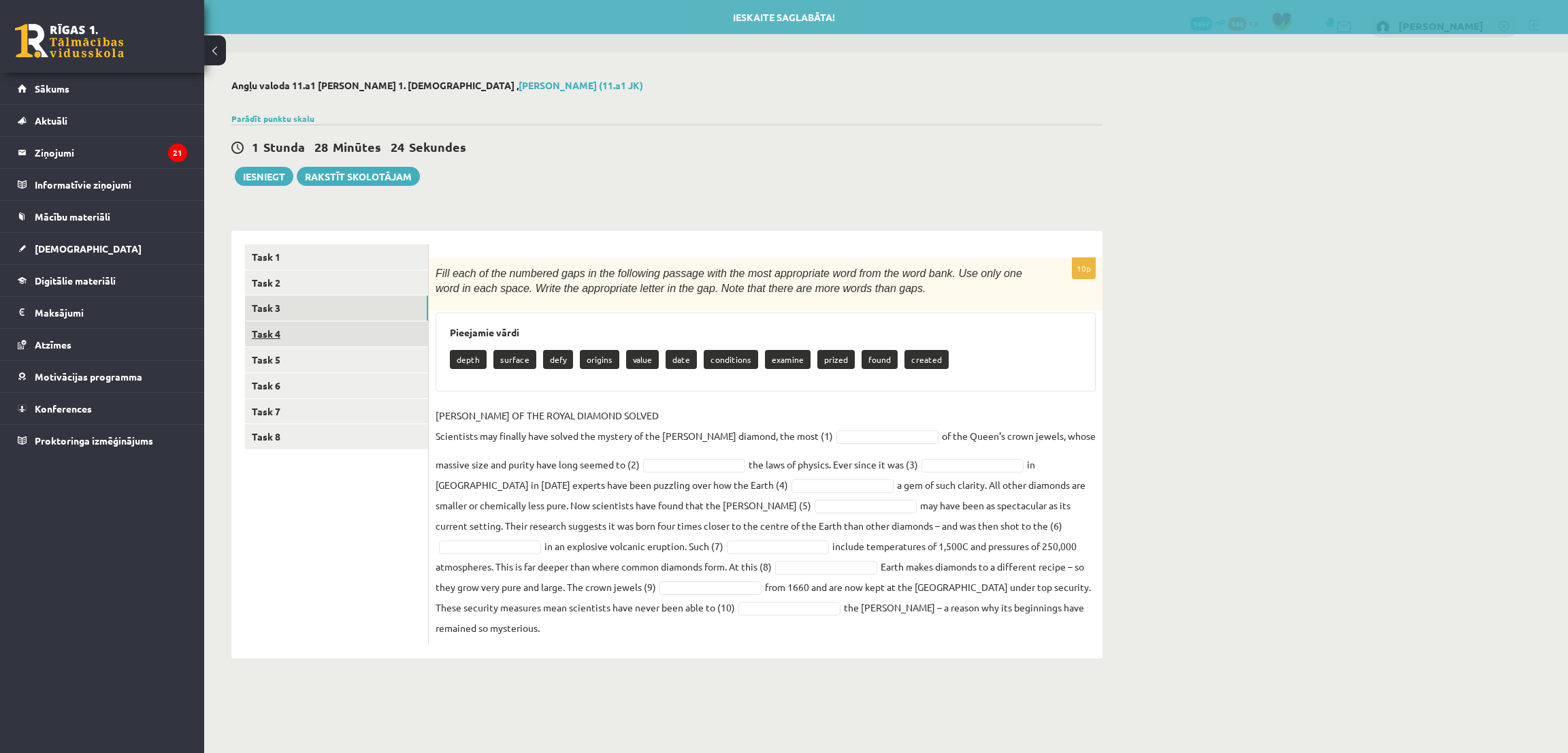
click at [372, 332] on link "Task 4" at bounding box center [336, 333] width 183 height 26
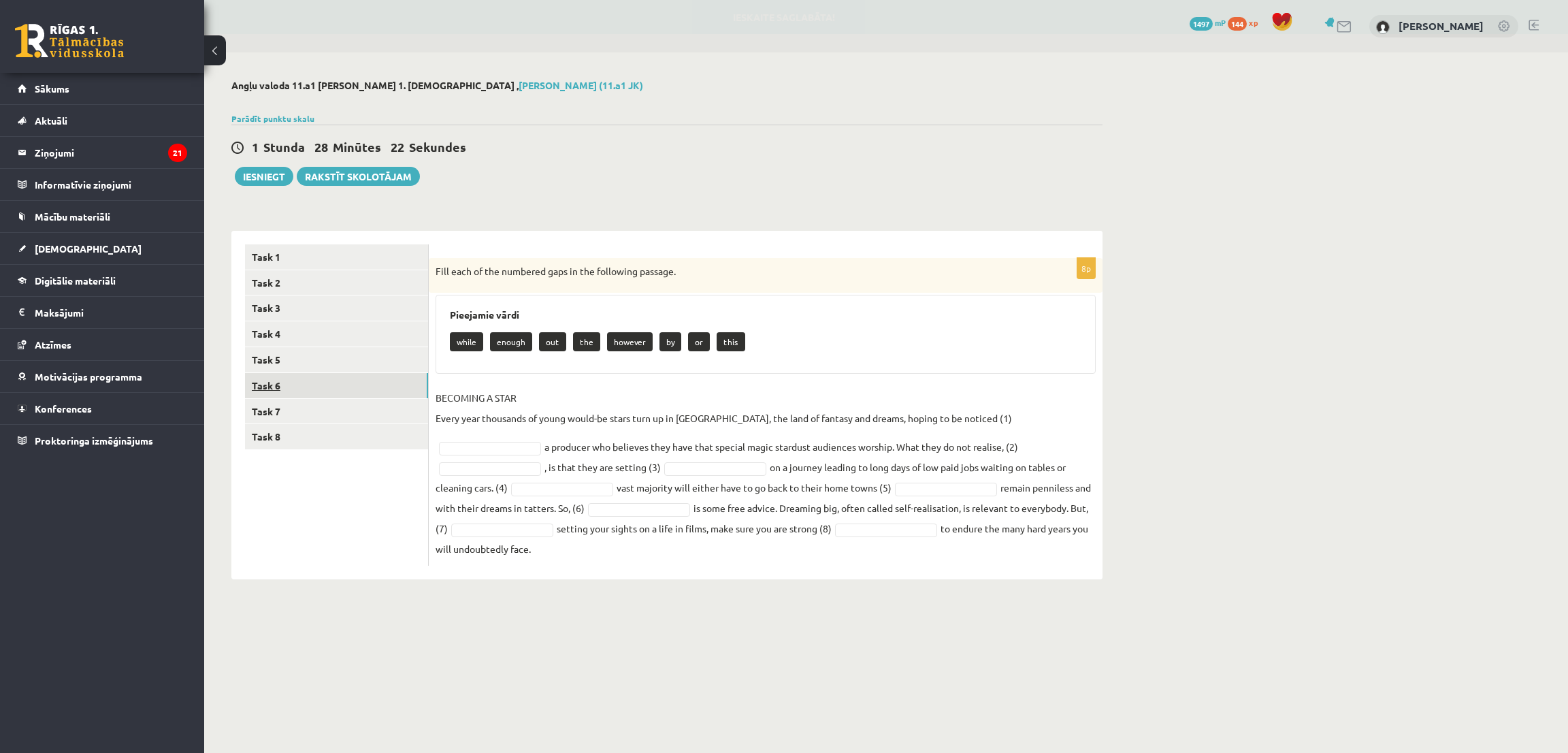
click at [355, 383] on link "Task 6" at bounding box center [336, 385] width 183 height 26
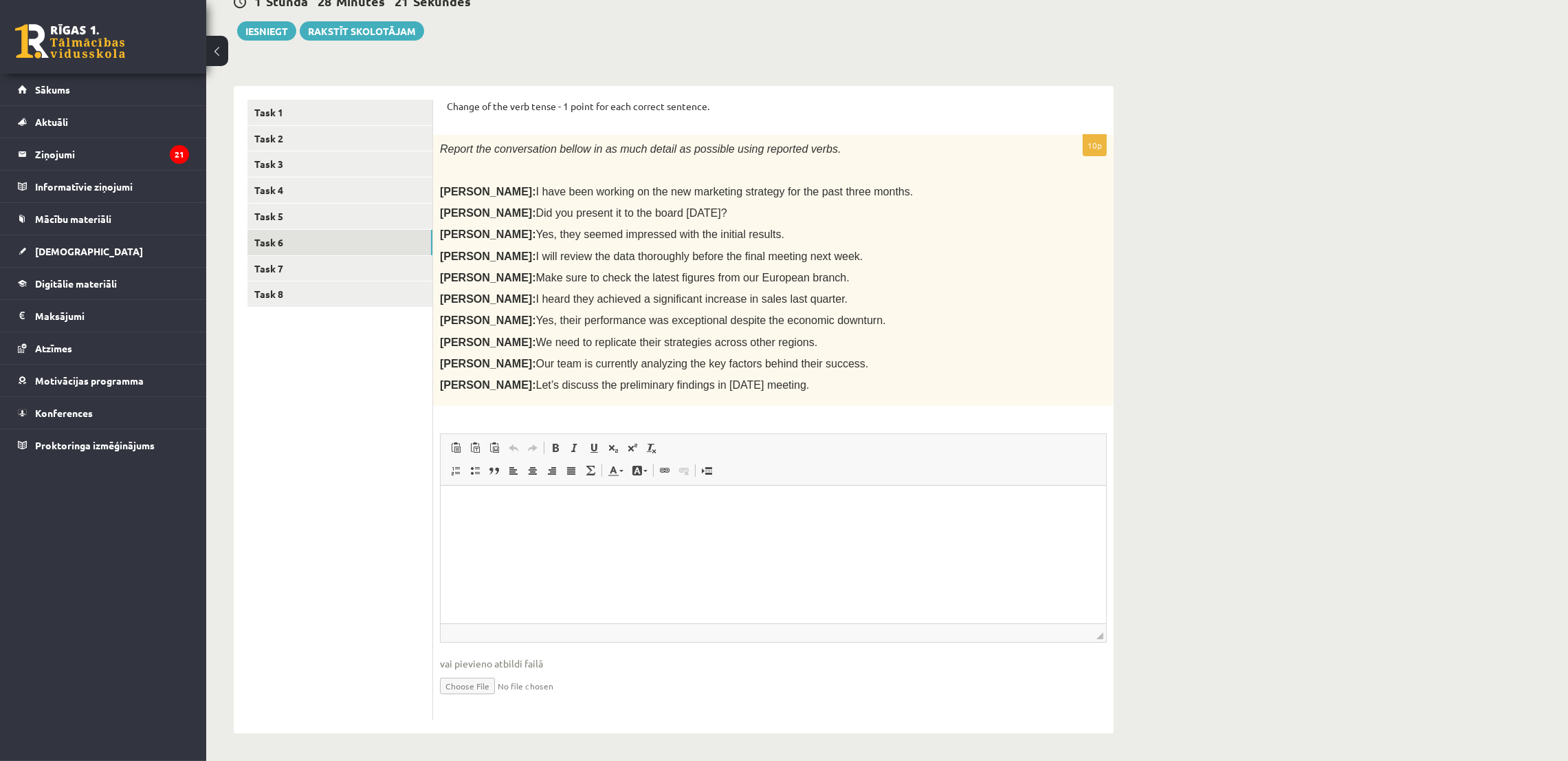
scroll to position [149, 0]
click at [270, 289] on link "Task 8" at bounding box center [340, 293] width 185 height 26
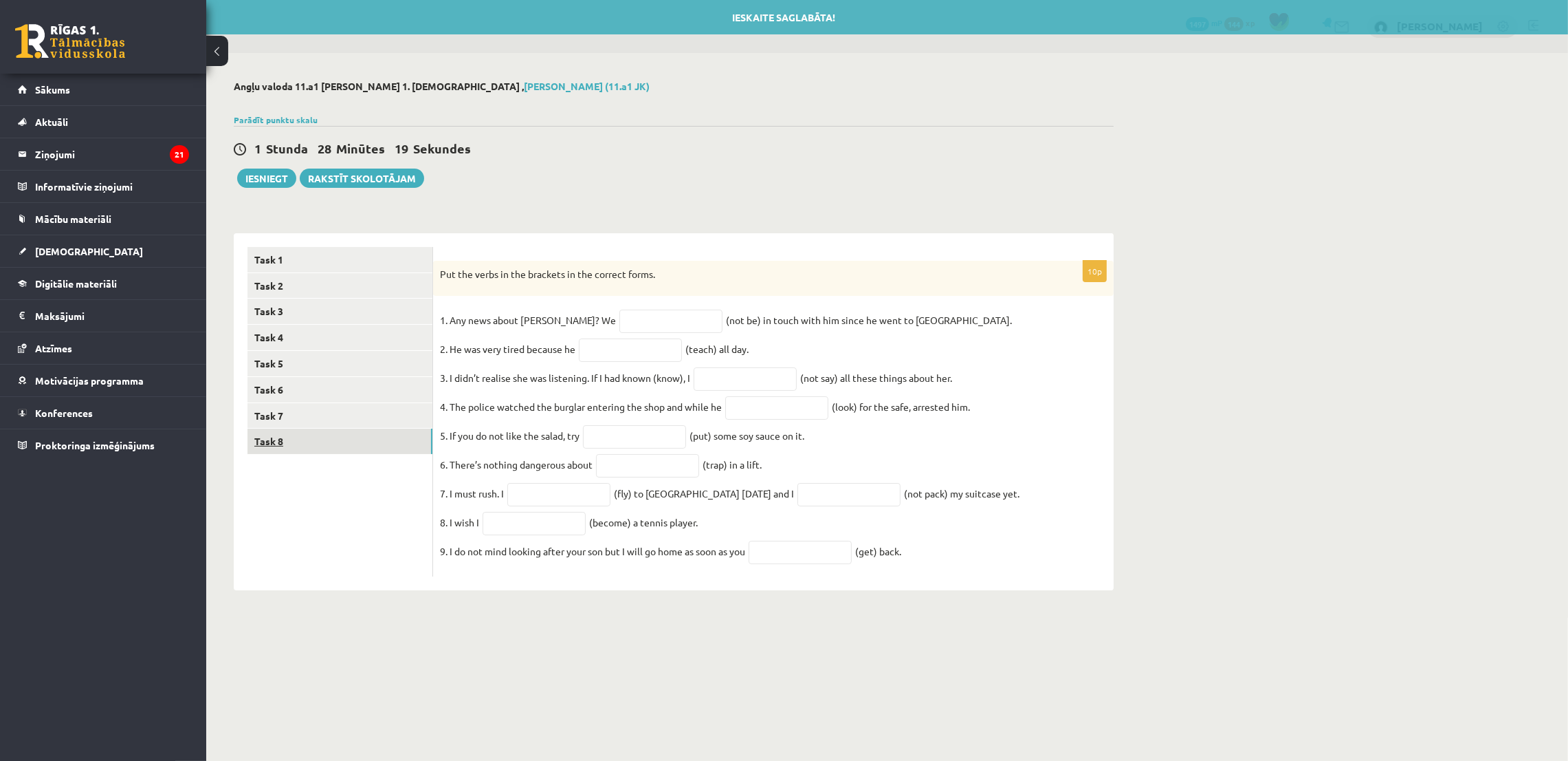
scroll to position [0, 0]
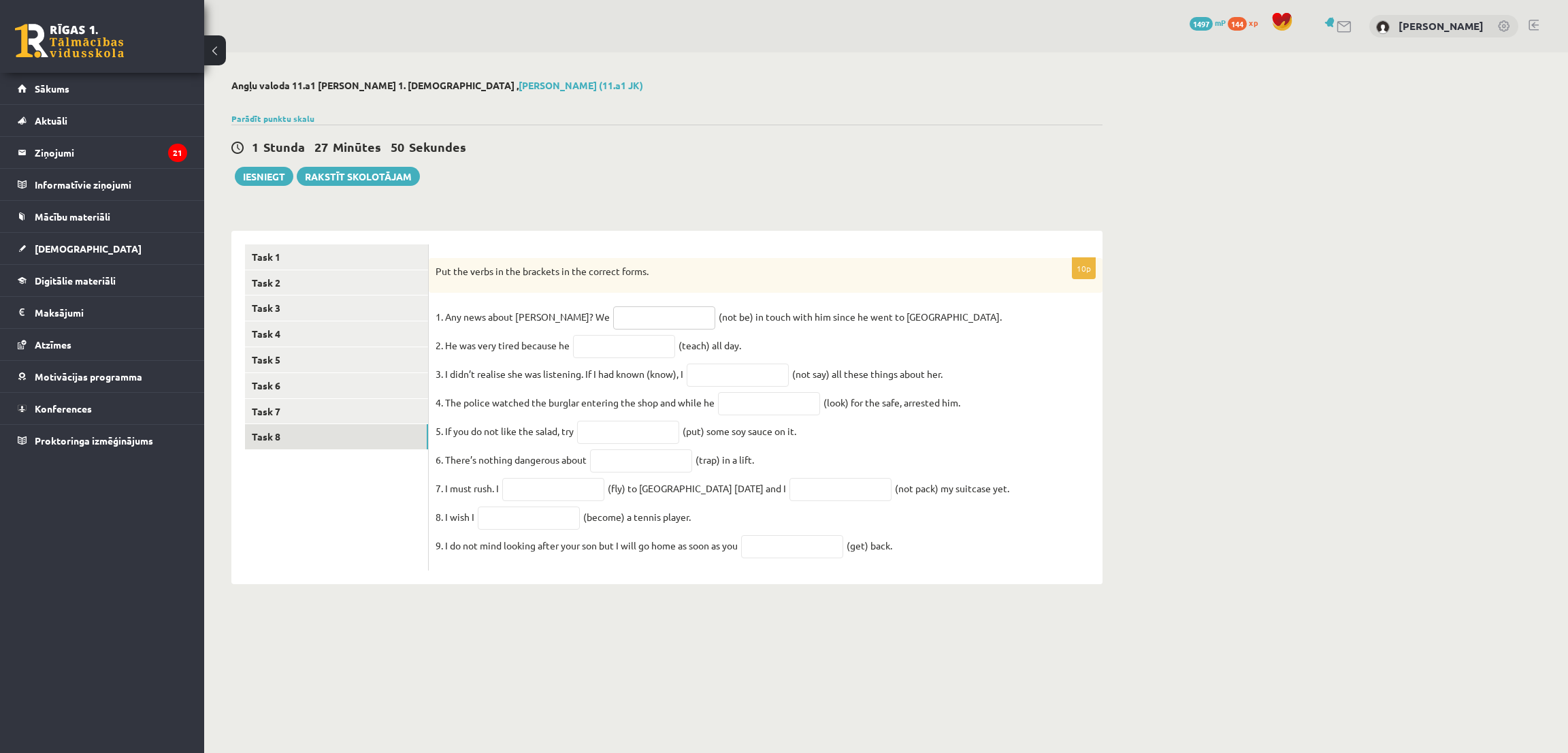
click at [643, 315] on input "text" at bounding box center [664, 318] width 102 height 23
type input "**********"
click at [602, 349] on input "text" at bounding box center [624, 346] width 102 height 23
drag, startPoint x: 1454, startPoint y: 340, endPoint x: 1302, endPoint y: 389, distance: 159.7
click at [1453, 340] on div "Angļu valoda 11.a1 JK klase 1. ieskaite , Sofija Jevsejeva (11.a1 JK) Parādīt p…" at bounding box center [886, 332] width 1364 height 559
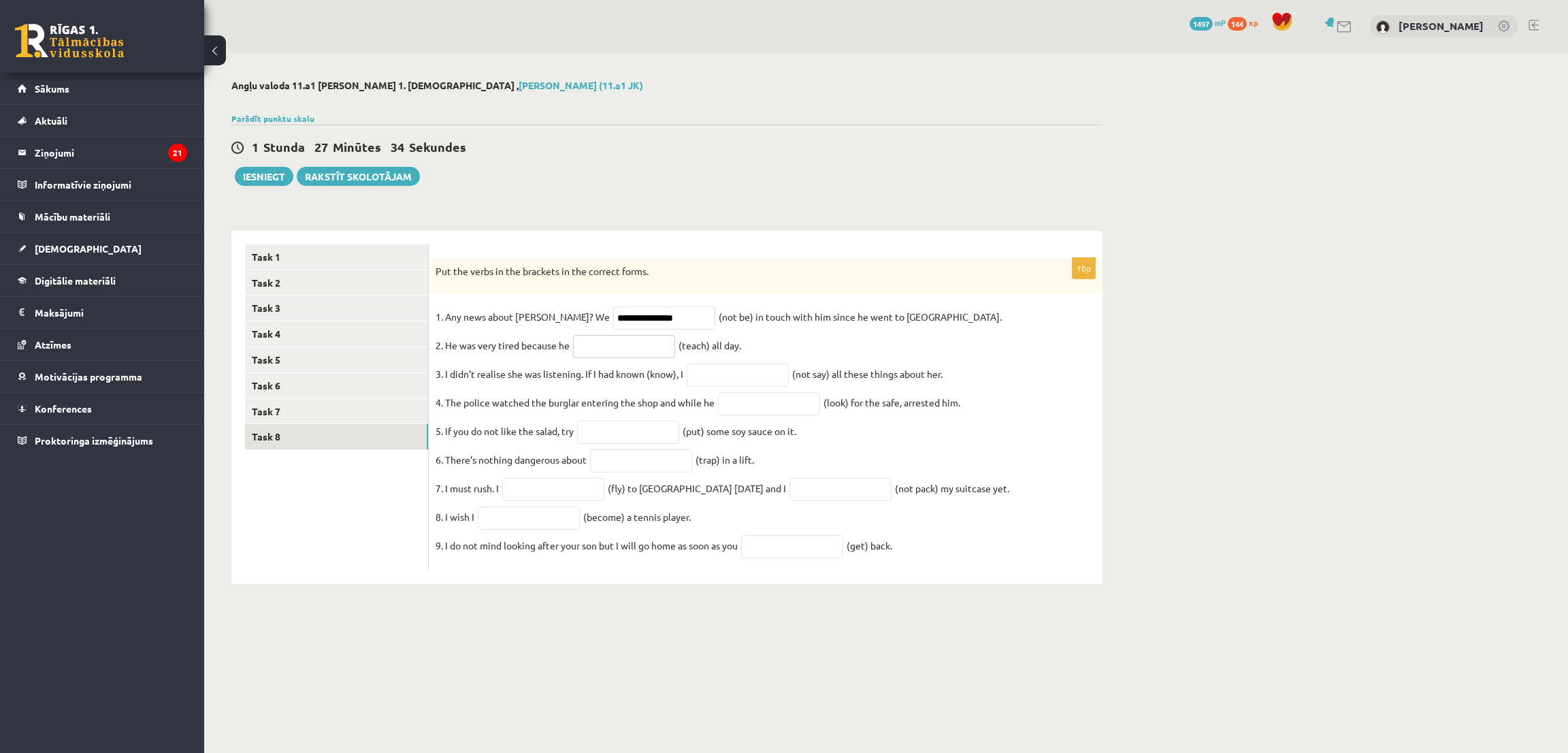
click at [595, 356] on input "text" at bounding box center [624, 346] width 102 height 23
click at [795, 380] on fieldset "**********" at bounding box center [765, 434] width 660 height 257
click at [783, 382] on input "text" at bounding box center [738, 375] width 102 height 23
click at [644, 436] on input "text" at bounding box center [628, 432] width 102 height 23
type input "*"
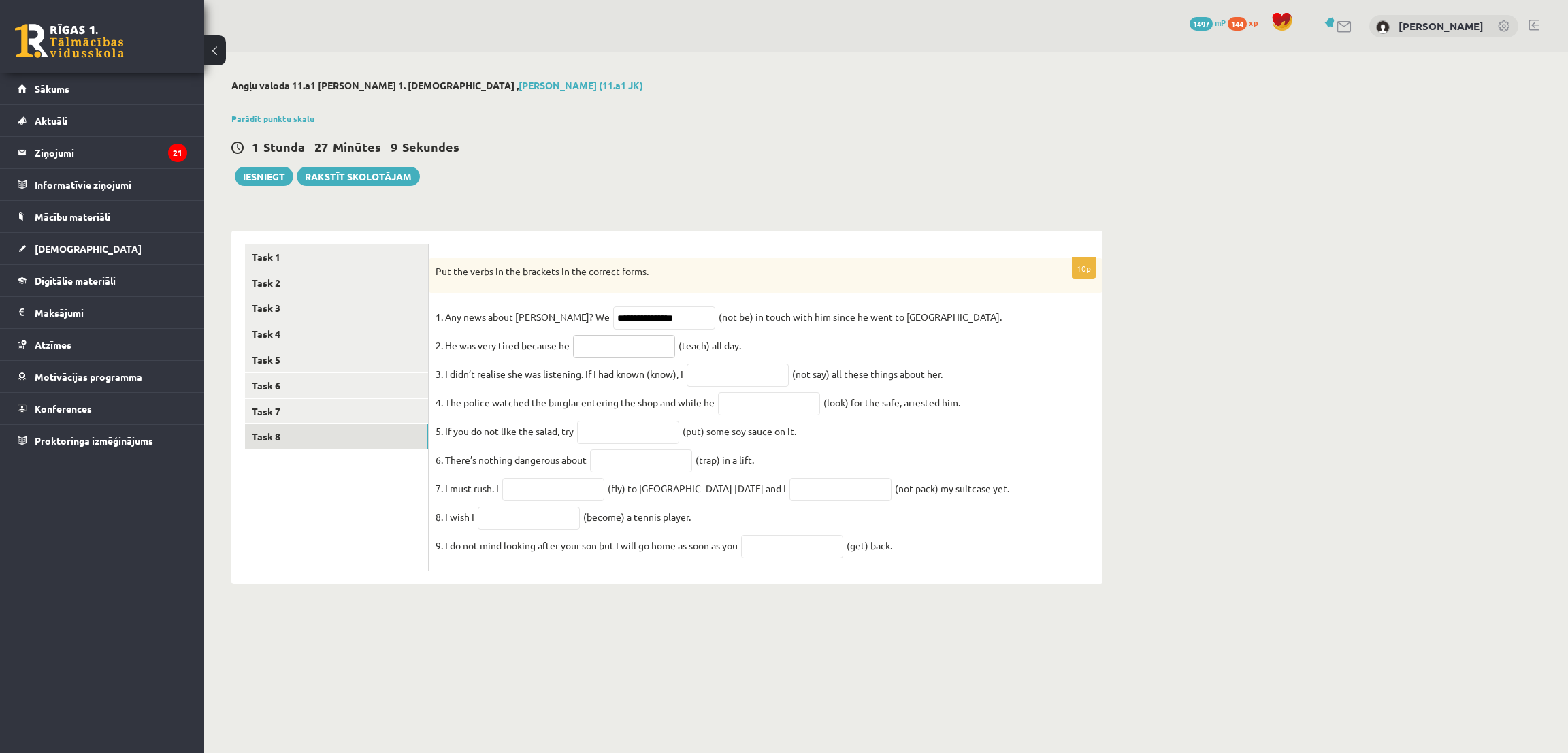
drag, startPoint x: 660, startPoint y: 344, endPoint x: 648, endPoint y: 349, distance: 13.0
click at [660, 344] on input "text" at bounding box center [624, 346] width 102 height 23
type input "**********"
click at [747, 387] on input "text" at bounding box center [738, 375] width 102 height 23
type input "**********"
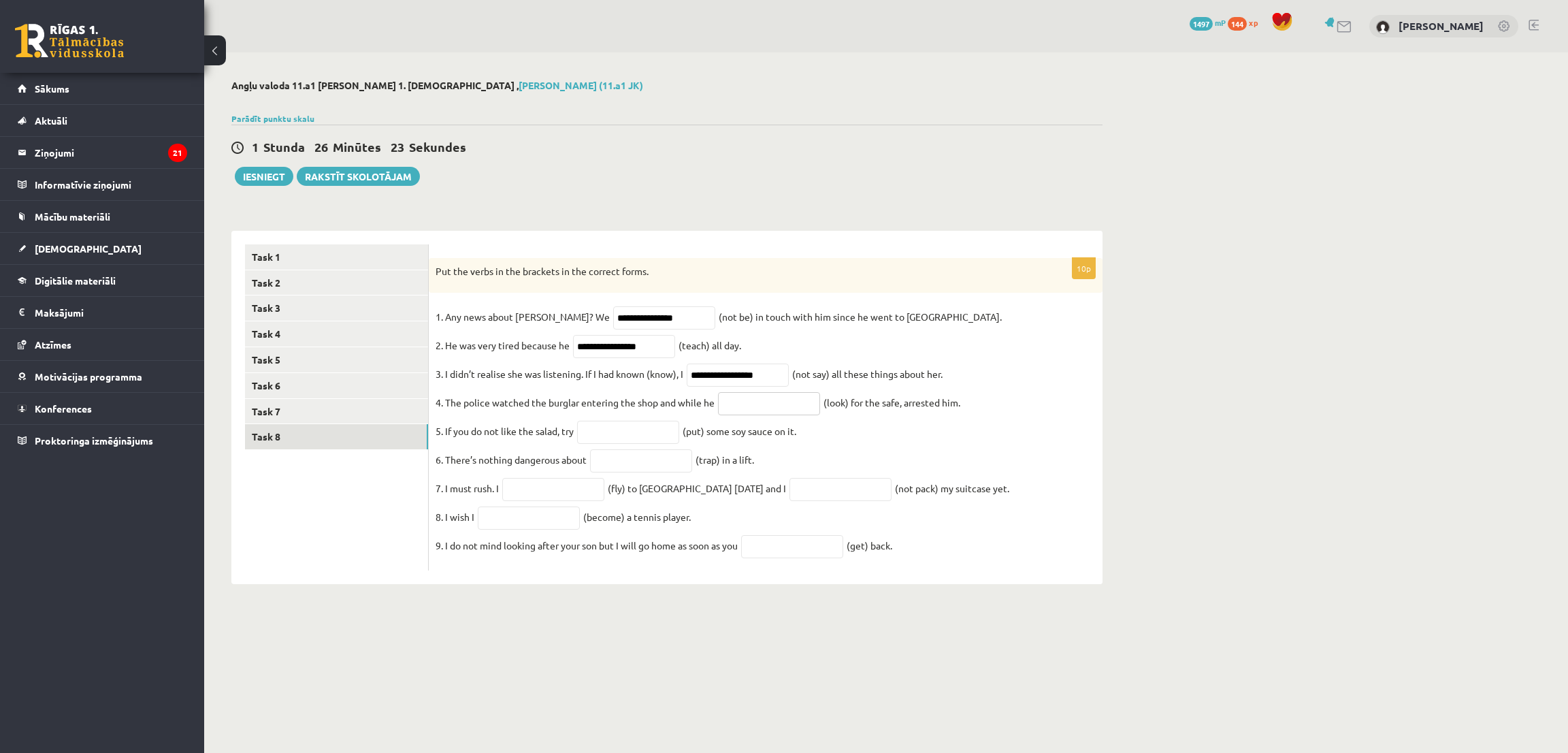
click at [747, 404] on input "text" at bounding box center [769, 404] width 102 height 23
type input "**********"
click at [619, 426] on input "text" at bounding box center [628, 432] width 102 height 23
type input "*******"
click at [633, 472] on input "text" at bounding box center [641, 461] width 102 height 23
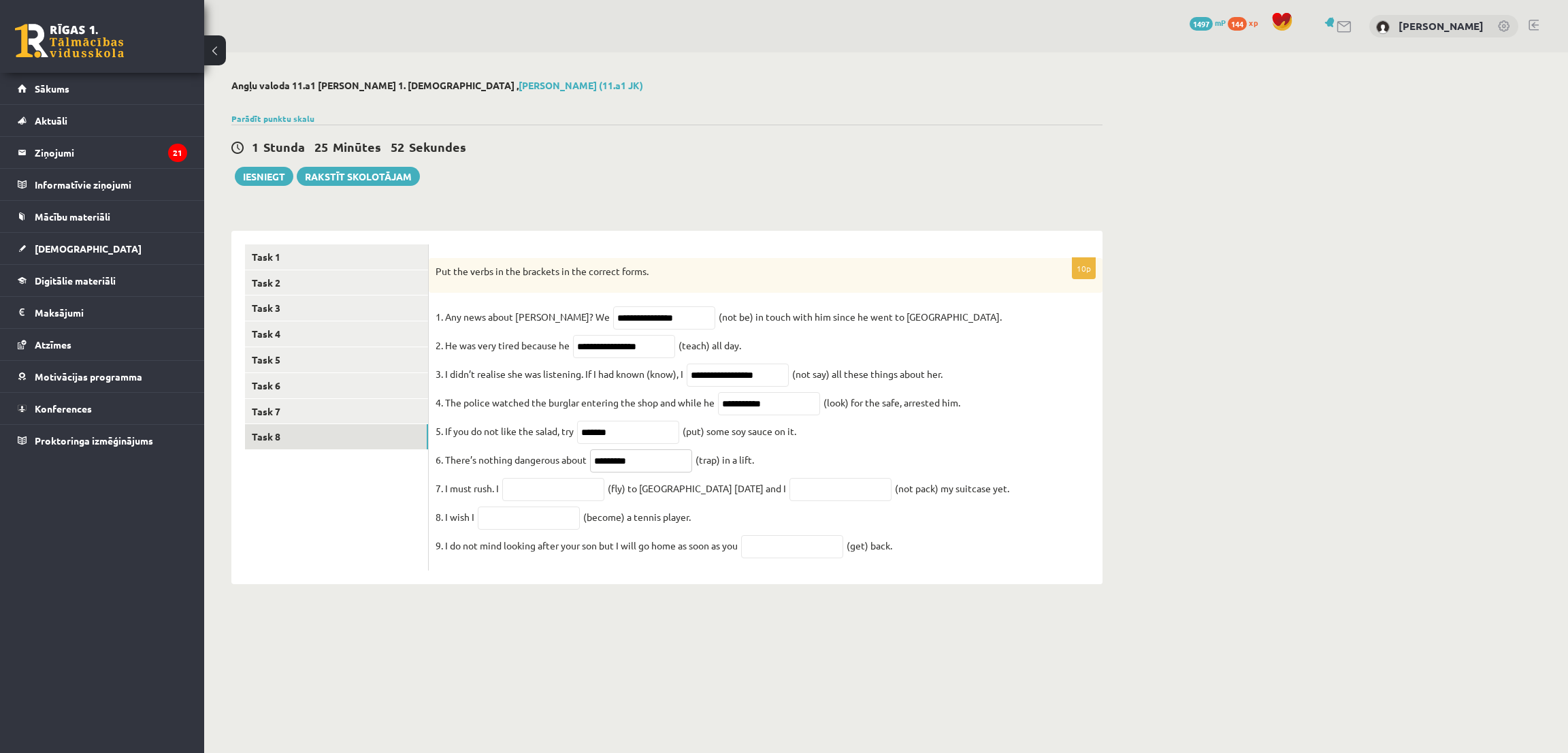
type input "********"
click at [560, 501] on input "text" at bounding box center [554, 489] width 102 height 23
type input "*********"
click at [837, 501] on input "text" at bounding box center [840, 489] width 102 height 23
type input "**********"
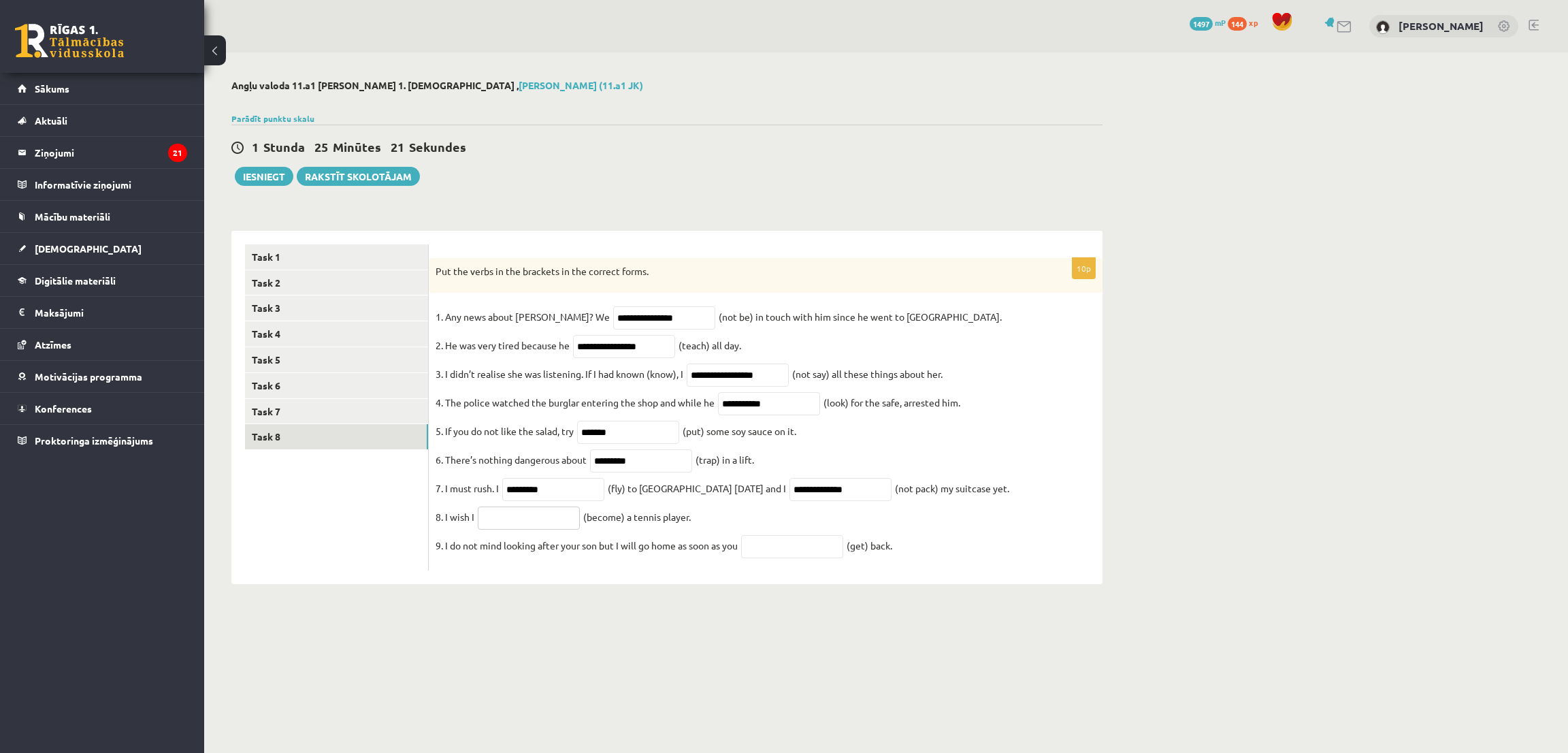
click at [525, 529] on input "text" at bounding box center [529, 518] width 102 height 23
type input "**********"
click at [823, 558] on input "text" at bounding box center [793, 547] width 102 height 23
type input "***"
click at [298, 274] on link "Task 2" at bounding box center [336, 282] width 183 height 26
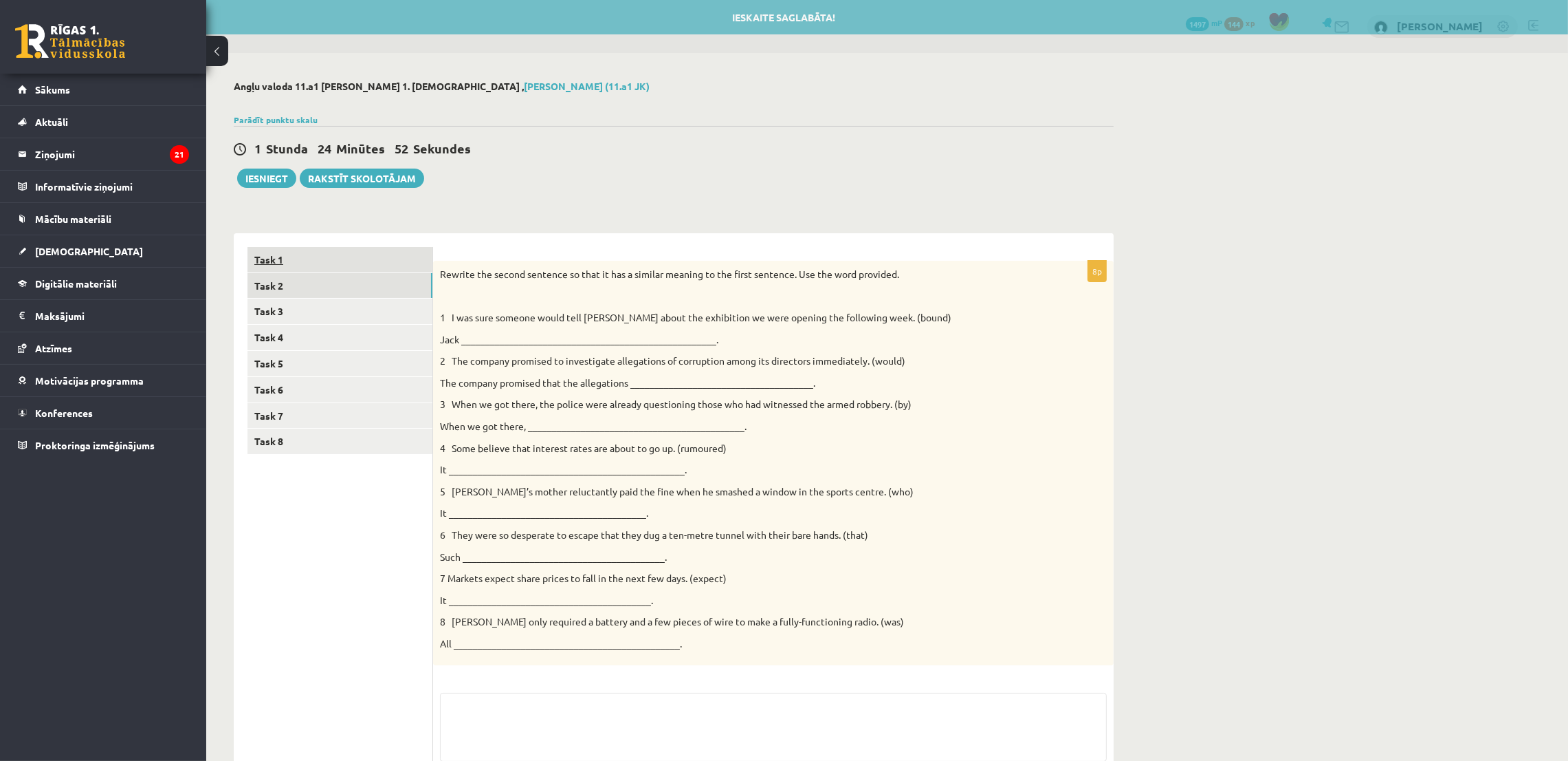
click at [287, 268] on link "Task 1" at bounding box center [340, 259] width 185 height 26
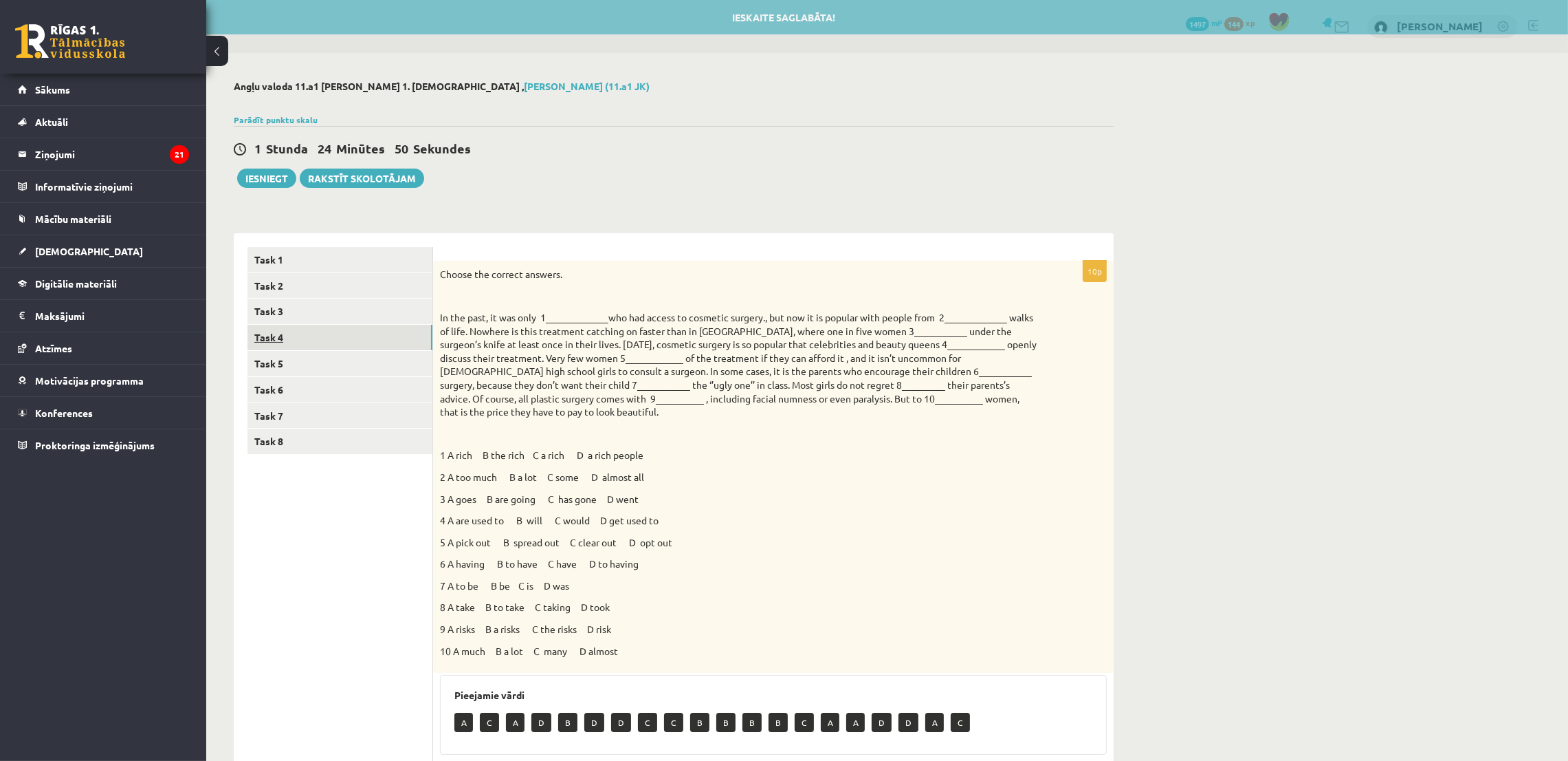
click at [312, 324] on link "Task 4" at bounding box center [340, 337] width 185 height 26
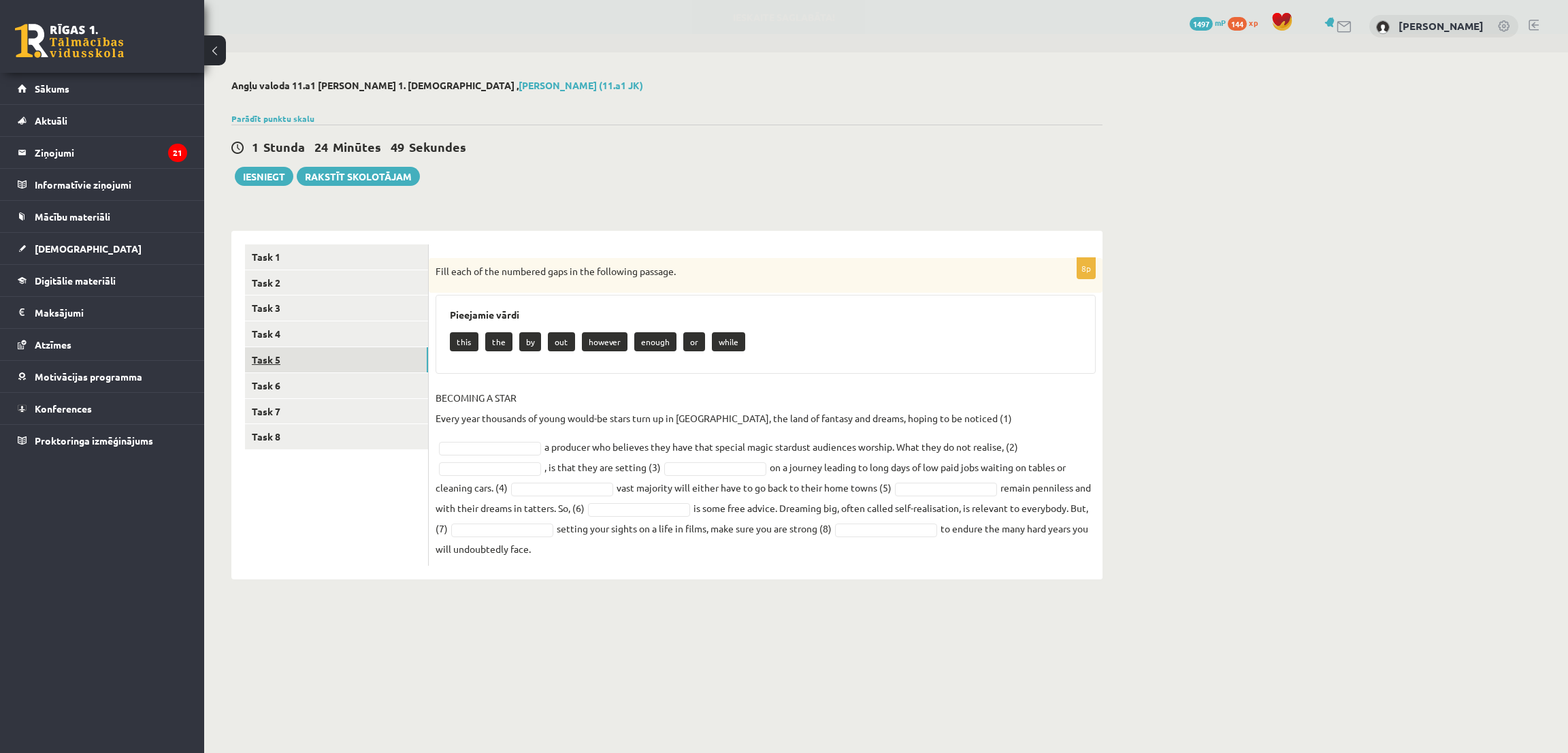
click at [307, 352] on link "Task 5" at bounding box center [336, 359] width 183 height 26
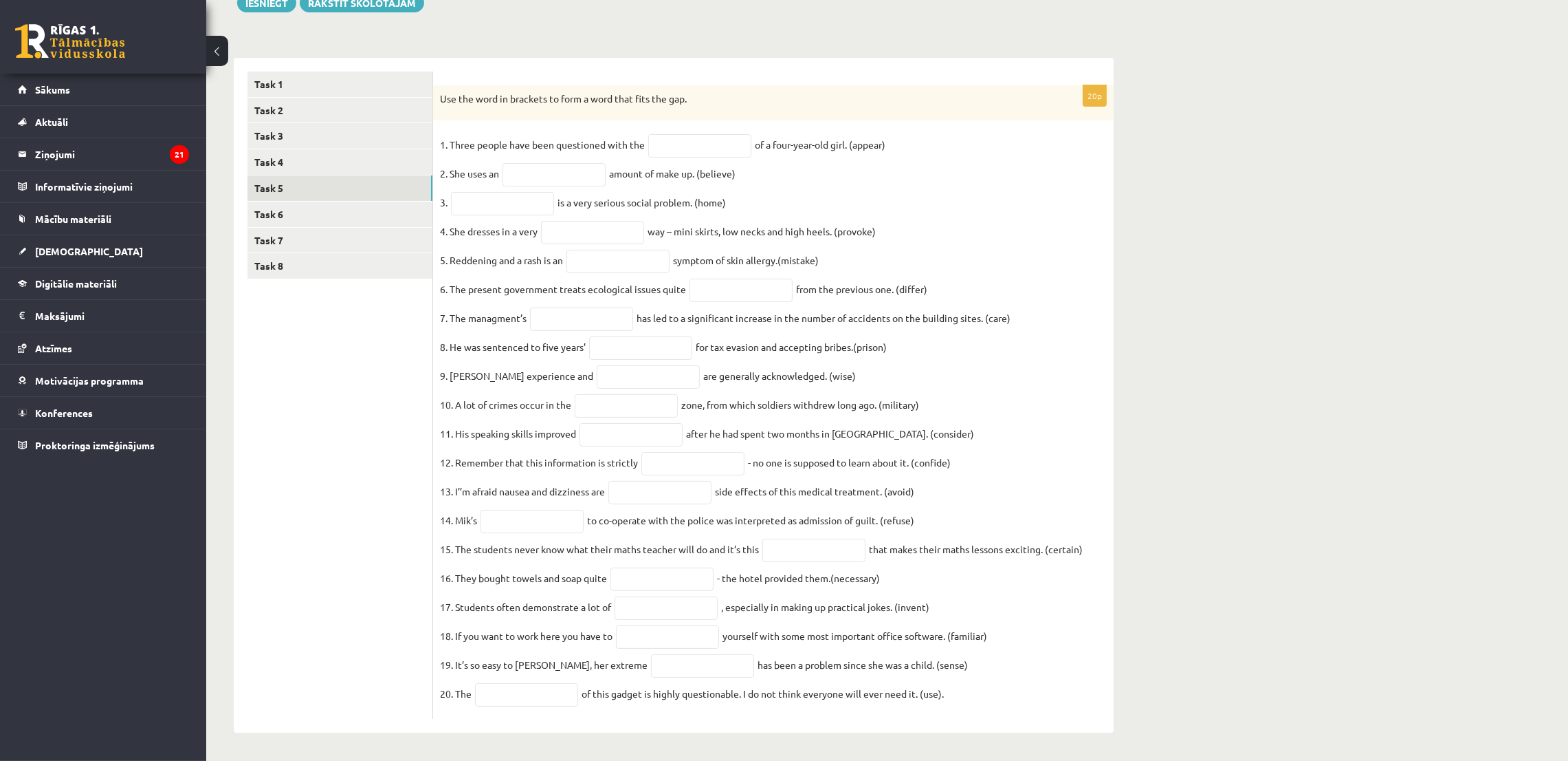
scroll to position [205, 0]
click at [672, 134] on fieldset "1. Three people have been questioned with the of a four-year-old girl. (appear)…" at bounding box center [773, 423] width 667 height 577
click at [654, 134] on input "text" at bounding box center [700, 146] width 103 height 23
click at [986, 187] on fieldset "1. Three people have been questioned with the of a four-year-old girl. (appear)…" at bounding box center [773, 423] width 667 height 577
click at [665, 134] on input "text" at bounding box center [700, 146] width 103 height 23
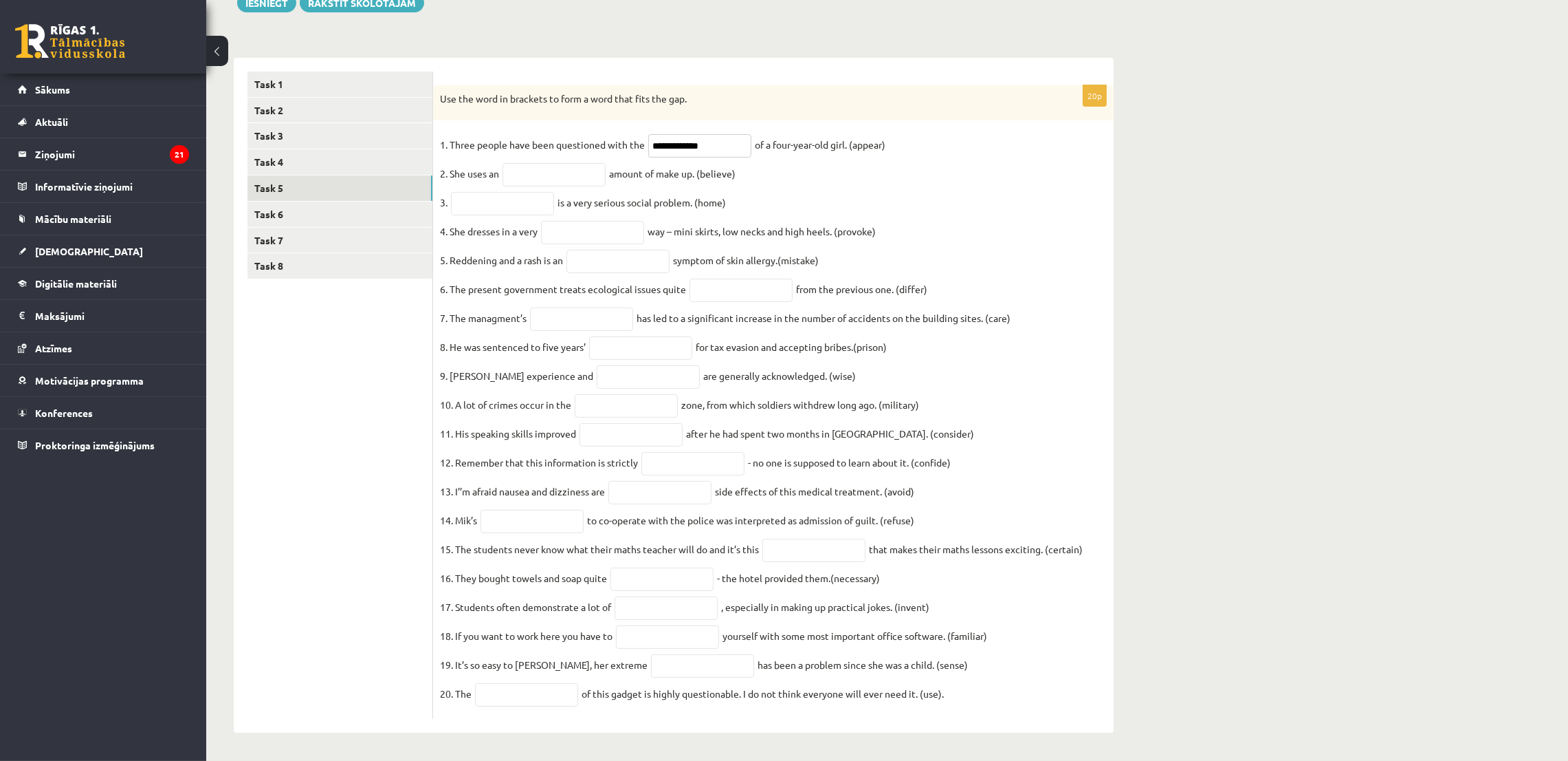
type input "**********"
click at [576, 163] on input "text" at bounding box center [554, 175] width 103 height 23
type input "**********"
click at [490, 192] on input "text" at bounding box center [502, 204] width 103 height 23
type input "**********"
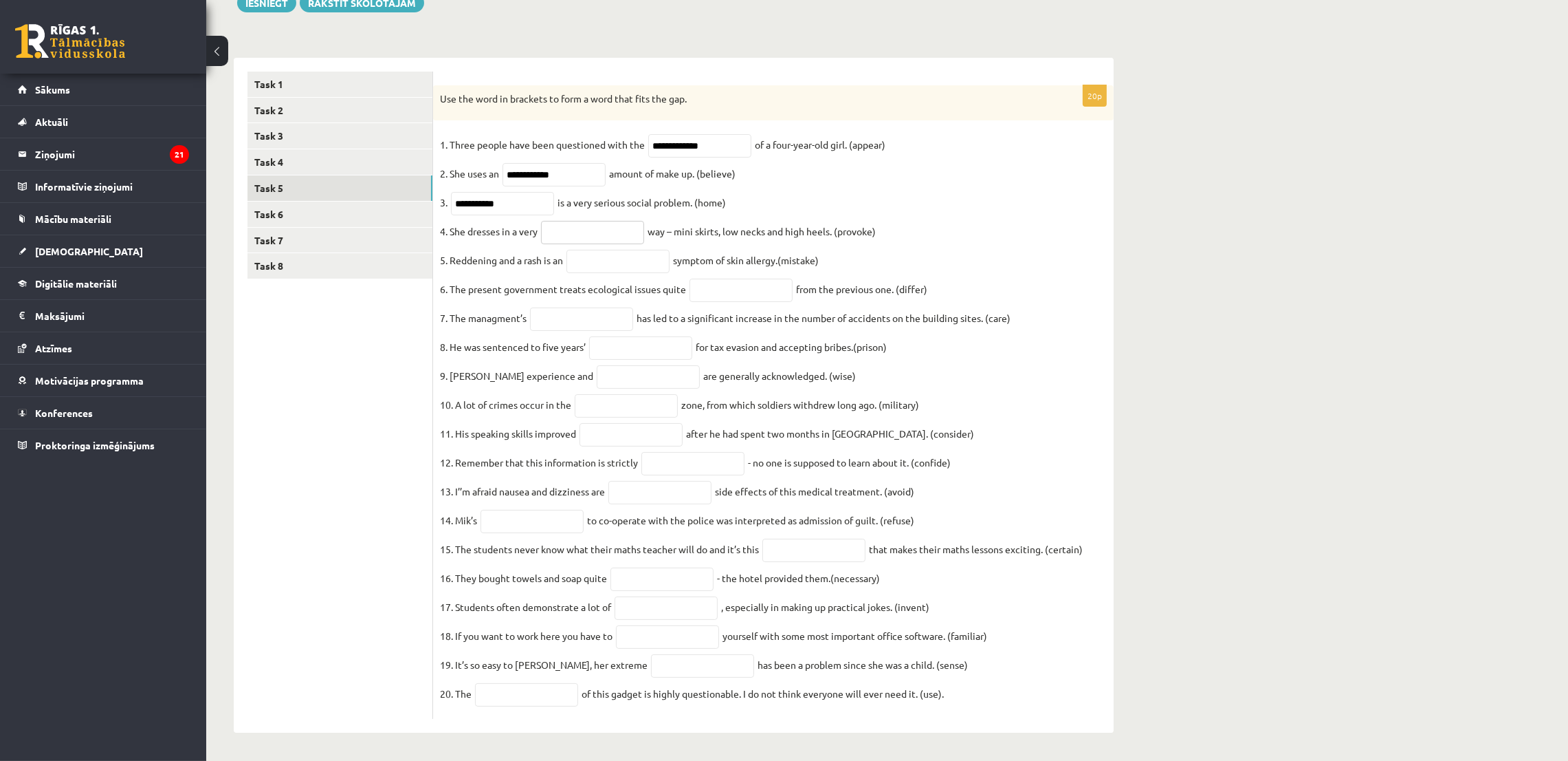
click at [621, 221] on input "text" at bounding box center [593, 233] width 103 height 23
type input "**********"
click at [594, 250] on input "text" at bounding box center [618, 262] width 103 height 23
type input "********"
click at [715, 282] on fieldset "**********" at bounding box center [773, 423] width 667 height 577
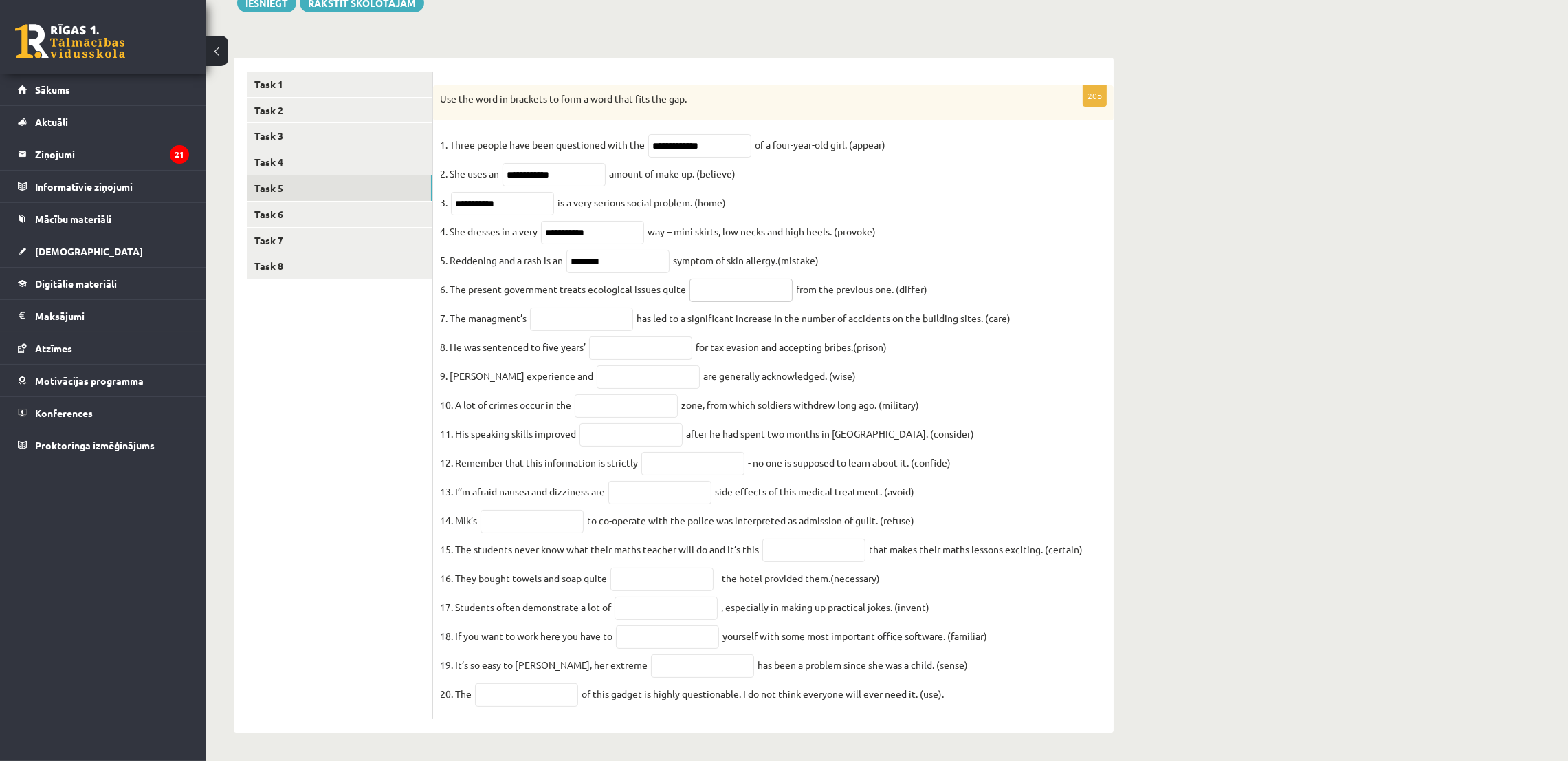
click at [720, 278] on input "text" at bounding box center [741, 290] width 103 height 23
type input "**********"
click at [565, 307] on input "text" at bounding box center [582, 319] width 103 height 23
type input "**********"
click at [657, 336] on input "text" at bounding box center [640, 348] width 103 height 23
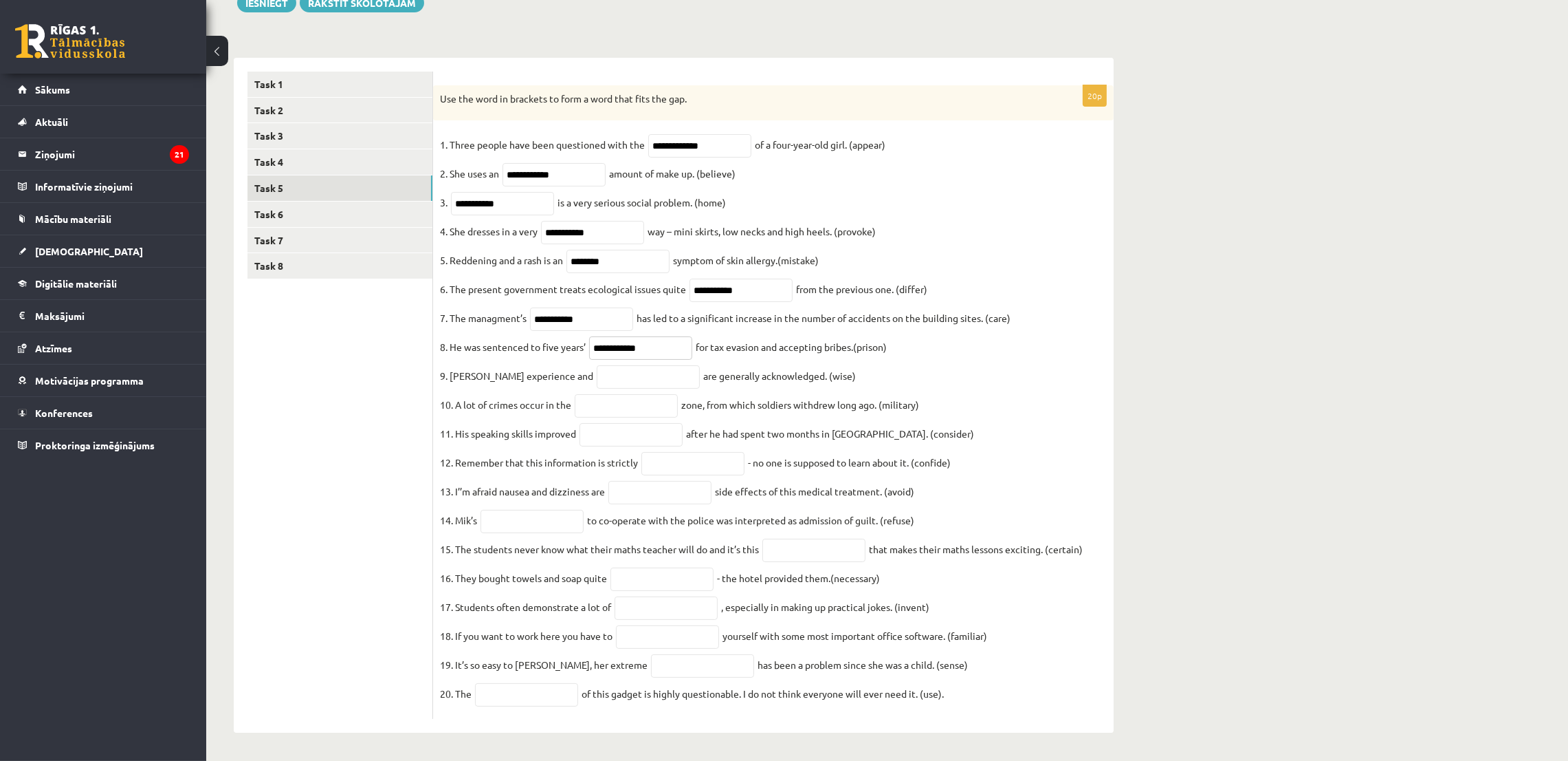
type input "**********"
click at [652, 365] on input "text" at bounding box center [648, 377] width 103 height 23
type input "******"
click at [648, 394] on input "text" at bounding box center [626, 406] width 103 height 23
type input "********"
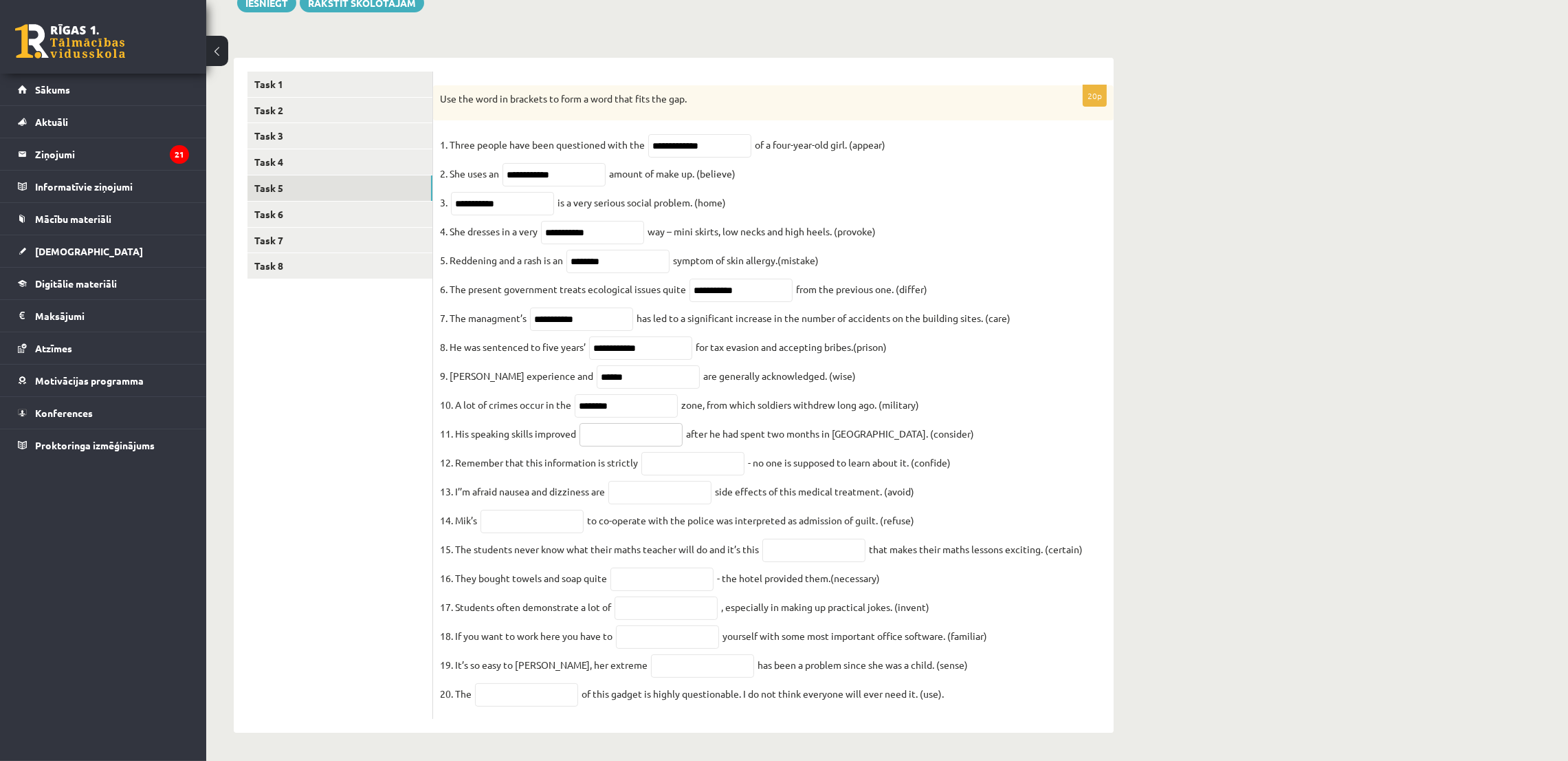
click at [610, 424] on input "text" at bounding box center [631, 434] width 103 height 23
type input "**********"
click at [679, 459] on input "text" at bounding box center [693, 463] width 103 height 23
type input "**********"
click at [653, 481] on input "text" at bounding box center [660, 492] width 103 height 23
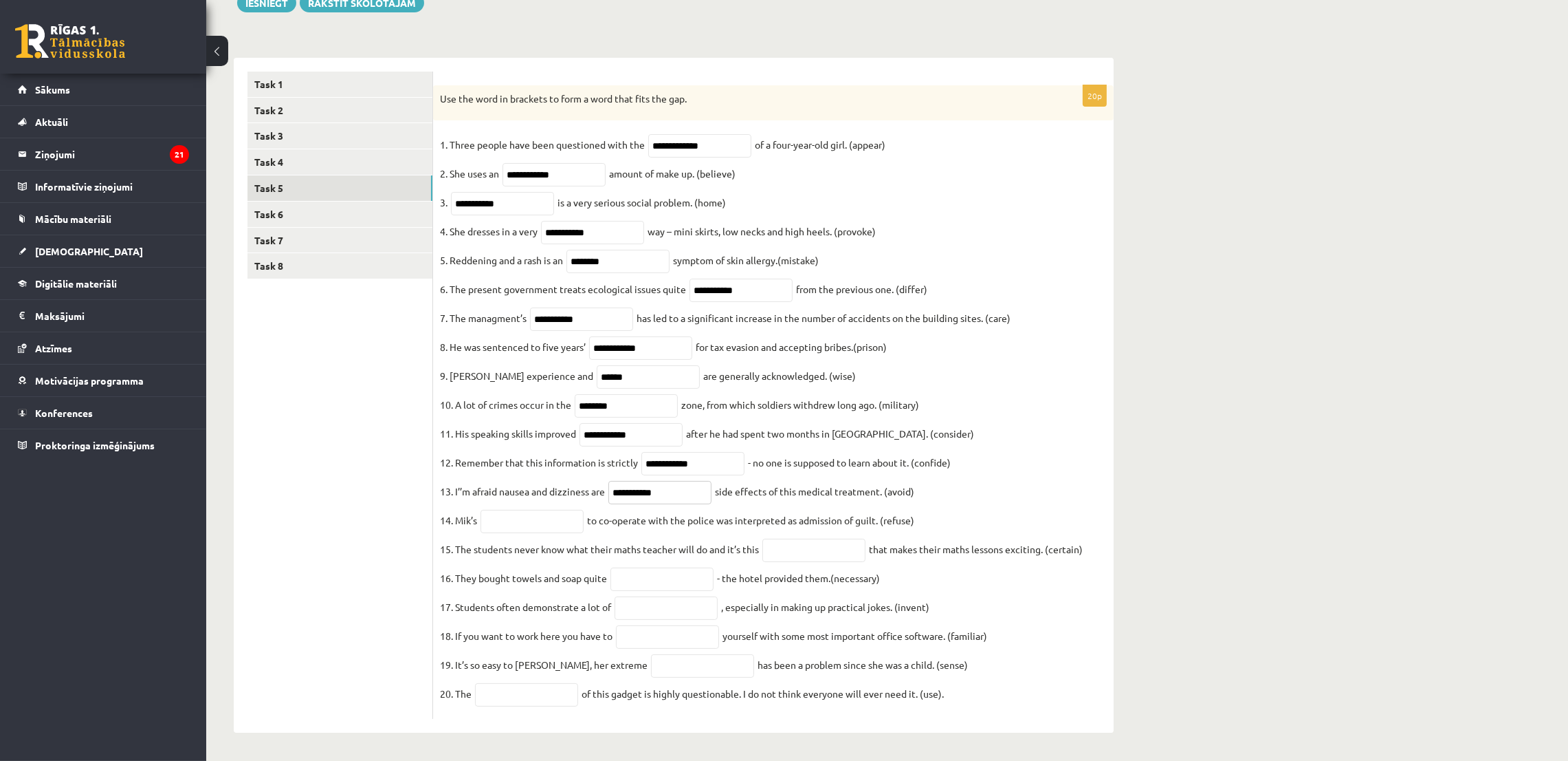
type input "**********"
click at [564, 509] on input "text" at bounding box center [532, 521] width 103 height 23
type input "*******"
click at [819, 540] on input "text" at bounding box center [814, 550] width 103 height 23
type input "**********"
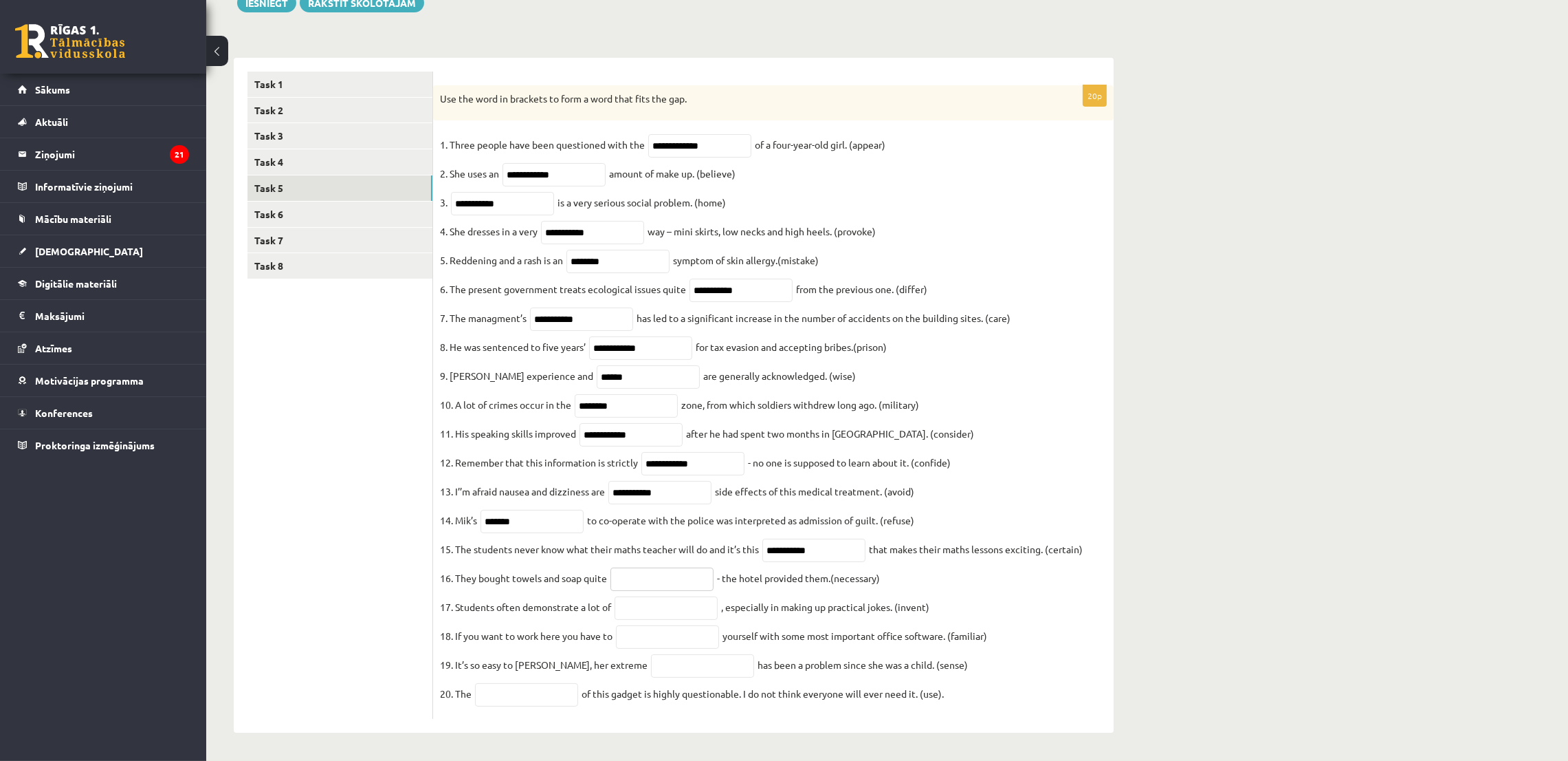
click at [655, 580] on input "text" at bounding box center [662, 579] width 103 height 23
type input "**********"
click at [659, 596] on input "text" at bounding box center [666, 608] width 103 height 23
type input "*********"
click at [634, 631] on input "text" at bounding box center [668, 637] width 103 height 23
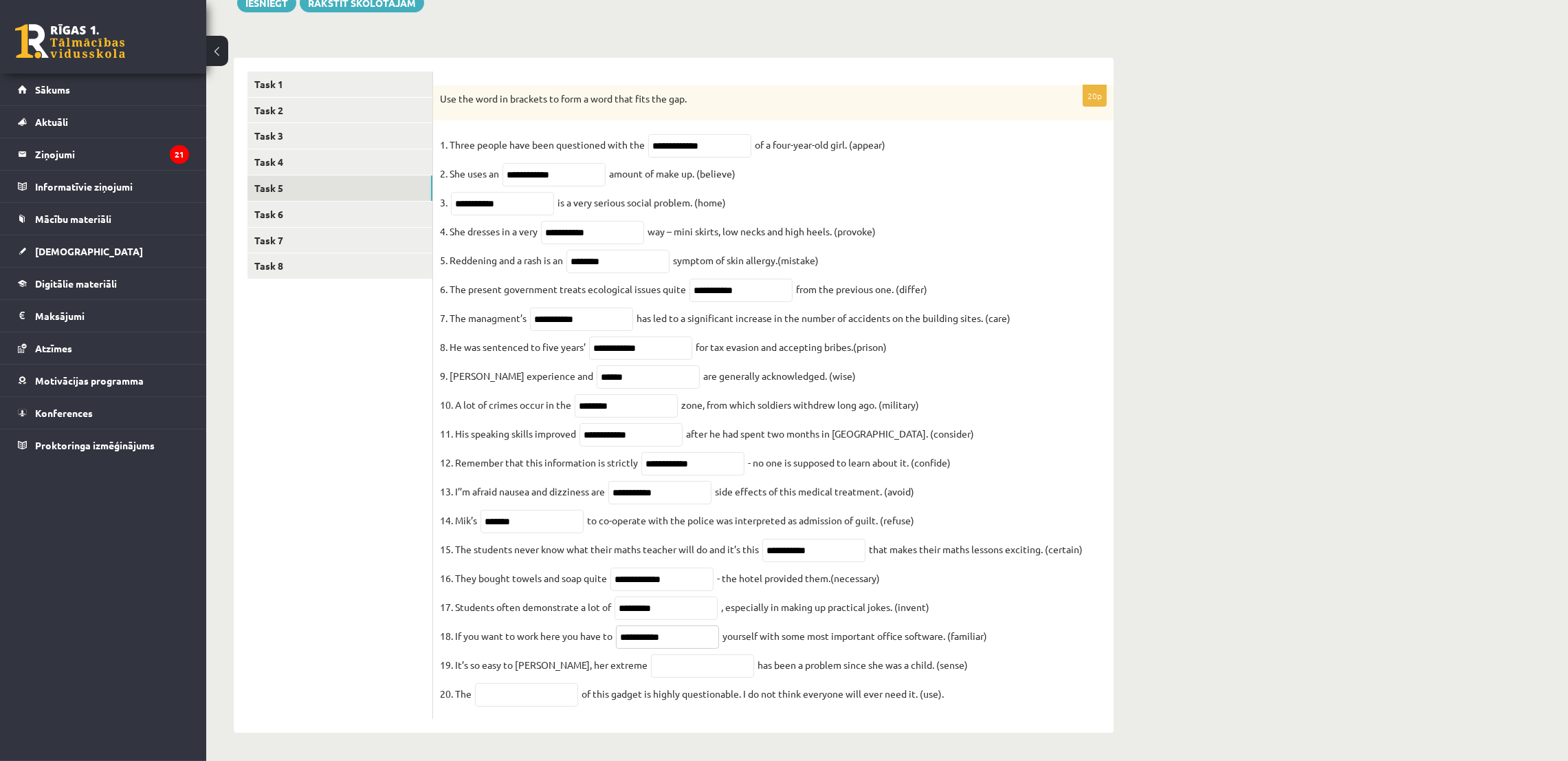
type input "**********"
click at [681, 670] on input "text" at bounding box center [703, 666] width 103 height 23
type input "**********"
click at [560, 694] on input "text" at bounding box center [526, 695] width 103 height 23
type input "*"
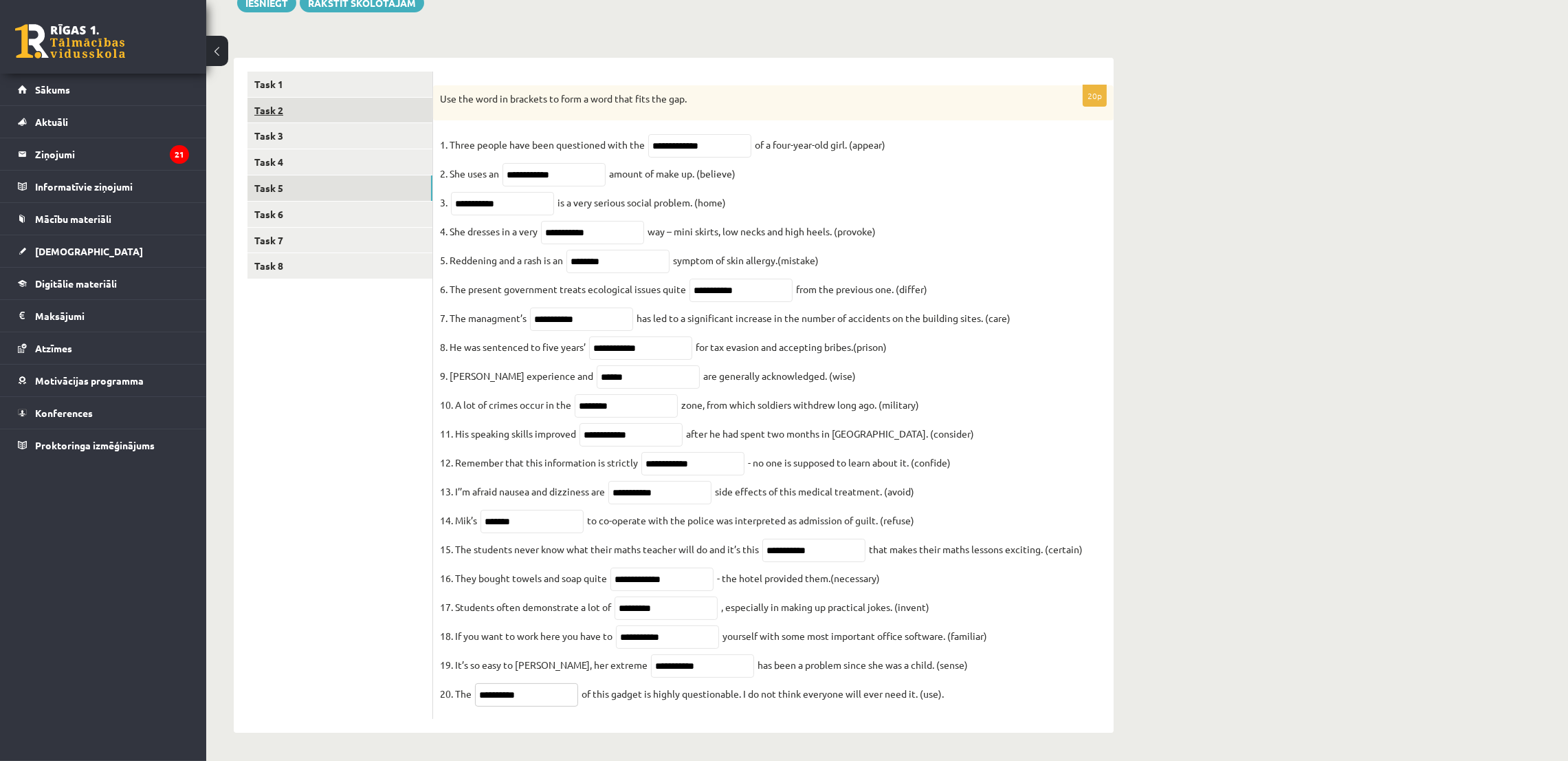
type input "**********"
click at [291, 98] on link "Task 2" at bounding box center [340, 110] width 185 height 26
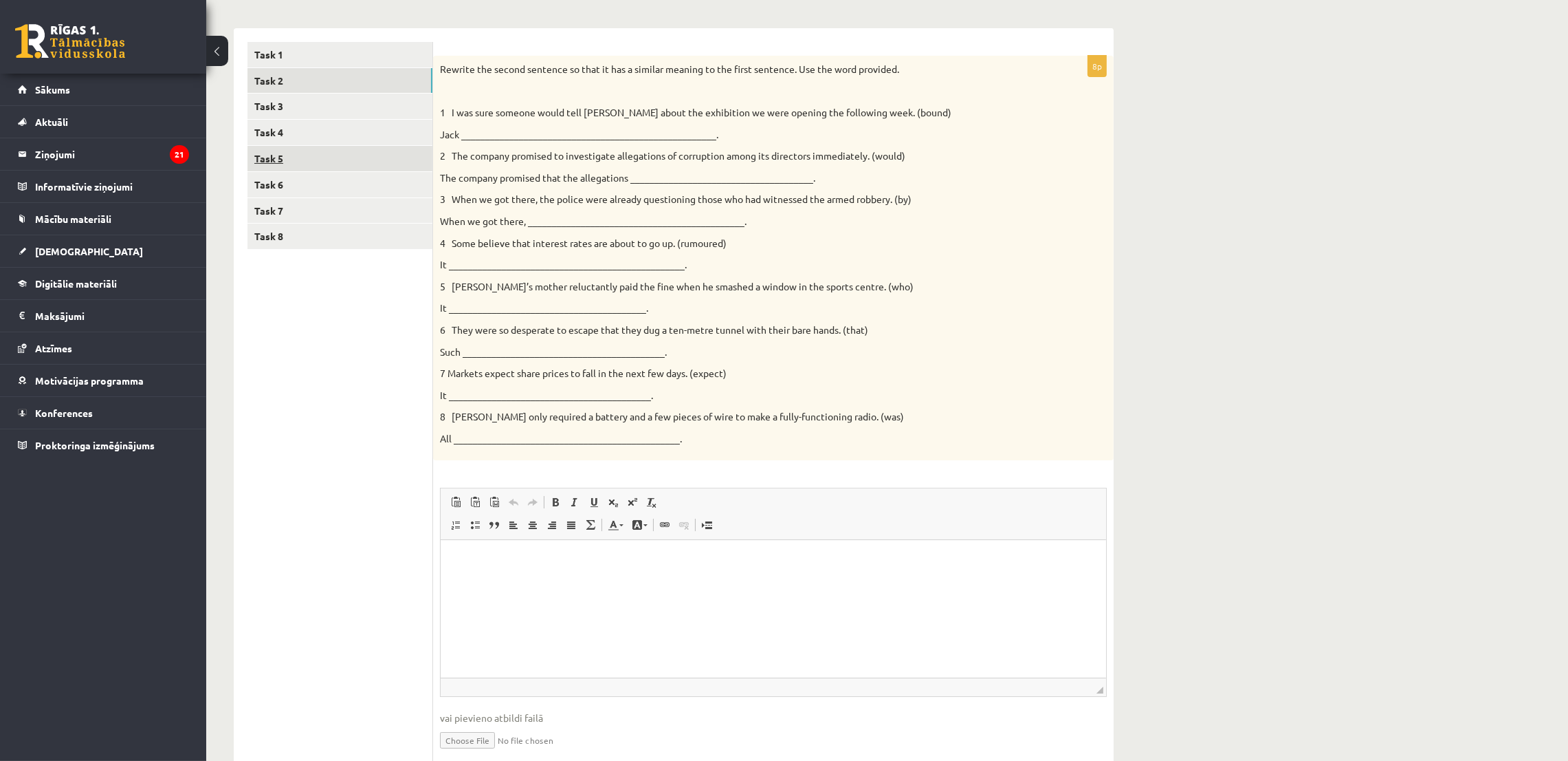
scroll to position [0, 0]
click at [296, 54] on link "Task 1" at bounding box center [340, 55] width 185 height 26
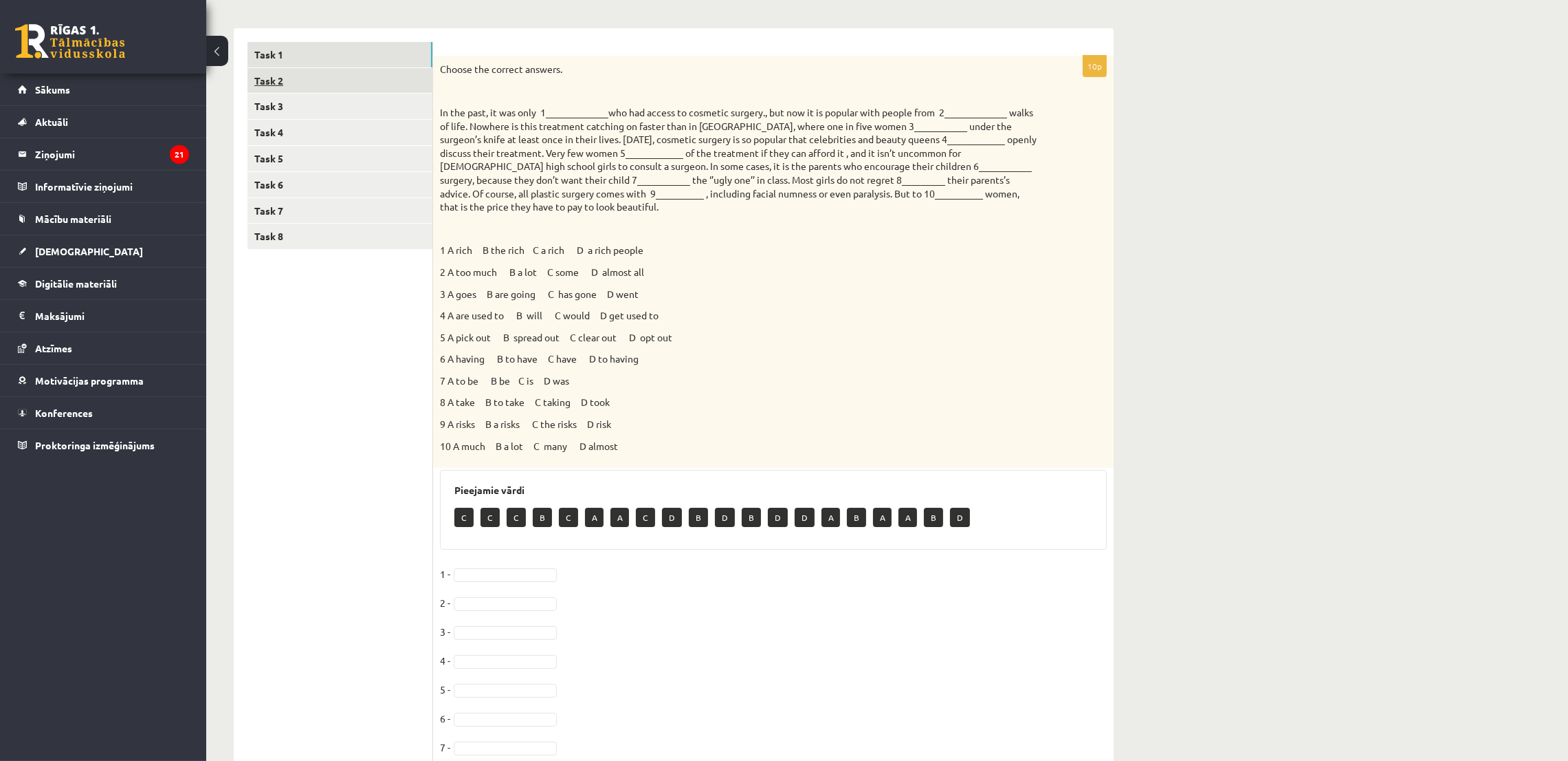
click at [330, 68] on link "Task 2" at bounding box center [340, 80] width 185 height 26
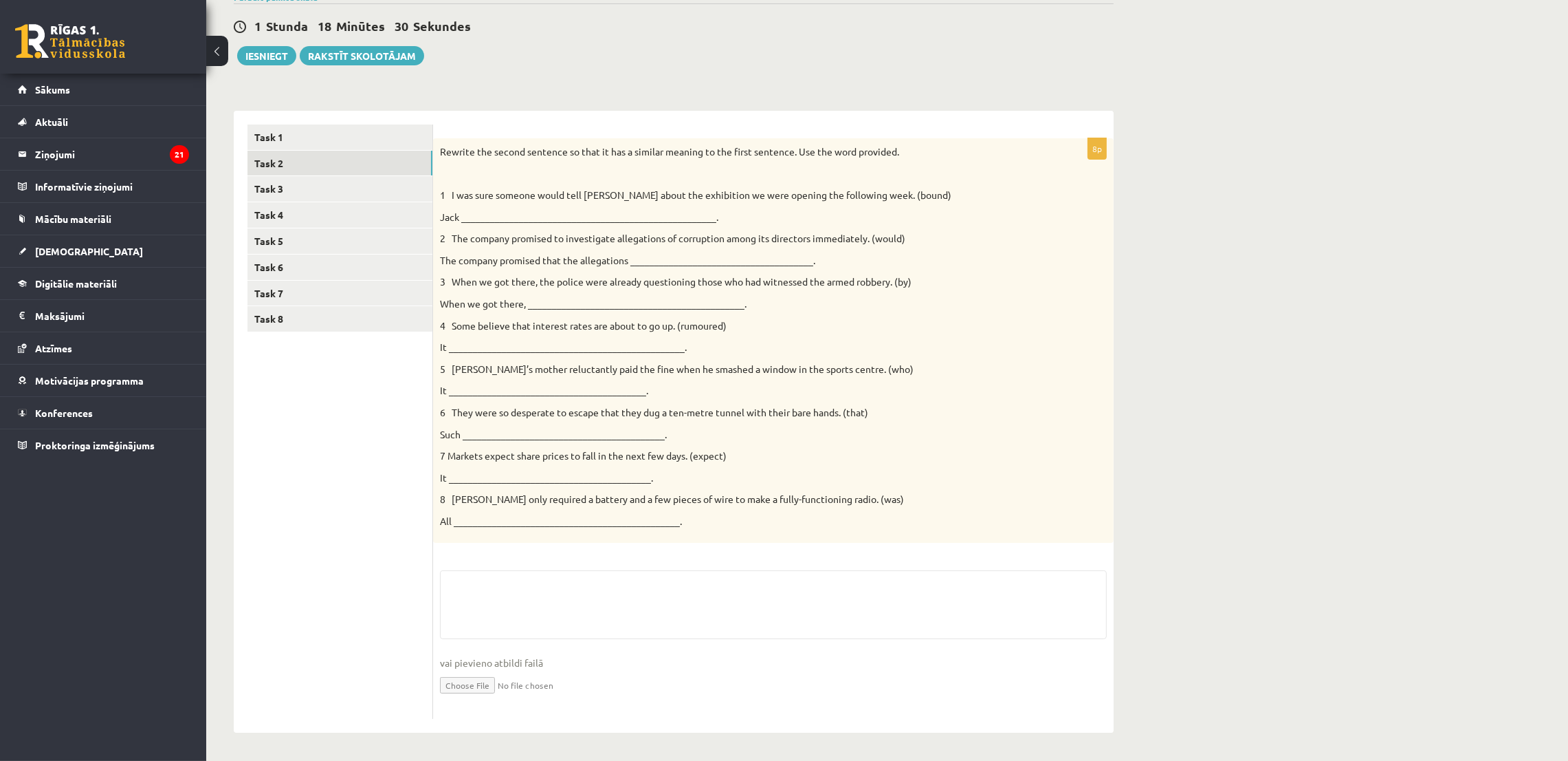
scroll to position [122, 0]
click at [325, 190] on link "Task 3" at bounding box center [340, 189] width 185 height 26
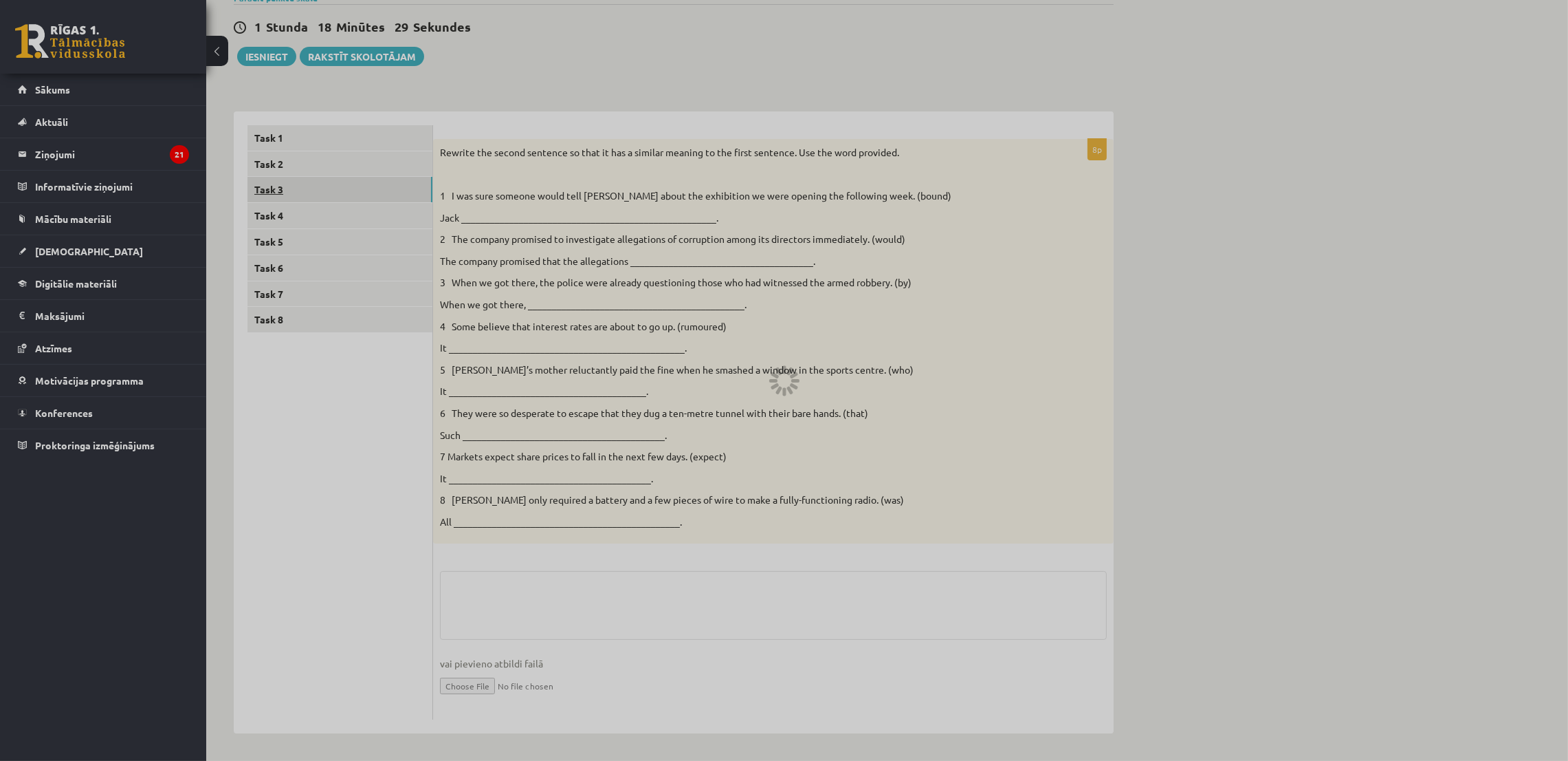
scroll to position [0, 0]
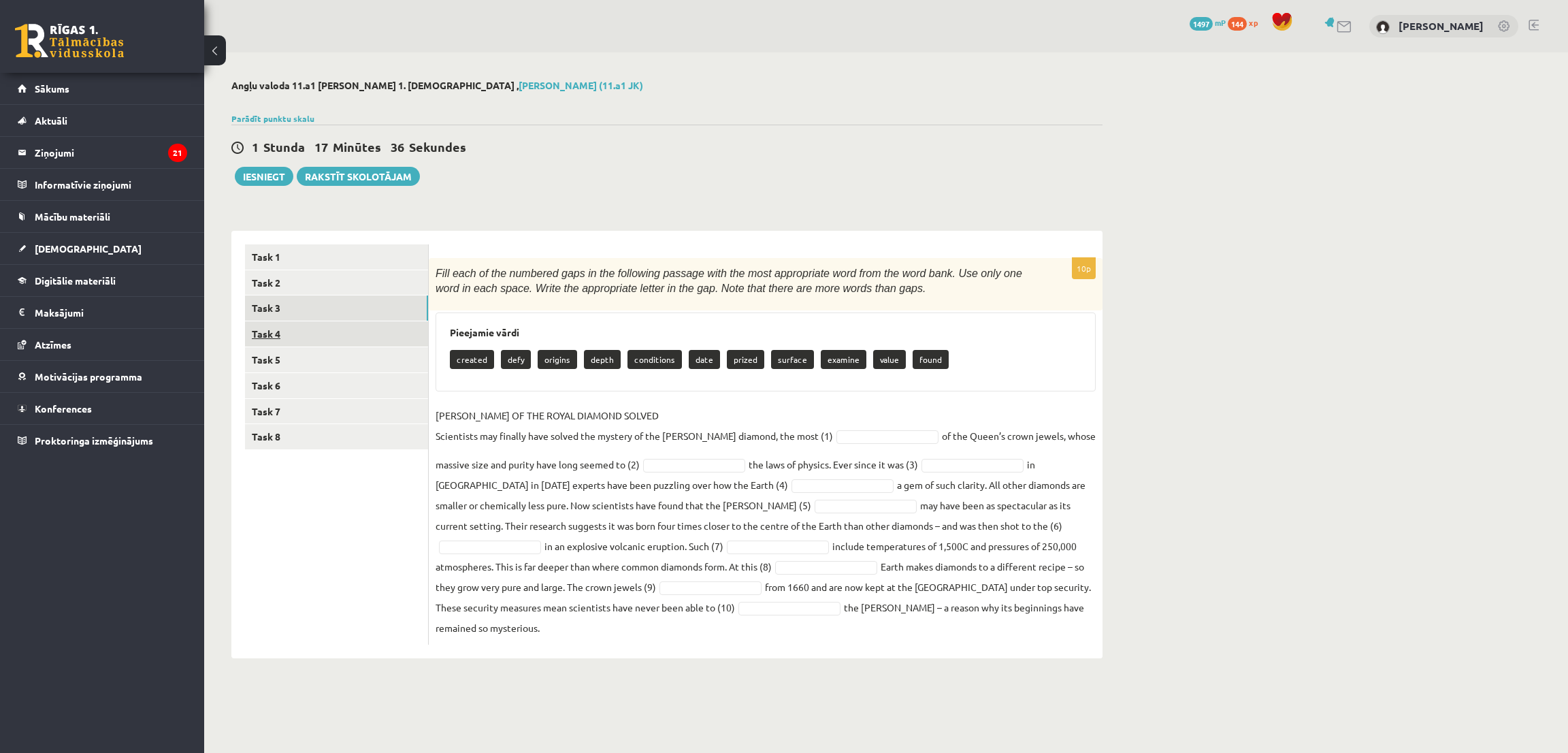
click at [281, 341] on link "Task 4" at bounding box center [336, 333] width 183 height 26
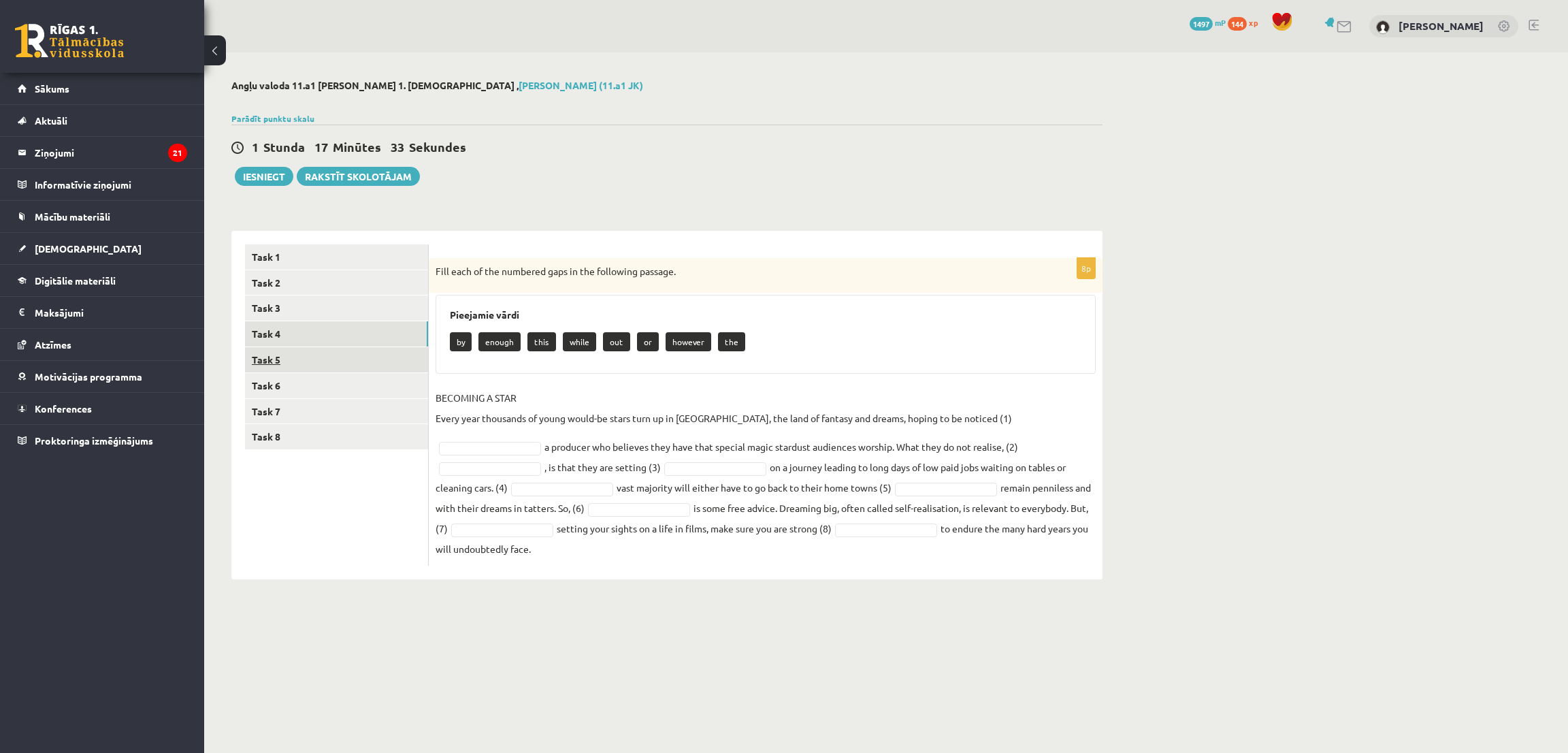
click at [276, 363] on link "Task 5" at bounding box center [336, 359] width 183 height 26
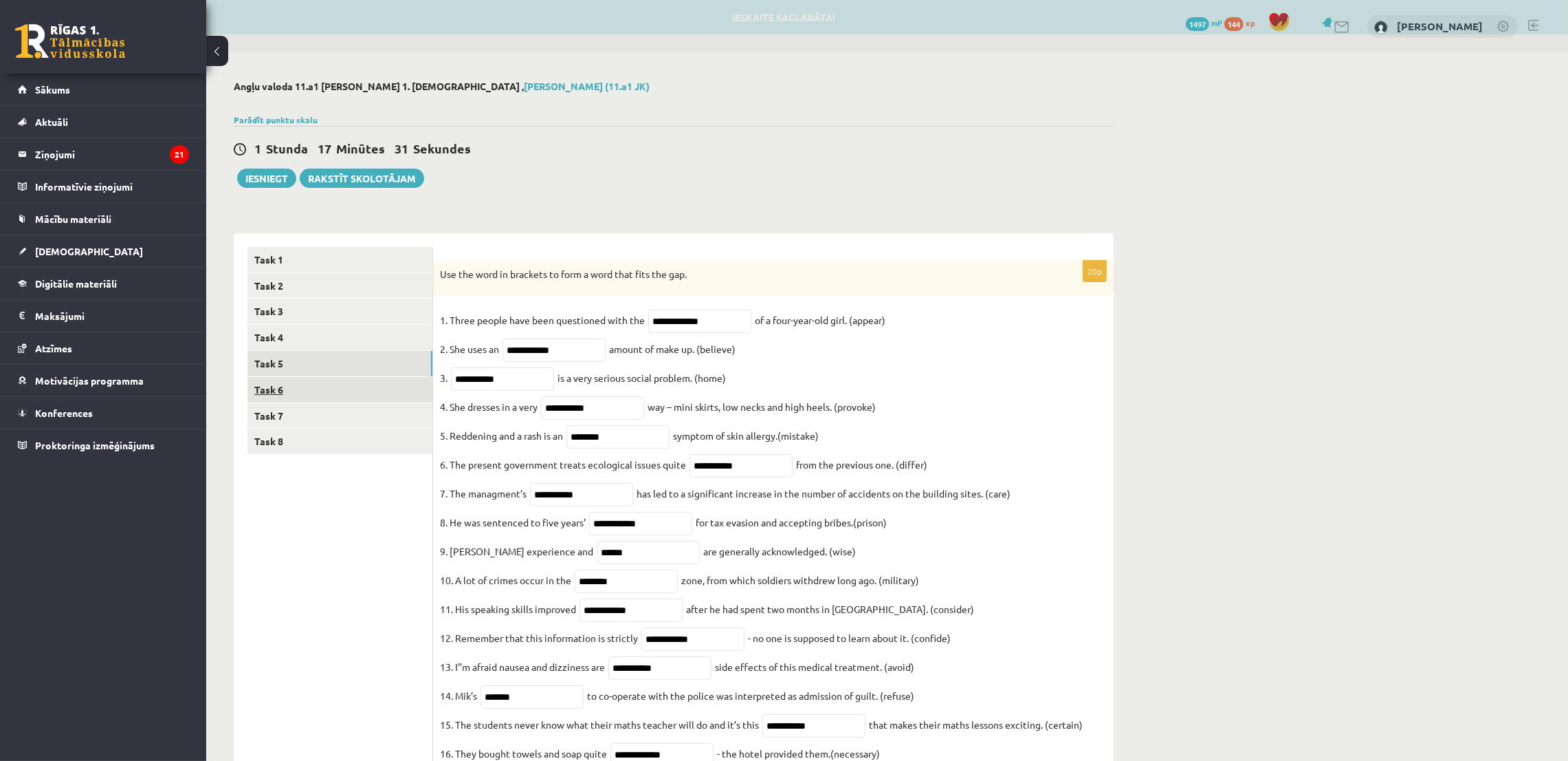
click at [280, 395] on link "Task 6" at bounding box center [340, 389] width 185 height 26
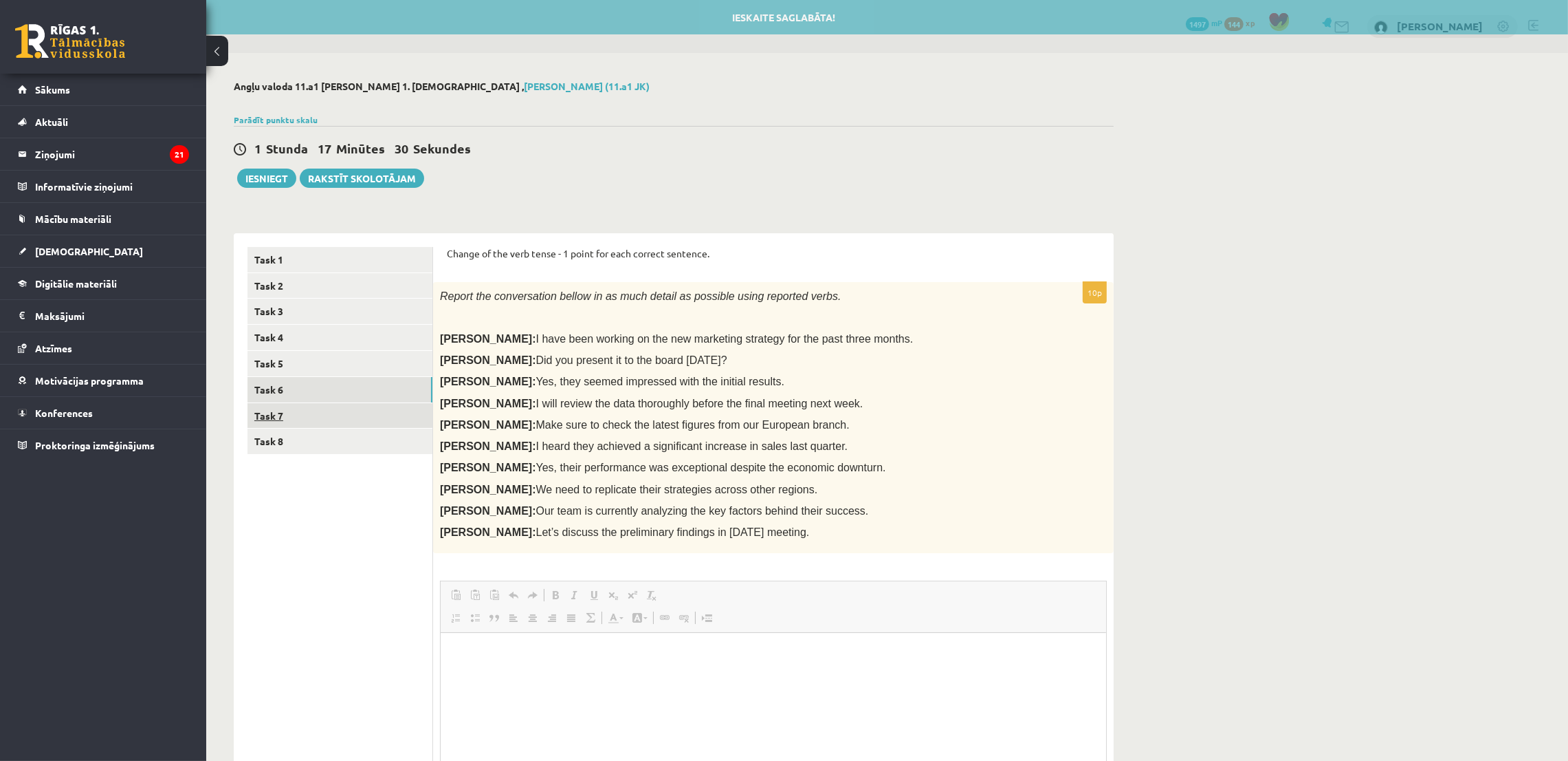
click at [283, 416] on link "Task 7" at bounding box center [340, 416] width 185 height 26
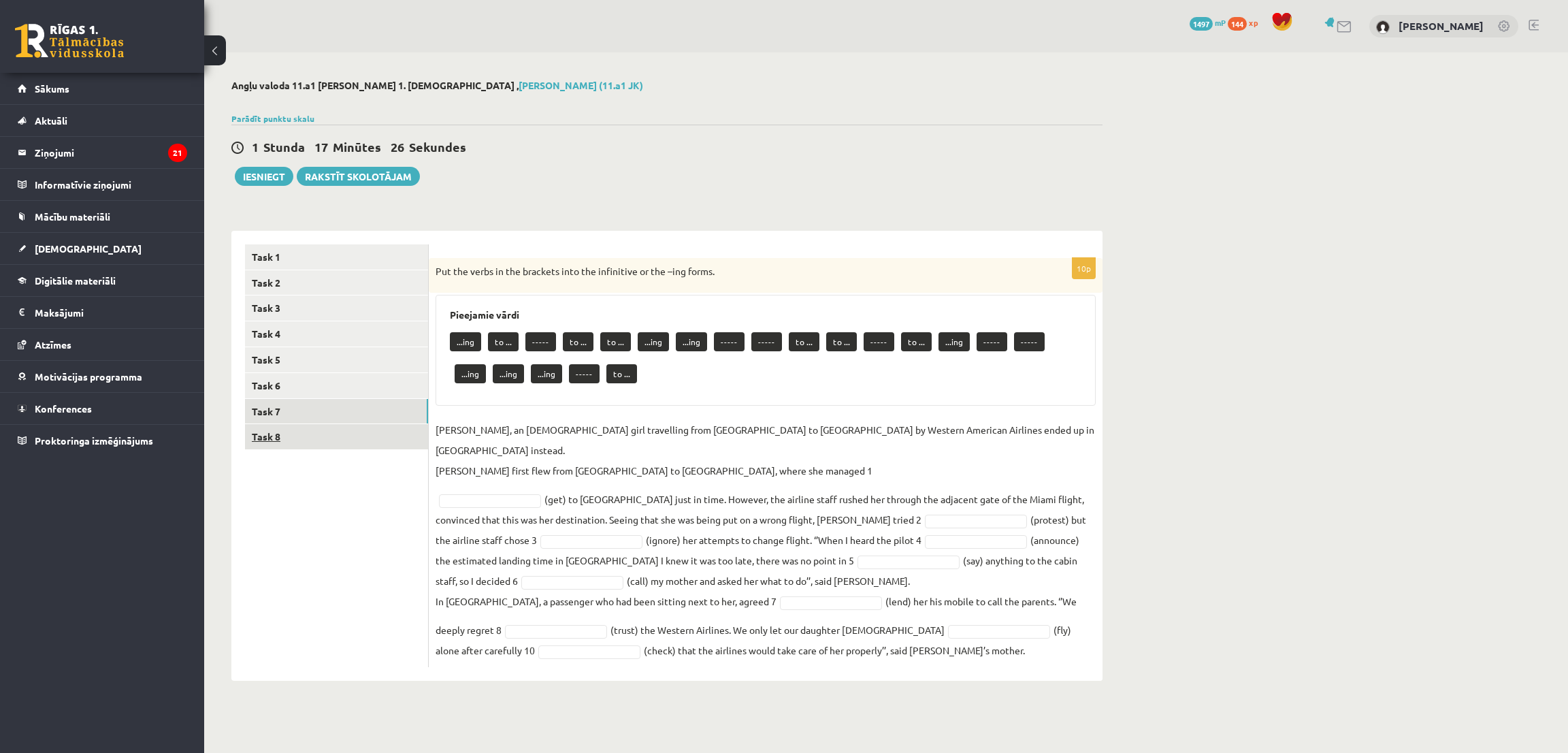
click at [287, 440] on link "Task 8" at bounding box center [336, 436] width 183 height 26
click at [281, 434] on link "Task 8" at bounding box center [336, 436] width 183 height 26
click at [1289, 372] on div "Angļu valoda 11.a1 JK klase 1. ieskaite , Sofija Jevsejeva (11.a1 JK) Parādīt p…" at bounding box center [886, 380] width 1364 height 656
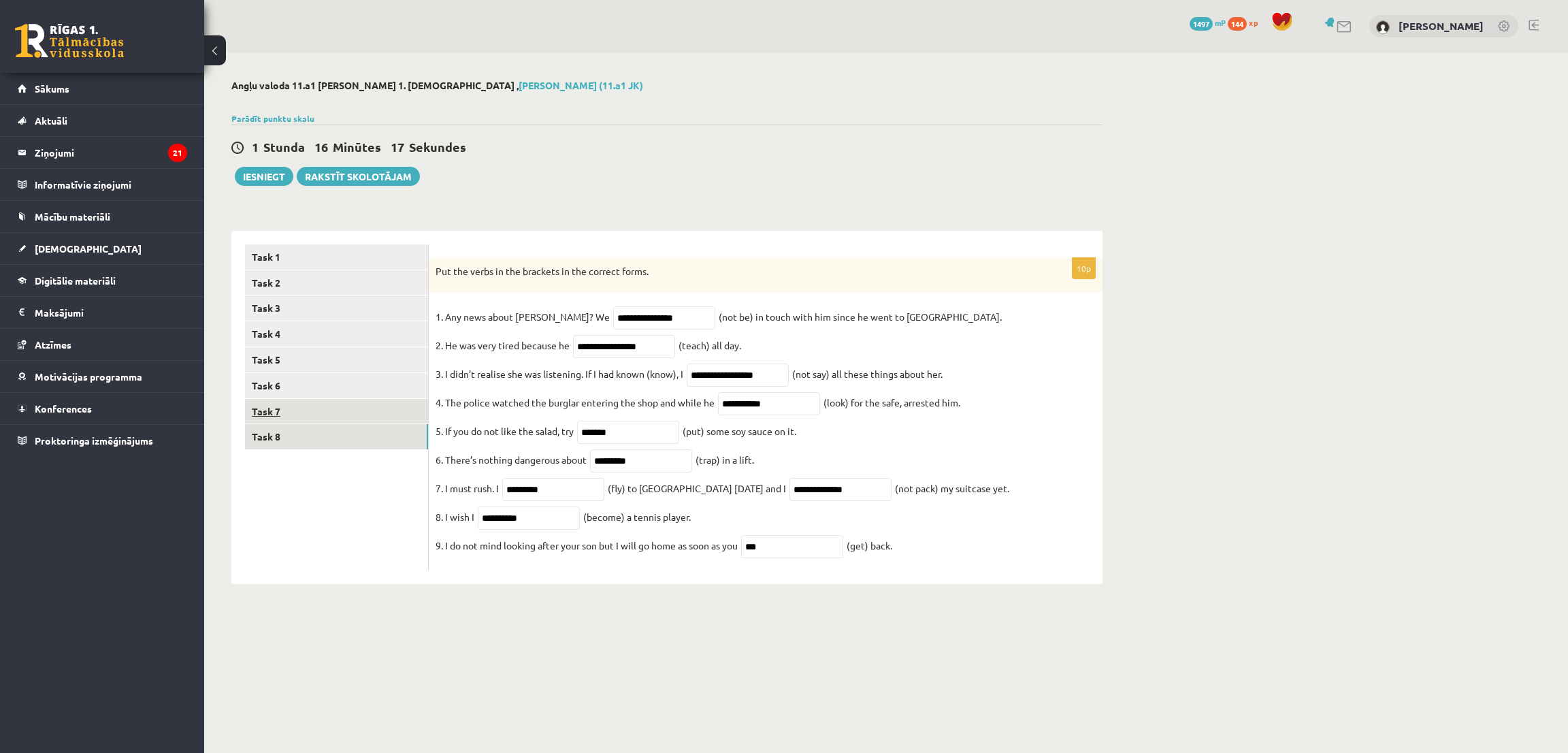
click at [305, 410] on link "Task 7" at bounding box center [336, 411] width 183 height 26
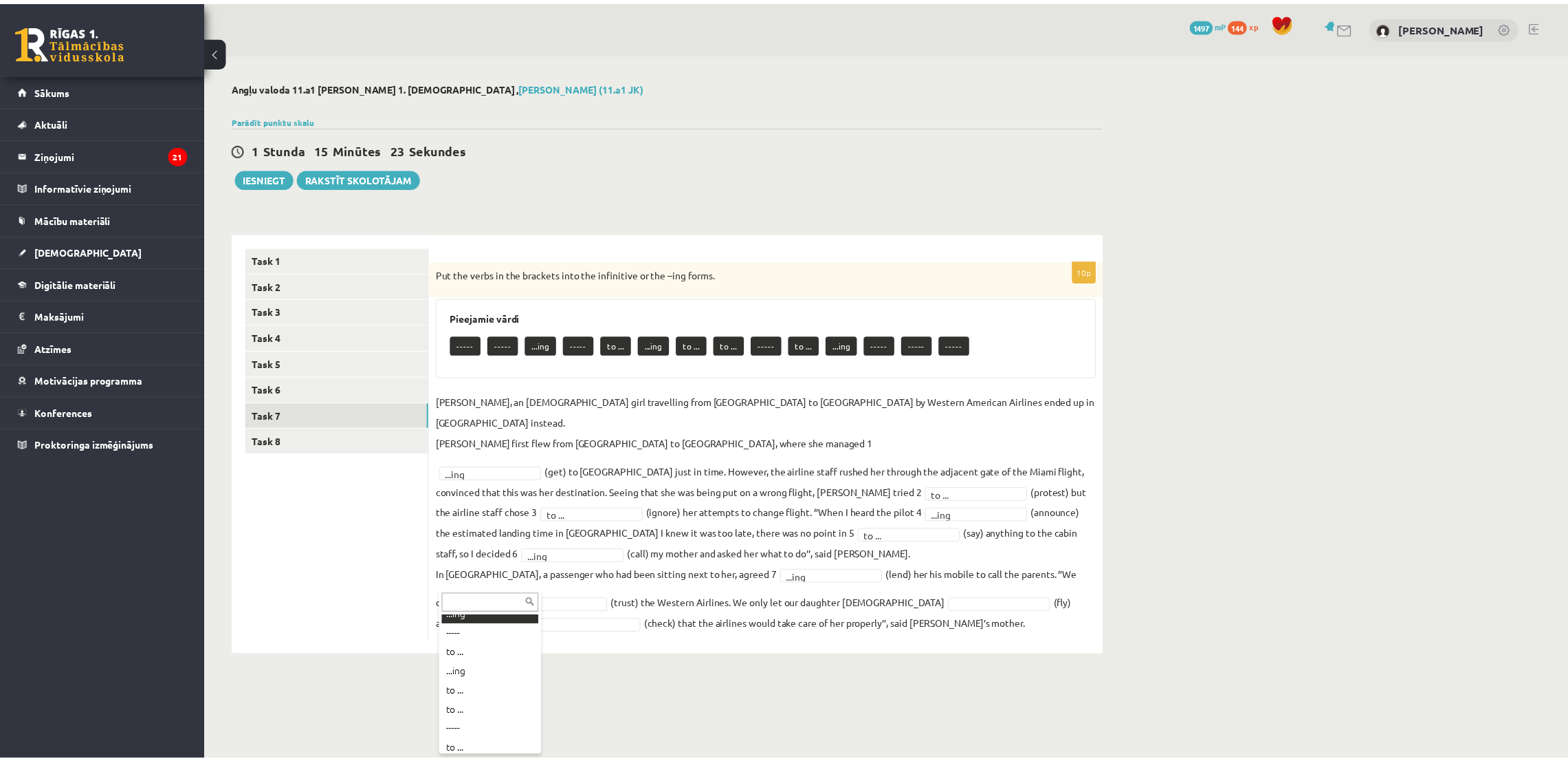
scroll to position [103, 0]
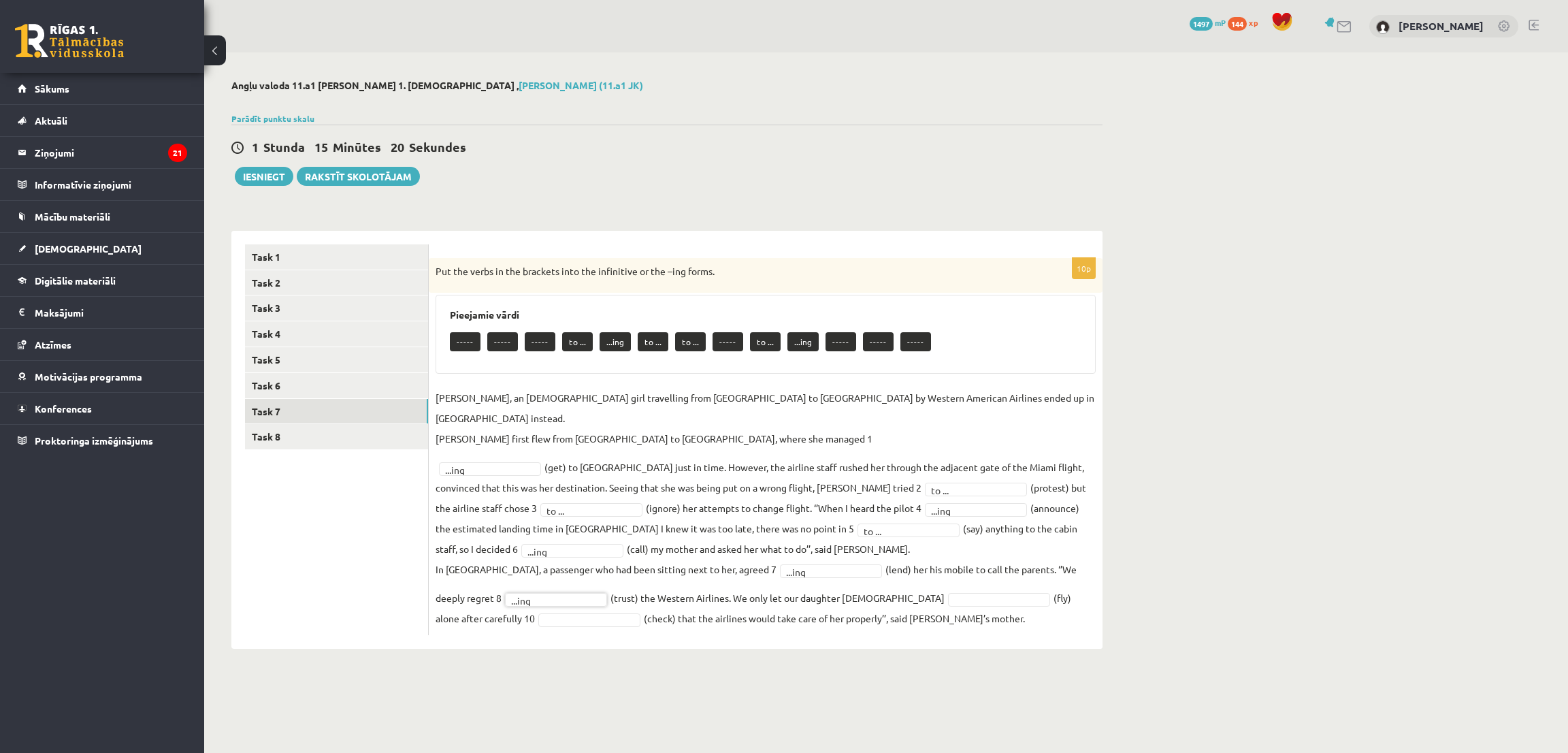
click at [827, 571] on fieldset "Jenny Adams, an 11-year-old girl travelling from San Francisco to Philadelphia …" at bounding box center [765, 508] width 660 height 241
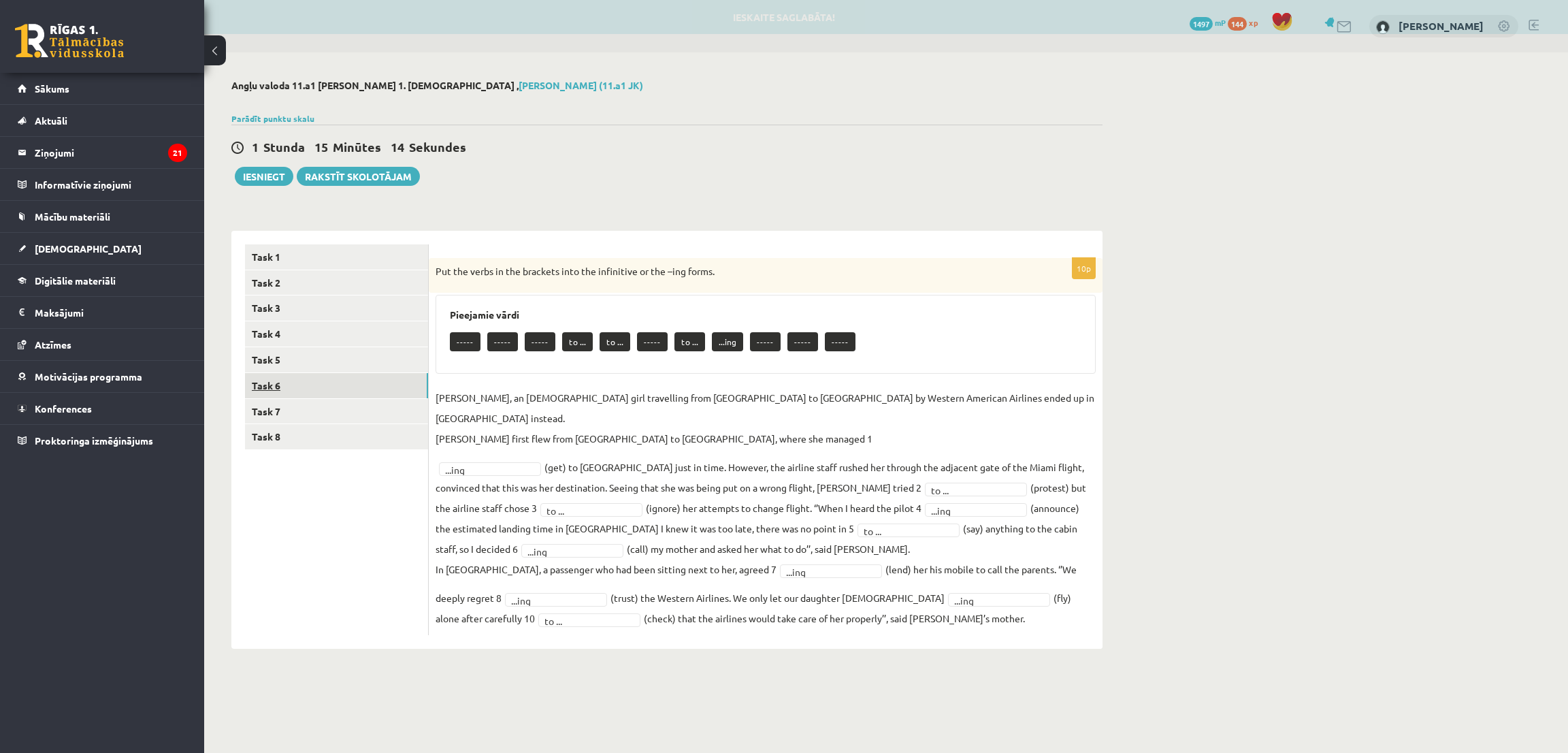
click at [333, 395] on link "Task 6" at bounding box center [336, 385] width 183 height 26
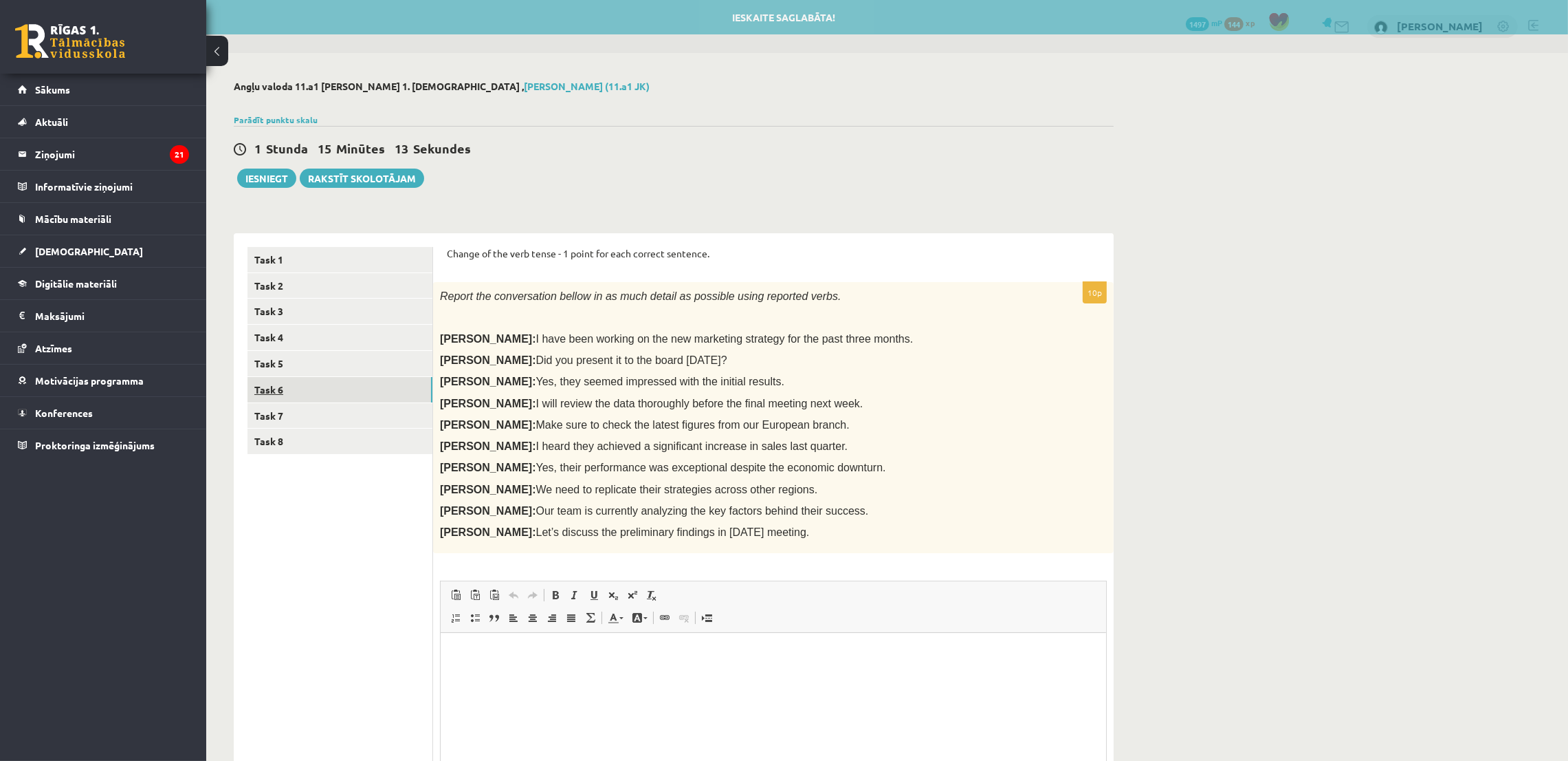
scroll to position [0, 0]
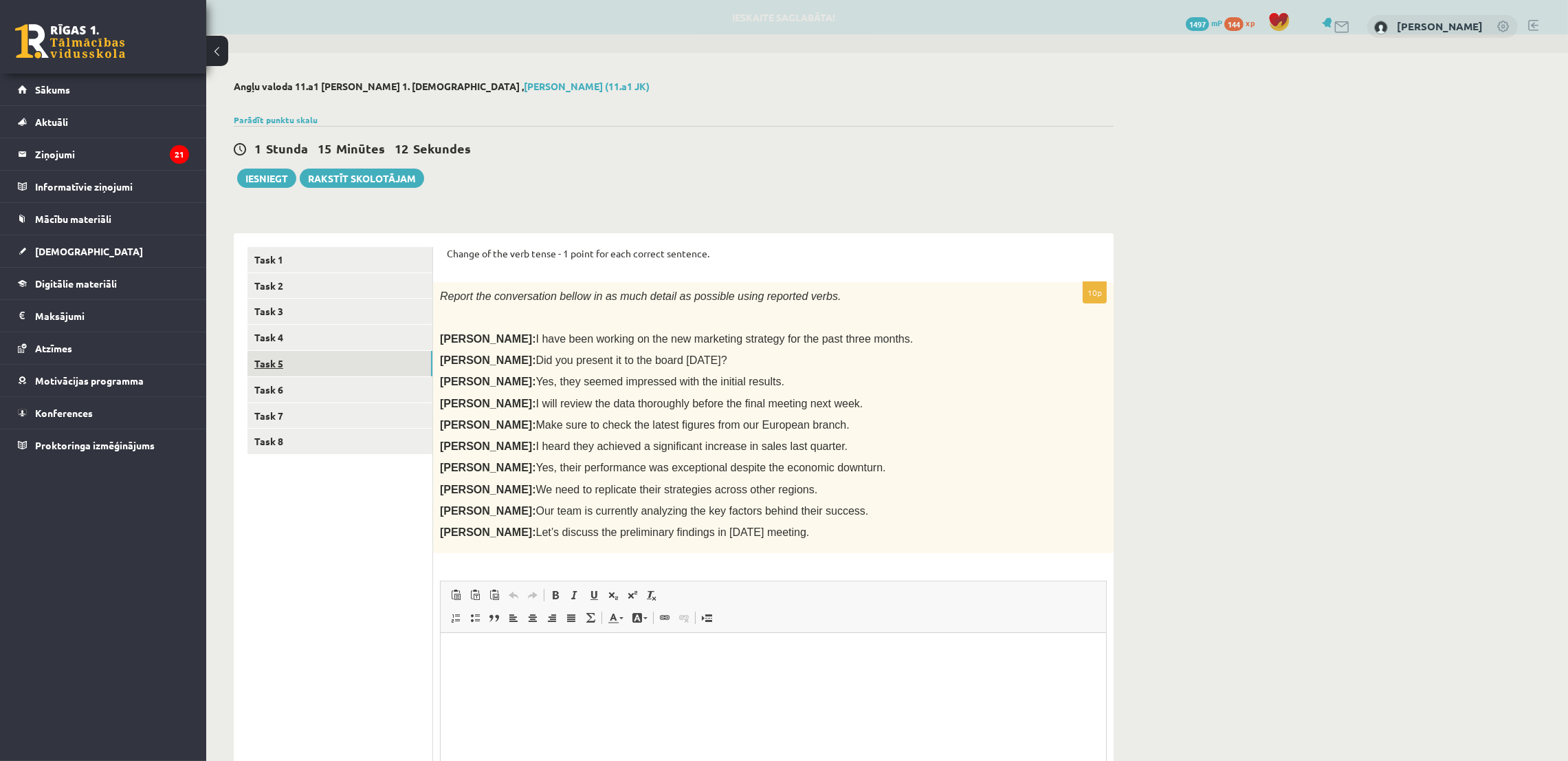
click at [320, 368] on link "Task 5" at bounding box center [340, 363] width 185 height 26
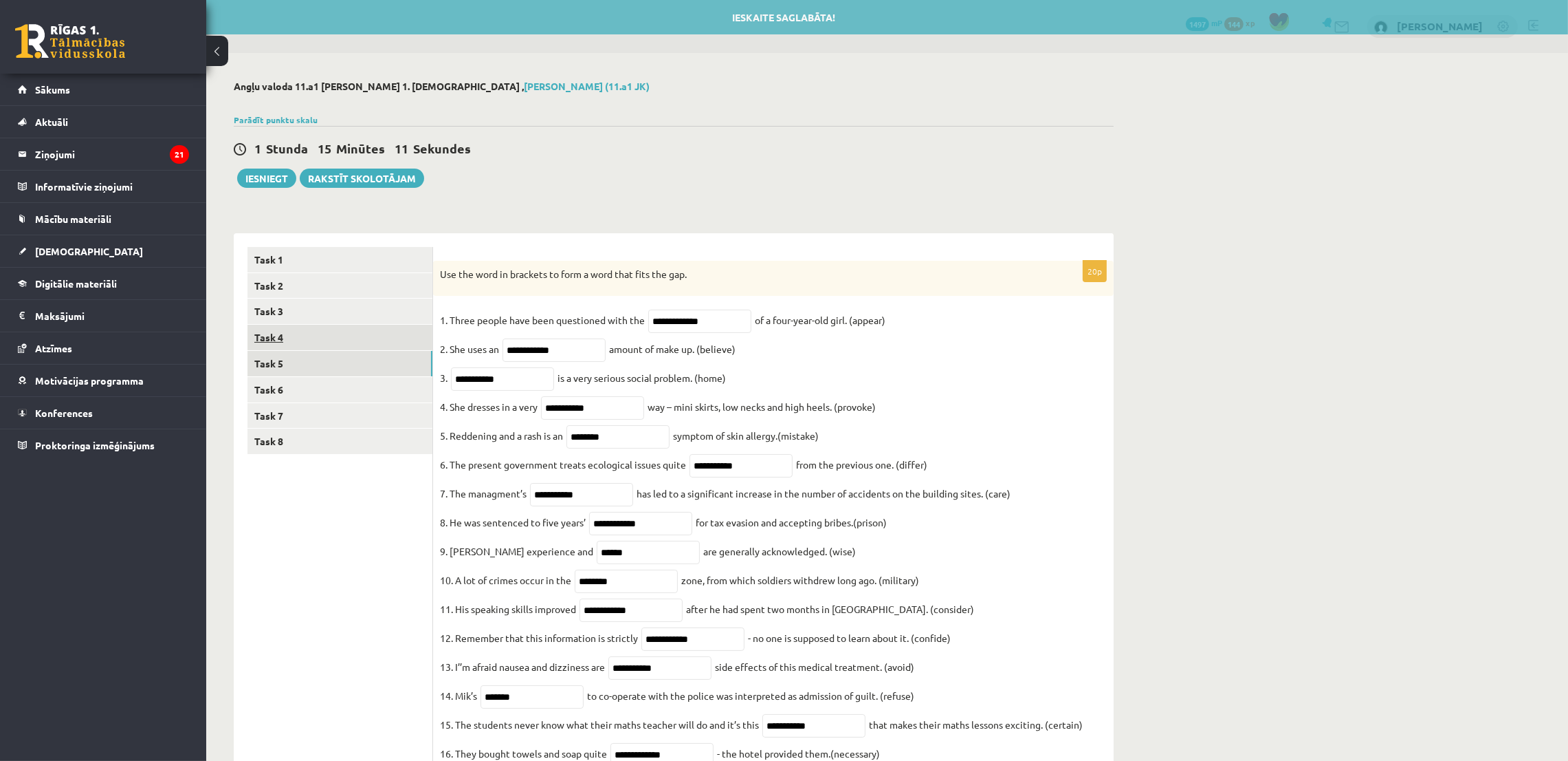
click at [311, 348] on link "Task 4" at bounding box center [340, 337] width 185 height 26
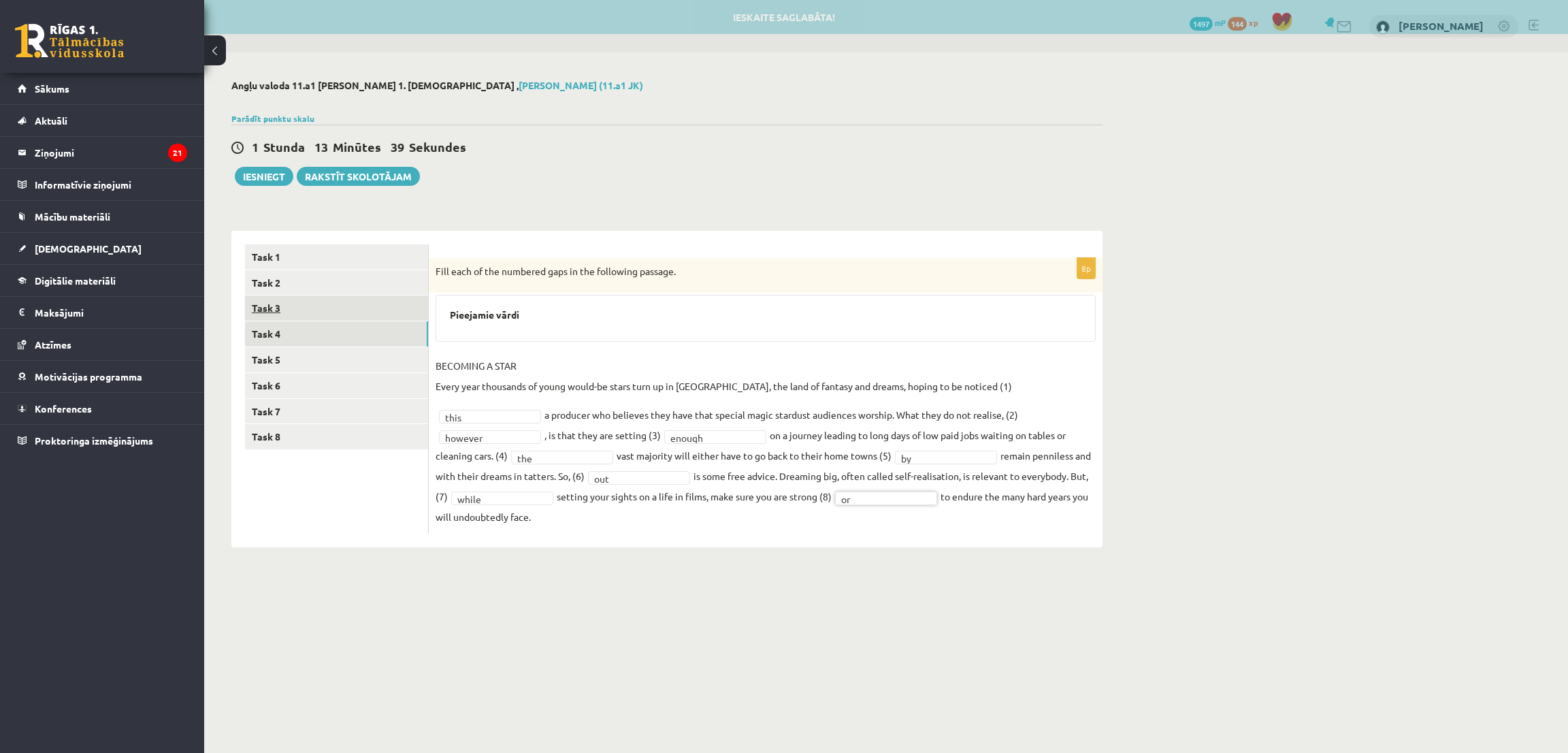
click at [287, 304] on link "Task 3" at bounding box center [336, 308] width 183 height 26
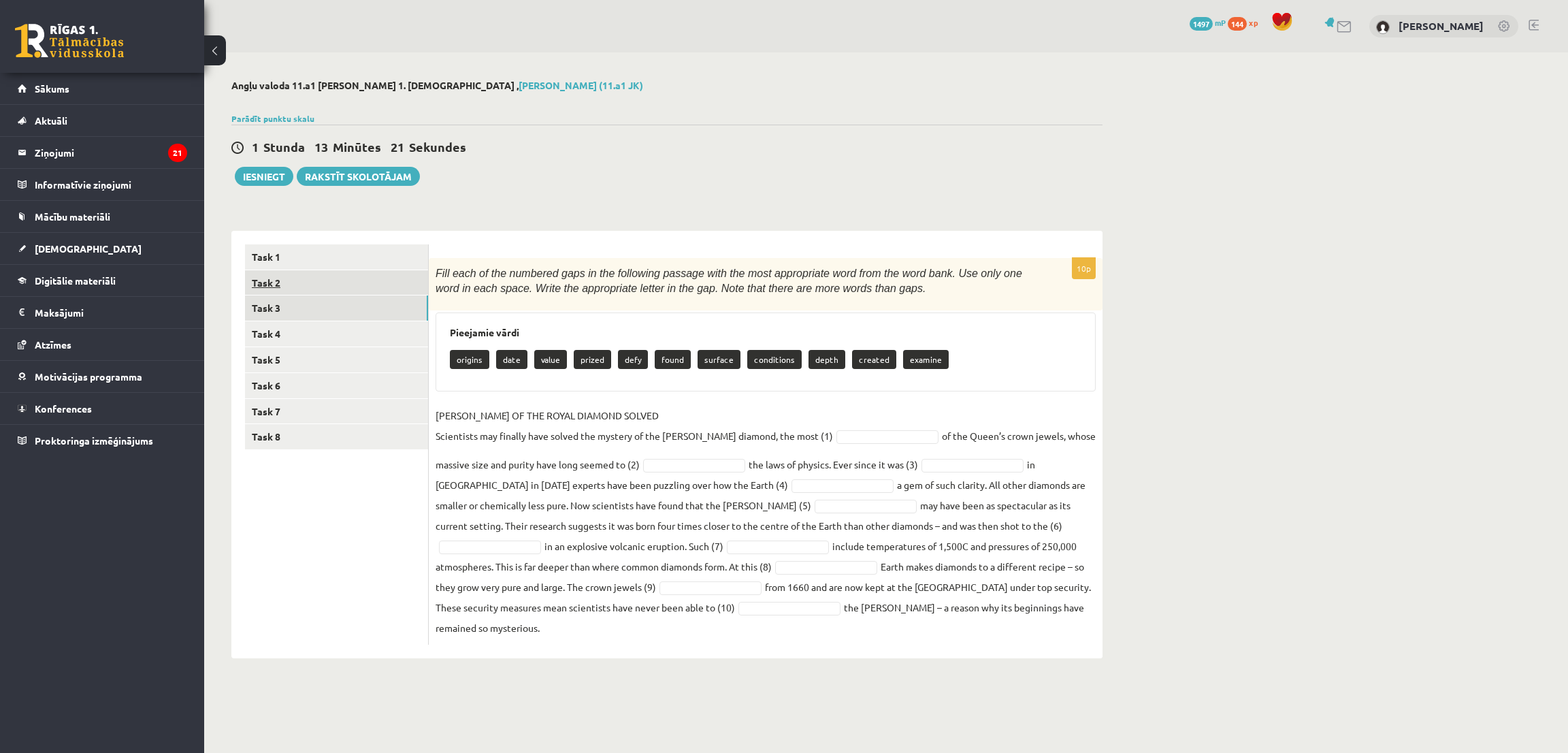
click at [273, 281] on link "Task 2" at bounding box center [336, 282] width 183 height 26
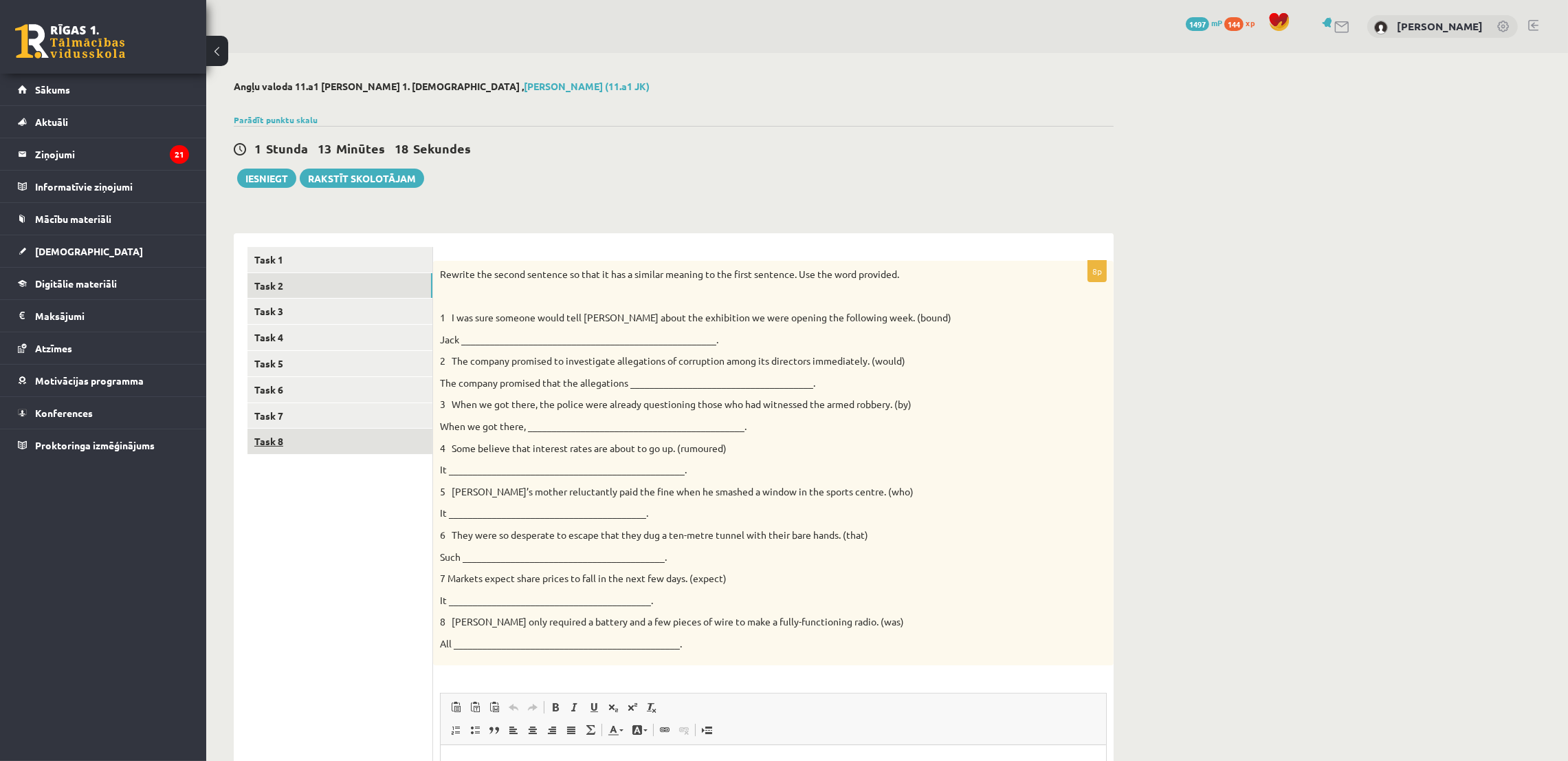
click at [301, 442] on link "Task 8" at bounding box center [340, 441] width 185 height 26
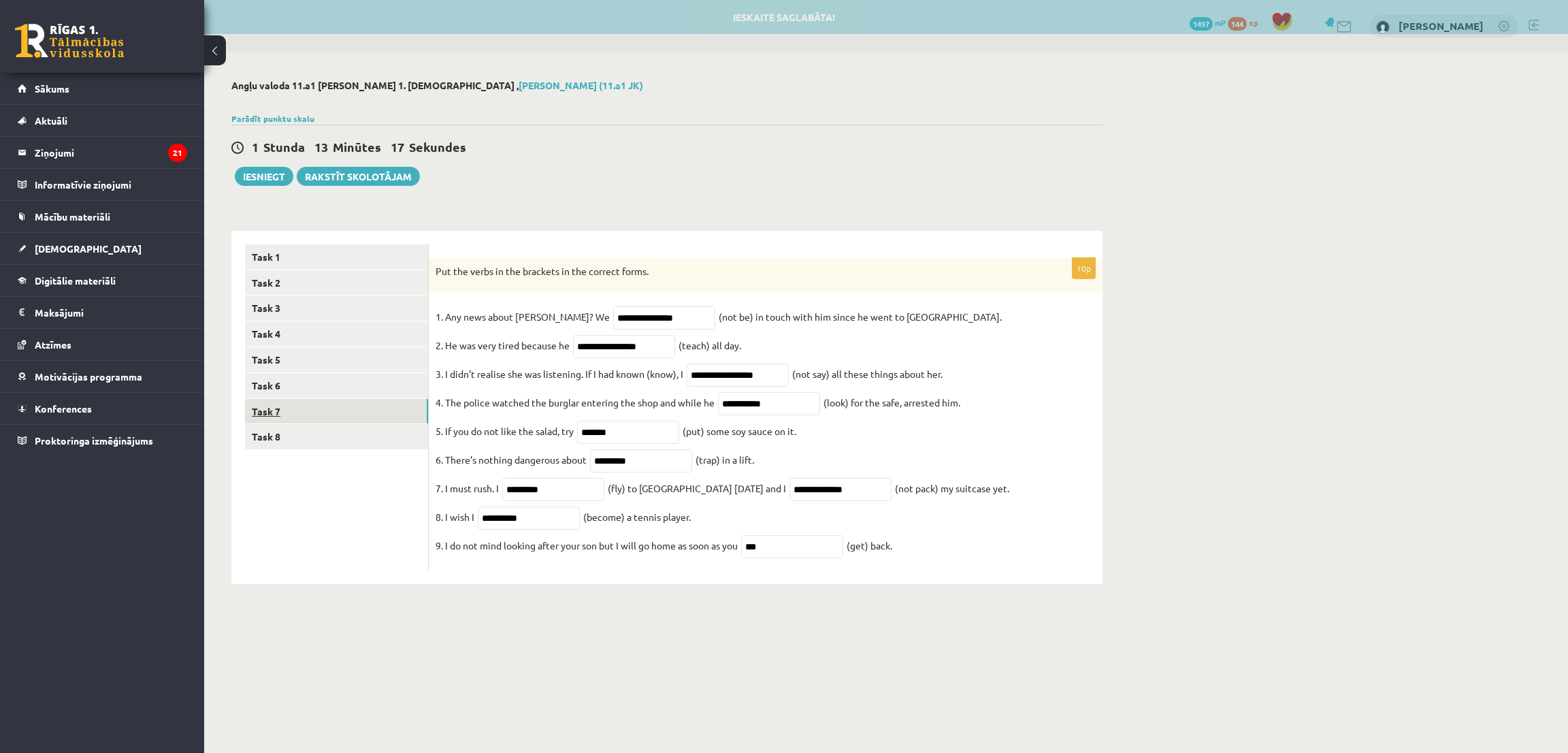
click at [289, 412] on link "Task 7" at bounding box center [336, 411] width 183 height 26
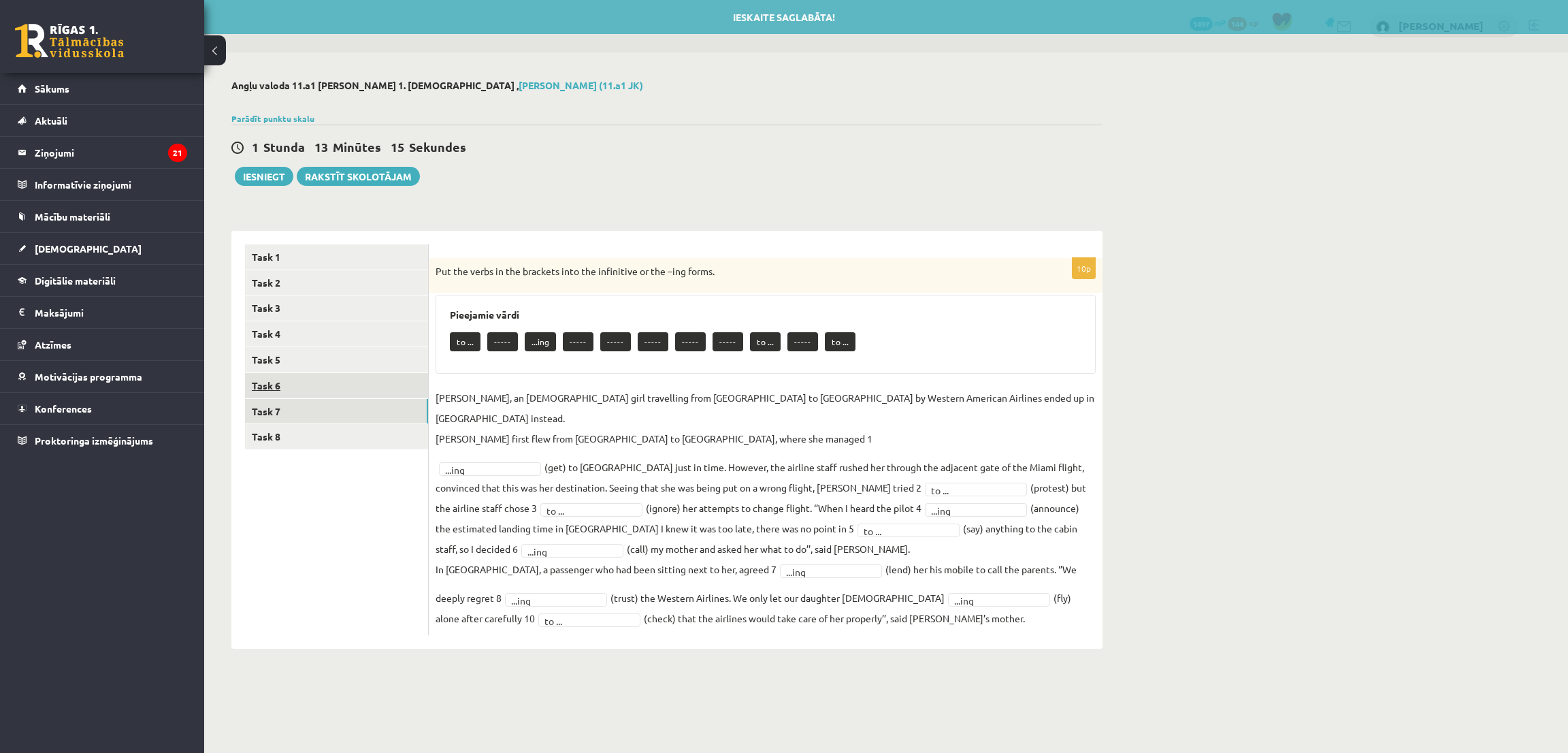
click at [282, 387] on link "Task 6" at bounding box center [336, 385] width 183 height 26
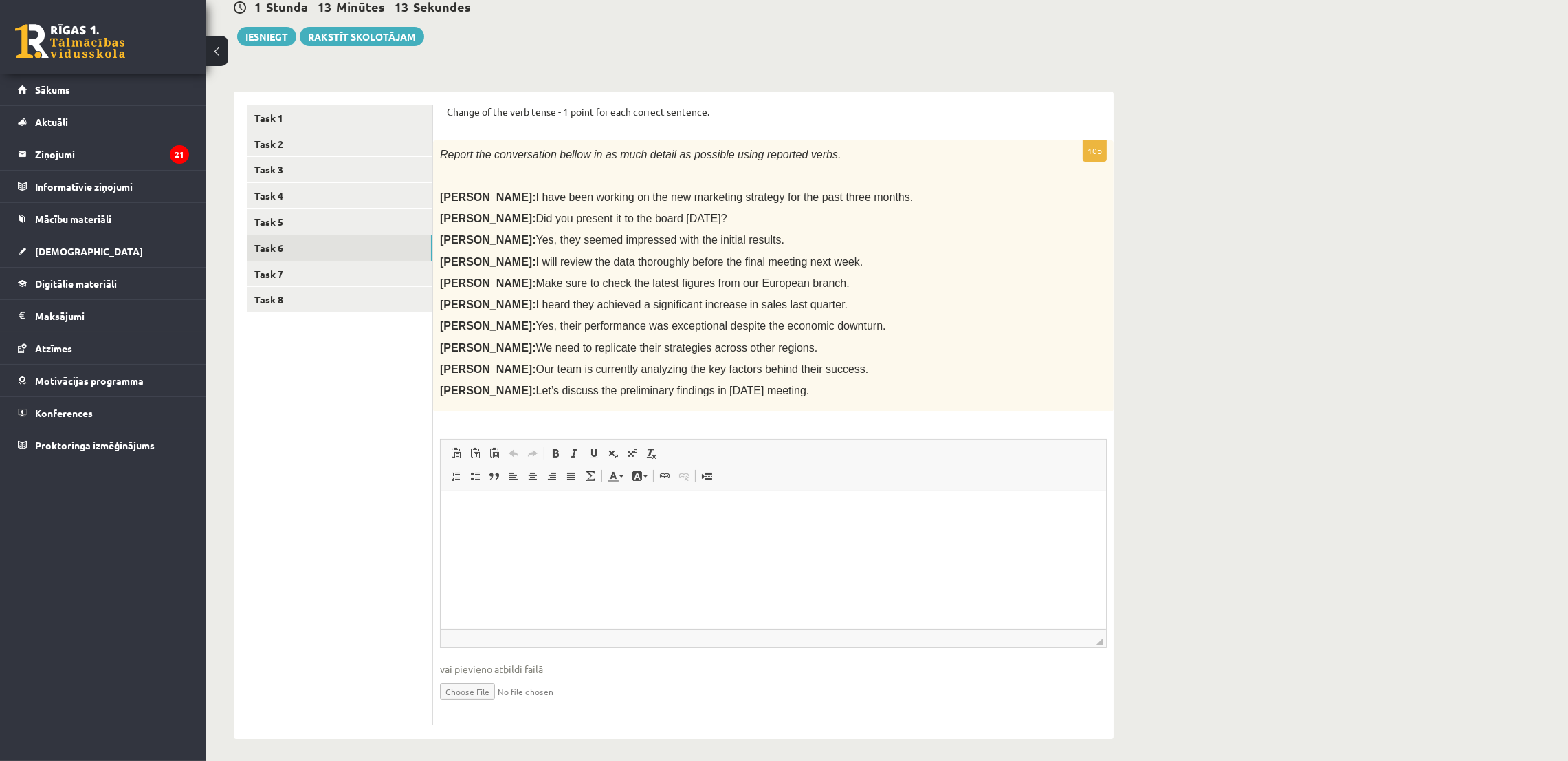
scroll to position [149, 0]
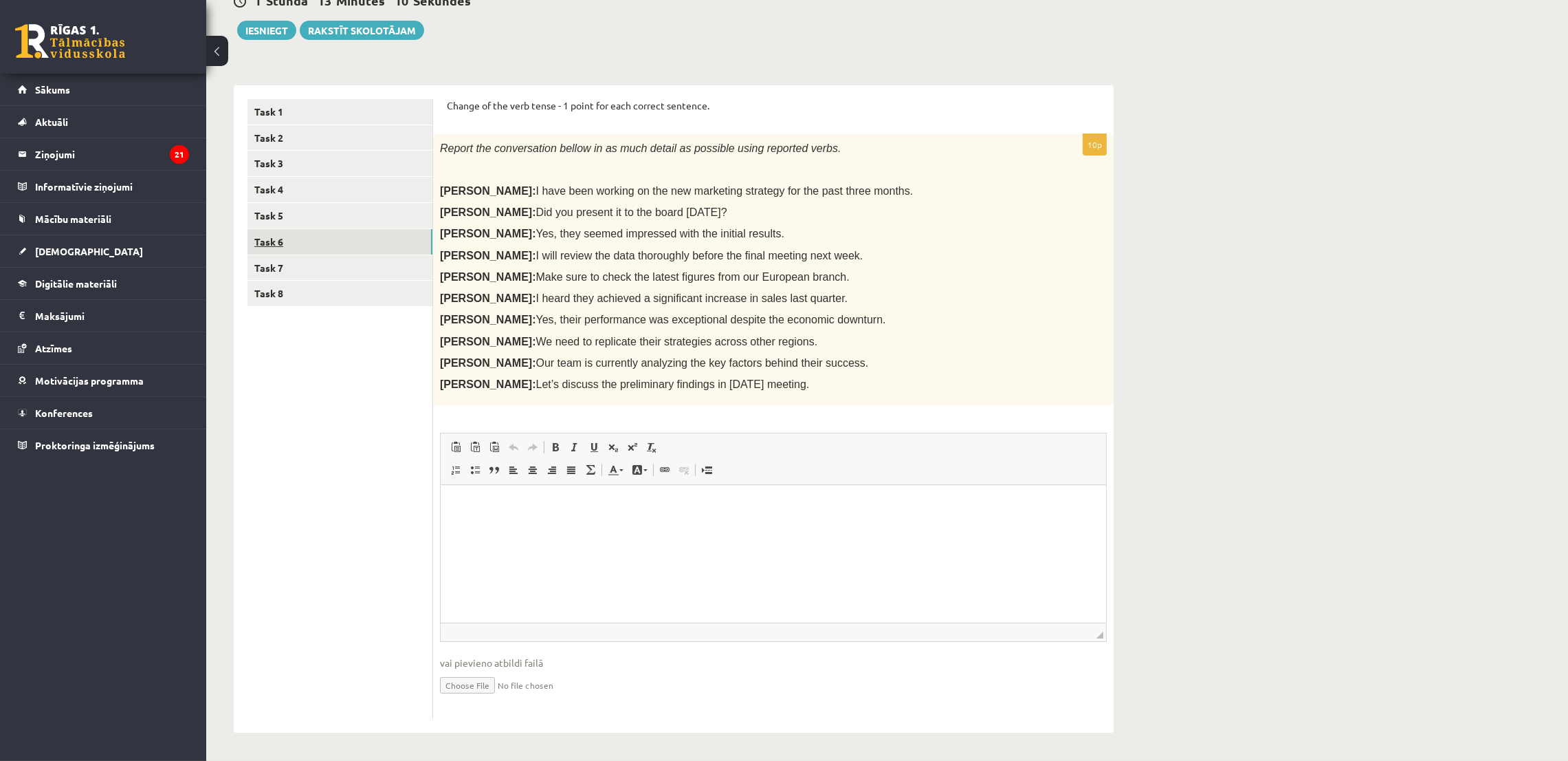
click at [350, 229] on link "Task 6" at bounding box center [340, 241] width 185 height 26
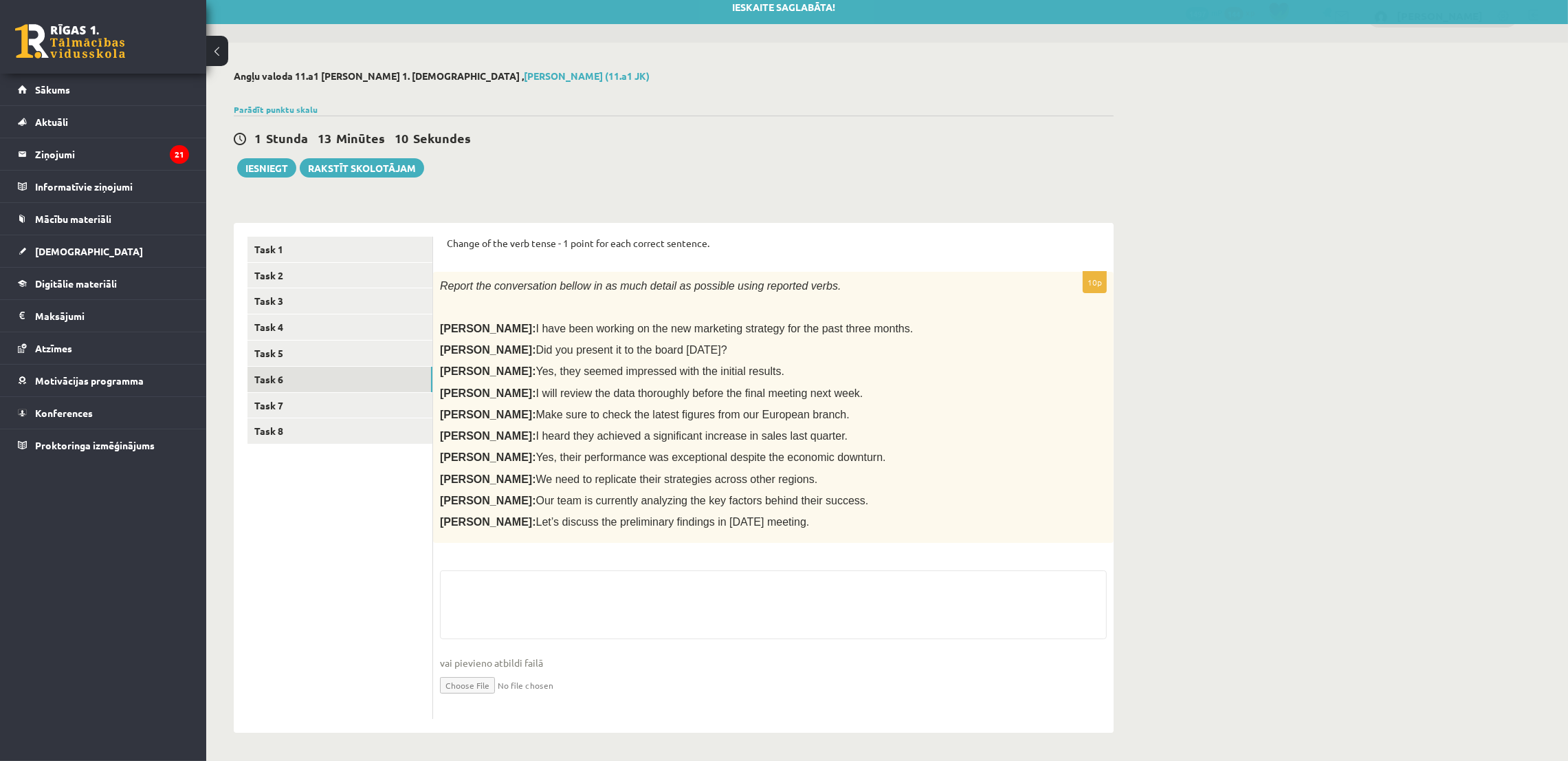
scroll to position [11, 0]
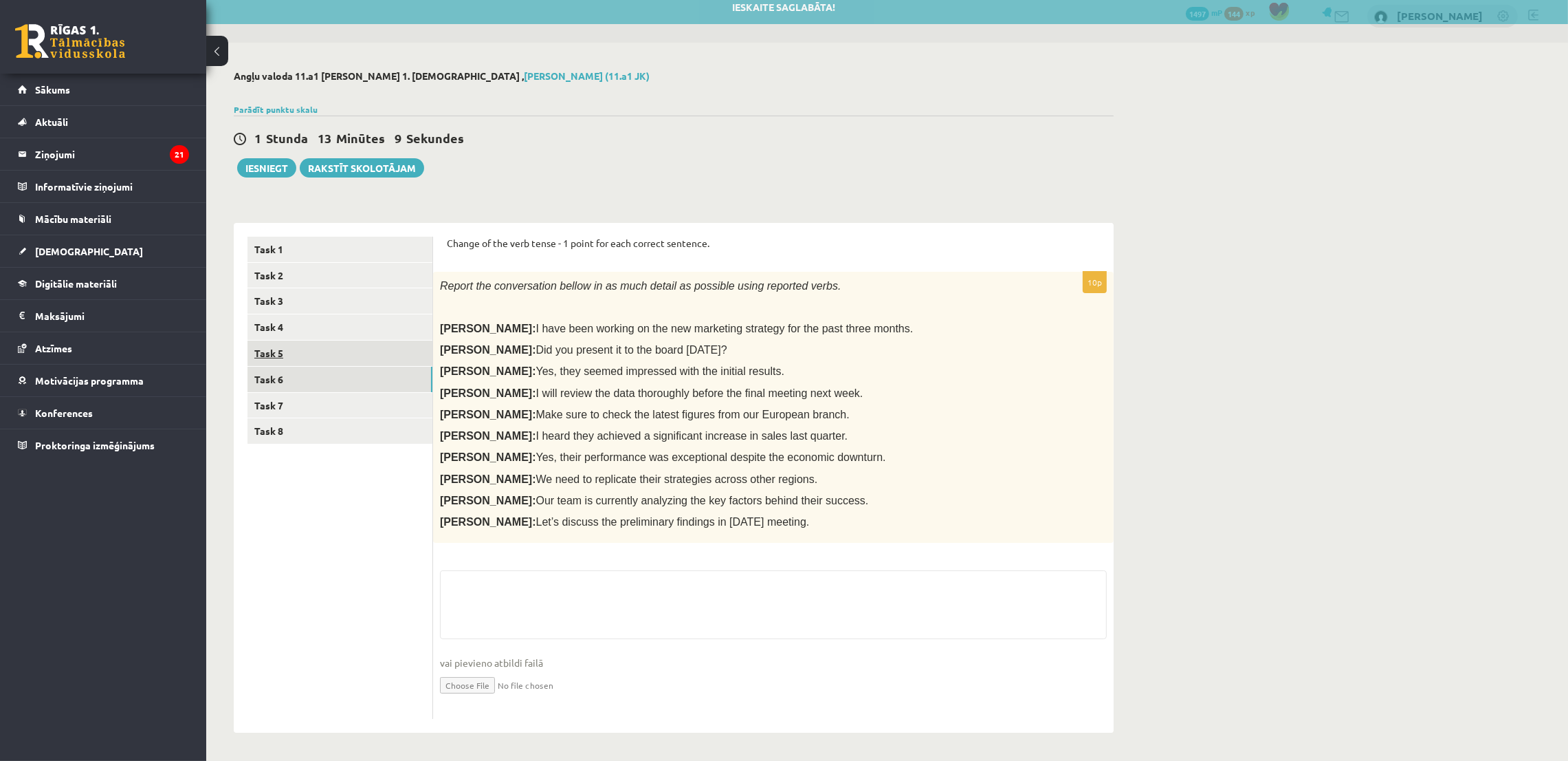
click at [324, 345] on link "Task 5" at bounding box center [340, 353] width 185 height 26
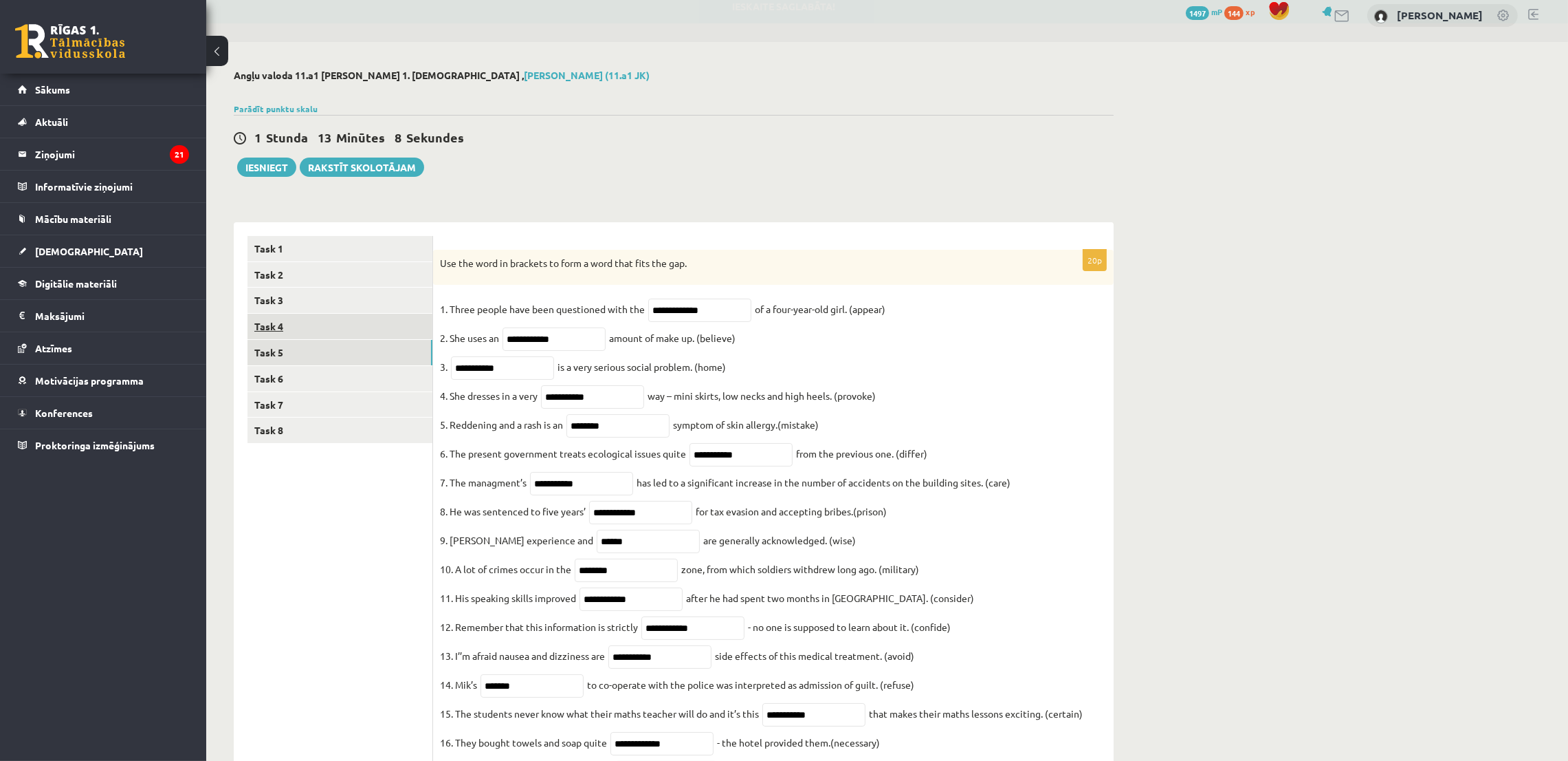
click at [319, 326] on link "Task 4" at bounding box center [340, 326] width 185 height 26
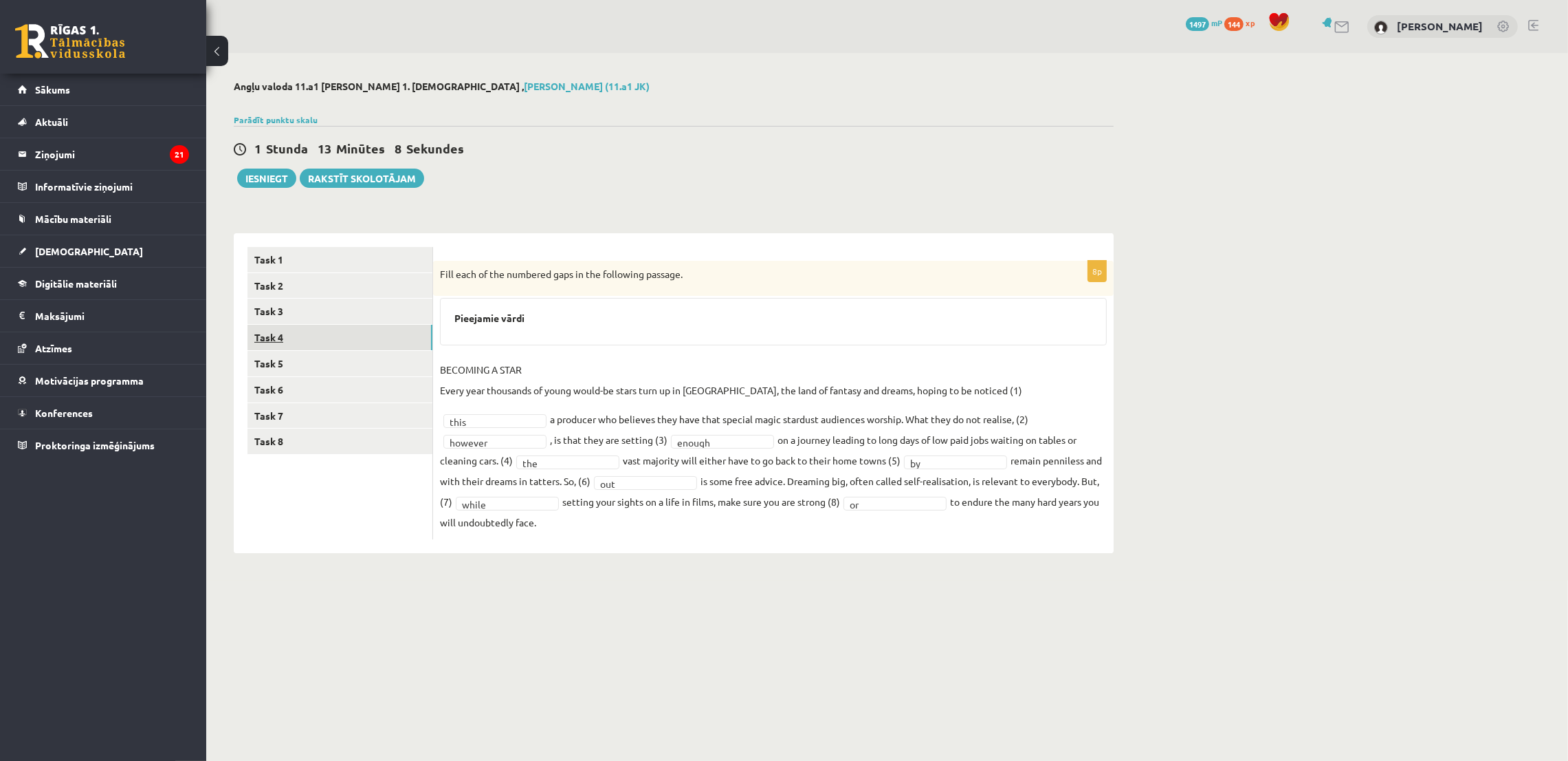
scroll to position [0, 0]
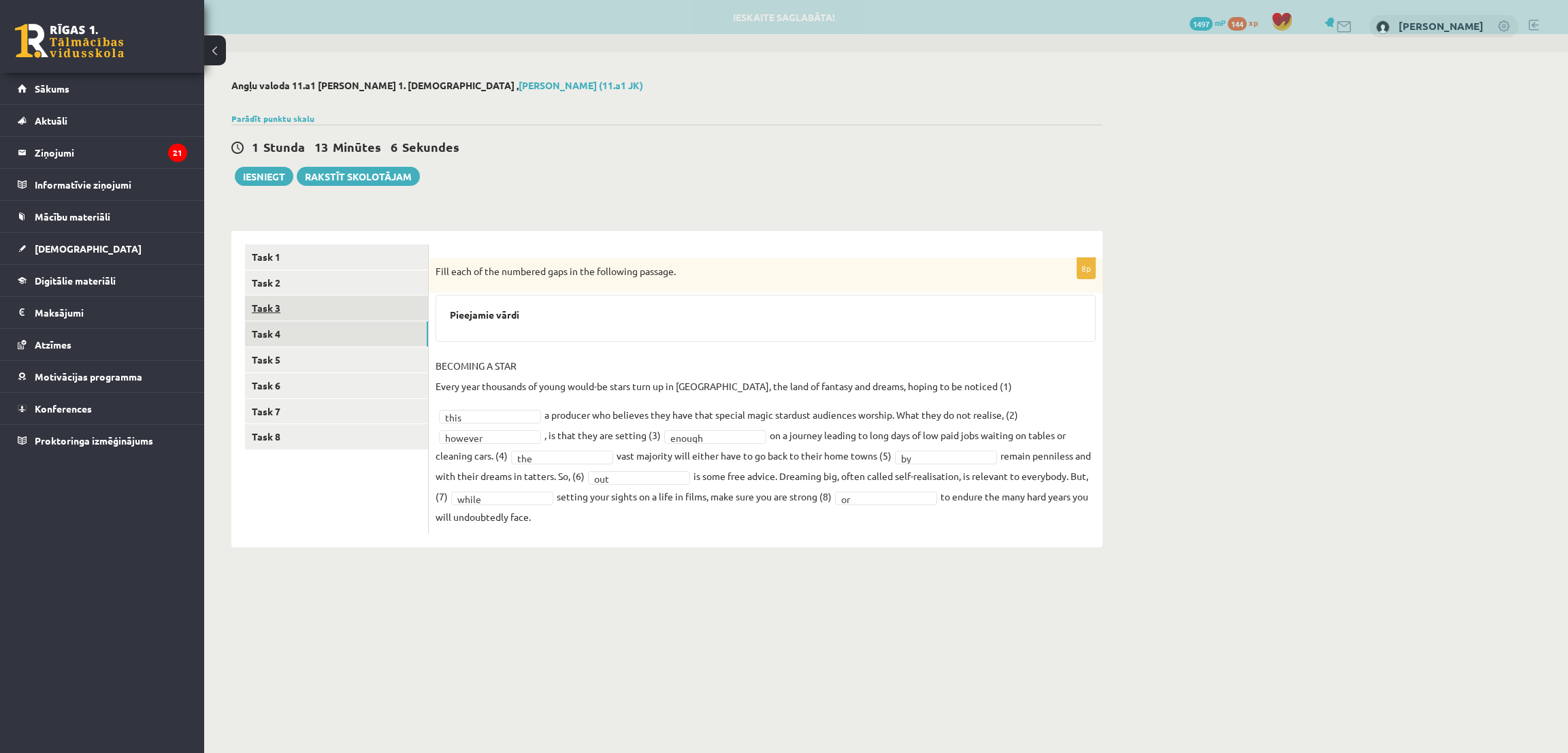
click at [308, 300] on link "Task 3" at bounding box center [336, 308] width 183 height 26
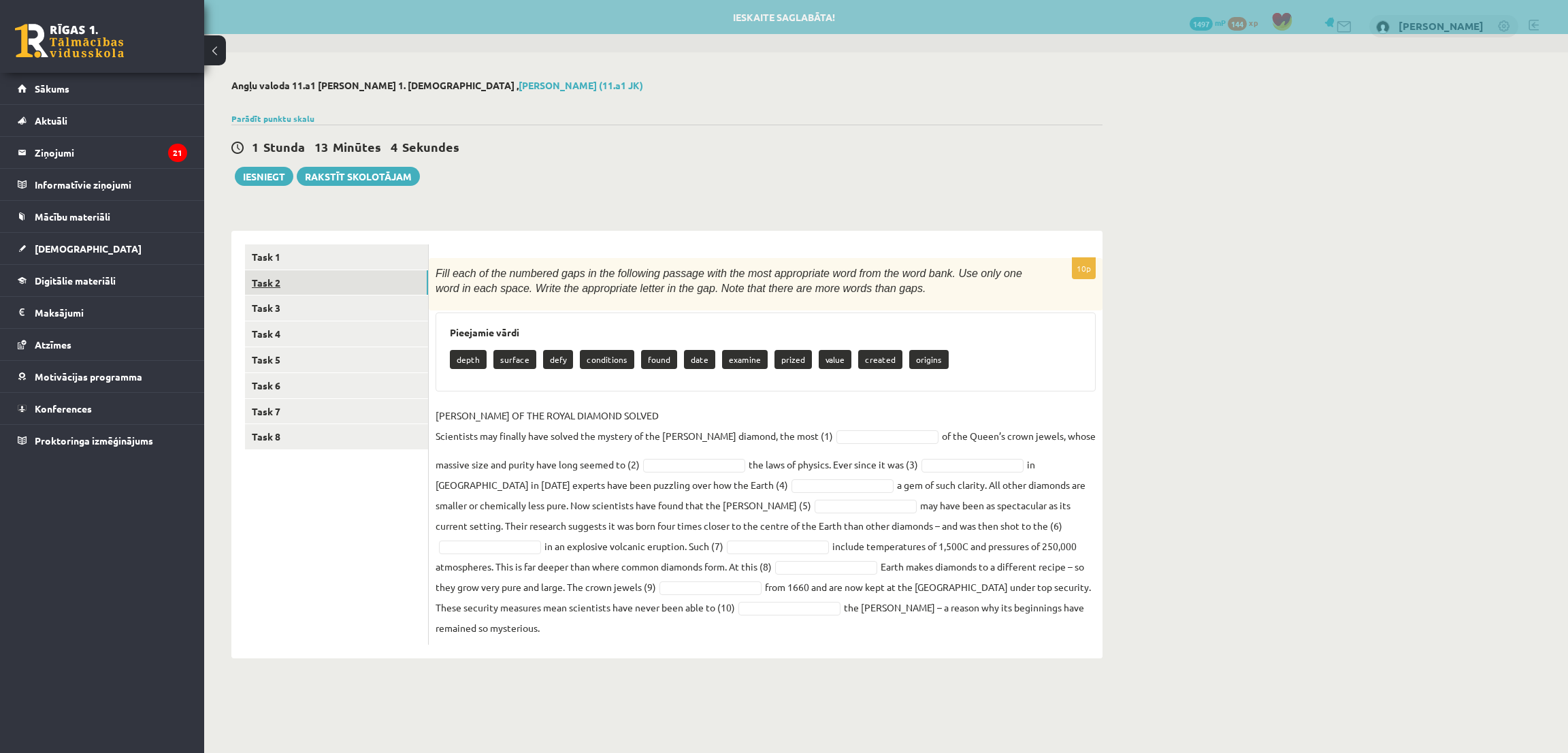
click at [299, 287] on link "Task 2" at bounding box center [336, 282] width 183 height 26
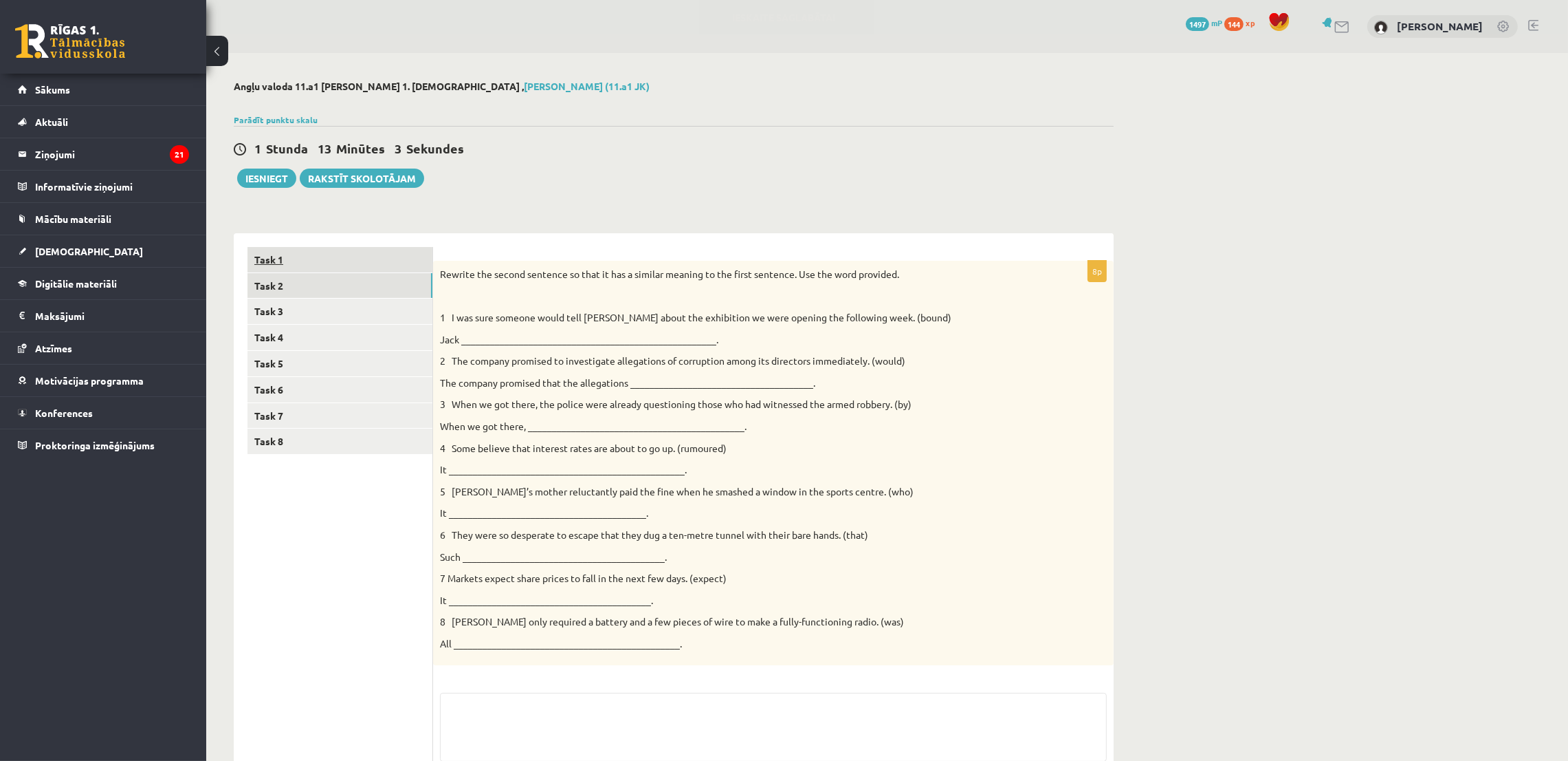
click at [290, 267] on link "Task 1" at bounding box center [340, 259] width 185 height 26
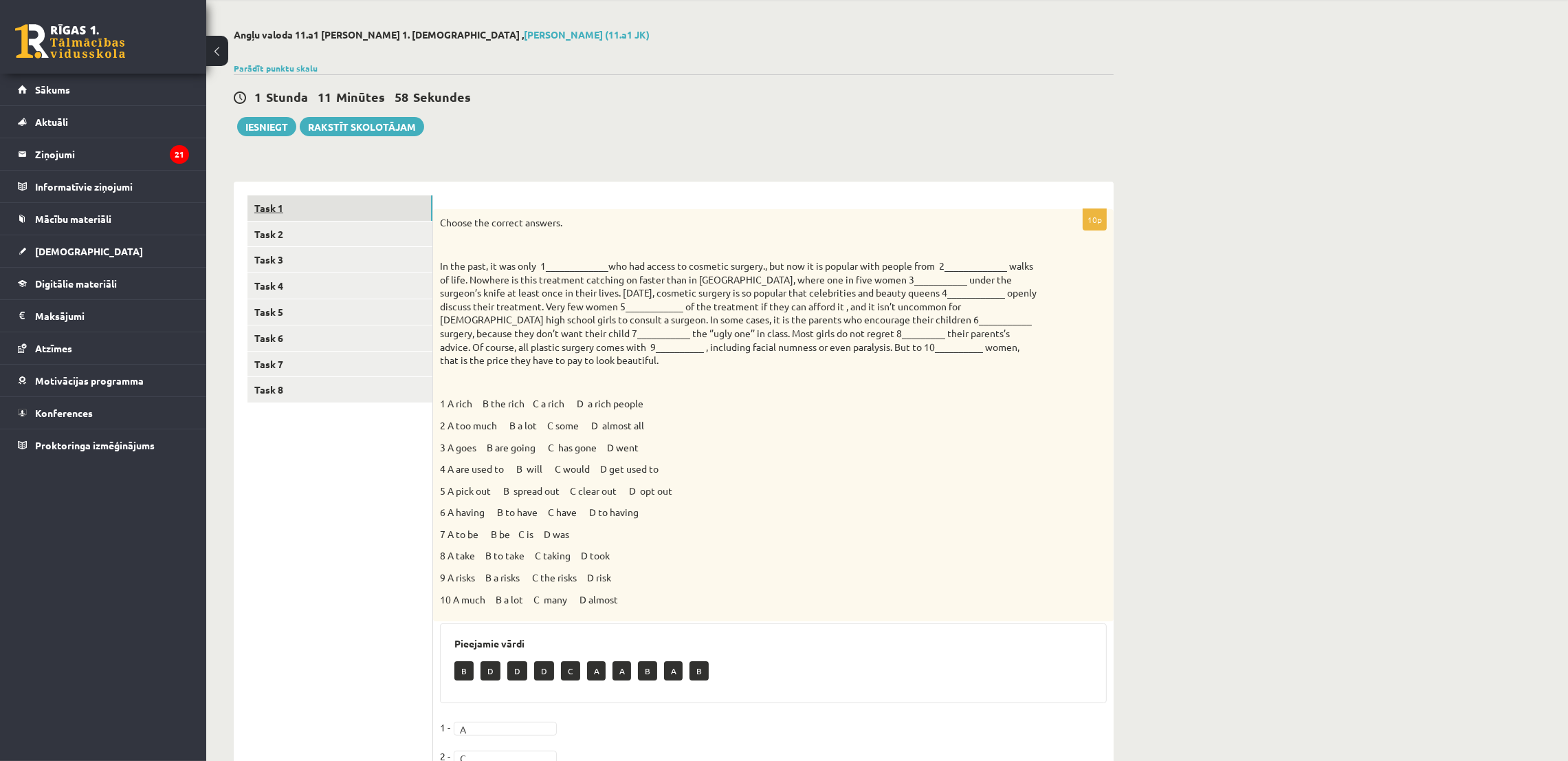
scroll to position [36, 0]
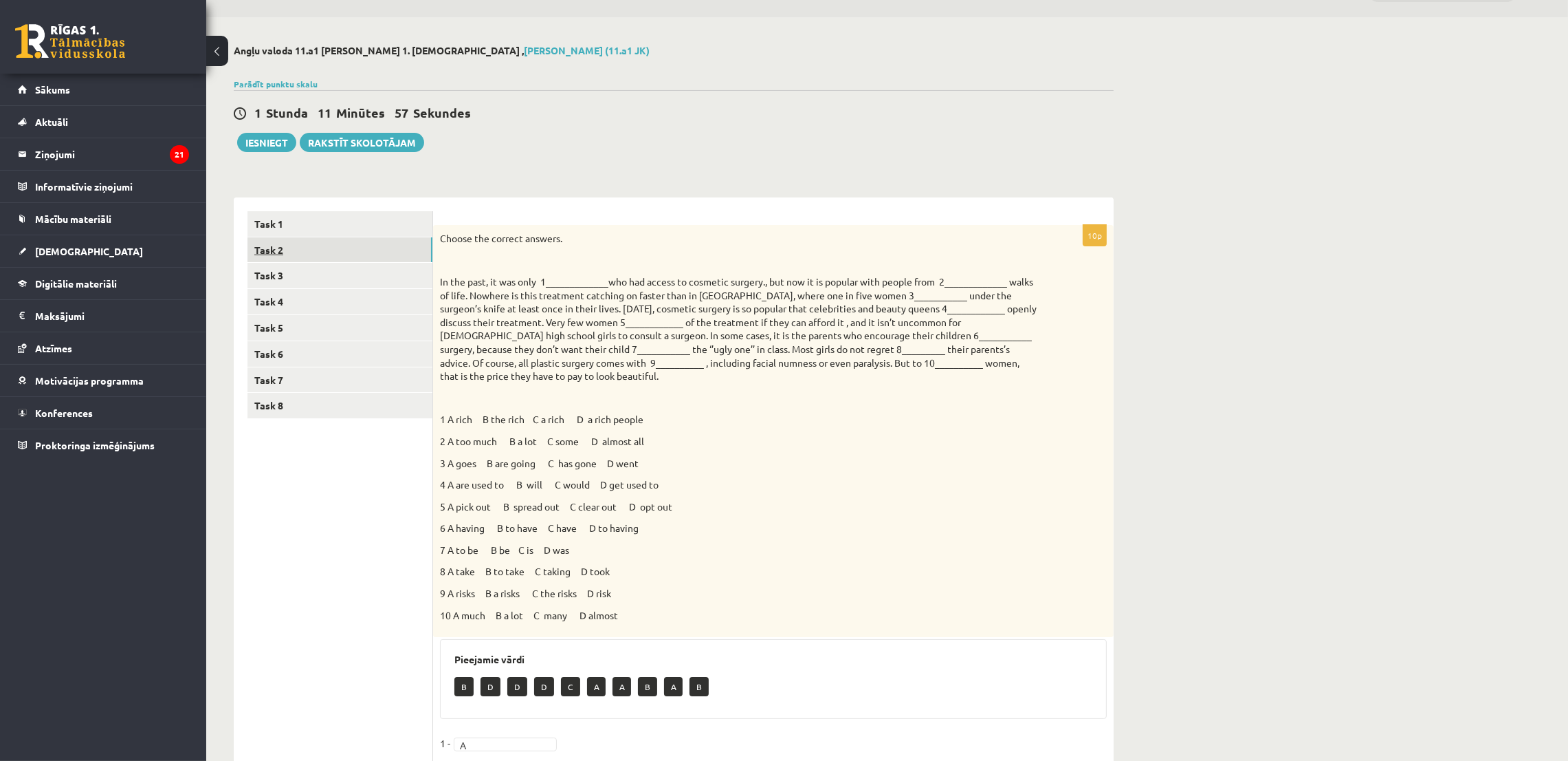
click at [330, 252] on link "Task 2" at bounding box center [340, 250] width 185 height 26
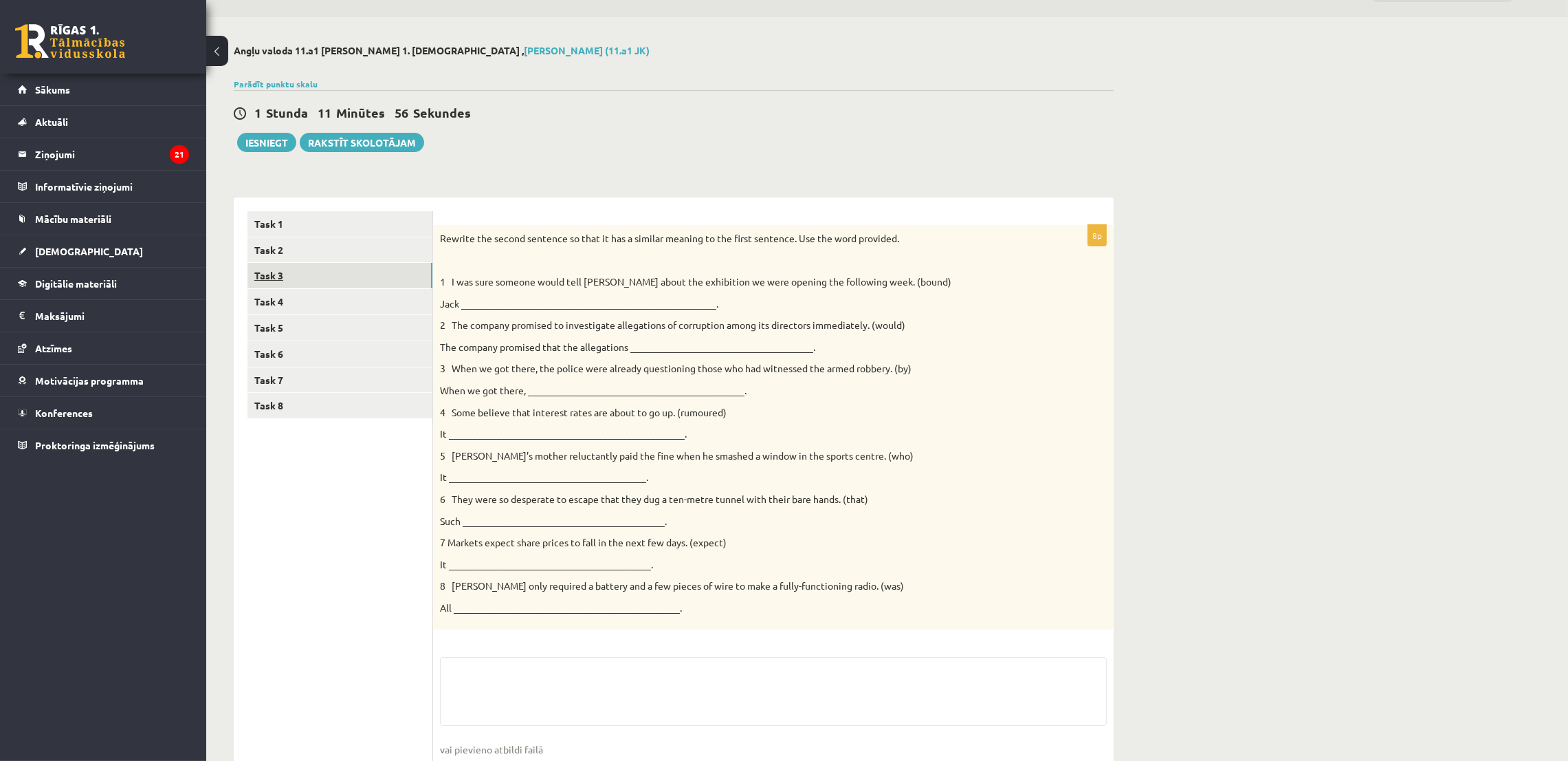
click at [329, 286] on link "Task 3" at bounding box center [340, 275] width 185 height 26
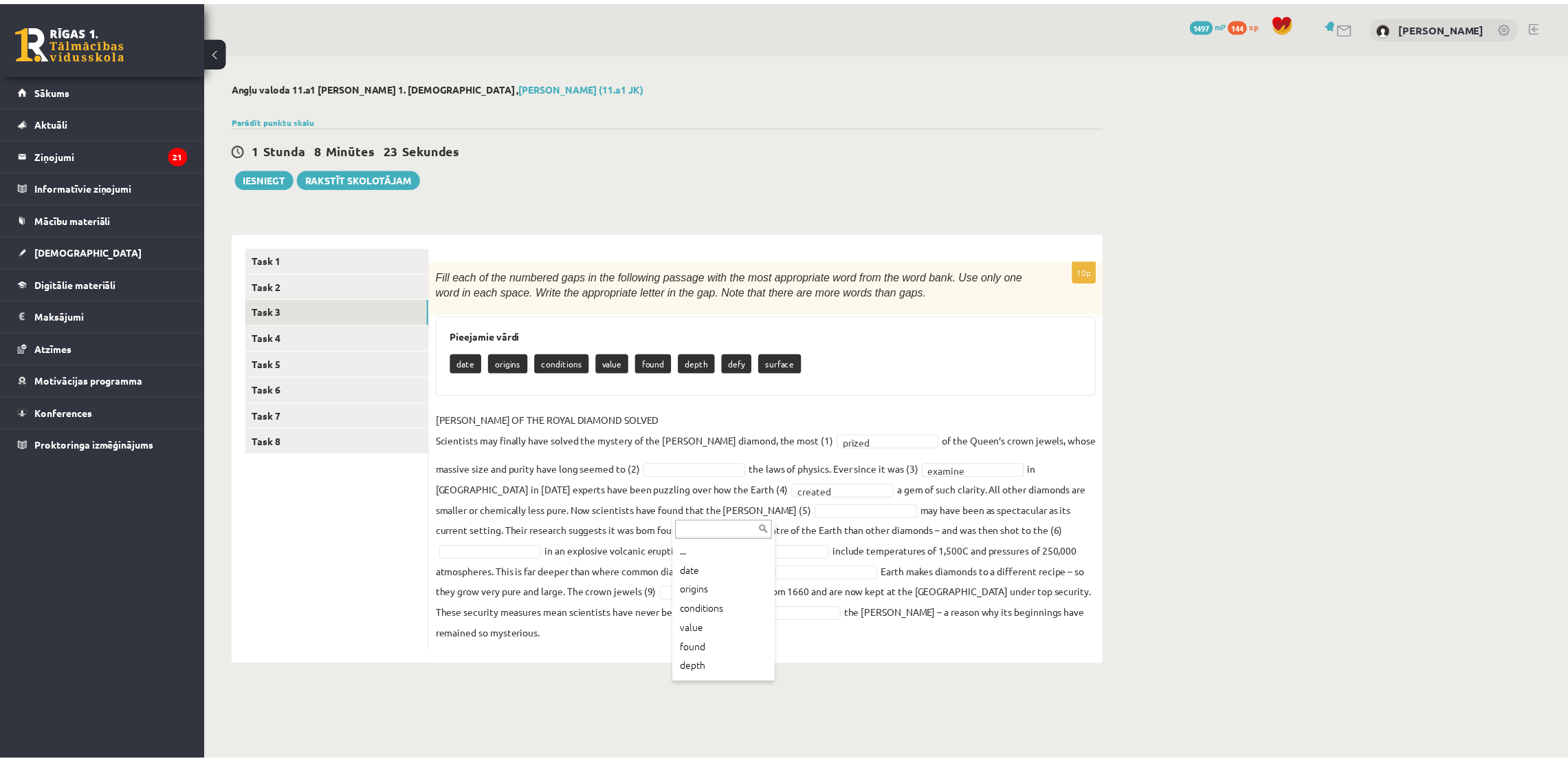
scroll to position [35, 0]
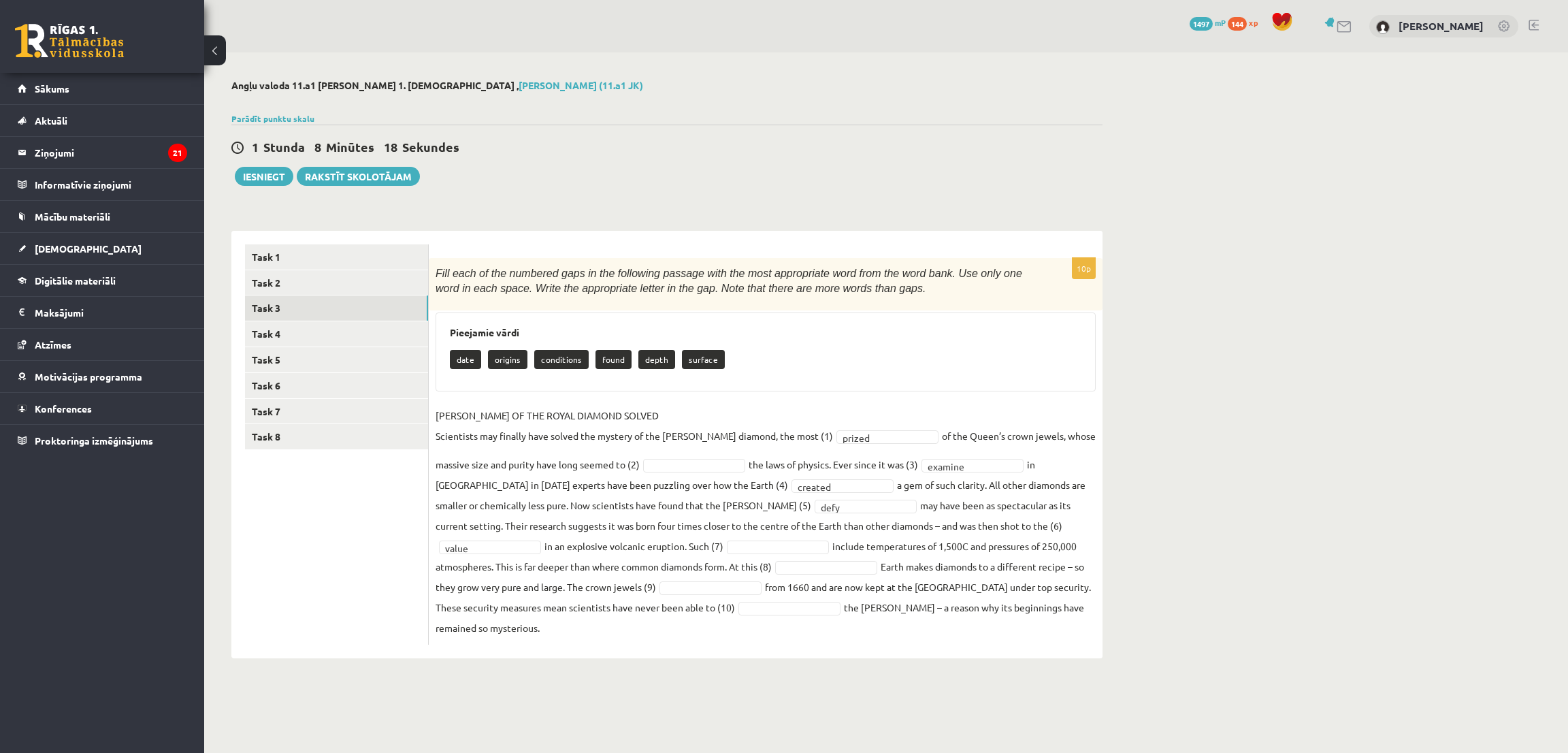
drag, startPoint x: 648, startPoint y: 529, endPoint x: 653, endPoint y: 540, distance: 12.1
click at [650, 532] on fieldset "RIDDLE OF THE ROYAL DIAMOND SOLVED Scientists may finally have solved the myste…" at bounding box center [765, 521] width 660 height 233
click at [297, 283] on link "Task 2" at bounding box center [336, 282] width 183 height 26
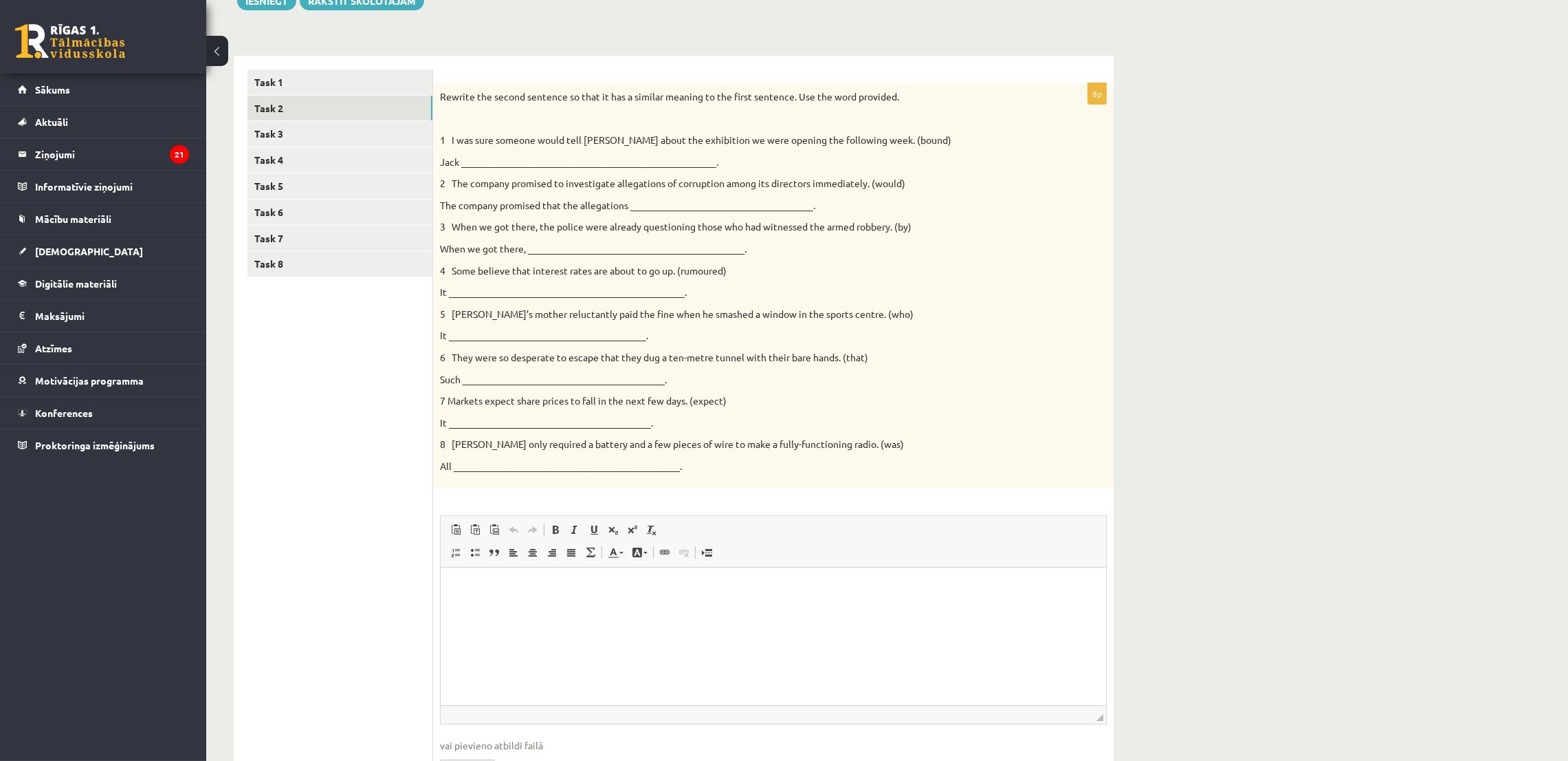
scroll to position [0, 0]
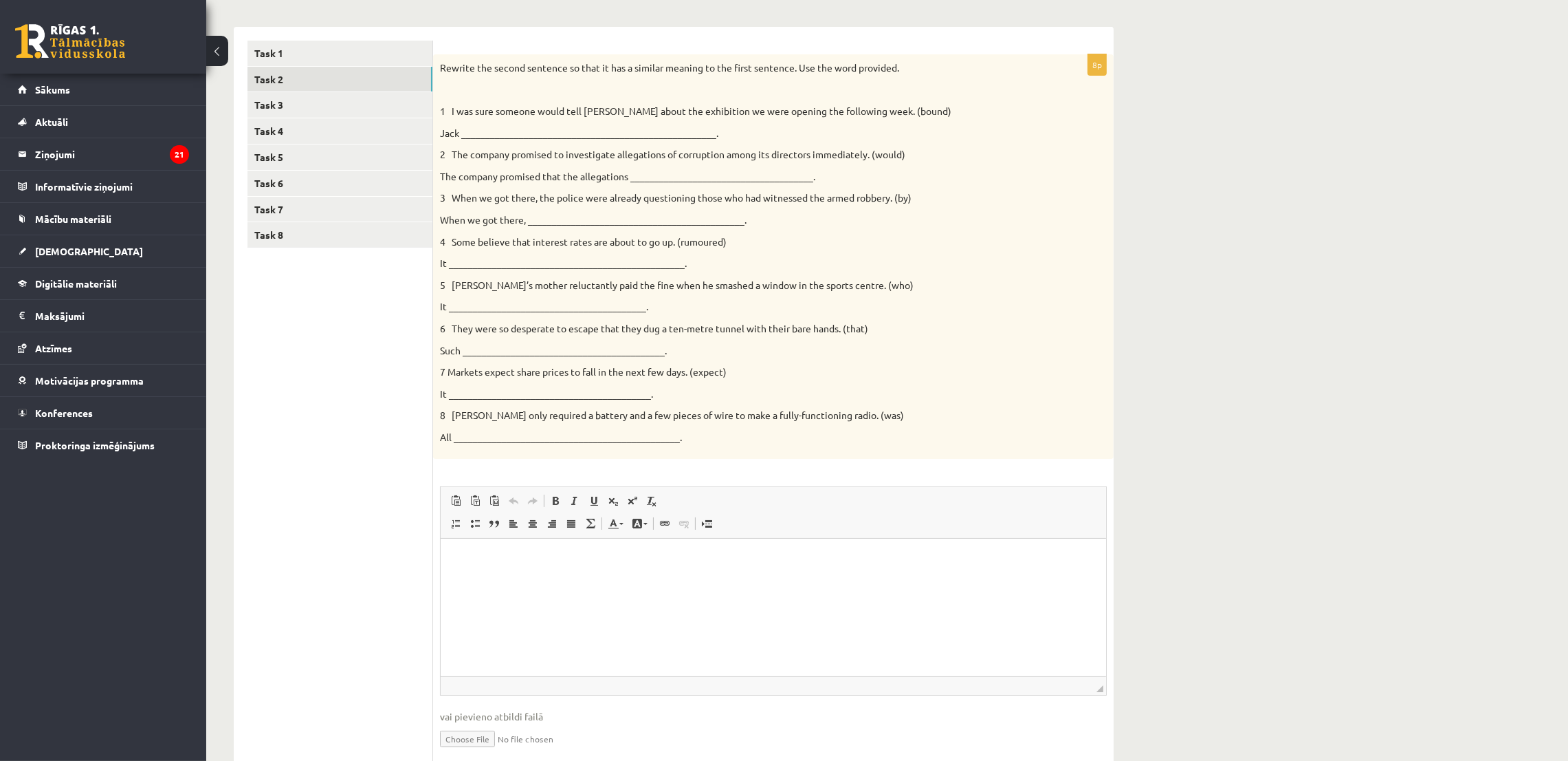
click at [686, 127] on p "Jack _____________________________________________________." at bounding box center [739, 134] width 598 height 14
click at [466, 581] on html at bounding box center [772, 559] width 665 height 42
click at [730, 550] on html "**********" at bounding box center [772, 570] width 665 height 65
click at [443, 611] on html "**********" at bounding box center [772, 582] width 665 height 88
click at [471, 579] on p "**" at bounding box center [772, 583] width 637 height 14
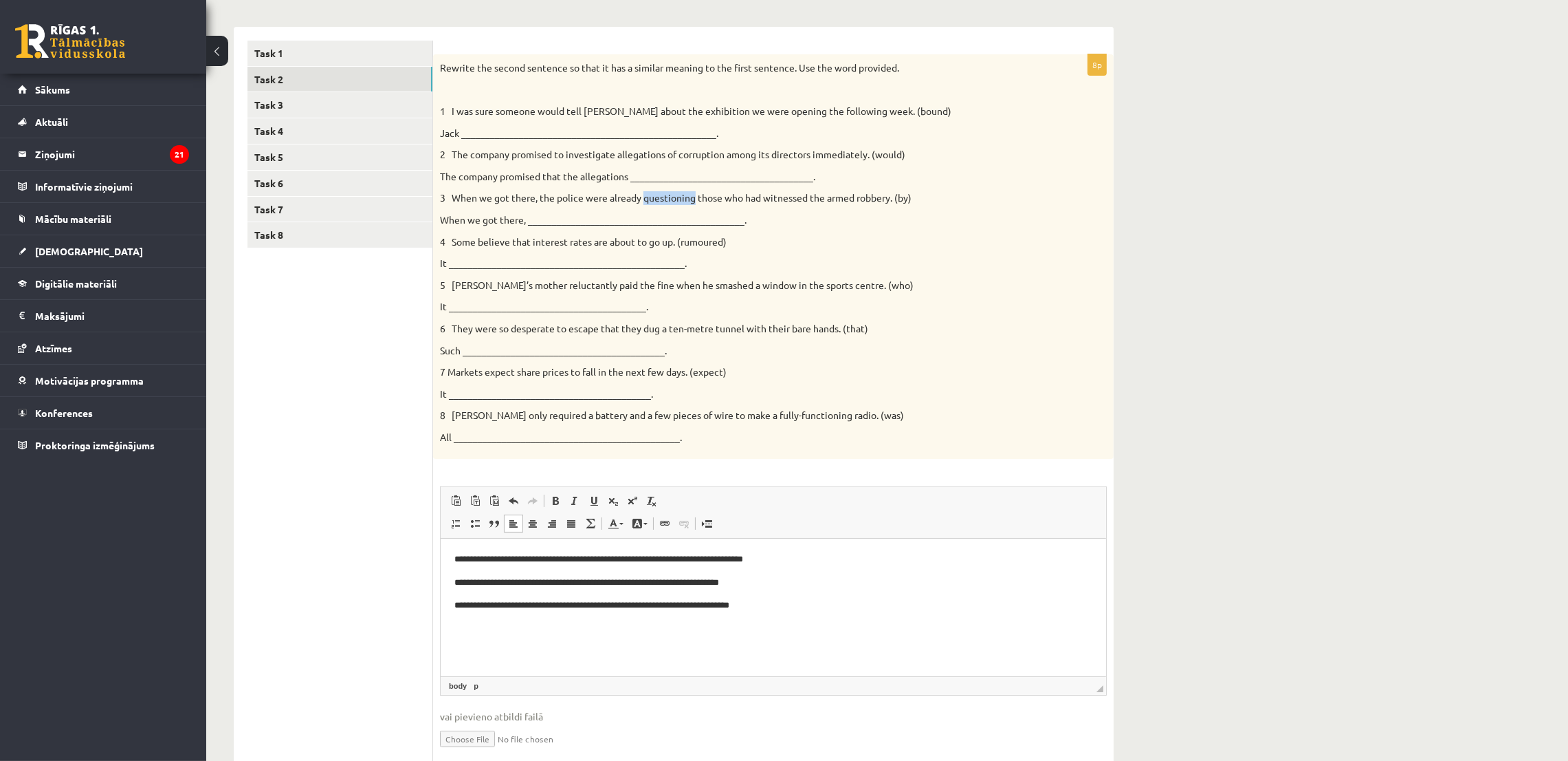
drag, startPoint x: 643, startPoint y: 196, endPoint x: 697, endPoint y: 192, distance: 54.1
click at [697, 192] on p "3 When we got there, the police were already questioning those who had witnesse…" at bounding box center [739, 198] width 598 height 14
copy p "questioning"
click at [856, 609] on p "**********" at bounding box center [772, 606] width 637 height 14
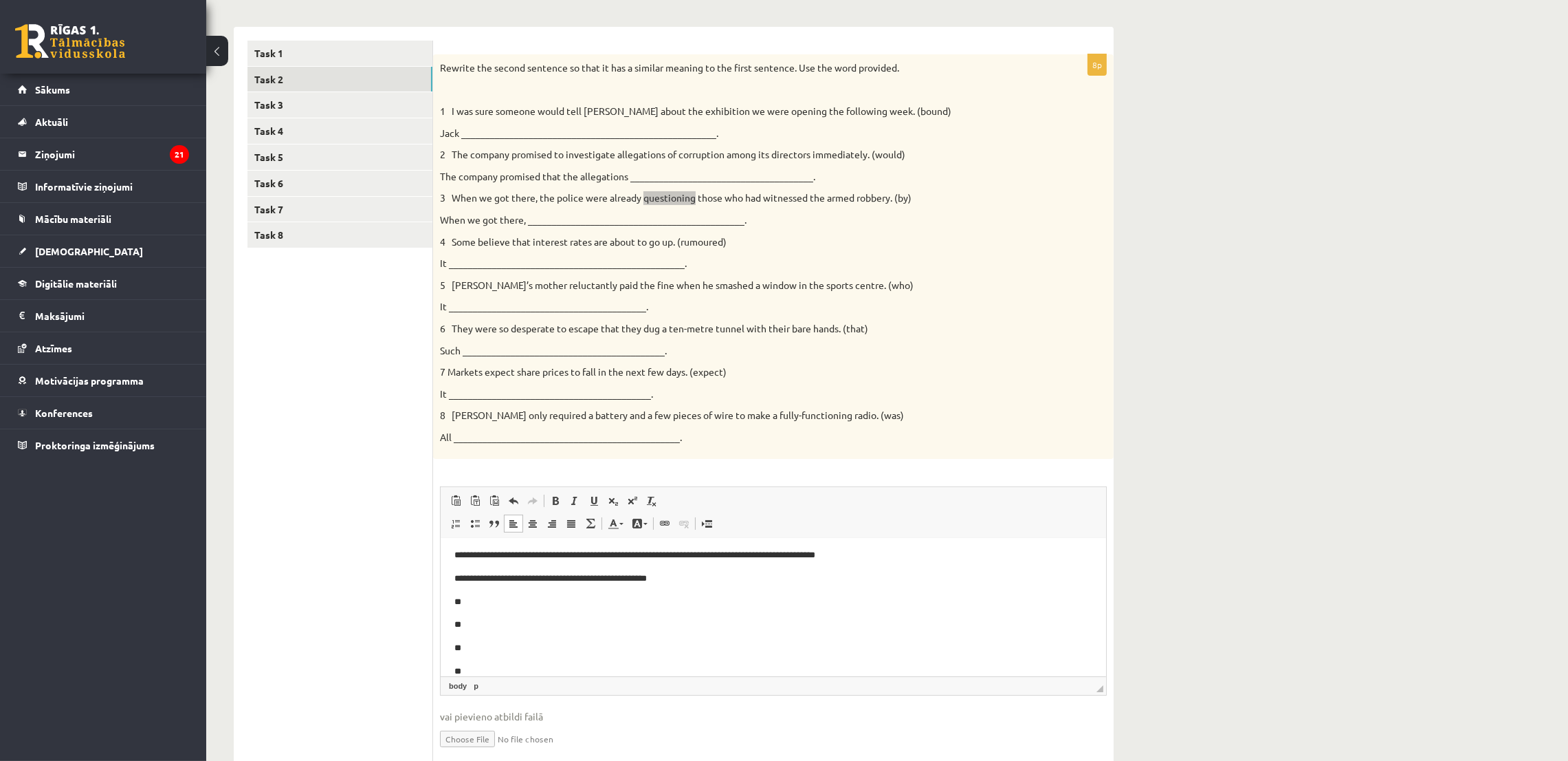
click at [469, 652] on p "**" at bounding box center [764, 648] width 622 height 14
click at [529, 626] on p "**" at bounding box center [764, 624] width 622 height 14
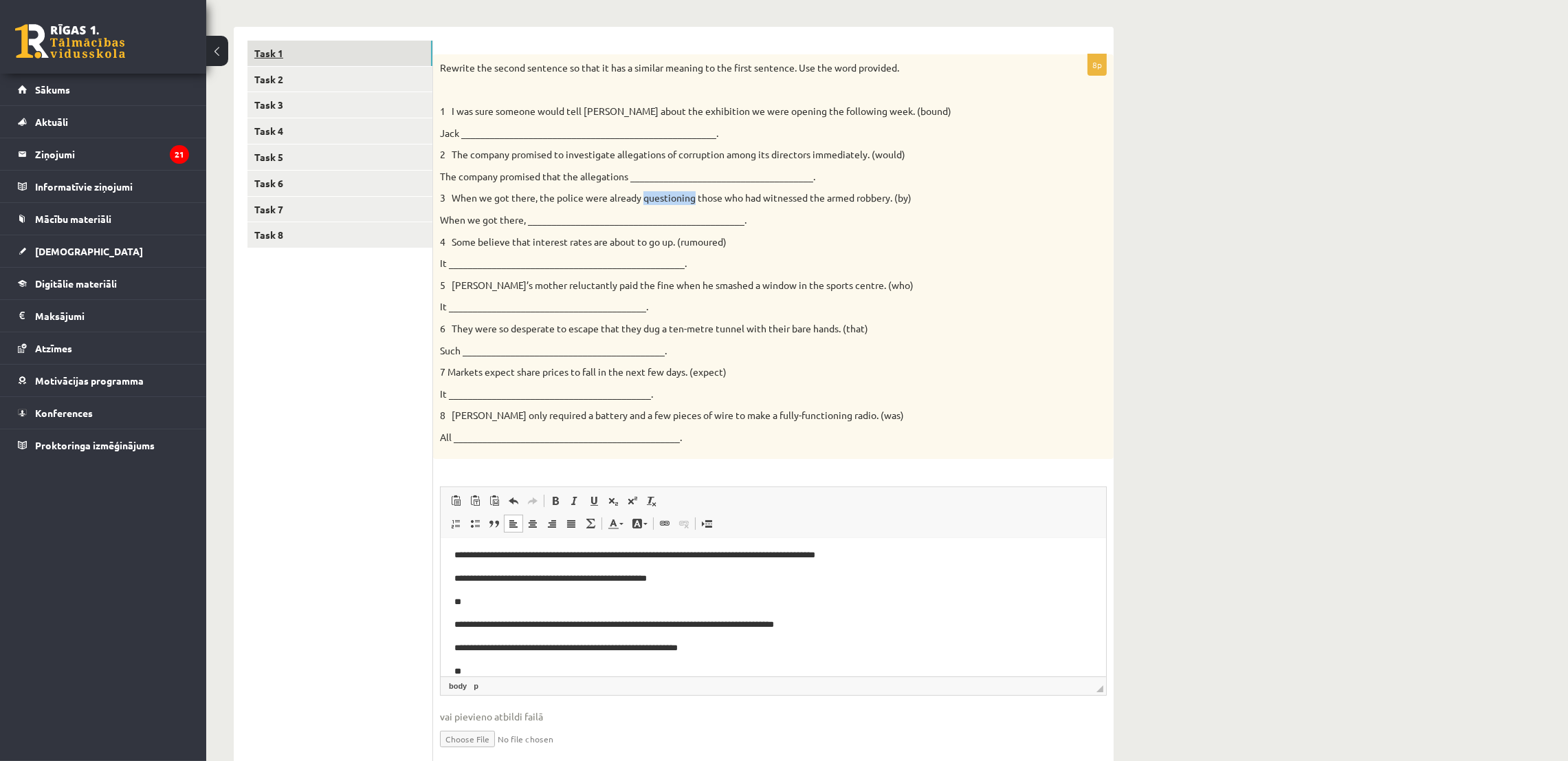
click at [276, 62] on link "Task 1" at bounding box center [340, 53] width 185 height 26
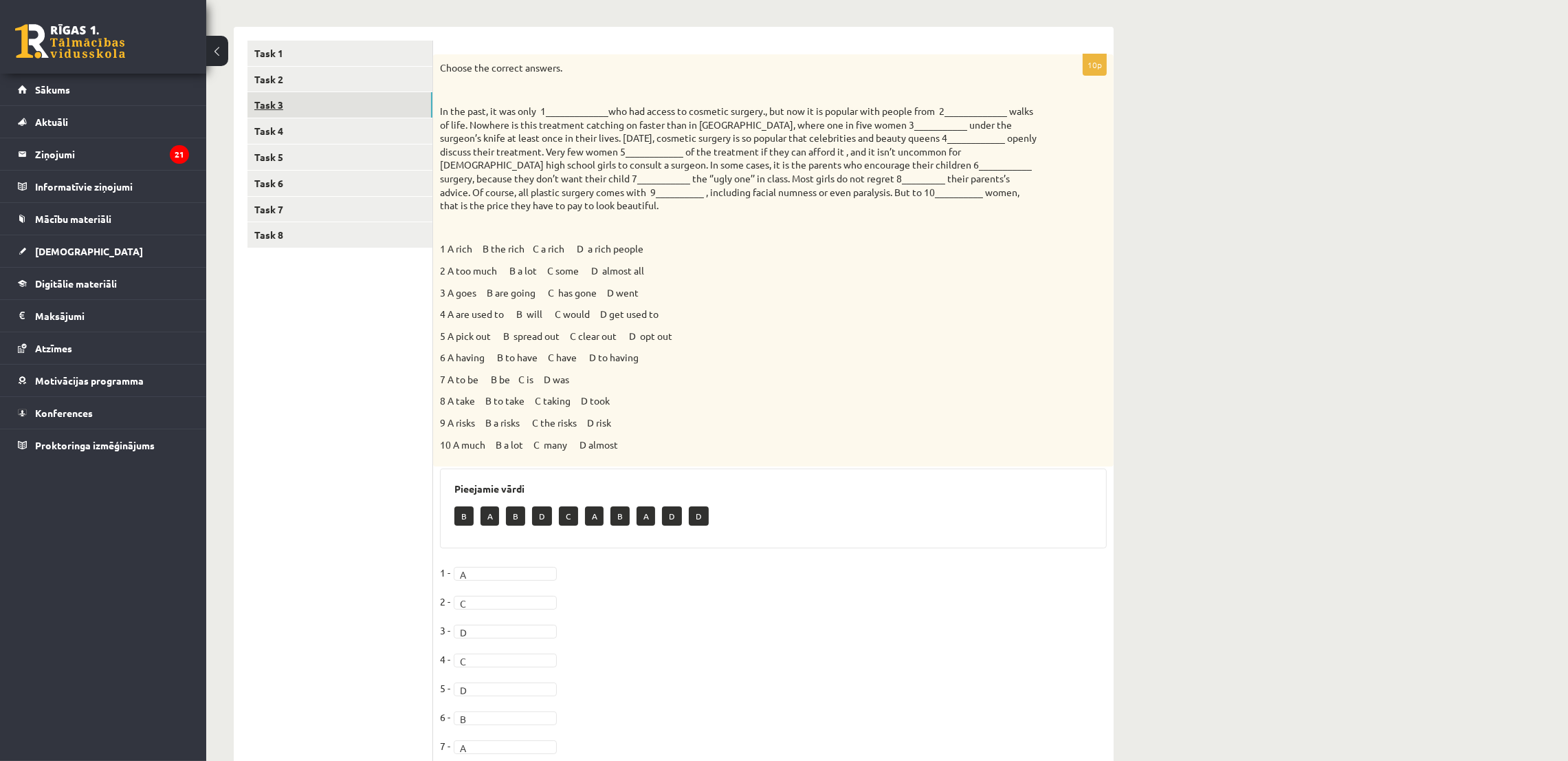
click at [284, 116] on link "Task 3" at bounding box center [340, 105] width 185 height 26
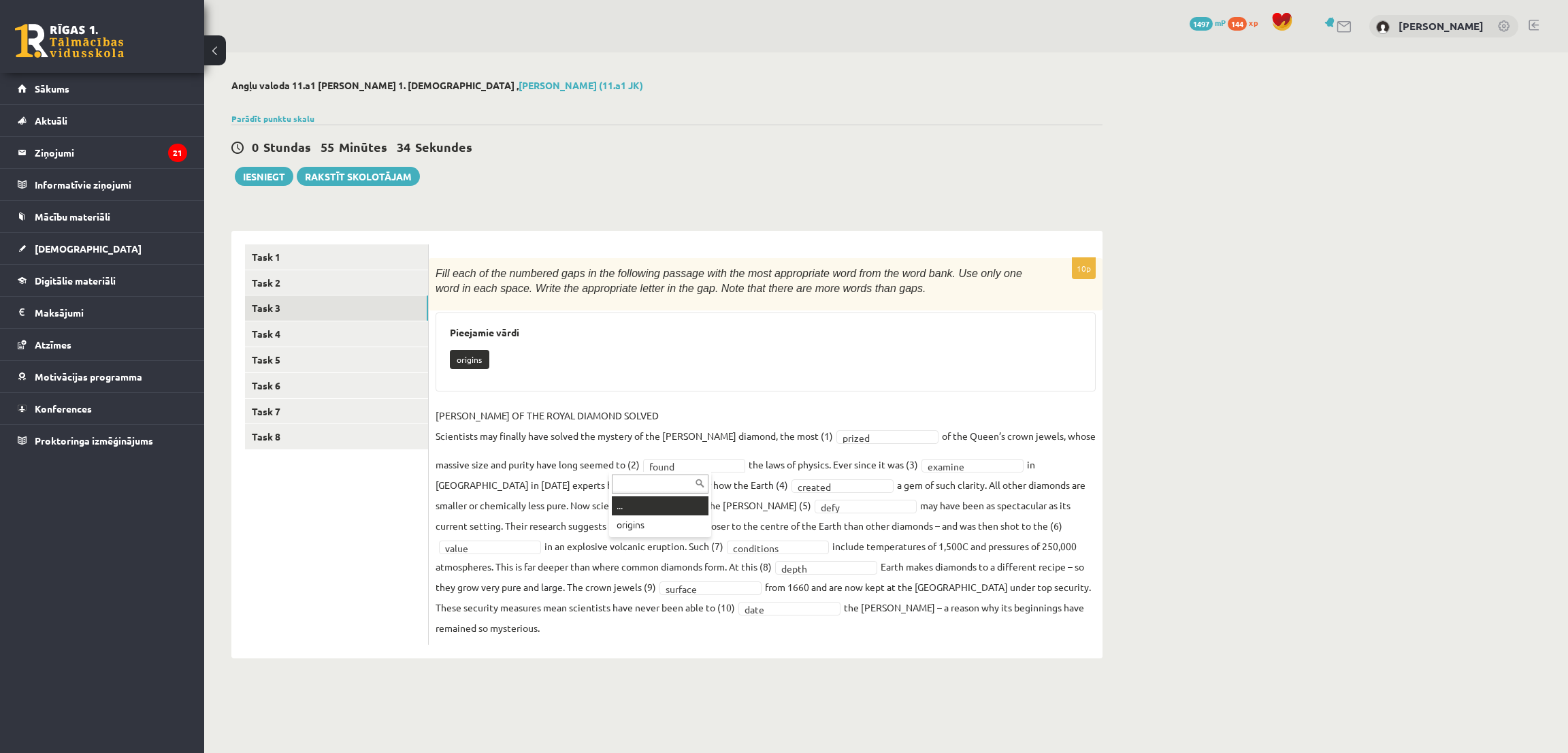
drag, startPoint x: 677, startPoint y: 516, endPoint x: 685, endPoint y: 514, distance: 8.2
drag, startPoint x: 821, startPoint y: 438, endPoint x: 827, endPoint y: 450, distance: 13.4
click at [305, 326] on link "Task 4" at bounding box center [336, 333] width 183 height 26
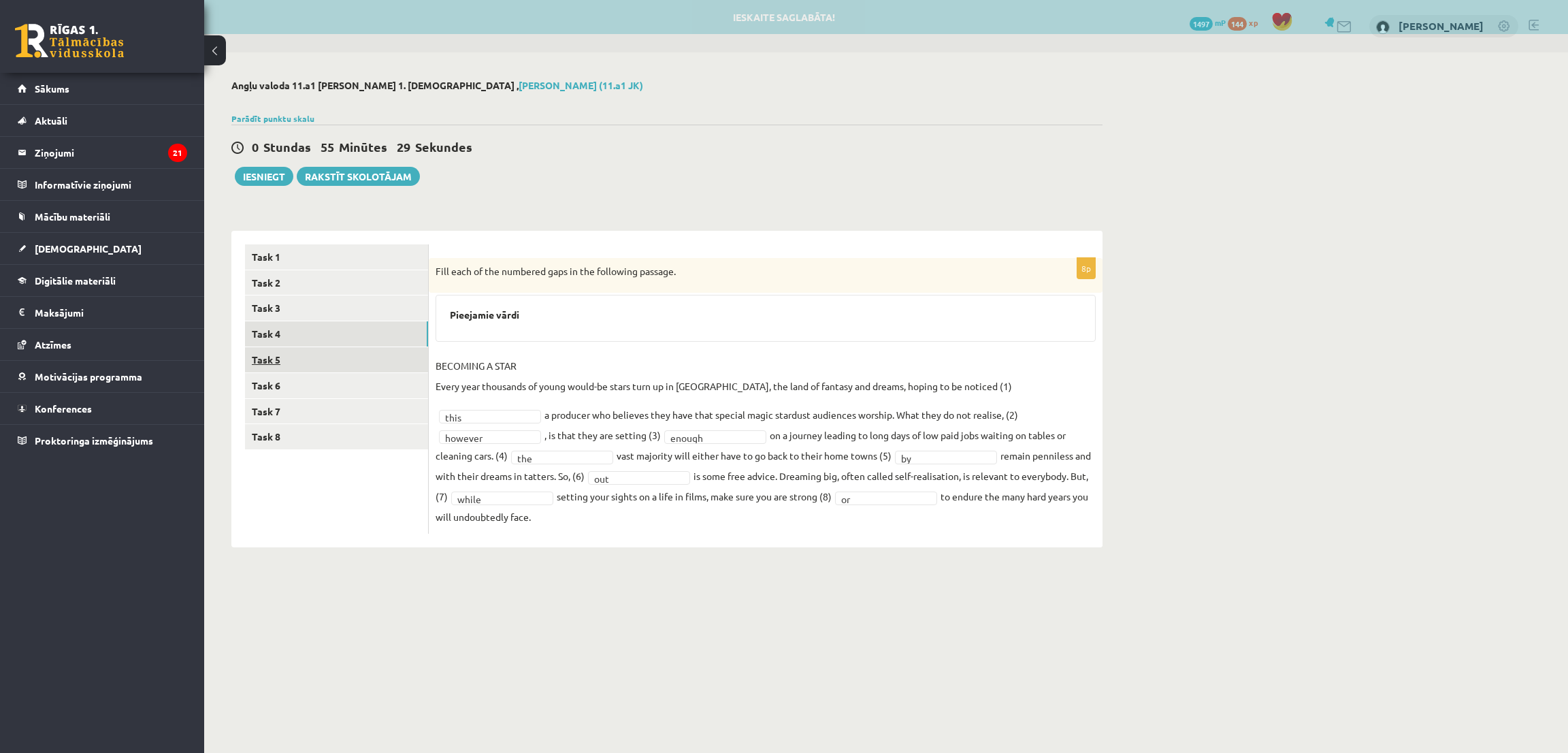
click at [289, 356] on link "Task 5" at bounding box center [336, 359] width 183 height 26
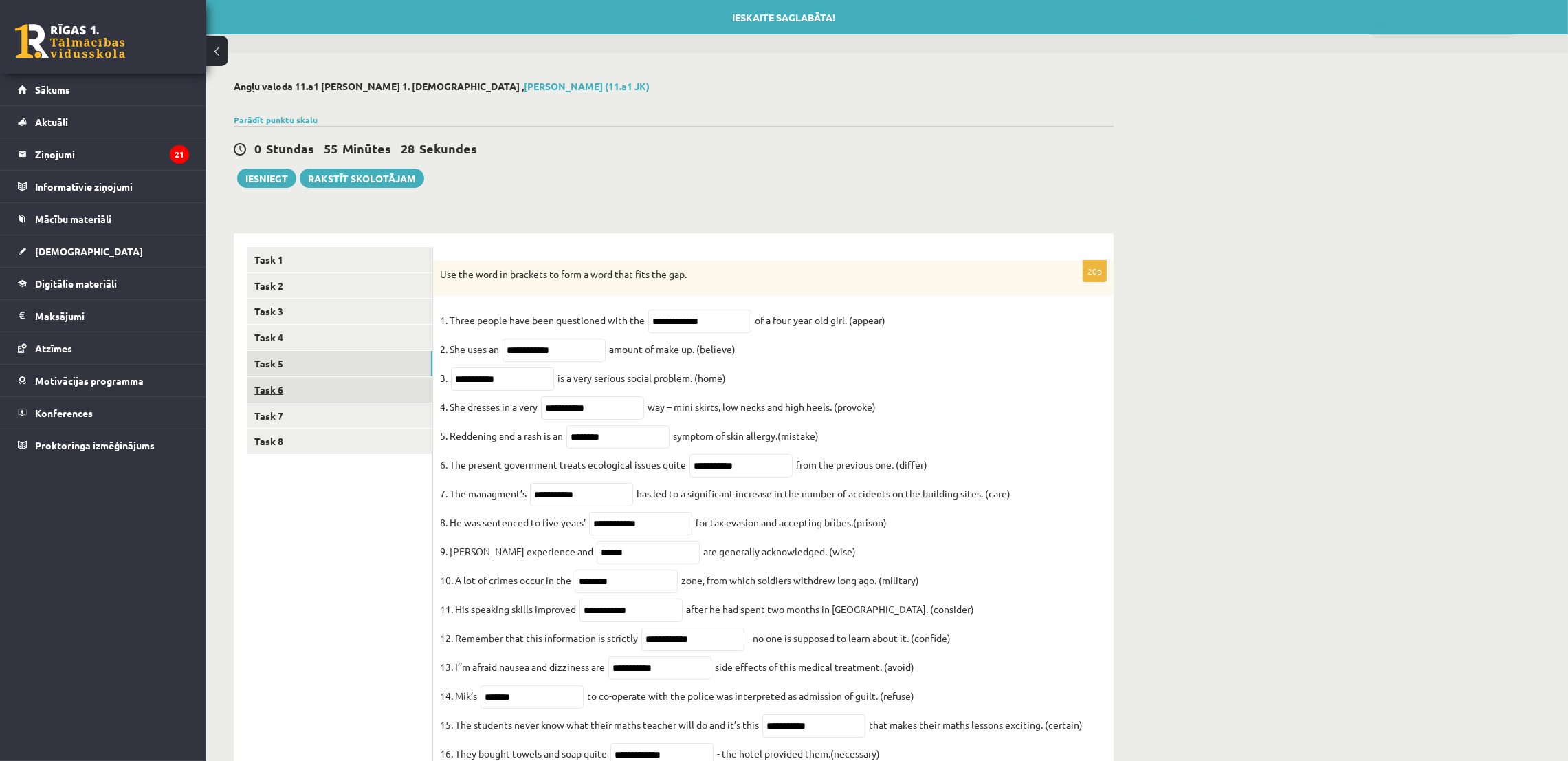
click at [294, 393] on link "Task 6" at bounding box center [340, 389] width 185 height 26
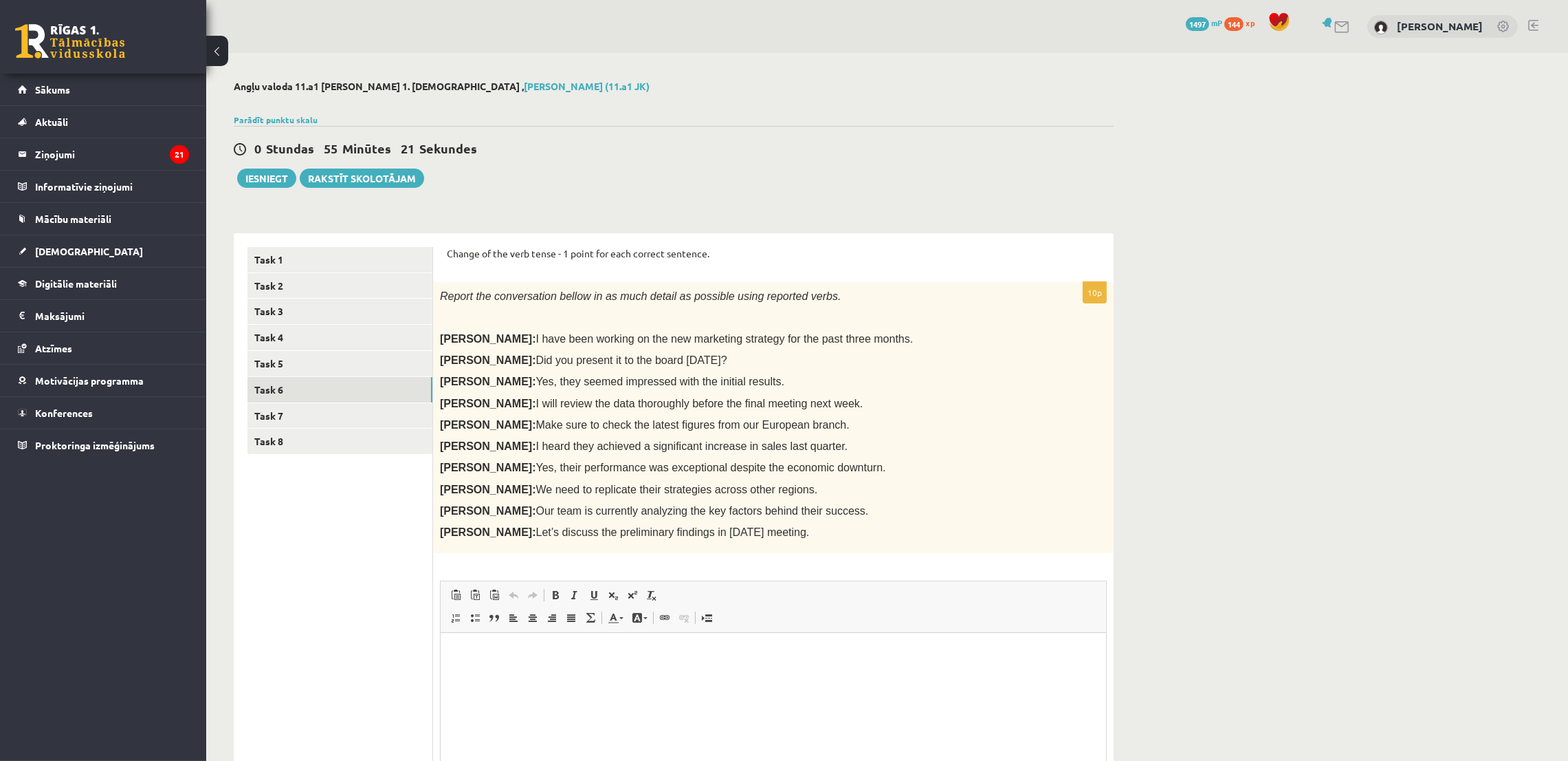
scroll to position [149, 0]
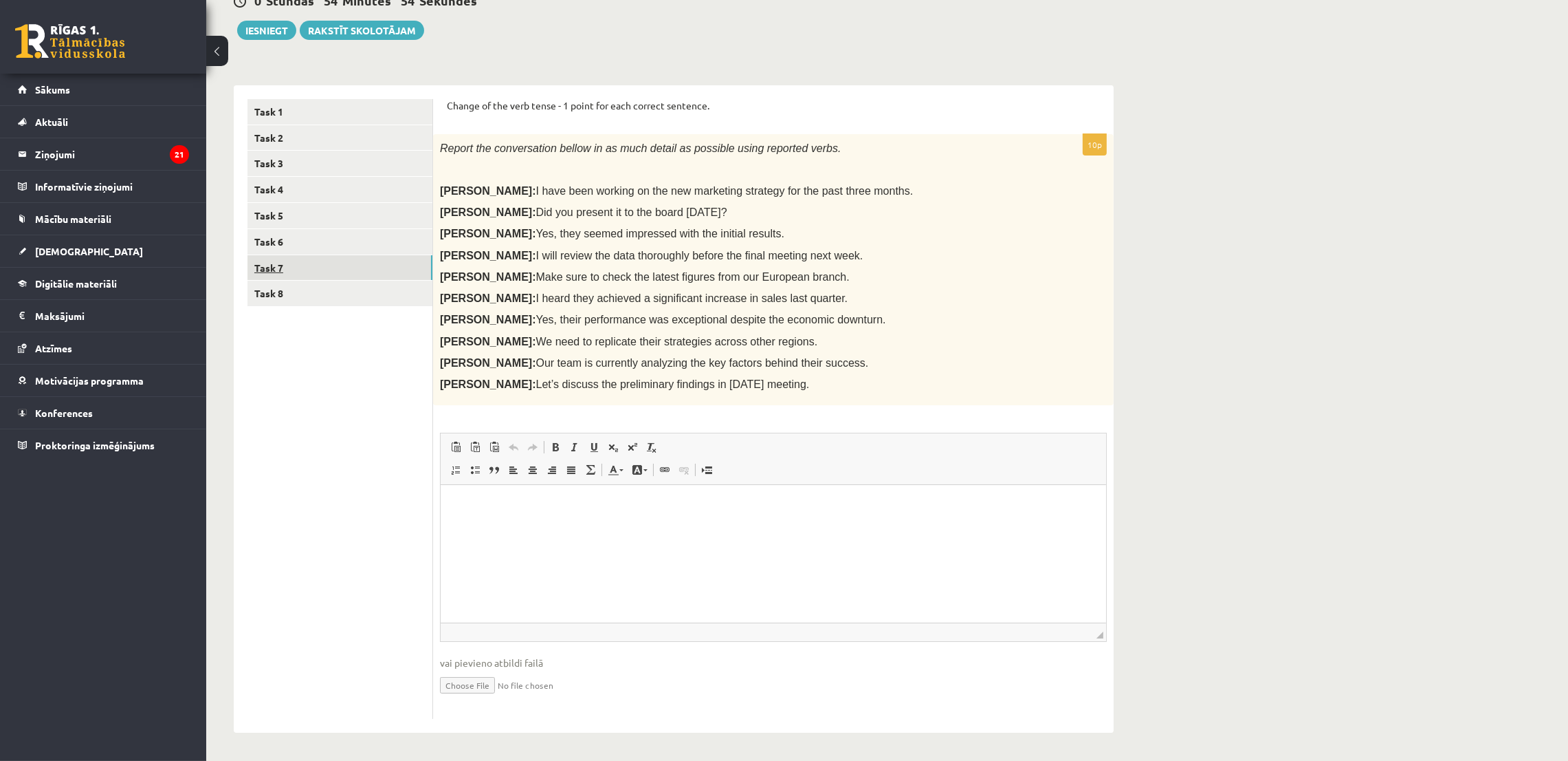
click at [267, 268] on link "Task 7" at bounding box center [340, 268] width 185 height 26
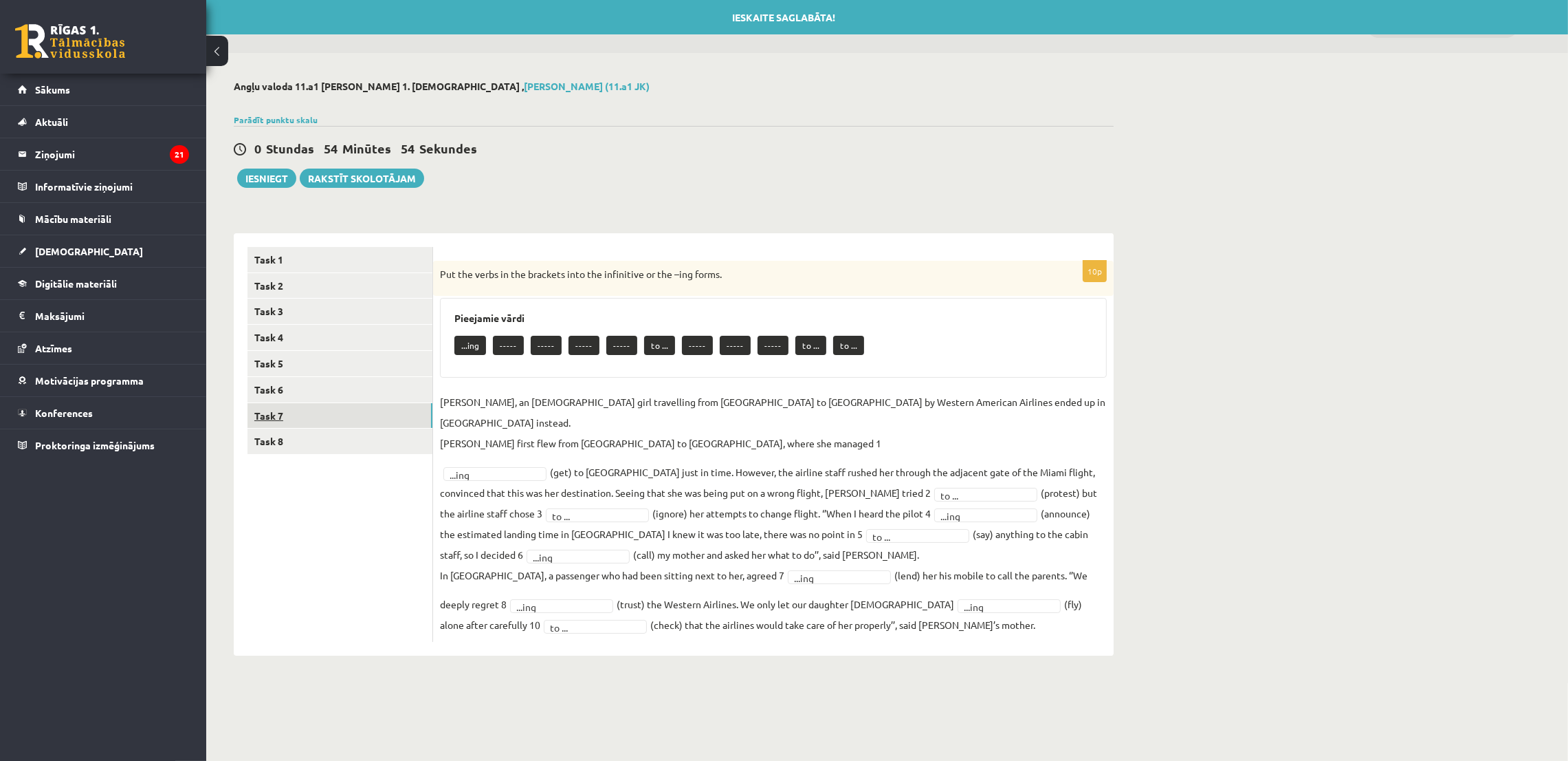
scroll to position [0, 0]
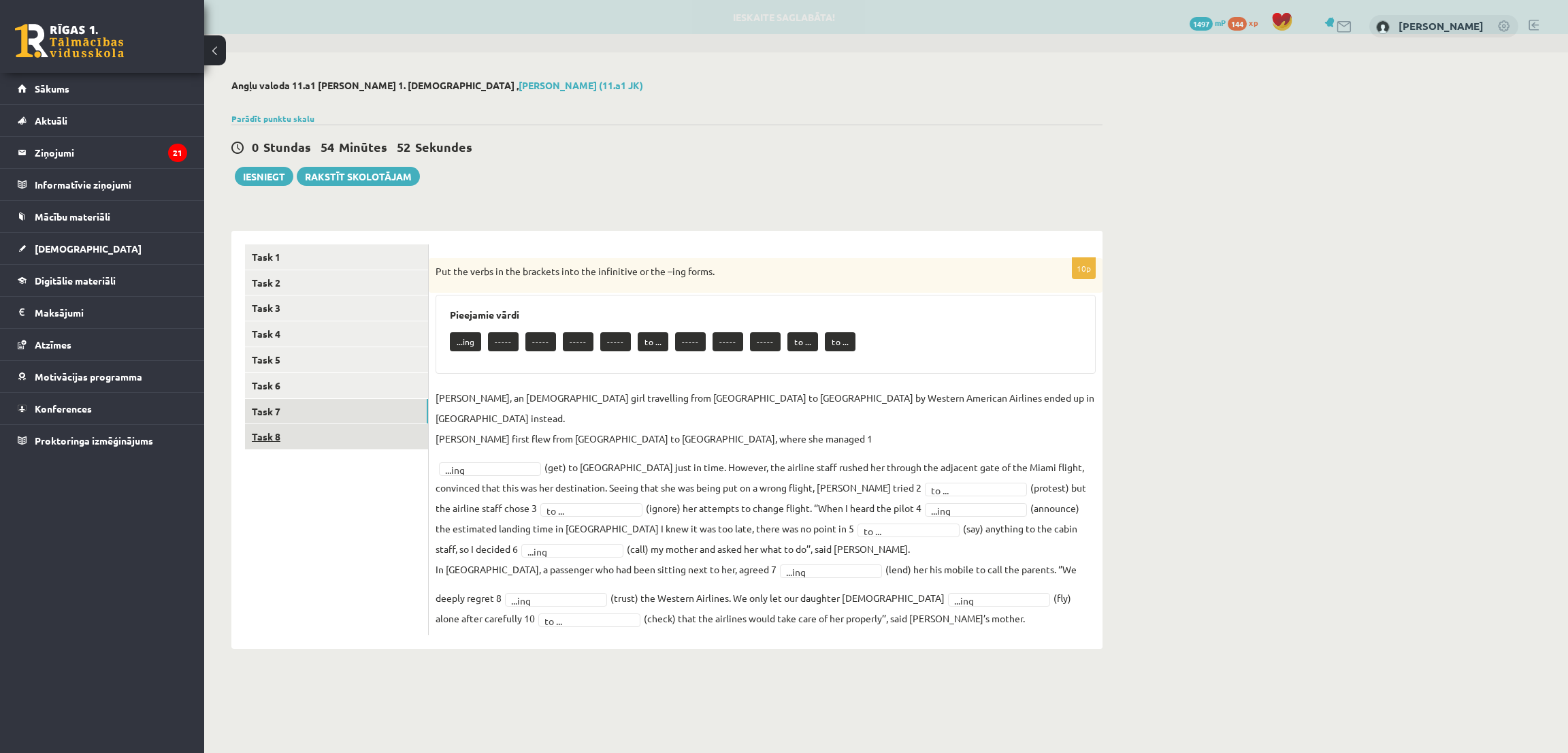
click at [278, 443] on link "Task 8" at bounding box center [336, 436] width 183 height 26
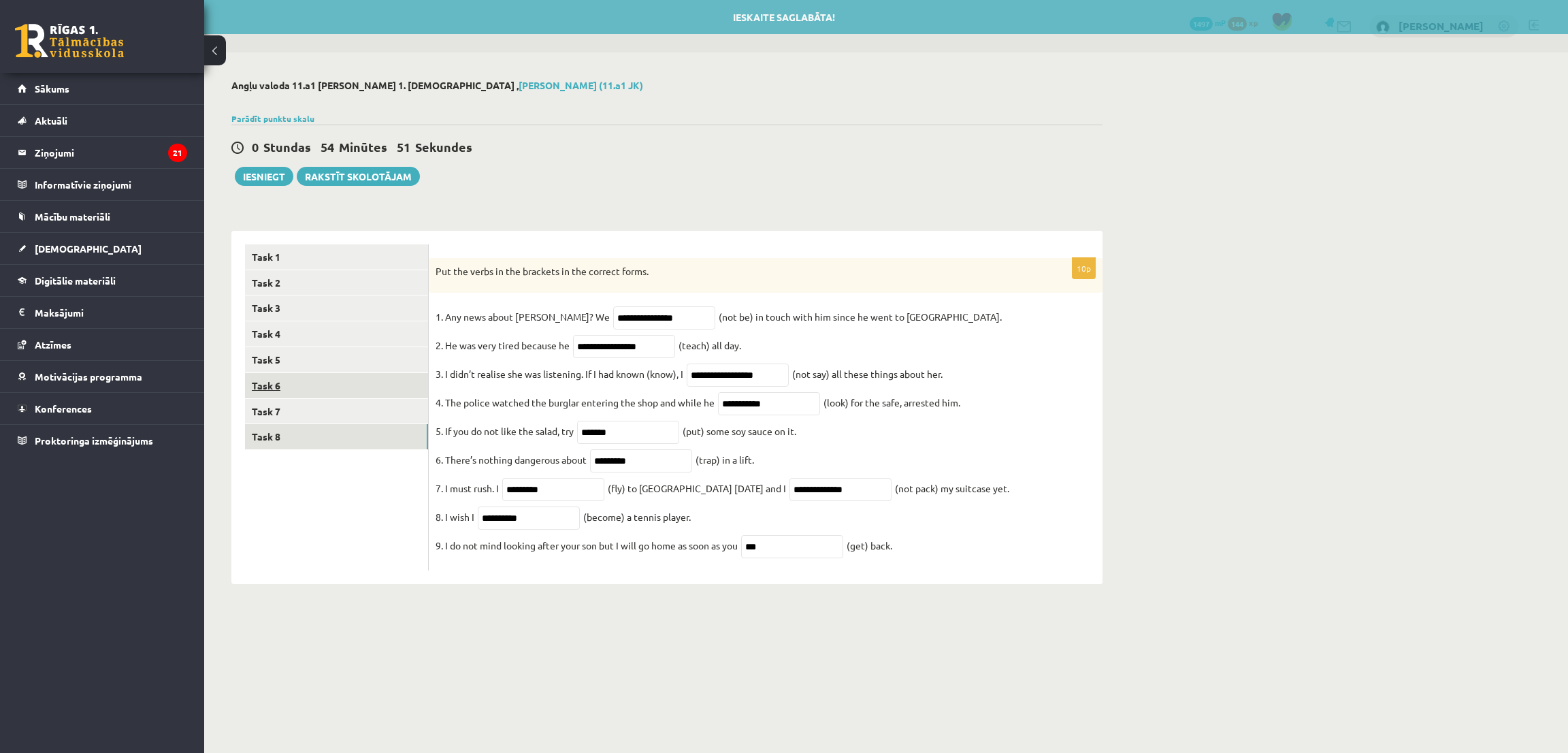
click at [304, 379] on link "Task 6" at bounding box center [336, 385] width 183 height 26
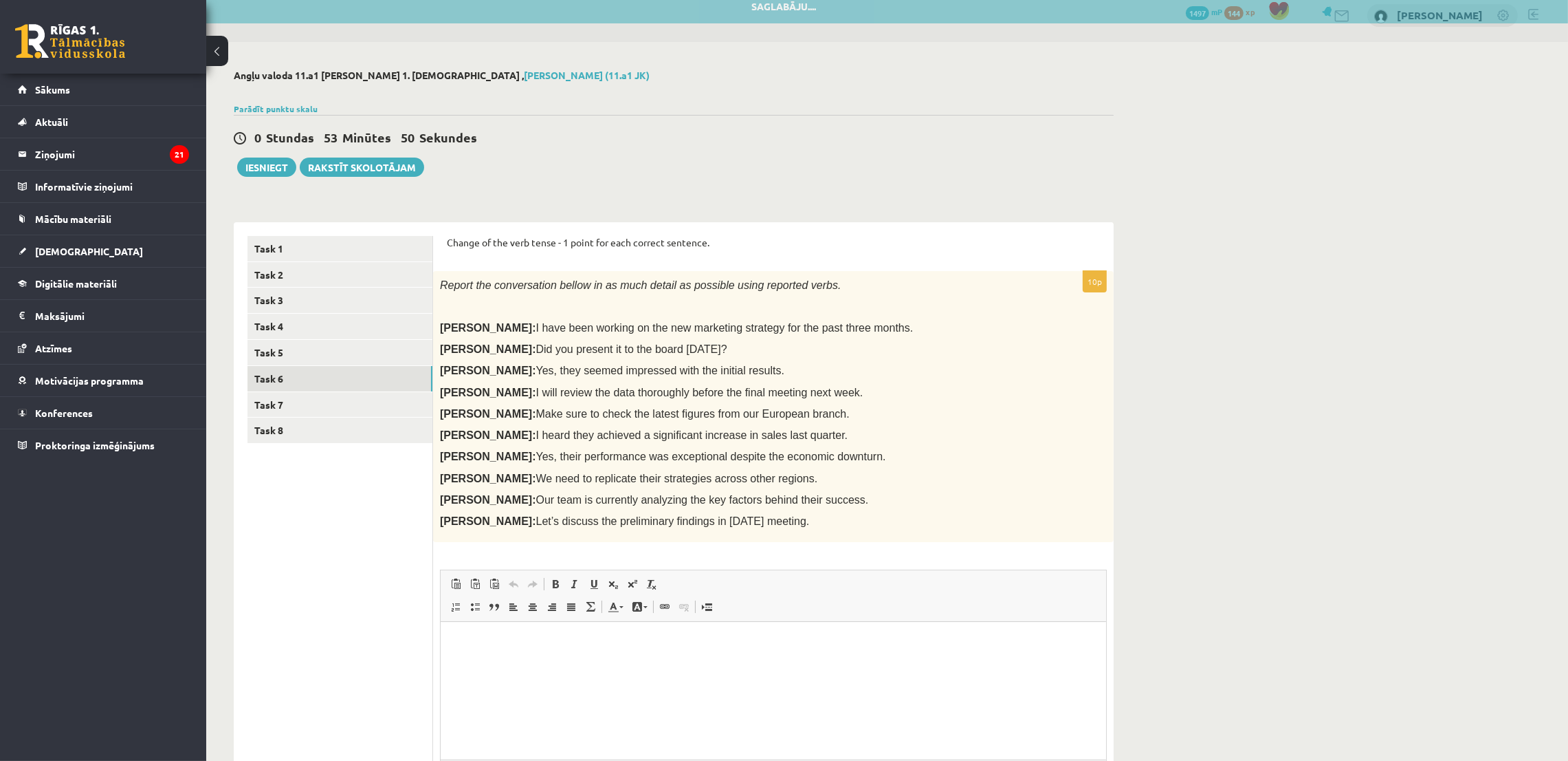
click at [502, 662] on html at bounding box center [772, 643] width 665 height 42
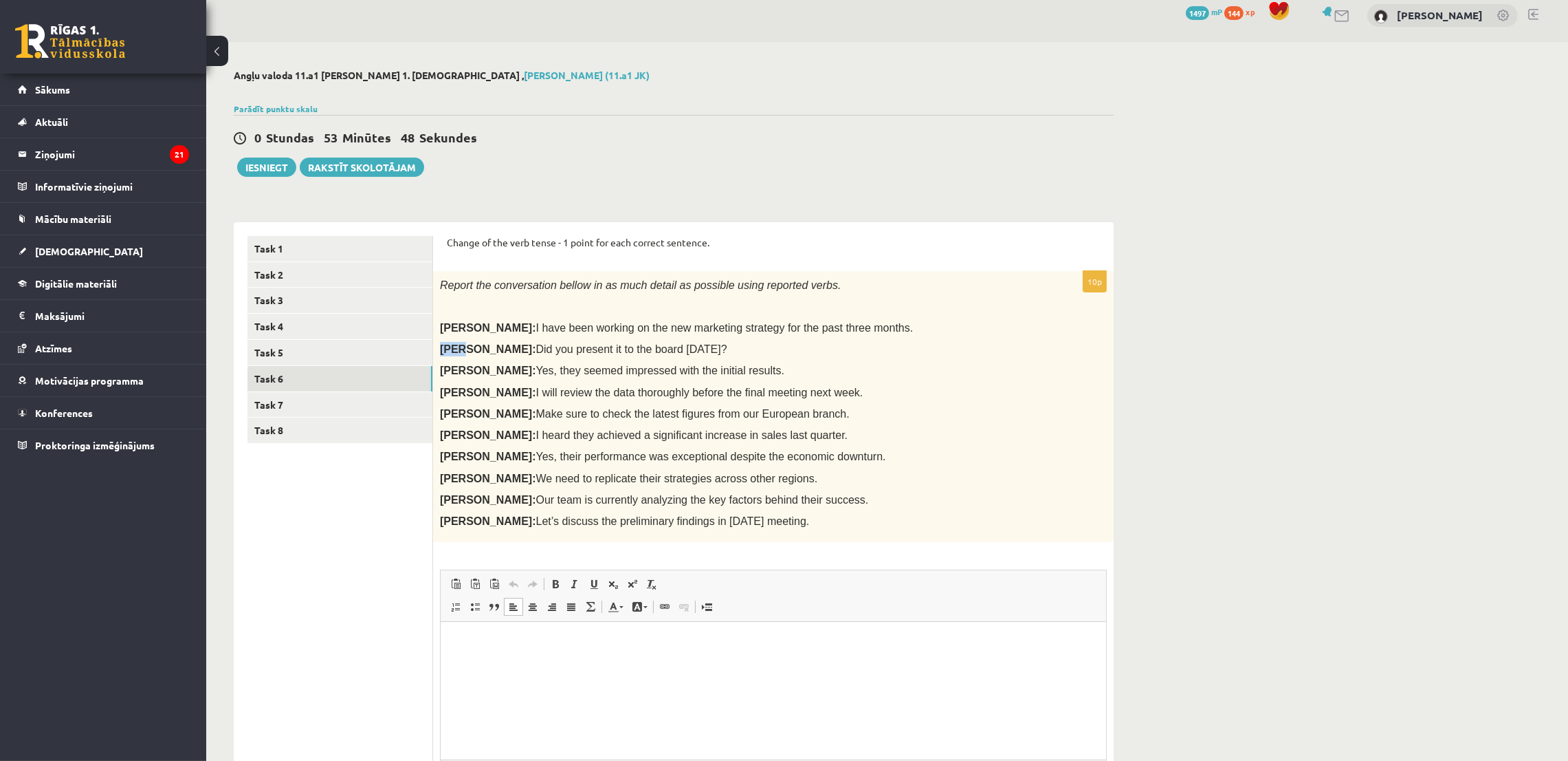
drag, startPoint x: 461, startPoint y: 352, endPoint x: 443, endPoint y: 346, distance: 19.0
click at [443, 346] on span "Bob: Did you present it to the board yesterday?" at bounding box center [583, 349] width 287 height 11
click at [504, 663] on html at bounding box center [772, 643] width 665 height 42
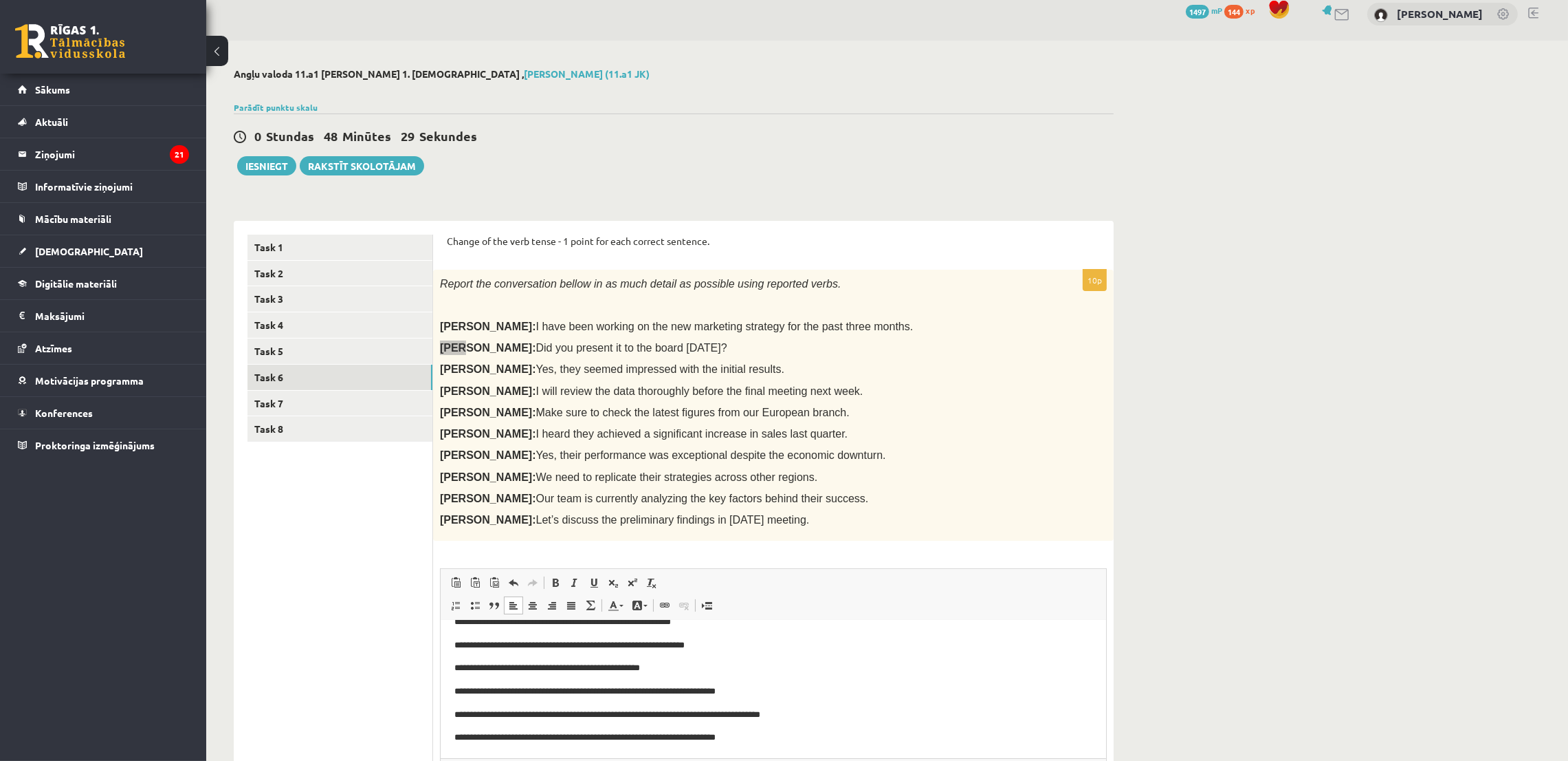
scroll to position [27, 0]
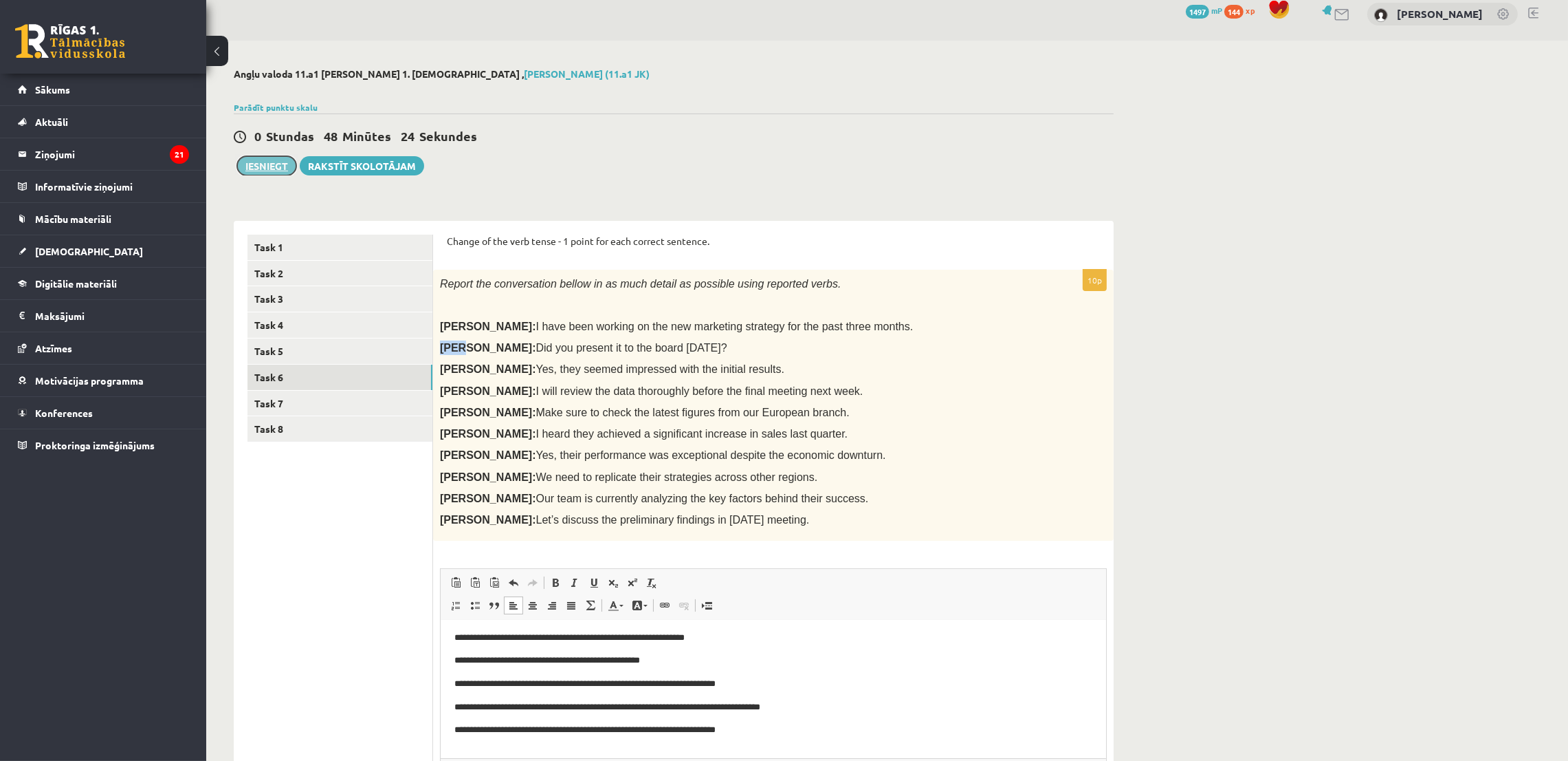
click at [246, 169] on button "Iesniegt" at bounding box center [267, 166] width 59 height 20
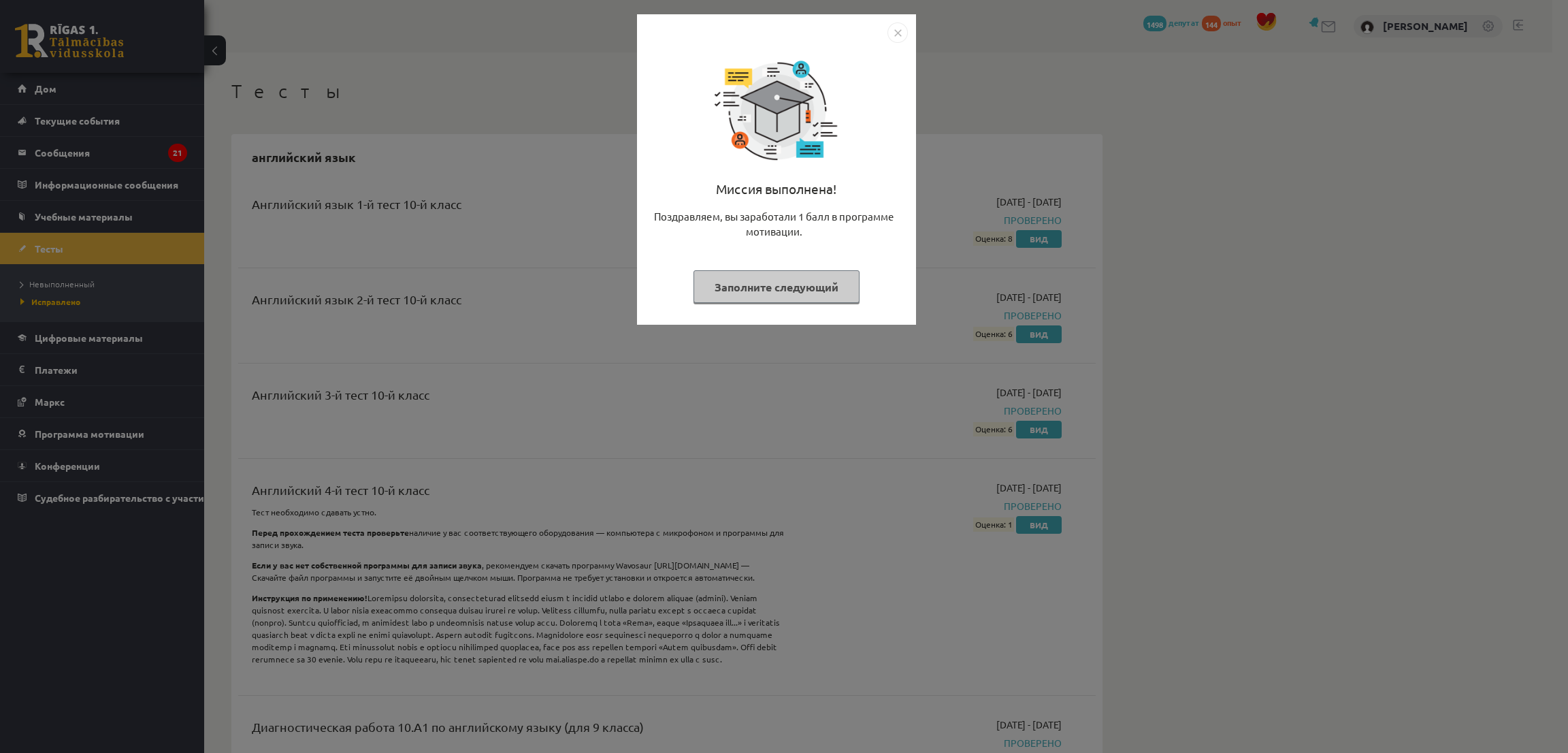
click at [766, 278] on button "Заполните следующий" at bounding box center [776, 286] width 166 height 33
